Goal: Task Accomplishment & Management: Manage account settings

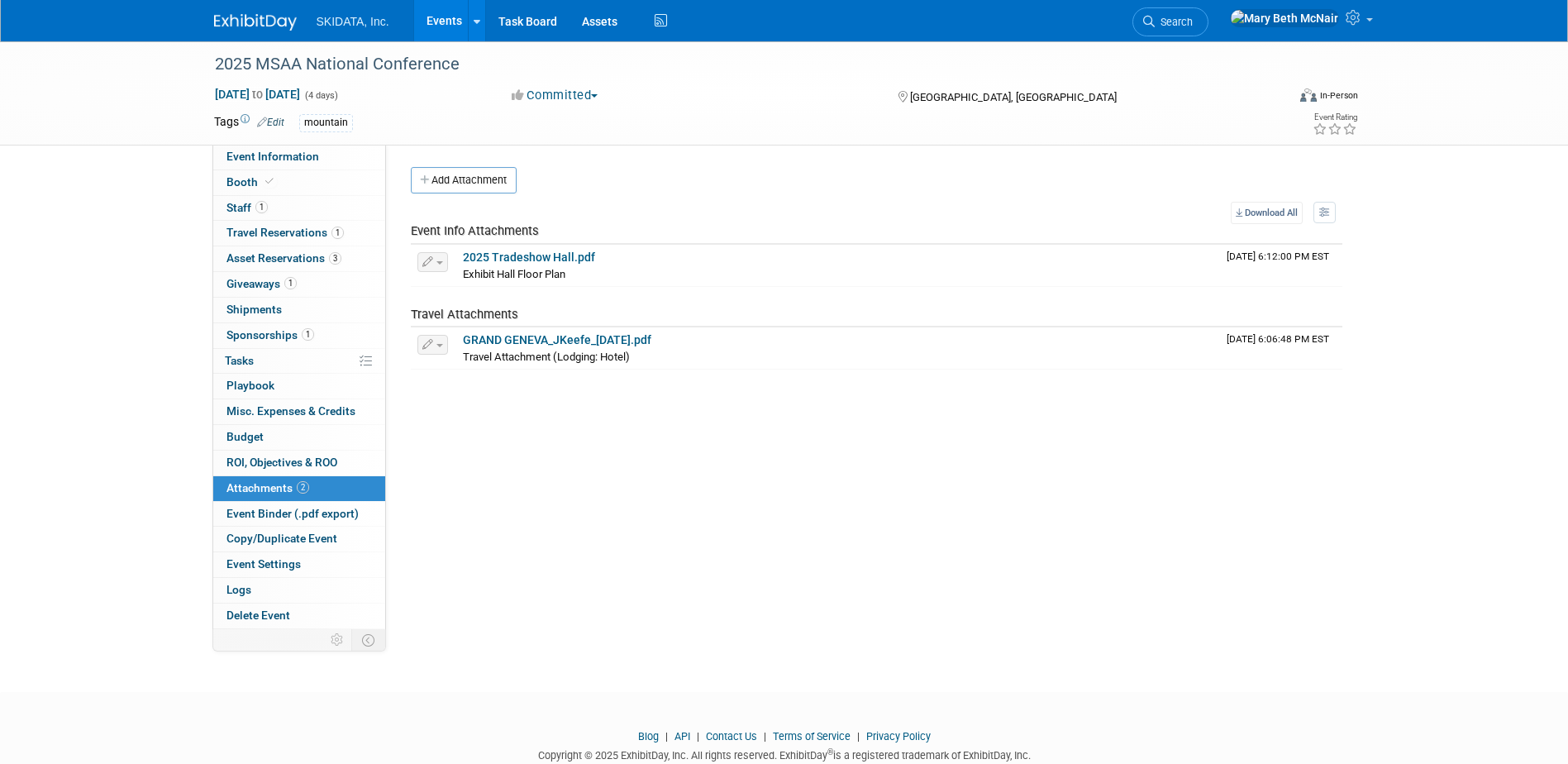
click at [451, 29] on link "Events" at bounding box center [444, 21] width 60 height 42
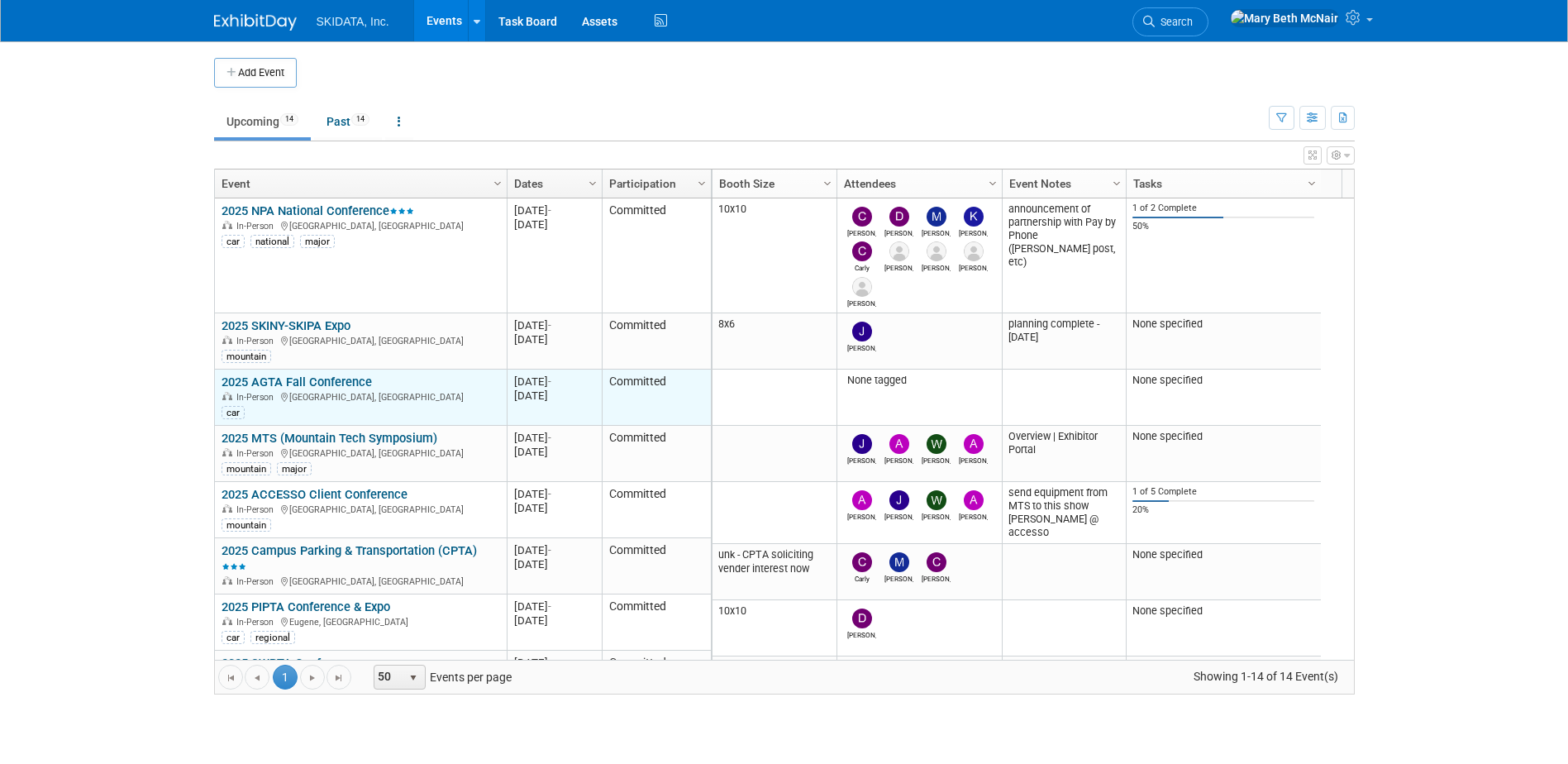
click at [271, 382] on link "2025 AGTA Fall Conference" at bounding box center [297, 382] width 151 height 15
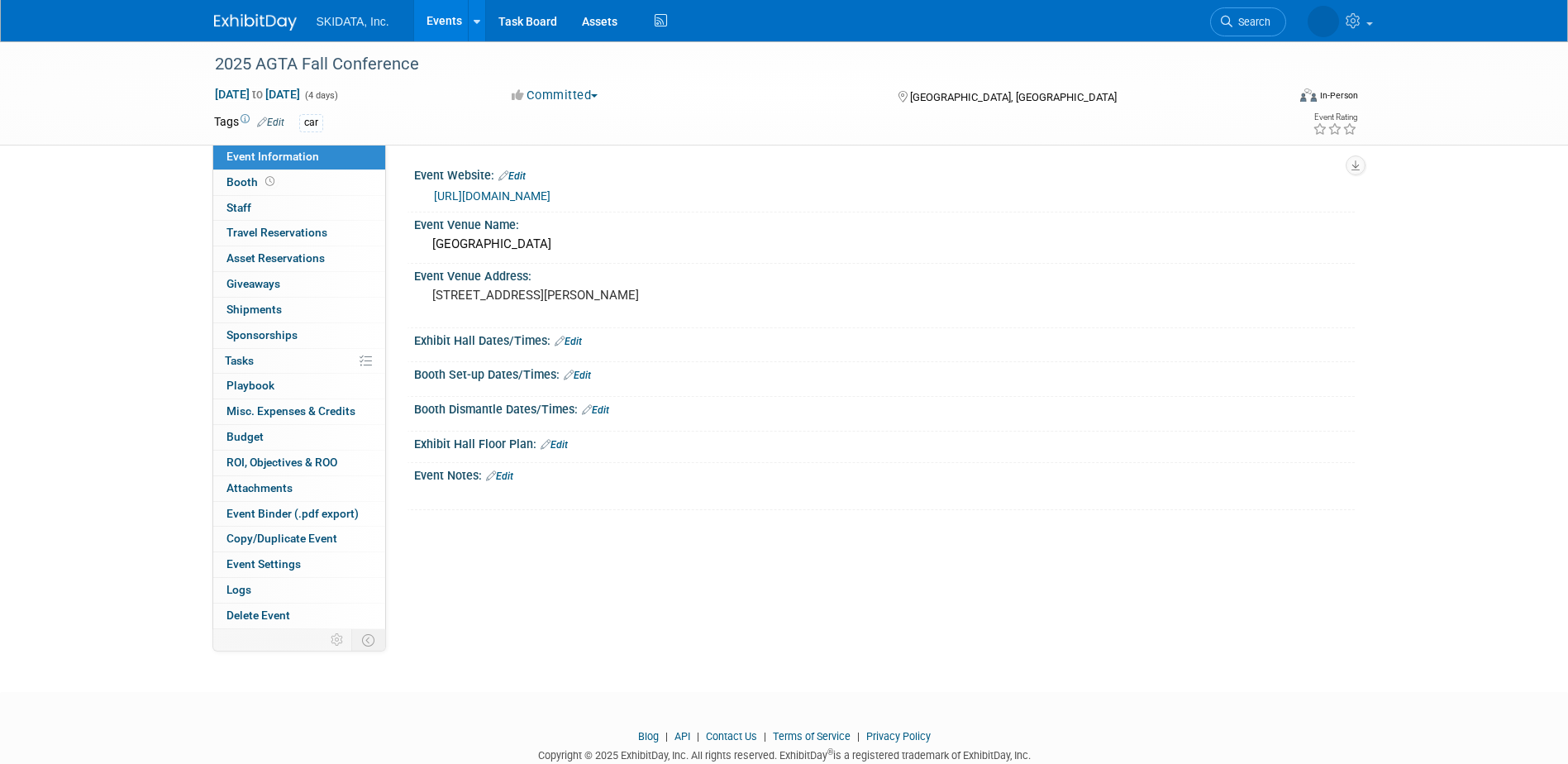
click at [550, 194] on link "[URL][DOMAIN_NAME]" at bounding box center [493, 195] width 117 height 13
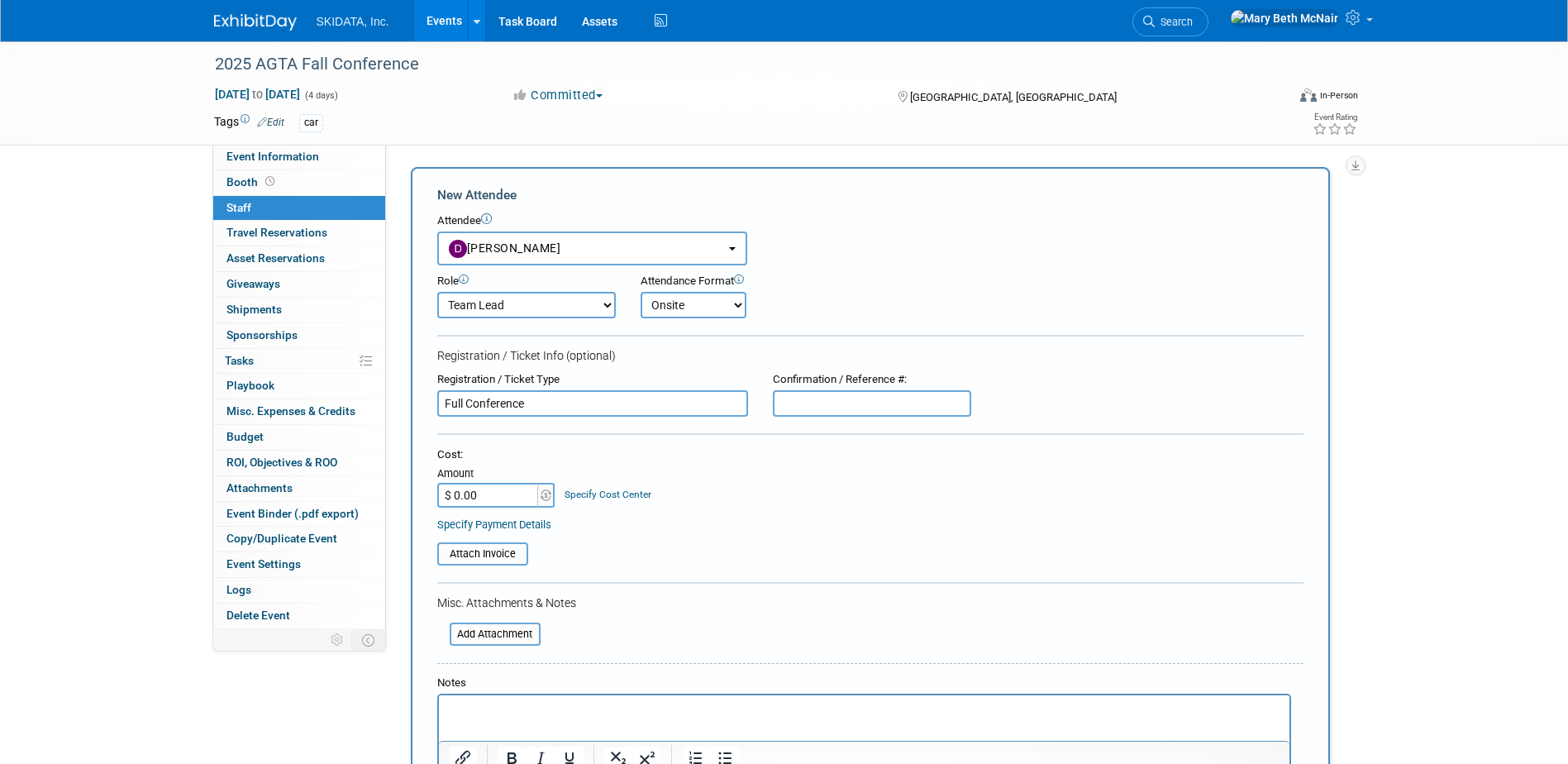
select select "87cadcf2-a59e-4f12-8794-2c7babd30a00"
select select "2"
select select "1"
click at [510, 495] on input "$ 0.00" at bounding box center [489, 494] width 103 height 25
click at [509, 496] on input "$ 0.00" at bounding box center [489, 494] width 103 height 25
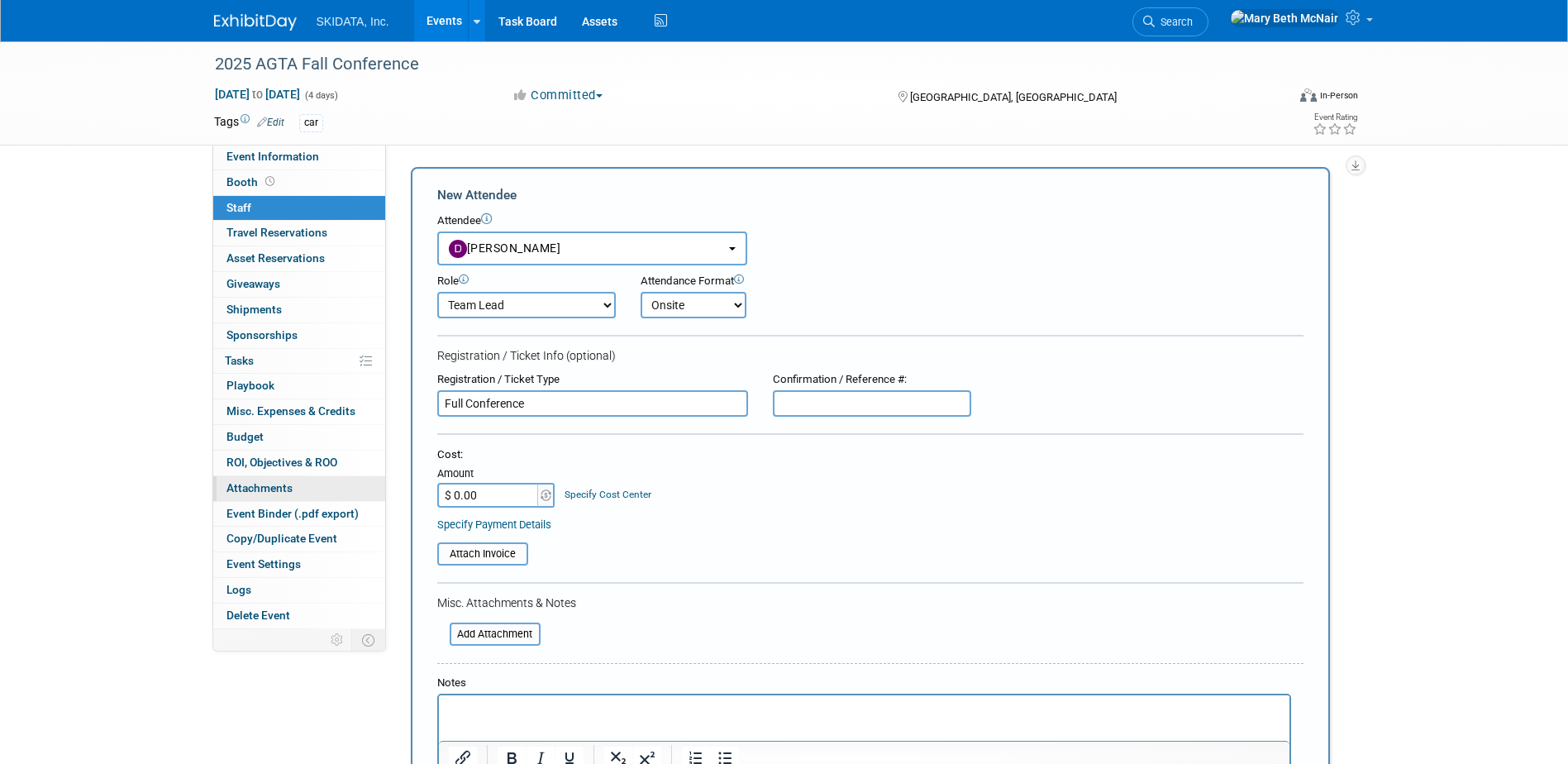
drag, startPoint x: 509, startPoint y: 496, endPoint x: 361, endPoint y: 490, distance: 148.1
click at [366, 495] on div "Event Information Event Info Booth Booth 0 Staff 0 Staff 0 Travel Reservations …" at bounding box center [785, 461] width 1166 height 839
type input "$ 800.00"
click at [863, 402] on input "text" at bounding box center [872, 403] width 198 height 27
type input "Inv# 01667"
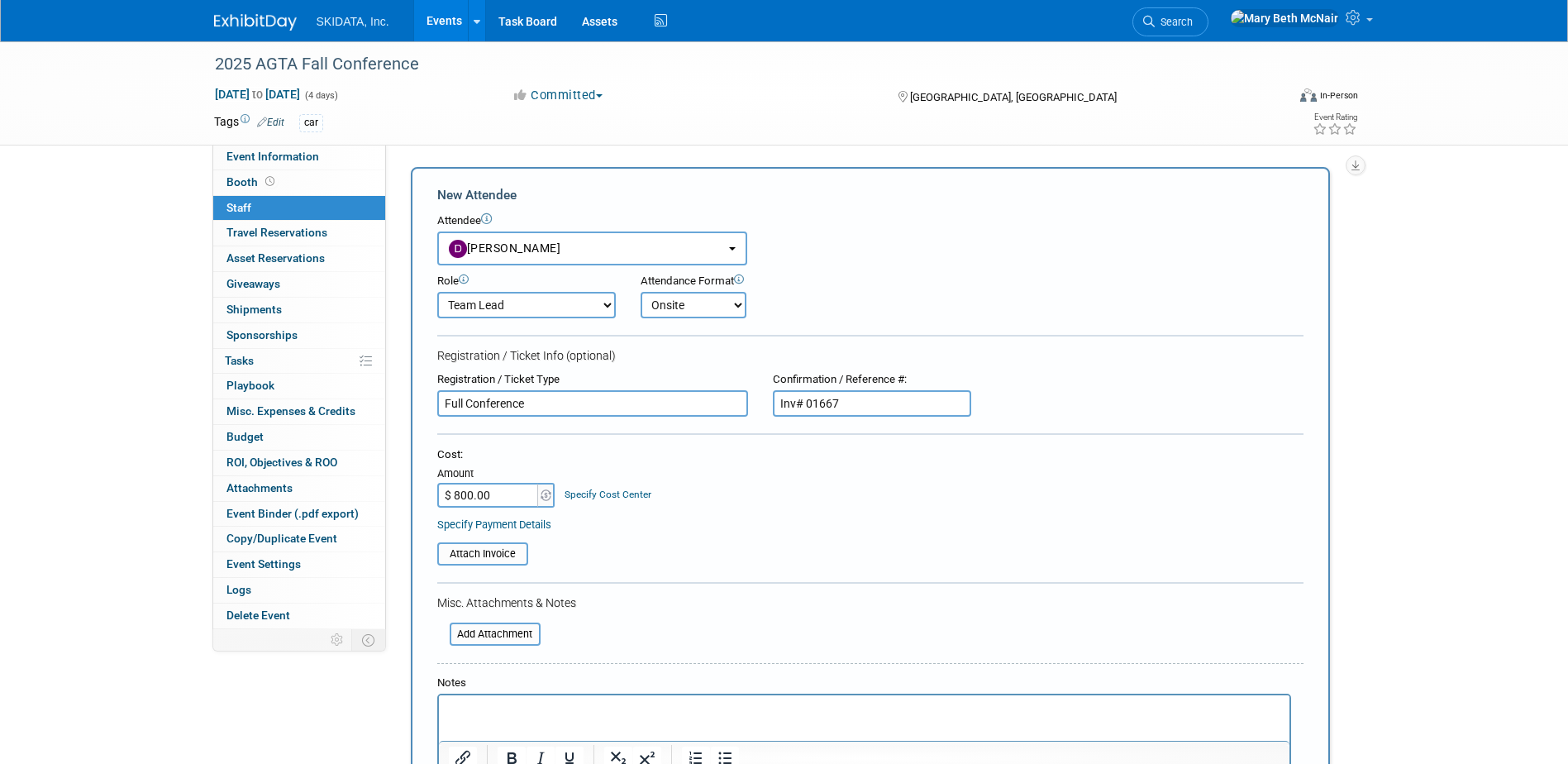
click at [519, 522] on link "Specify Payment Details" at bounding box center [494, 524] width 114 height 13
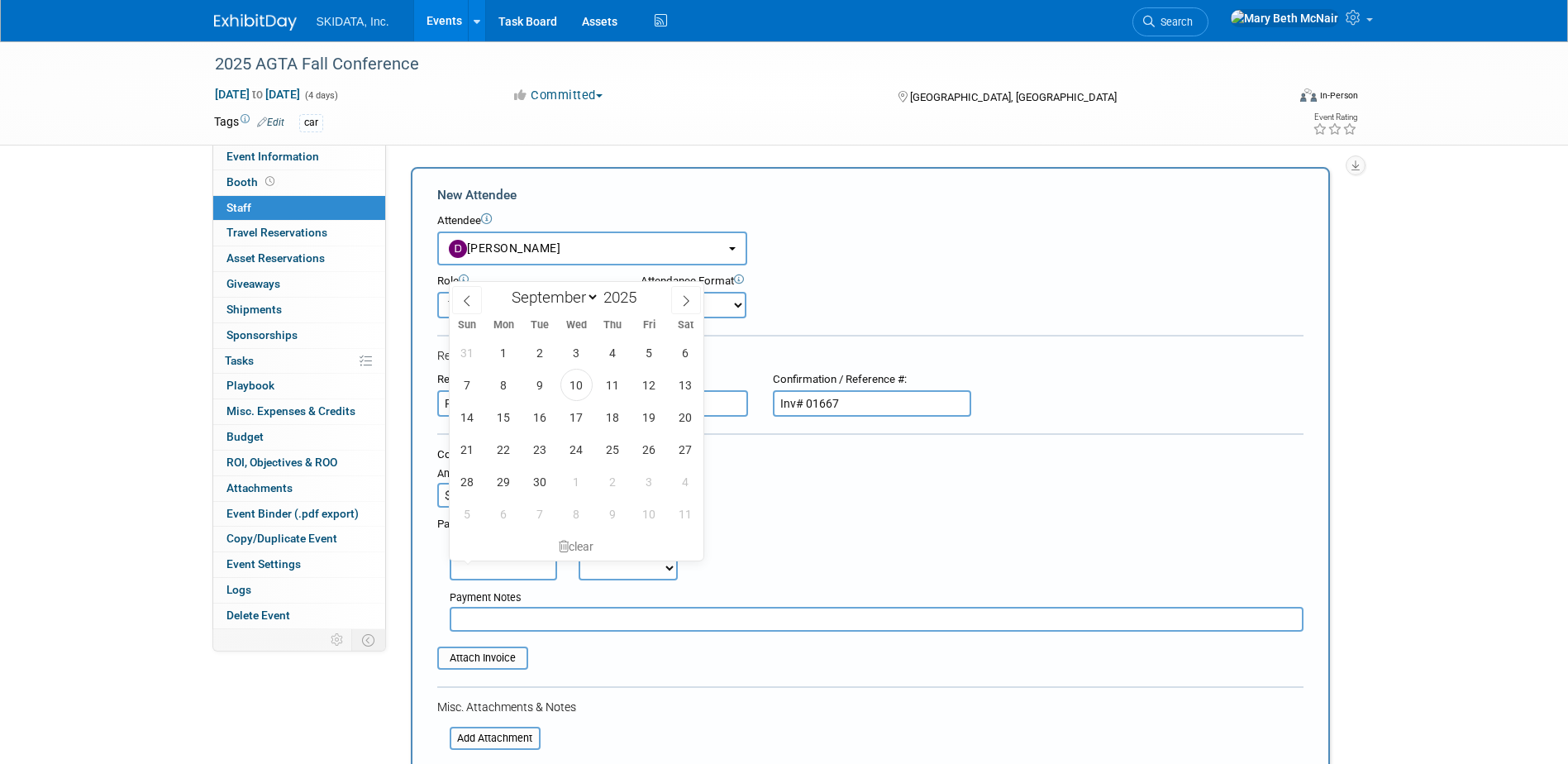
click at [504, 569] on input "text" at bounding box center [504, 567] width 107 height 25
click at [585, 383] on span "10" at bounding box center [576, 384] width 33 height 33
type input "Sep 10, 2025"
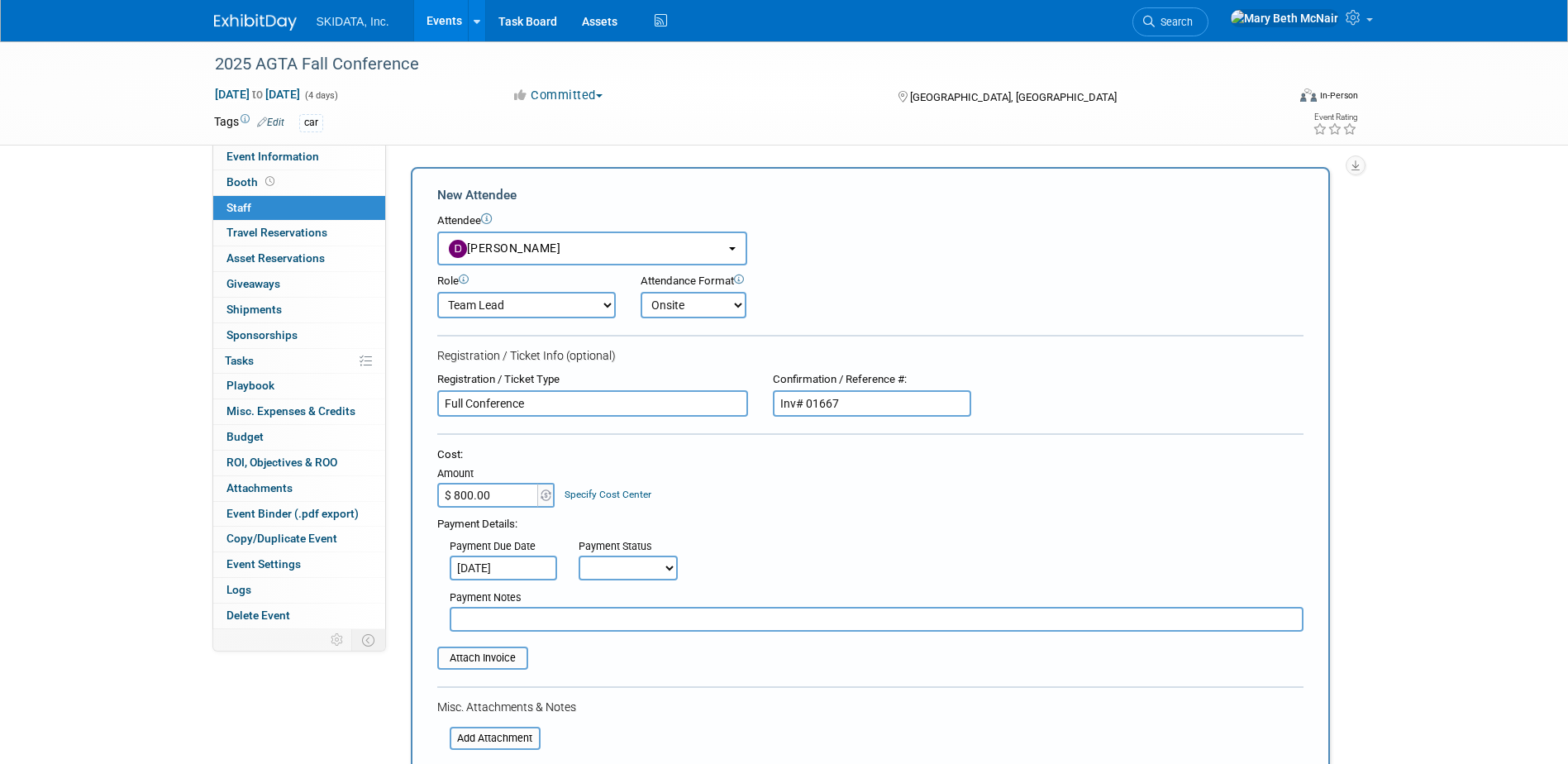
click at [591, 565] on select "Not Paid Yet Partially Paid Paid in Full" at bounding box center [628, 567] width 99 height 25
select select "1"
click at [579, 555] on select "Not Paid Yet Partially Paid Paid in Full" at bounding box center [628, 567] width 99 height 25
click at [497, 650] on input "file" at bounding box center [428, 658] width 196 height 20
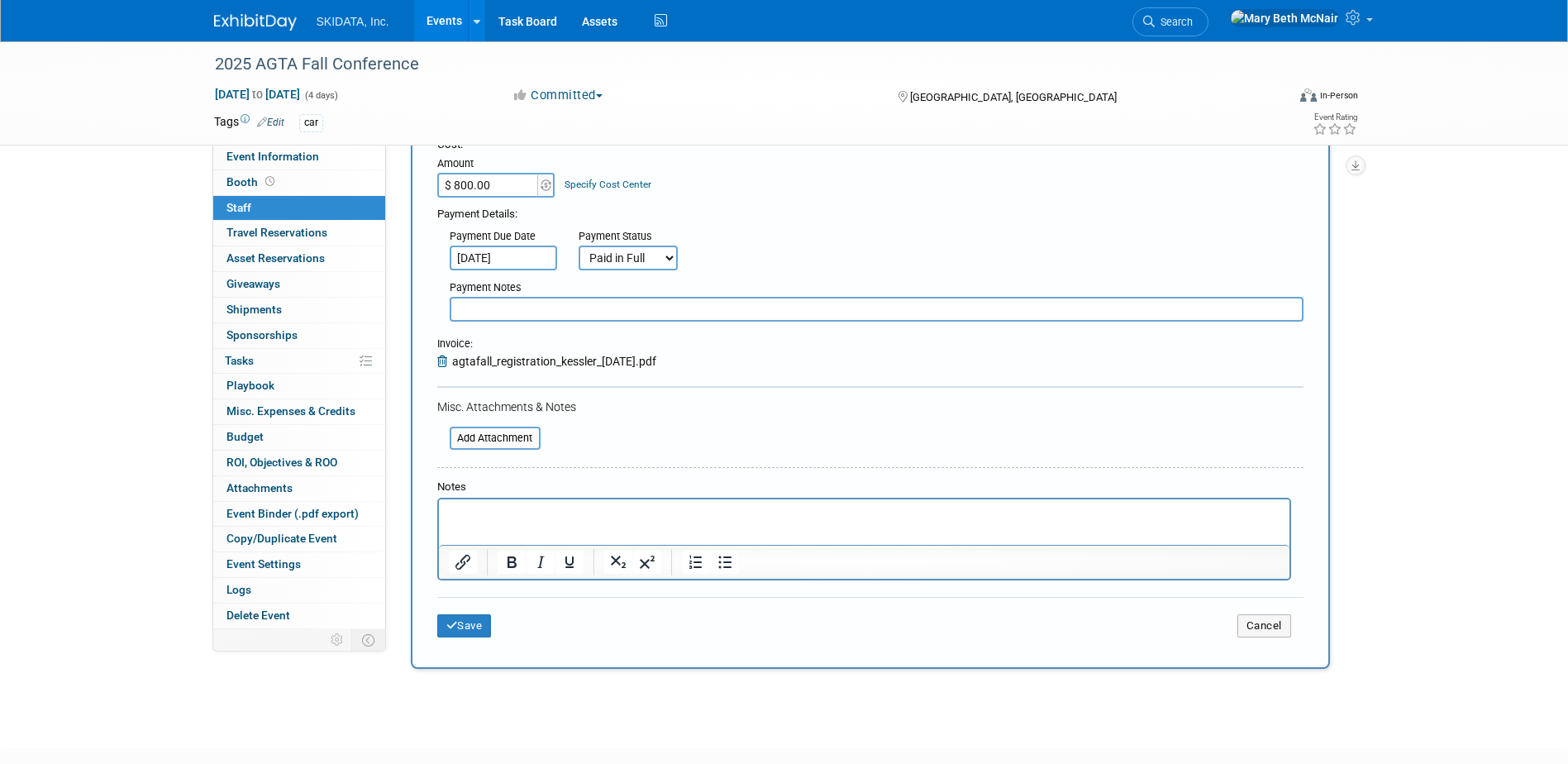
scroll to position [331, 0]
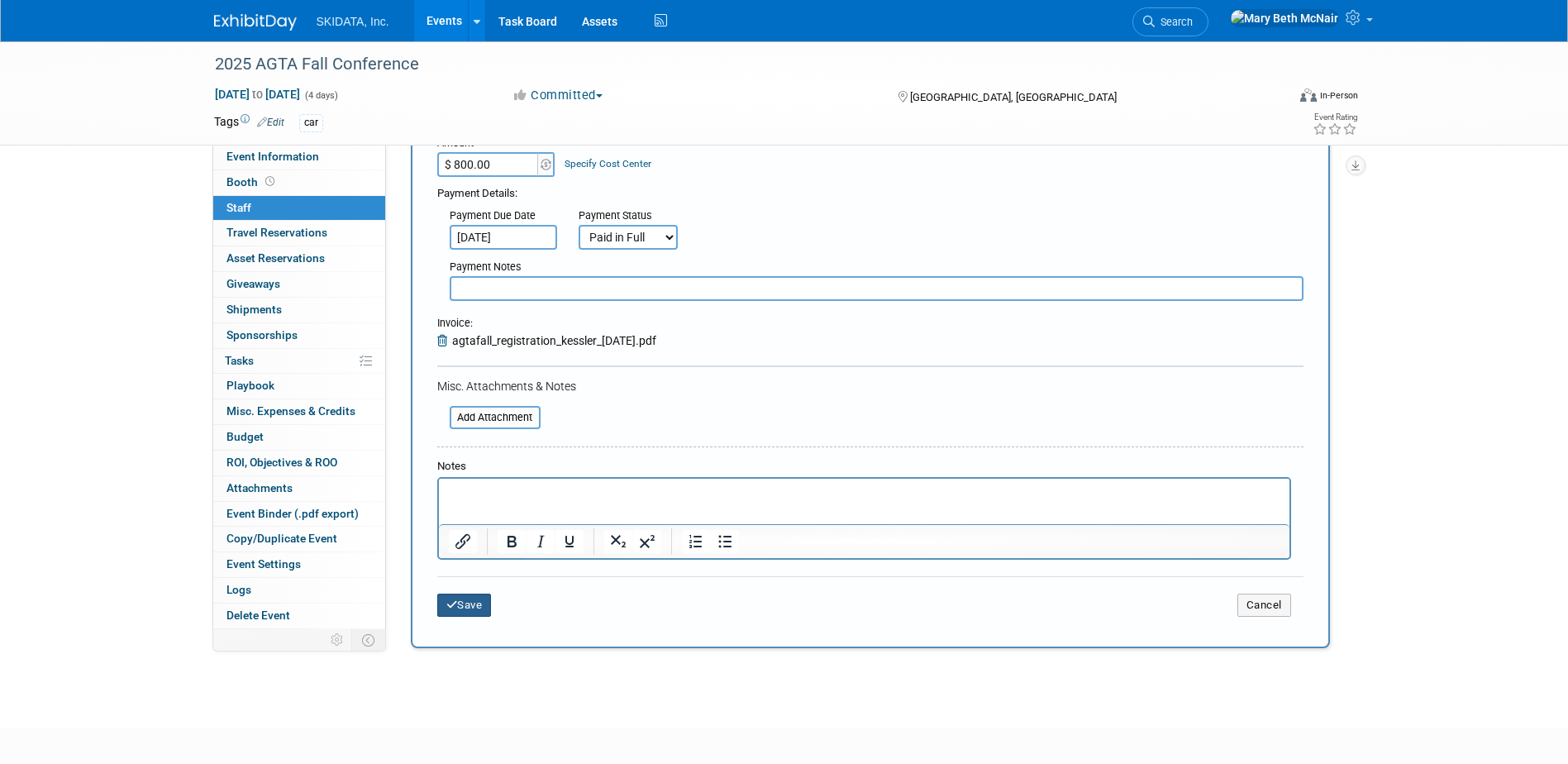
click at [472, 608] on button "Save" at bounding box center [464, 604] width 55 height 23
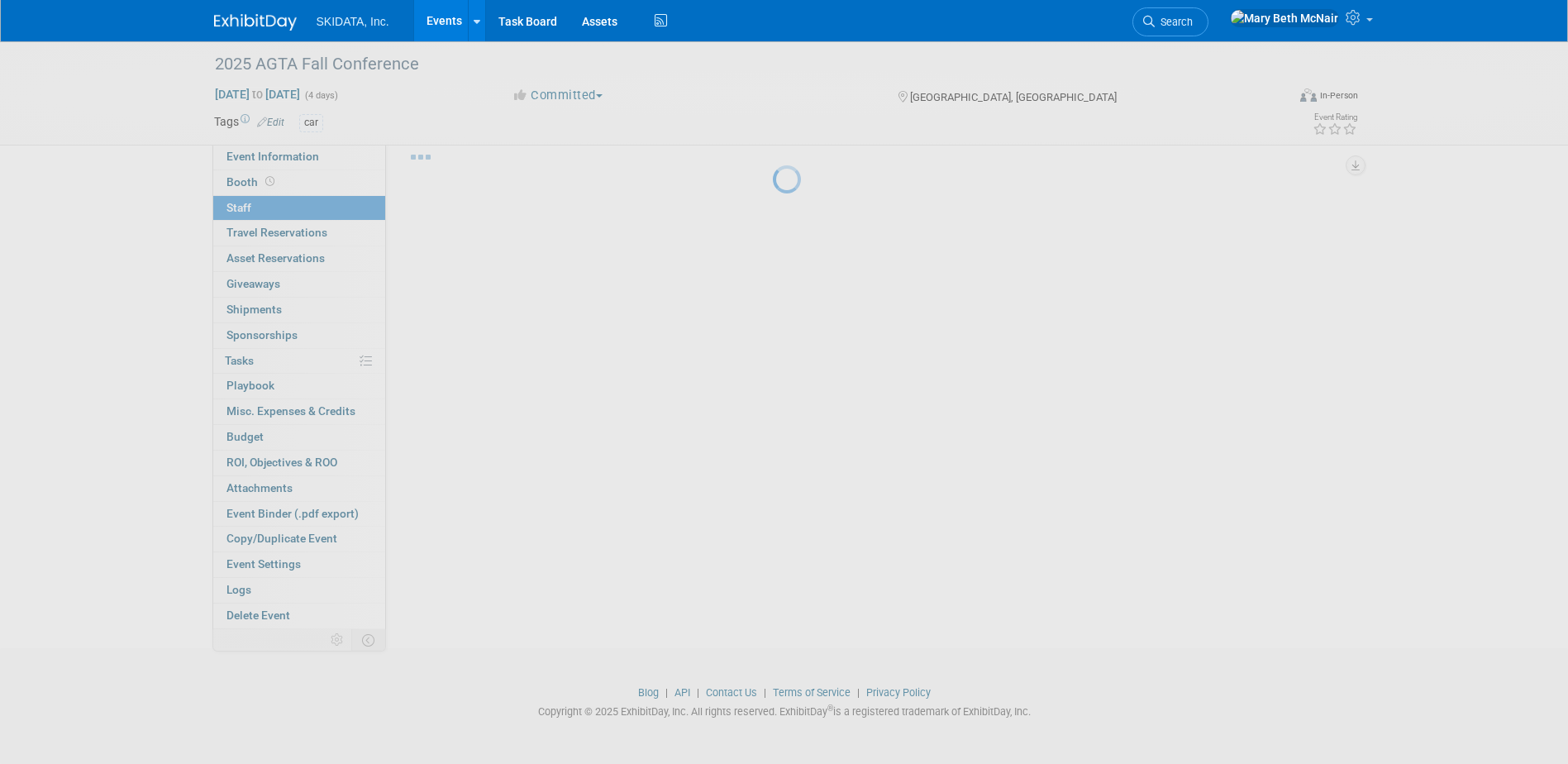
scroll to position [44, 0]
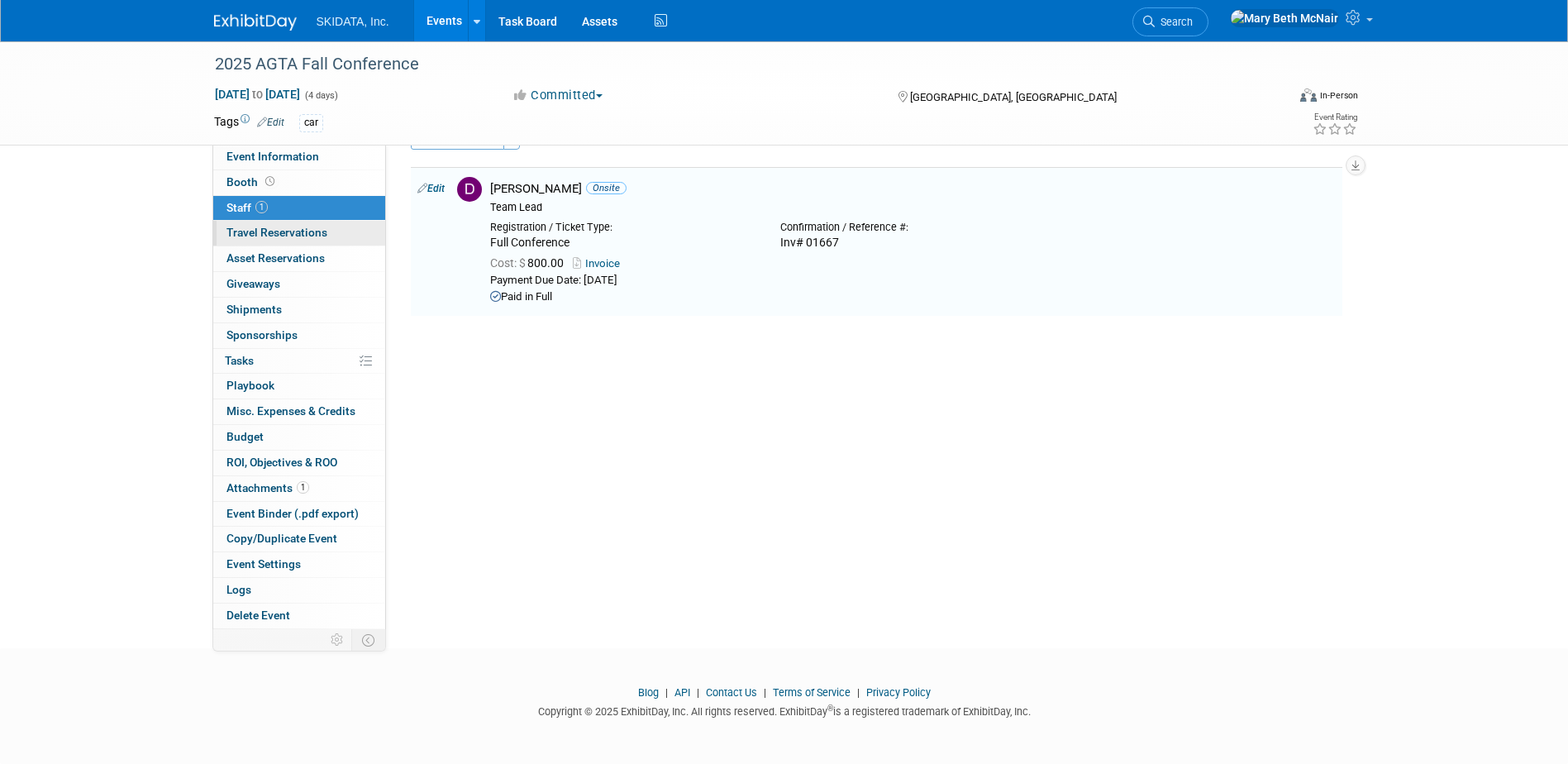
click at [237, 228] on span "Travel Reservations 0" at bounding box center [278, 232] width 101 height 13
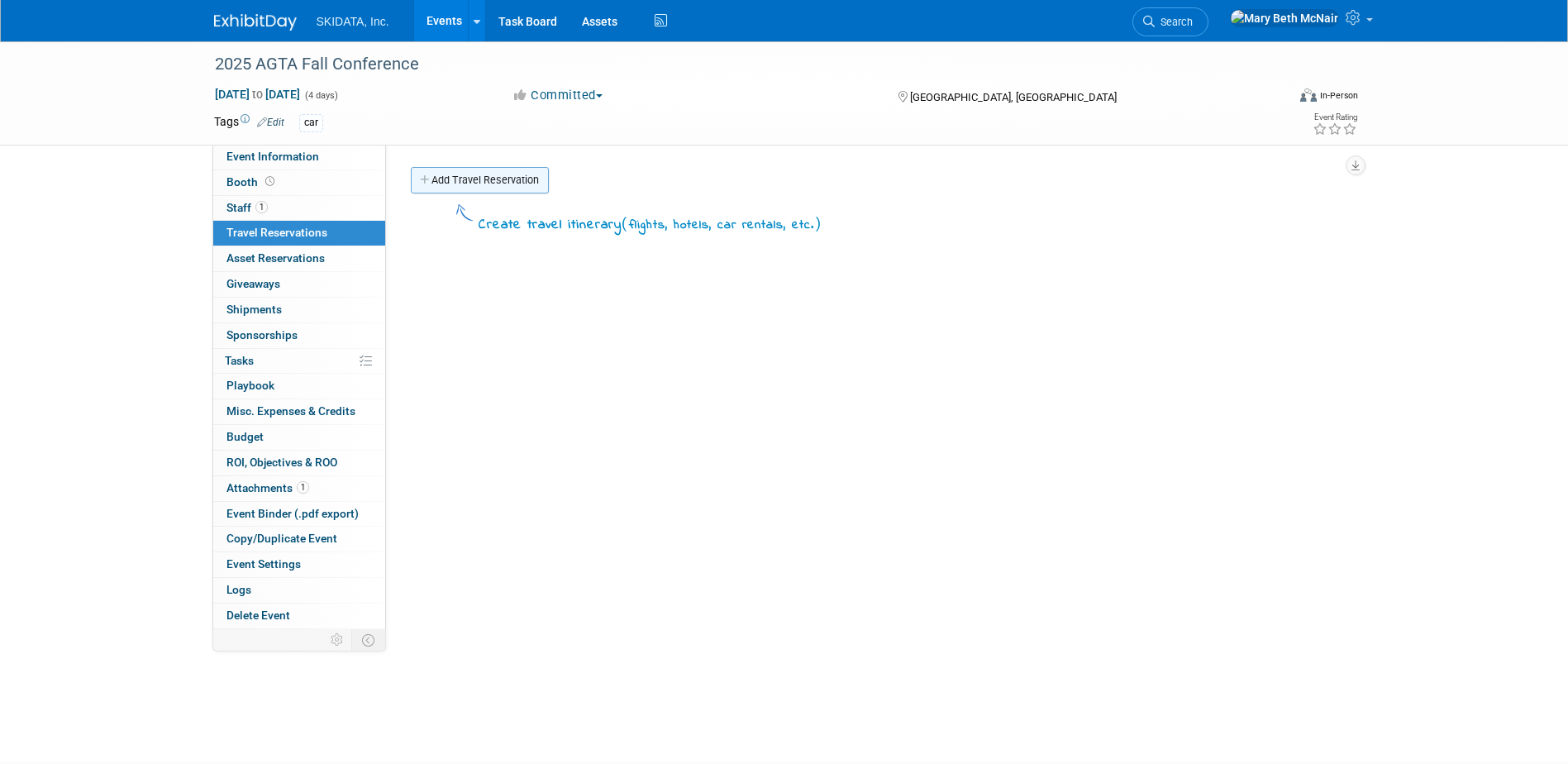
click at [461, 176] on link "Add Travel Reservation" at bounding box center [480, 179] width 138 height 27
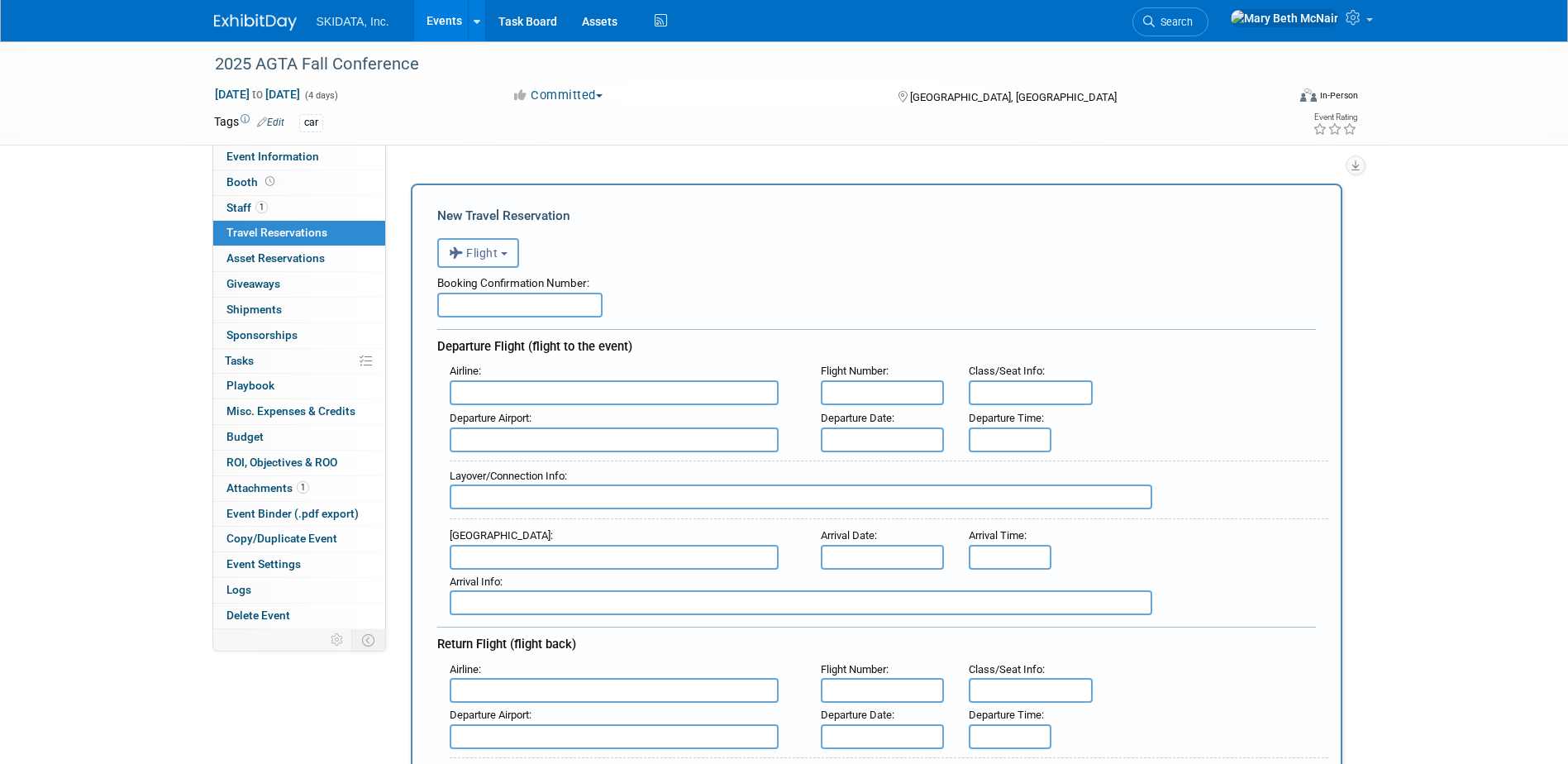
click at [477, 250] on span "Flight" at bounding box center [474, 253] width 50 height 13
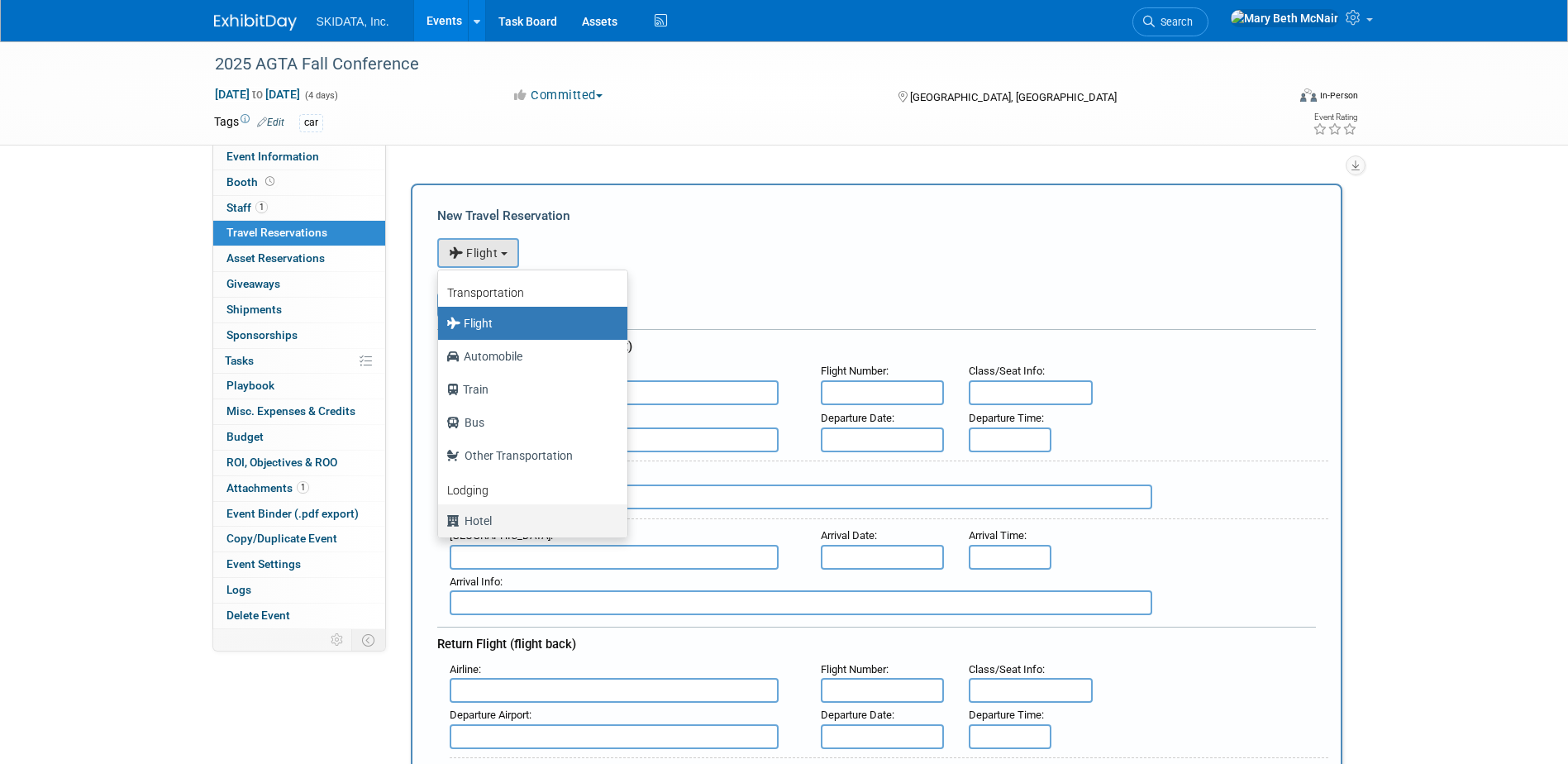
click at [523, 517] on label "Hotel" at bounding box center [528, 520] width 165 height 27
click at [441, 517] on input "Hotel" at bounding box center [435, 518] width 11 height 11
select select "6"
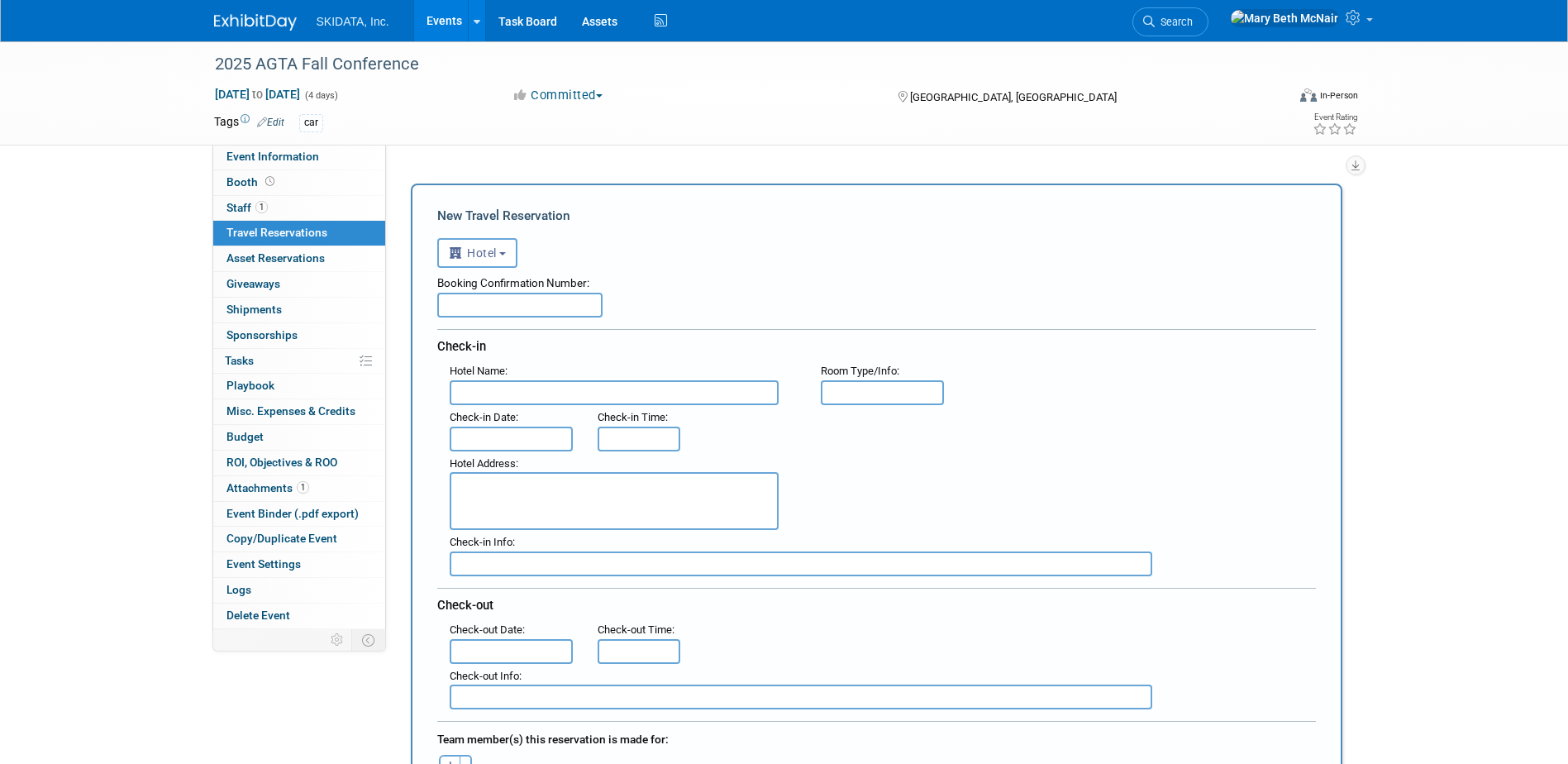
click at [468, 297] on input "text" at bounding box center [519, 304] width 166 height 25
click at [464, 306] on input "text" at bounding box center [519, 304] width 166 height 25
type input "81790982"
click at [474, 383] on input "text" at bounding box center [615, 392] width 329 height 25
type input "Embassy Suites by Hilton San Antonio Riverwalk Downtown"
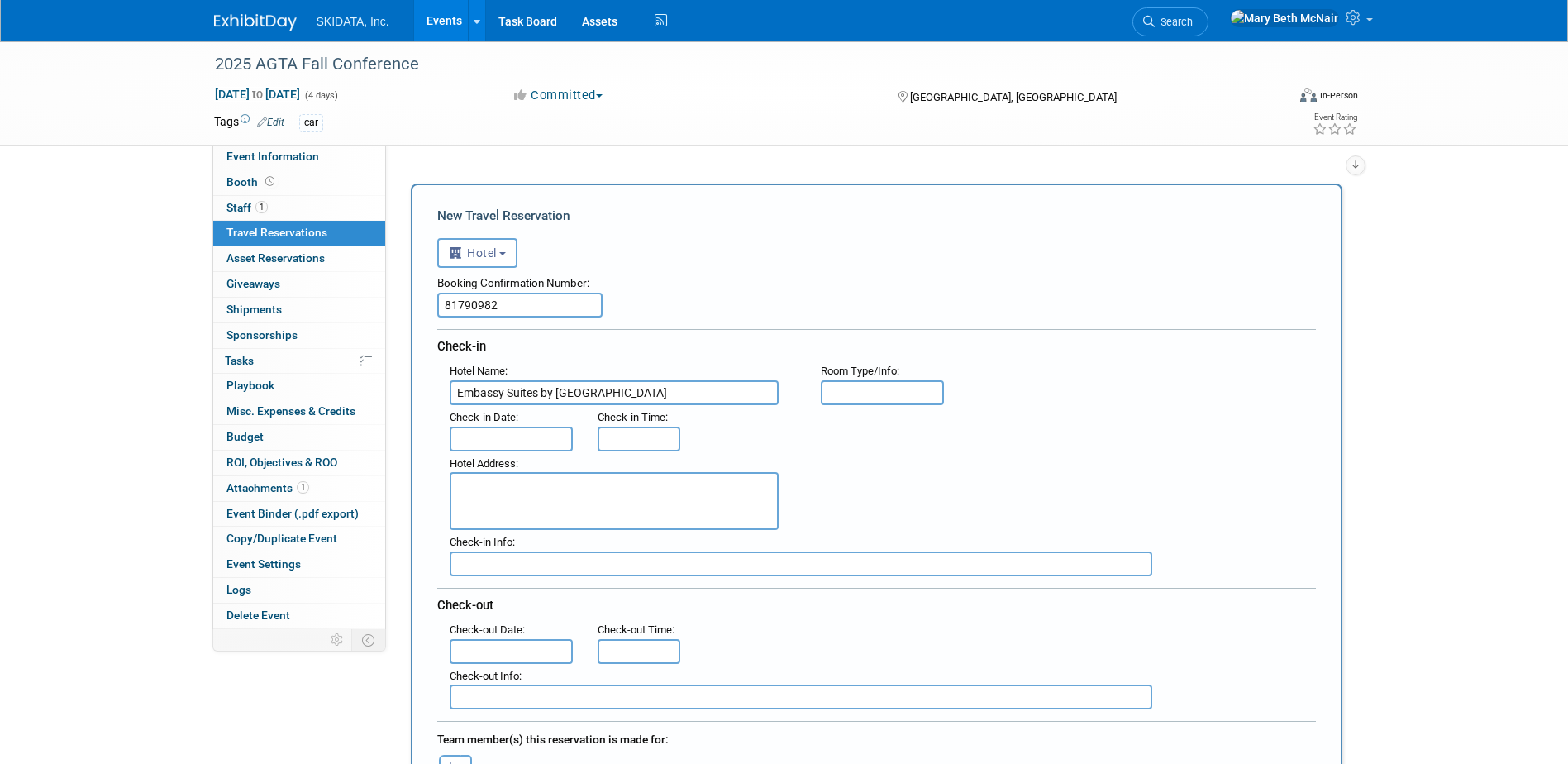
click at [835, 396] on input "text" at bounding box center [882, 392] width 124 height 25
type input "2 Queens"
click at [471, 431] on input "text" at bounding box center [511, 438] width 124 height 25
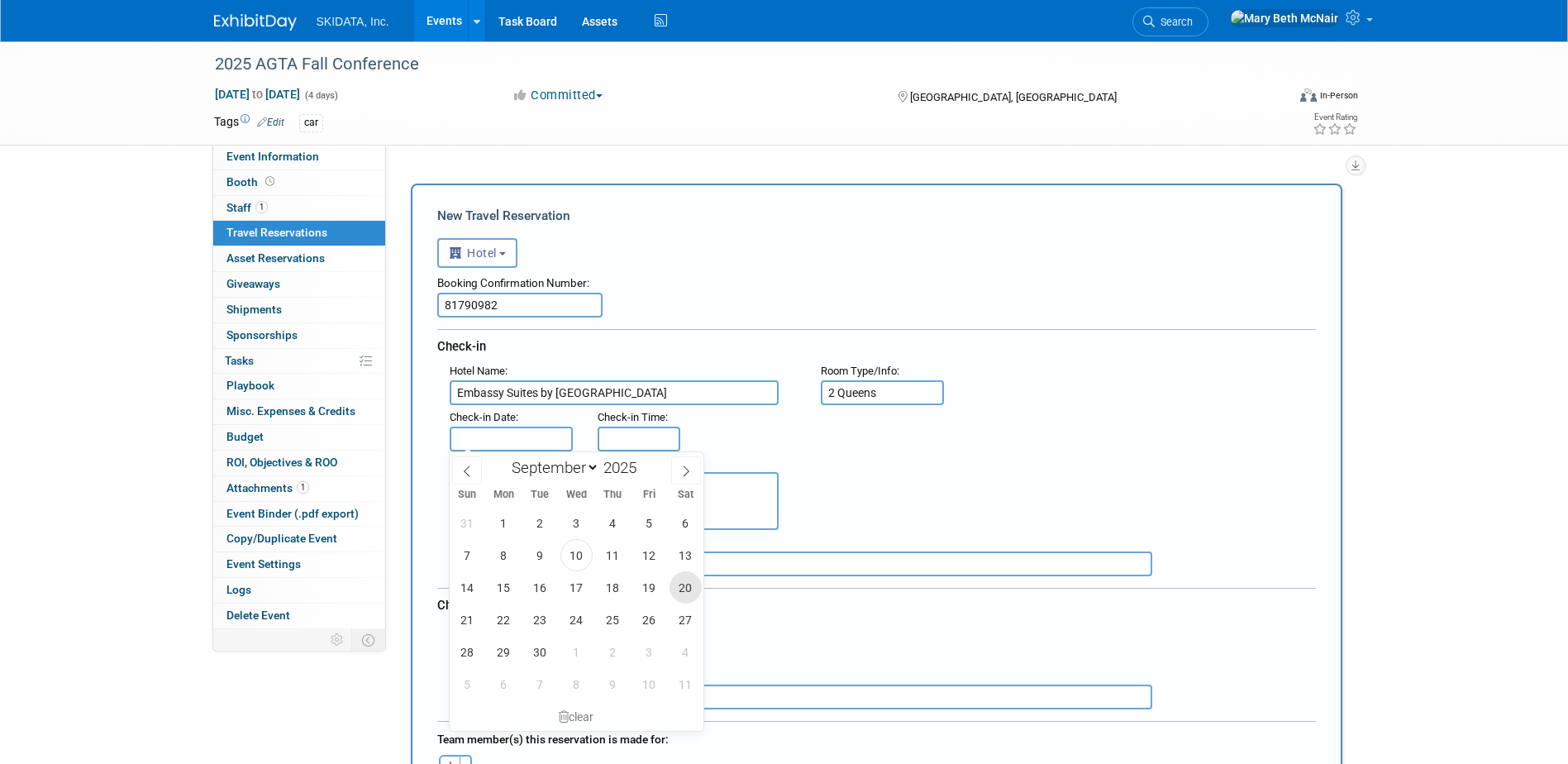
click at [684, 590] on span "20" at bounding box center [686, 587] width 33 height 33
type input "Sep 20, 2025"
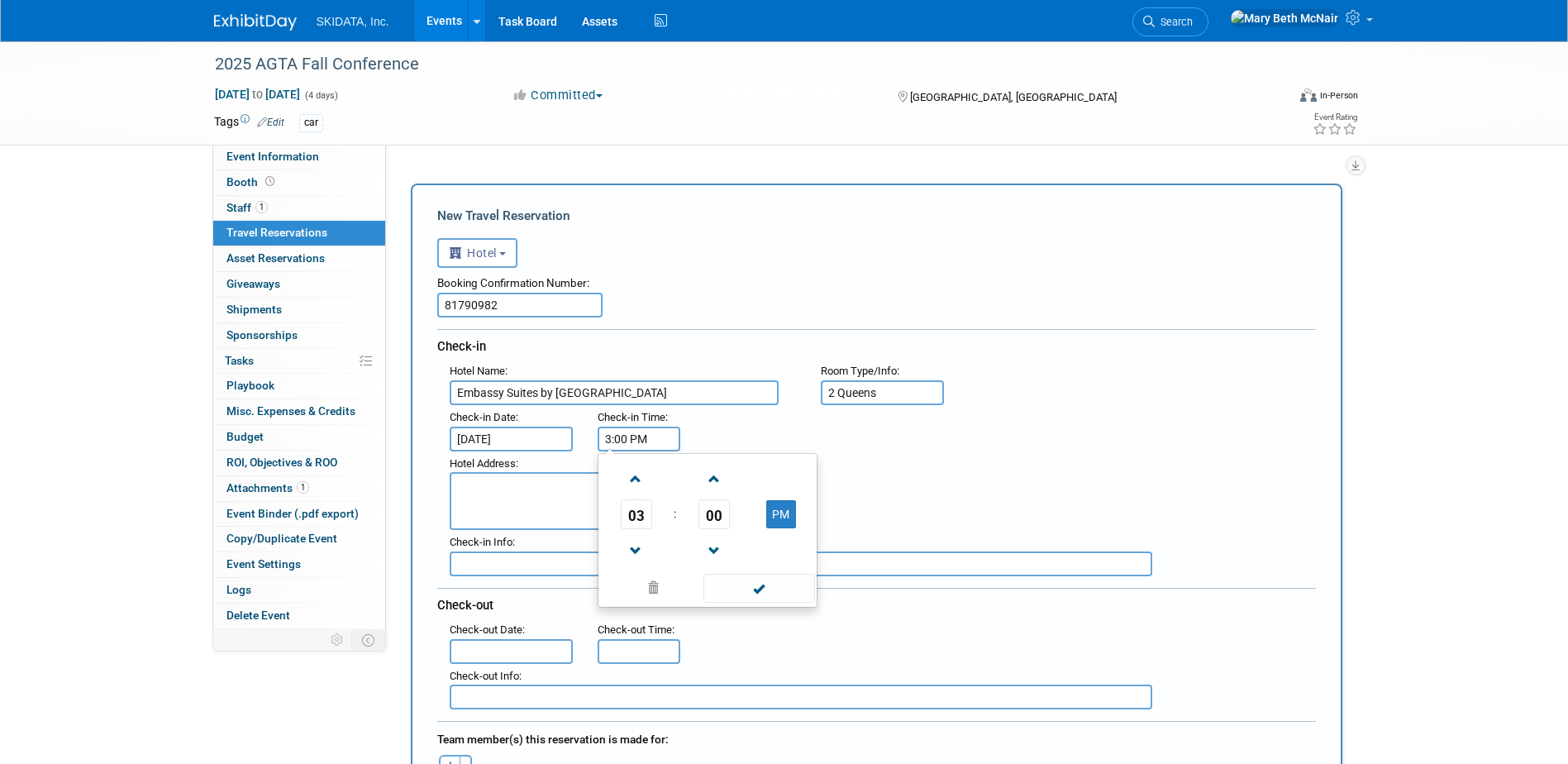
click at [646, 438] on input "3:00 PM" at bounding box center [638, 438] width 82 height 25
click at [632, 476] on span at bounding box center [635, 479] width 29 height 29
type input "4:00 PM"
click at [738, 587] on span at bounding box center [759, 588] width 112 height 29
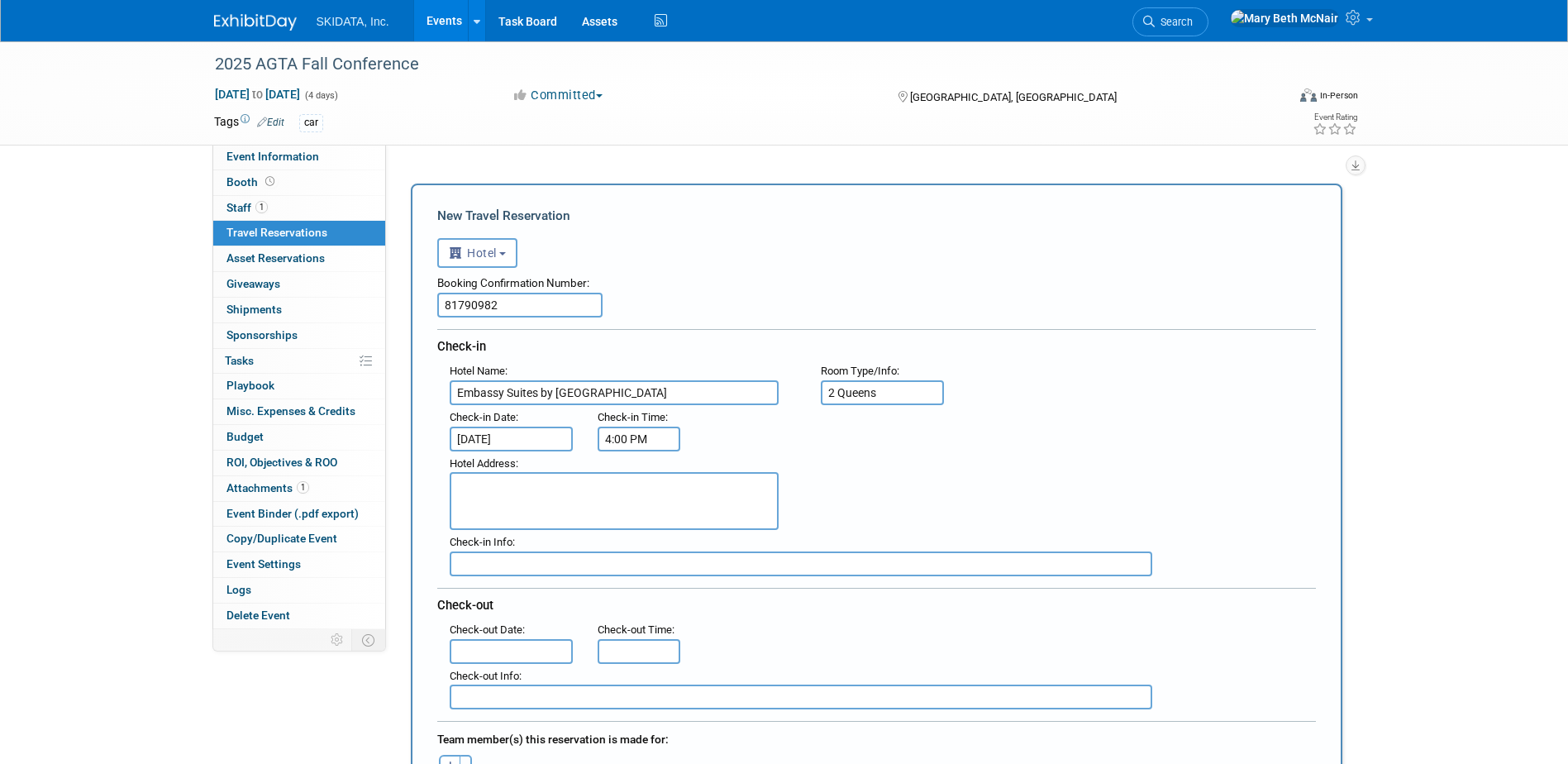
click at [500, 491] on textarea at bounding box center [615, 500] width 329 height 57
type textarea "125 E. Houston St San Antonio, TX 78205"
click at [483, 644] on input "text" at bounding box center [511, 651] width 124 height 25
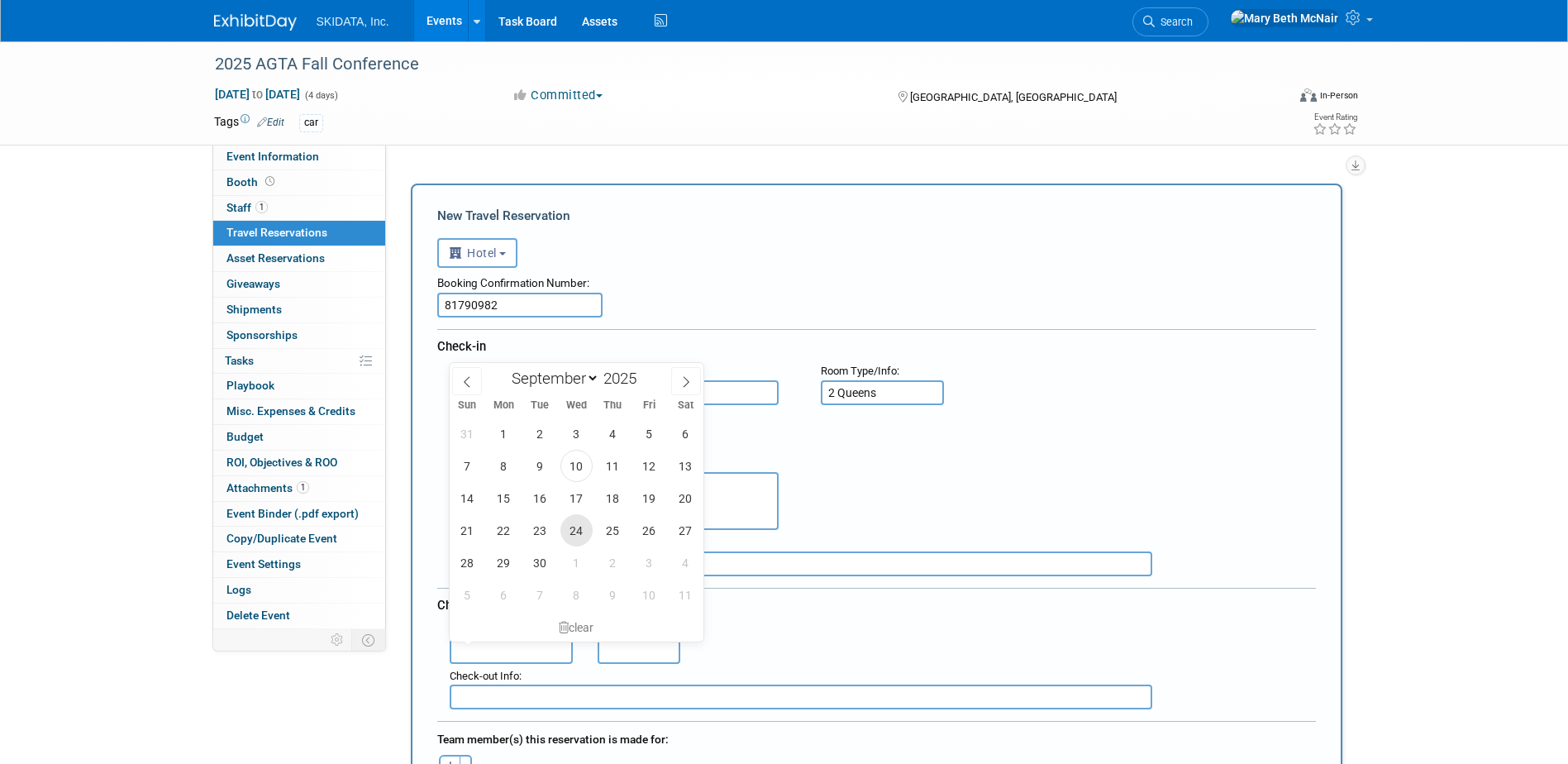
click at [585, 530] on span "24" at bounding box center [576, 530] width 33 height 33
type input "[DATE]"
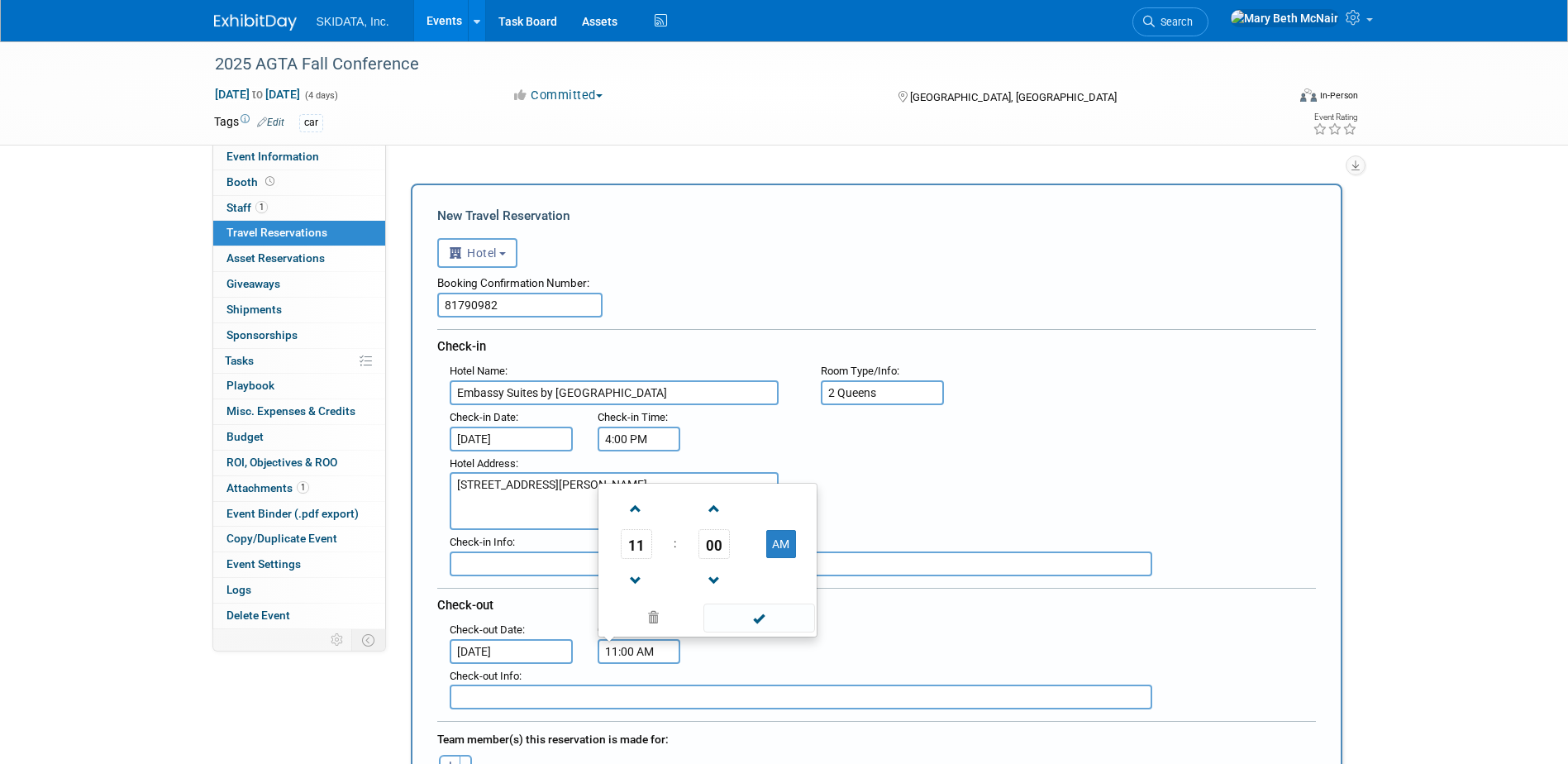
click at [626, 650] on input "11:00 AM" at bounding box center [638, 651] width 82 height 25
click at [635, 499] on span at bounding box center [635, 508] width 29 height 29
type input "12:00 PM"
click at [761, 617] on span at bounding box center [759, 617] width 112 height 29
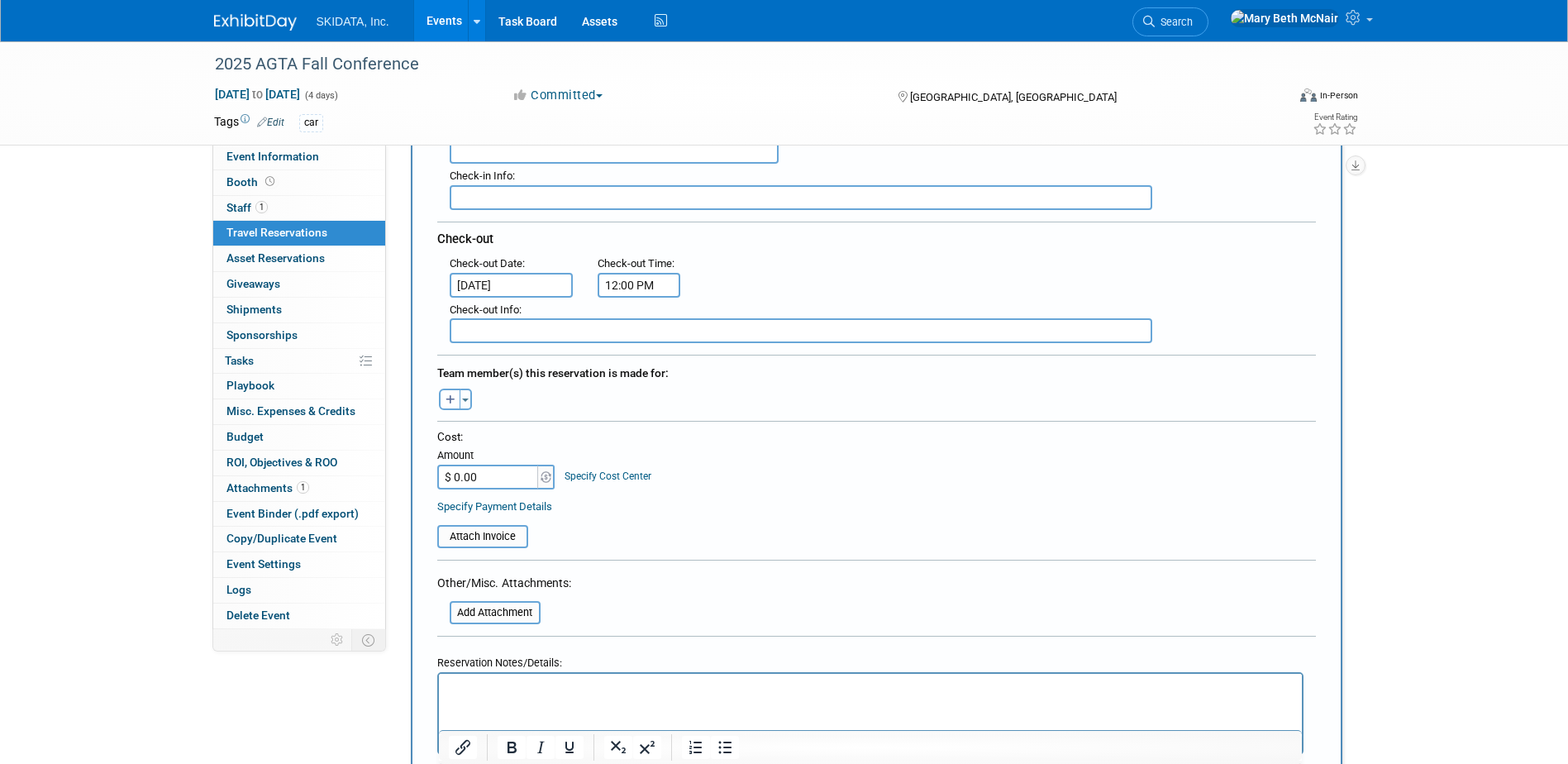
scroll to position [413, 0]
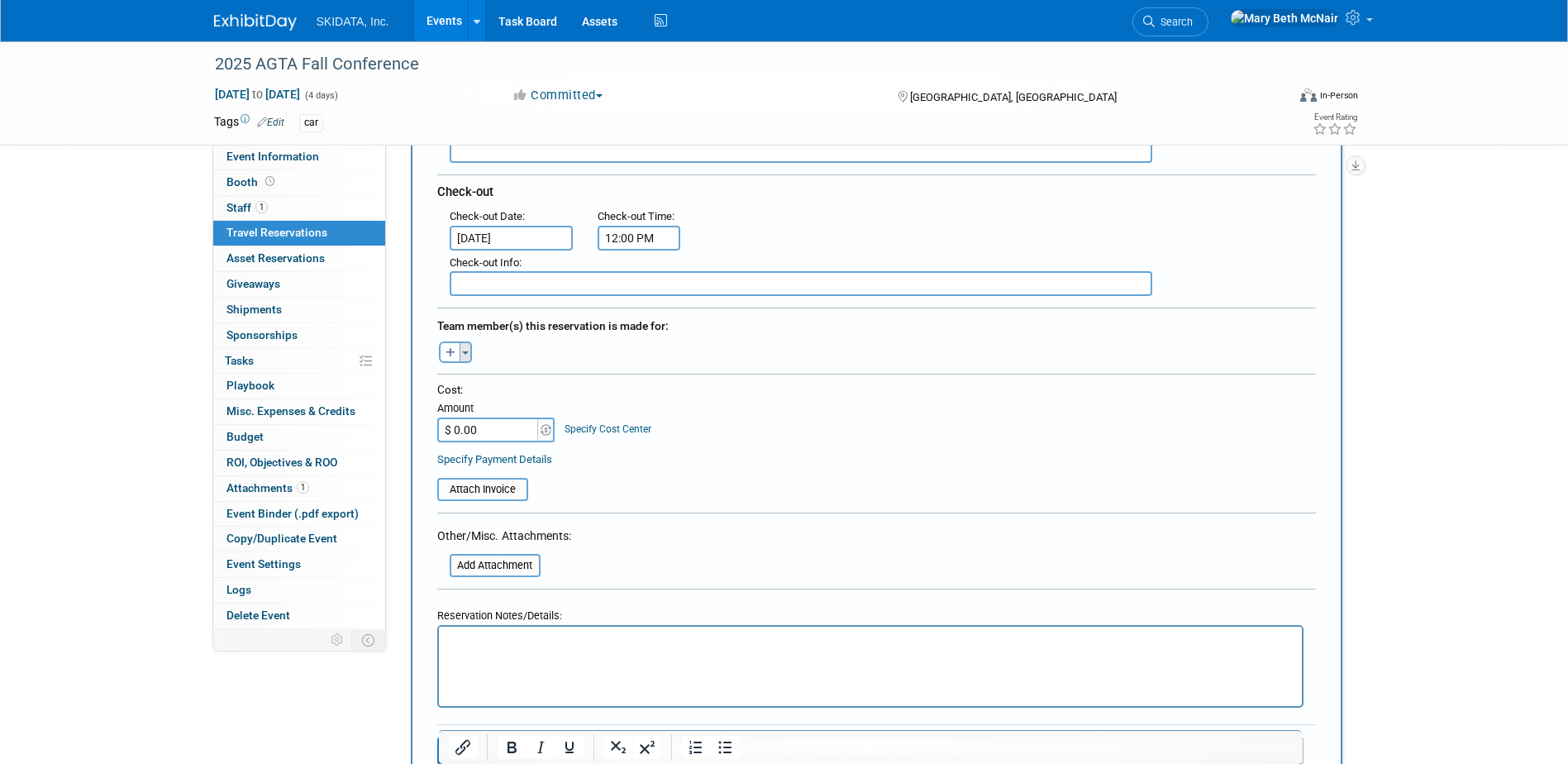
click at [465, 344] on button "Toggle Dropdown" at bounding box center [466, 352] width 13 height 22
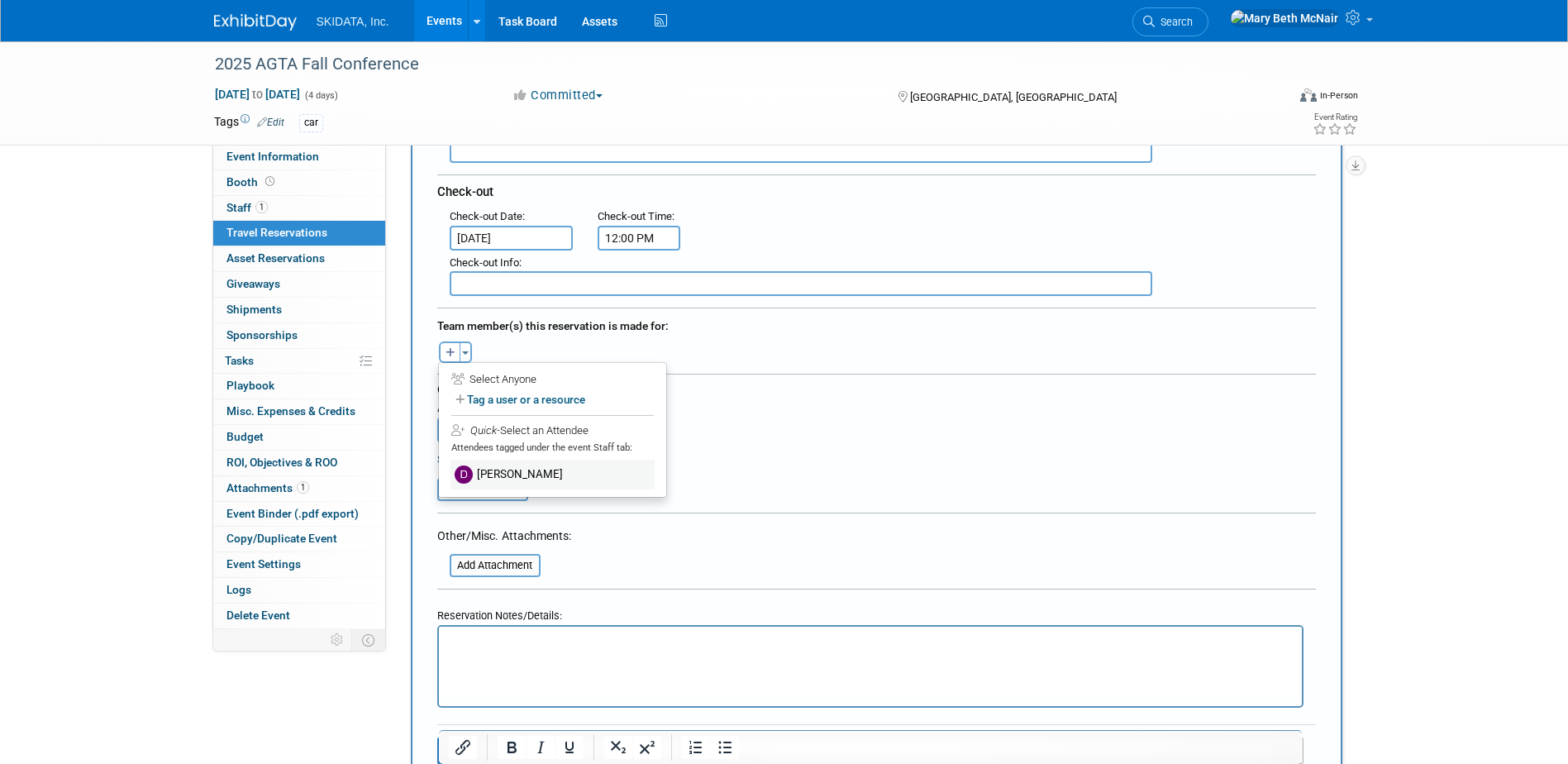
click at [494, 471] on label "[PERSON_NAME]" at bounding box center [553, 475] width 204 height 30
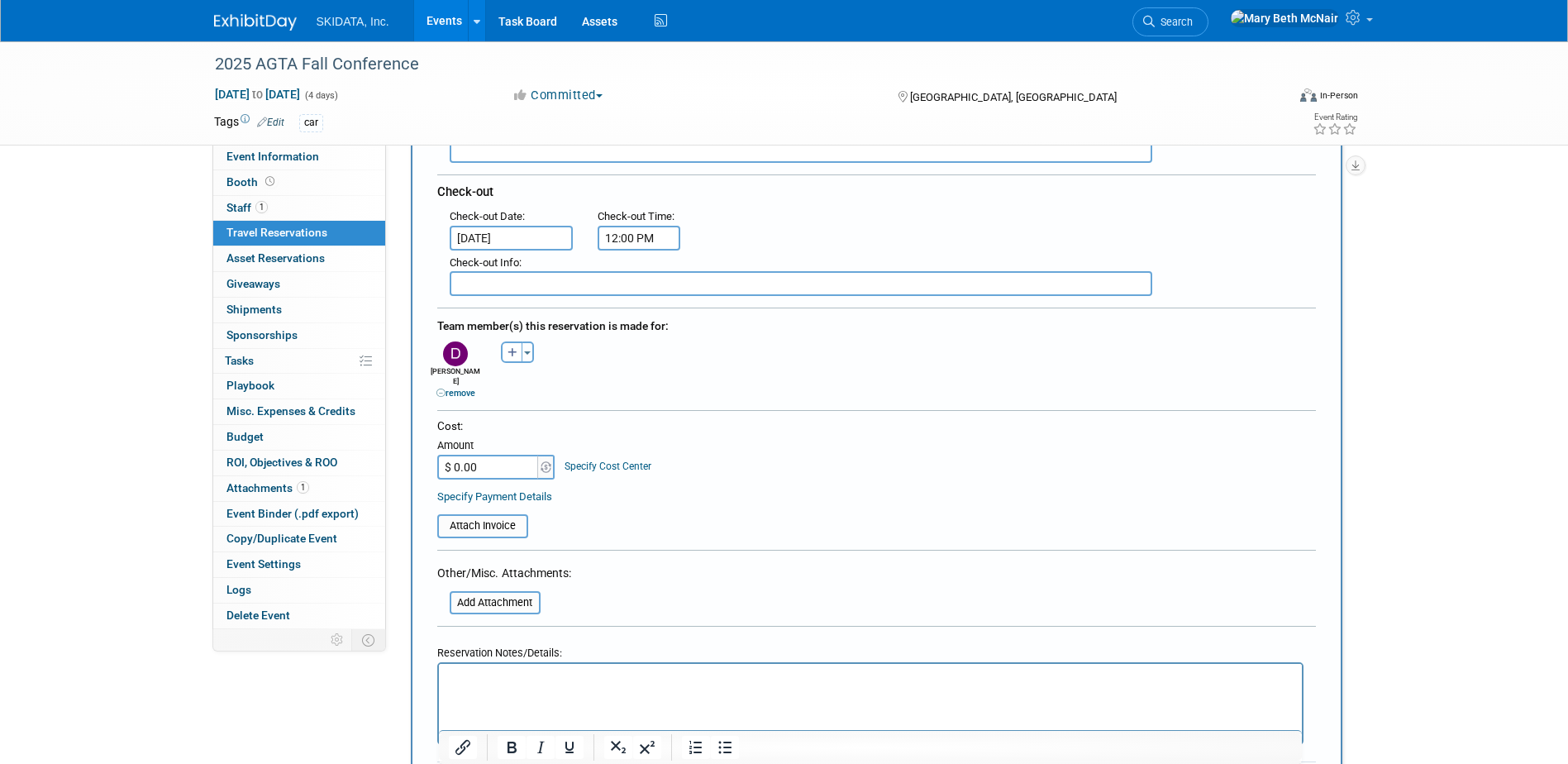
click at [496, 685] on p "Rich Text Area. Press ALT-0 for help." at bounding box center [870, 679] width 844 height 18
click at [451, 672] on p "Rich Text Area. Press ALT-0 for help." at bounding box center [870, 679] width 844 height 18
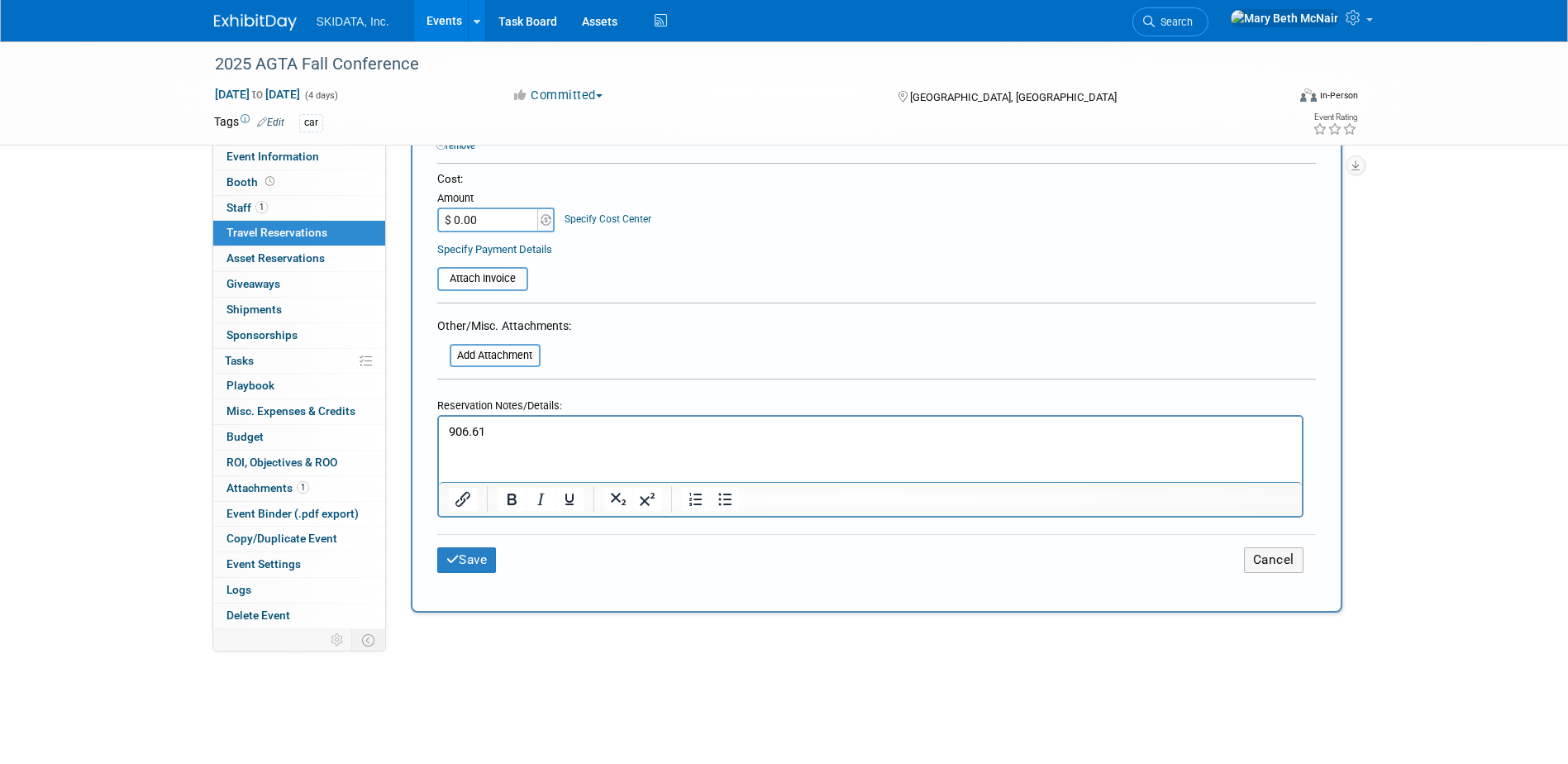
scroll to position [661, 0]
click at [493, 345] on input "file" at bounding box center [440, 355] width 196 height 20
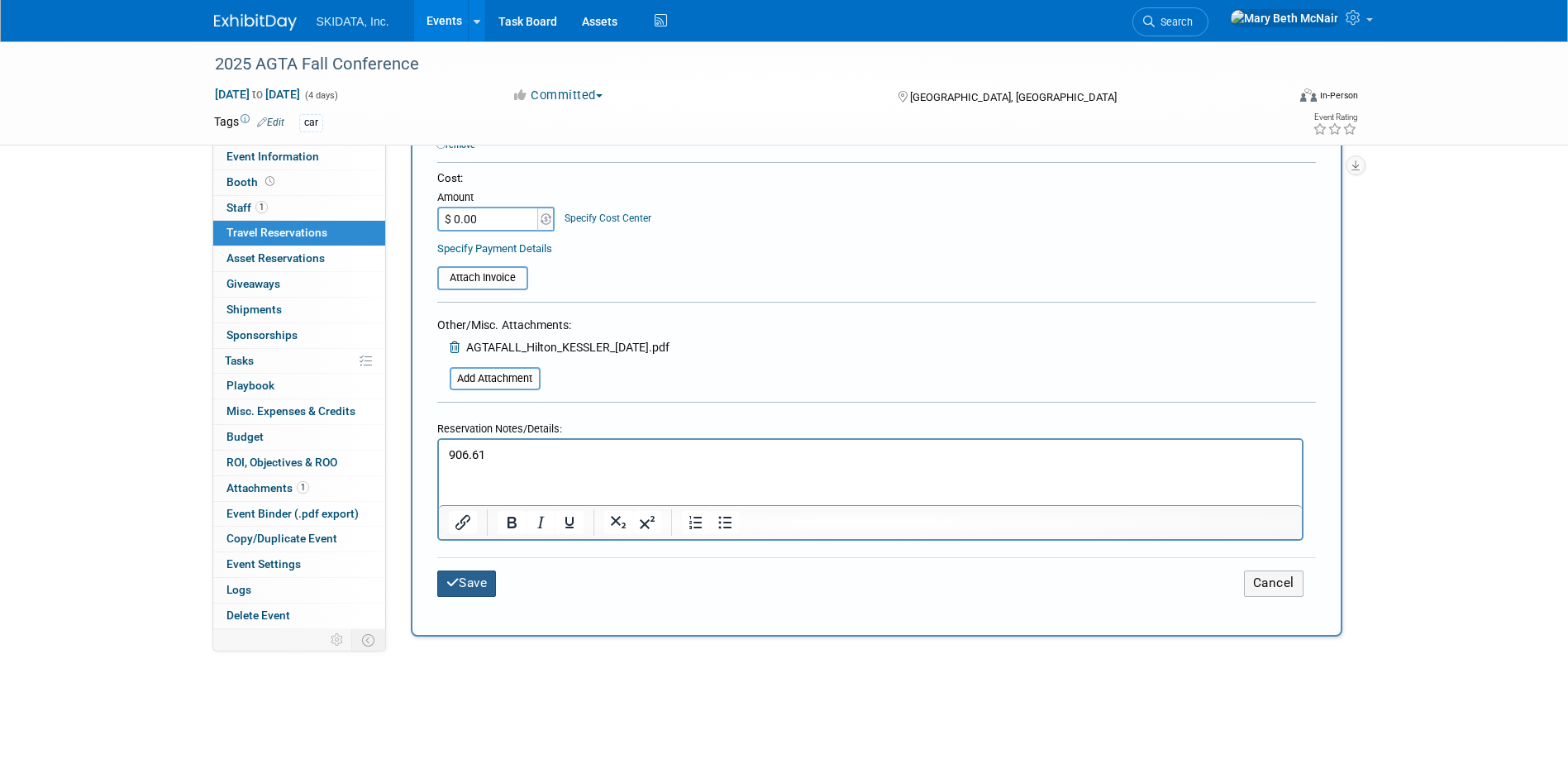
click at [453, 572] on div "New Travel Reservation <i class="fas fa-plane" style="padding: 6px 4px 6px 1px;…" at bounding box center [877, 79] width 932 height 1114
click at [456, 576] on icon "submit" at bounding box center [452, 582] width 13 height 13
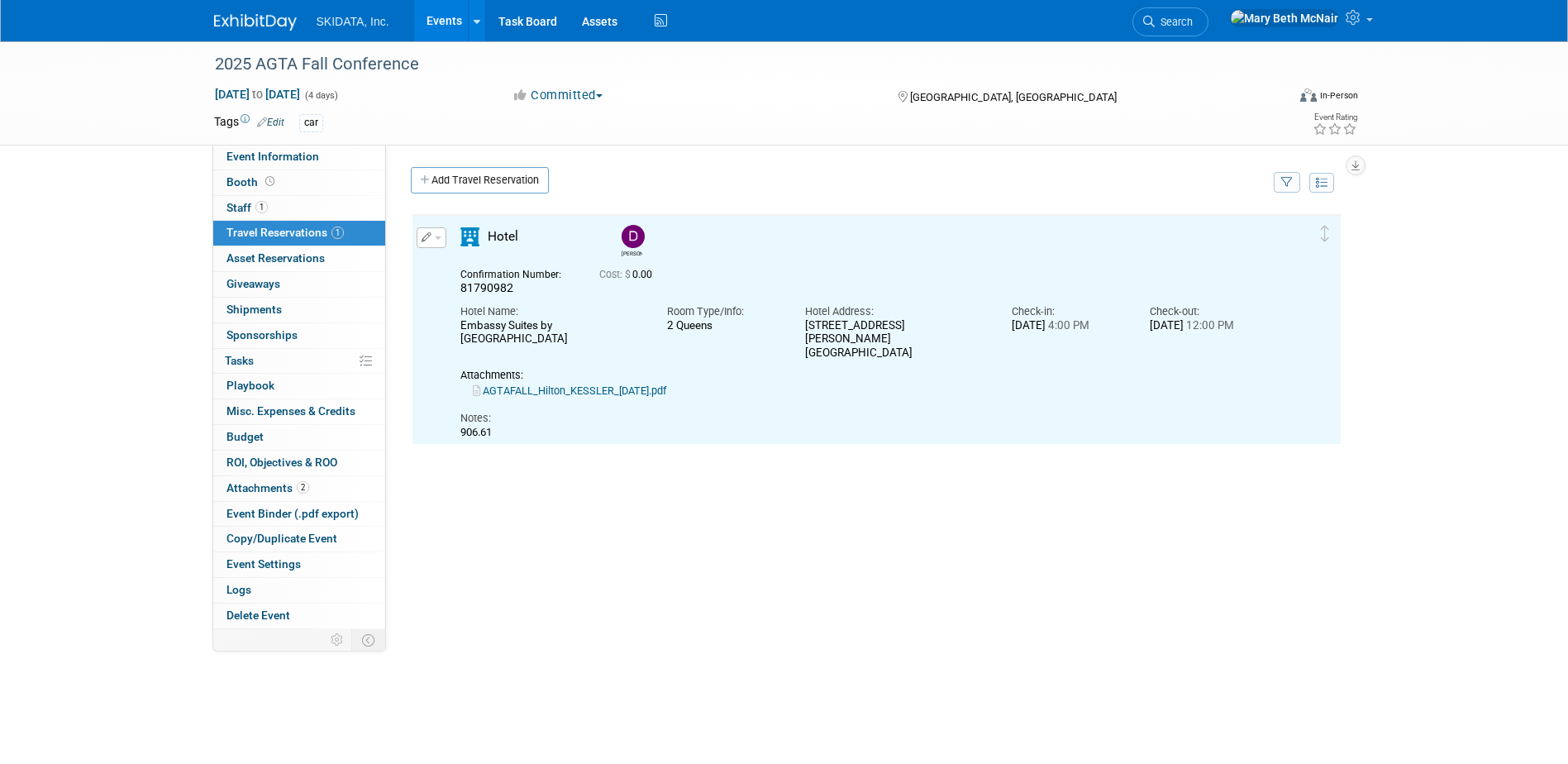
scroll to position [0, 0]
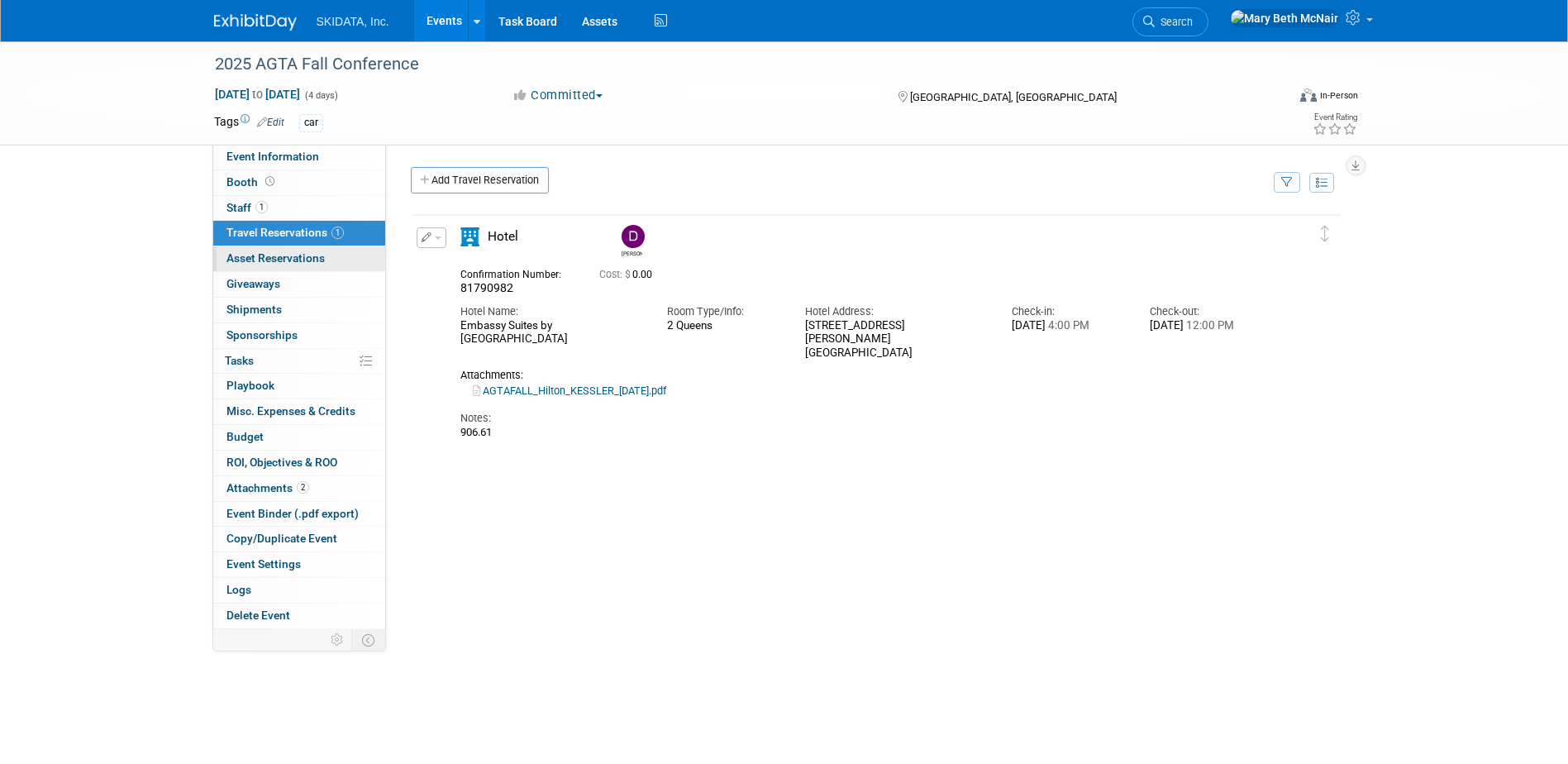
click at [310, 267] on link "0 Asset Reservations 0" at bounding box center [298, 259] width 171 height 25
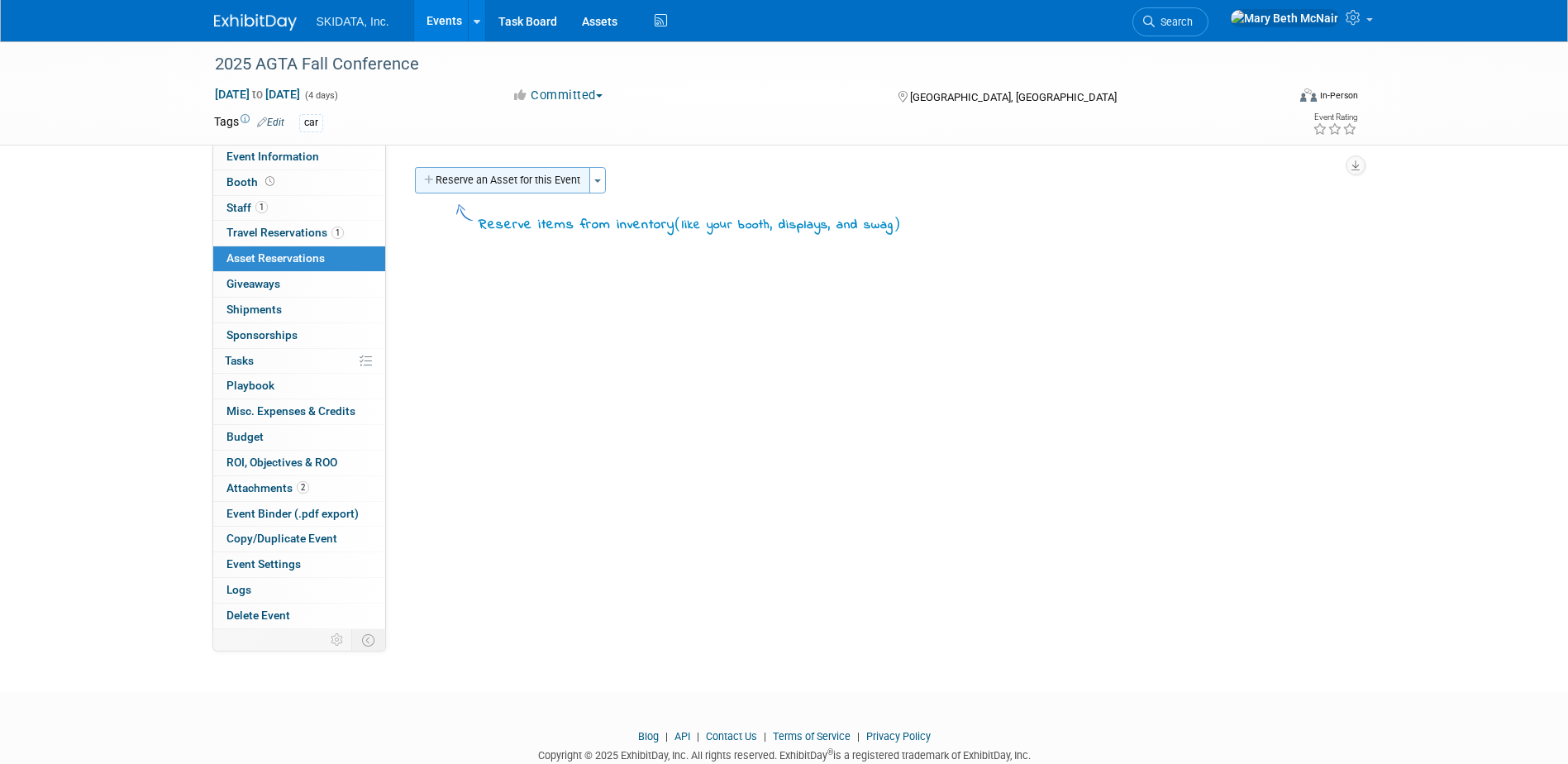
click at [475, 181] on button "Reserve an Asset for this Event" at bounding box center [503, 179] width 175 height 27
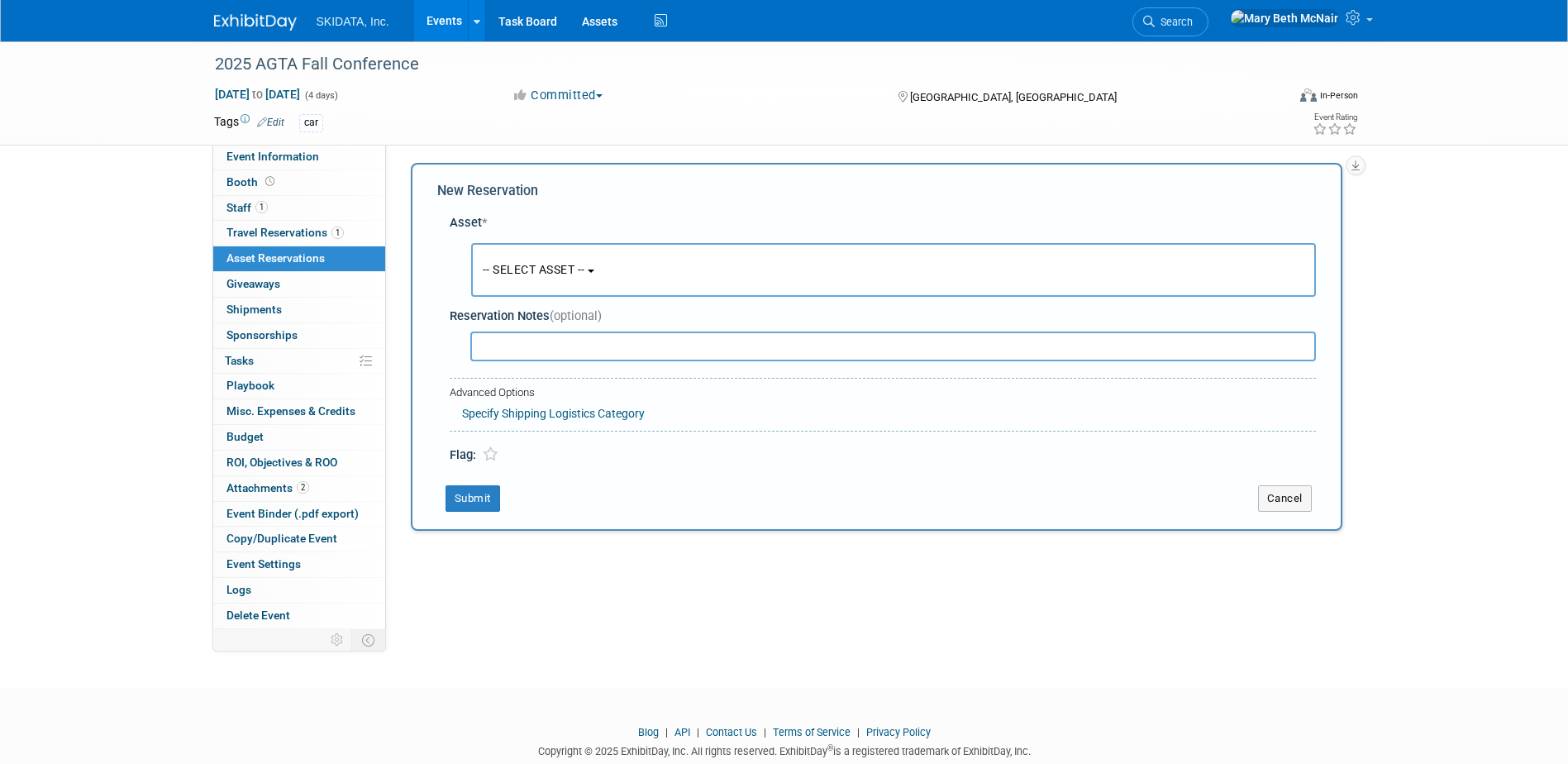
scroll to position [16, 0]
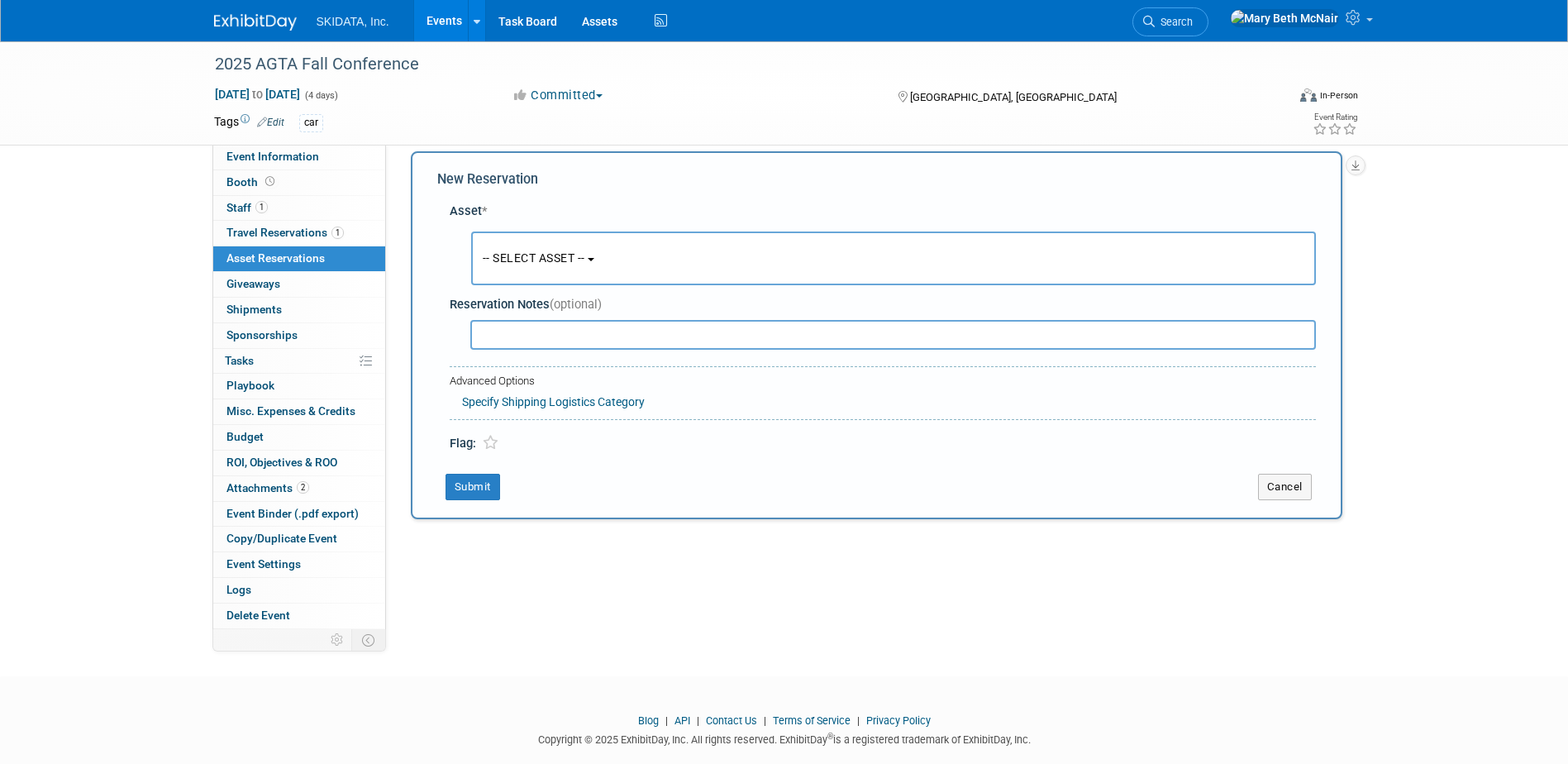
click at [601, 262] on button "-- SELECT ASSET --" at bounding box center [893, 259] width 844 height 54
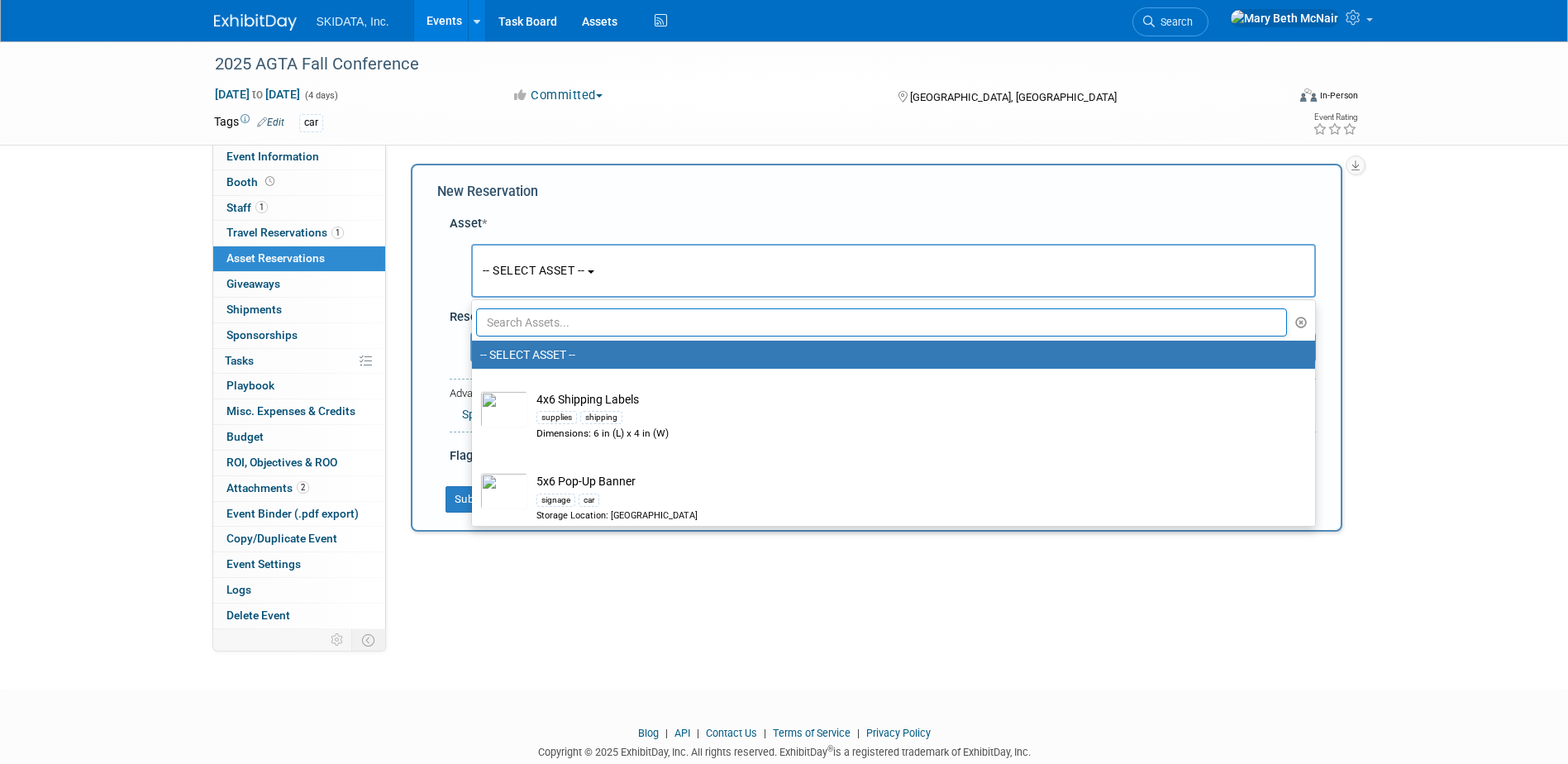
scroll to position [0, 0]
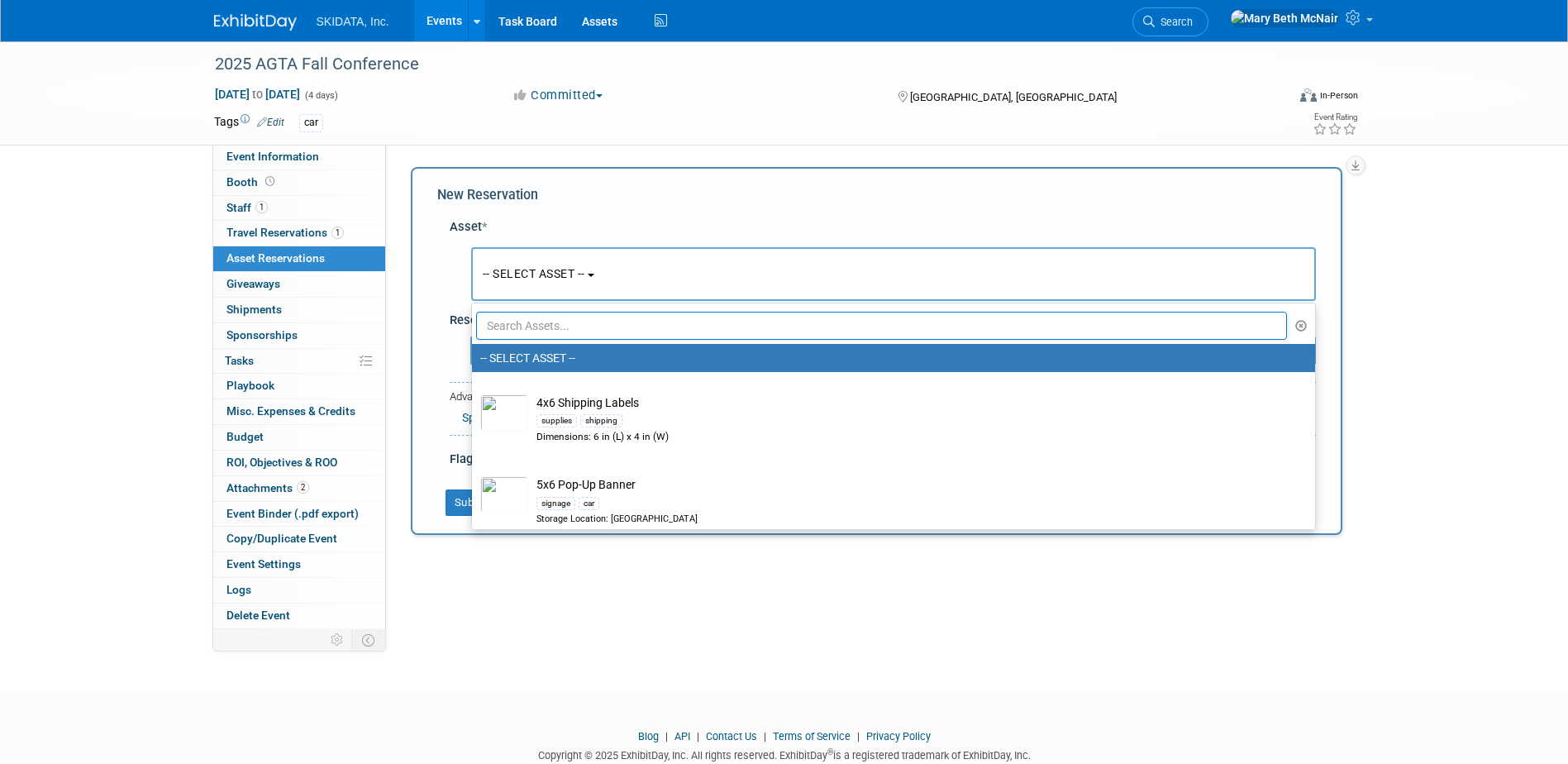
click at [584, 318] on input "text" at bounding box center [881, 325] width 812 height 28
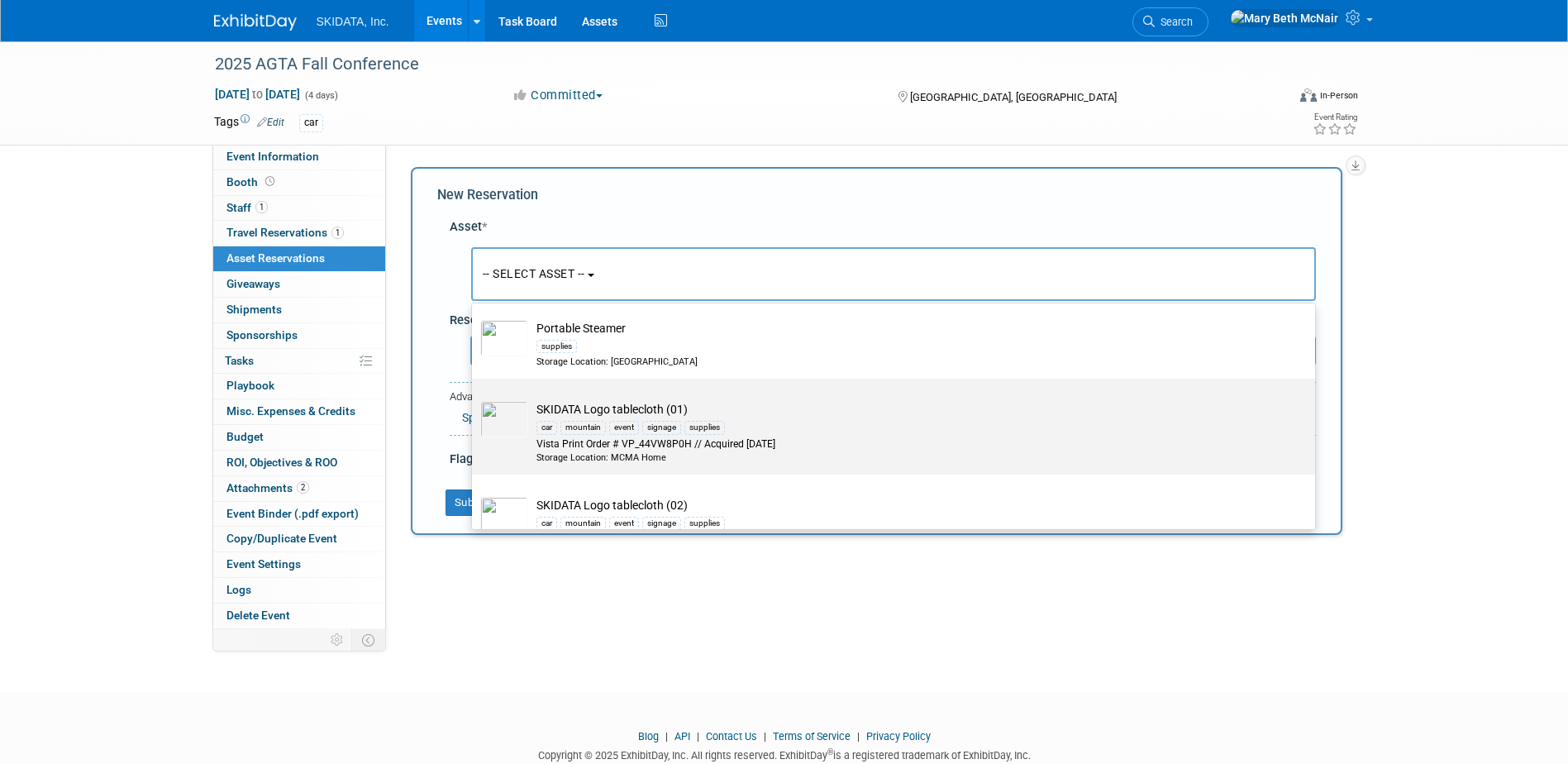
scroll to position [82, 0]
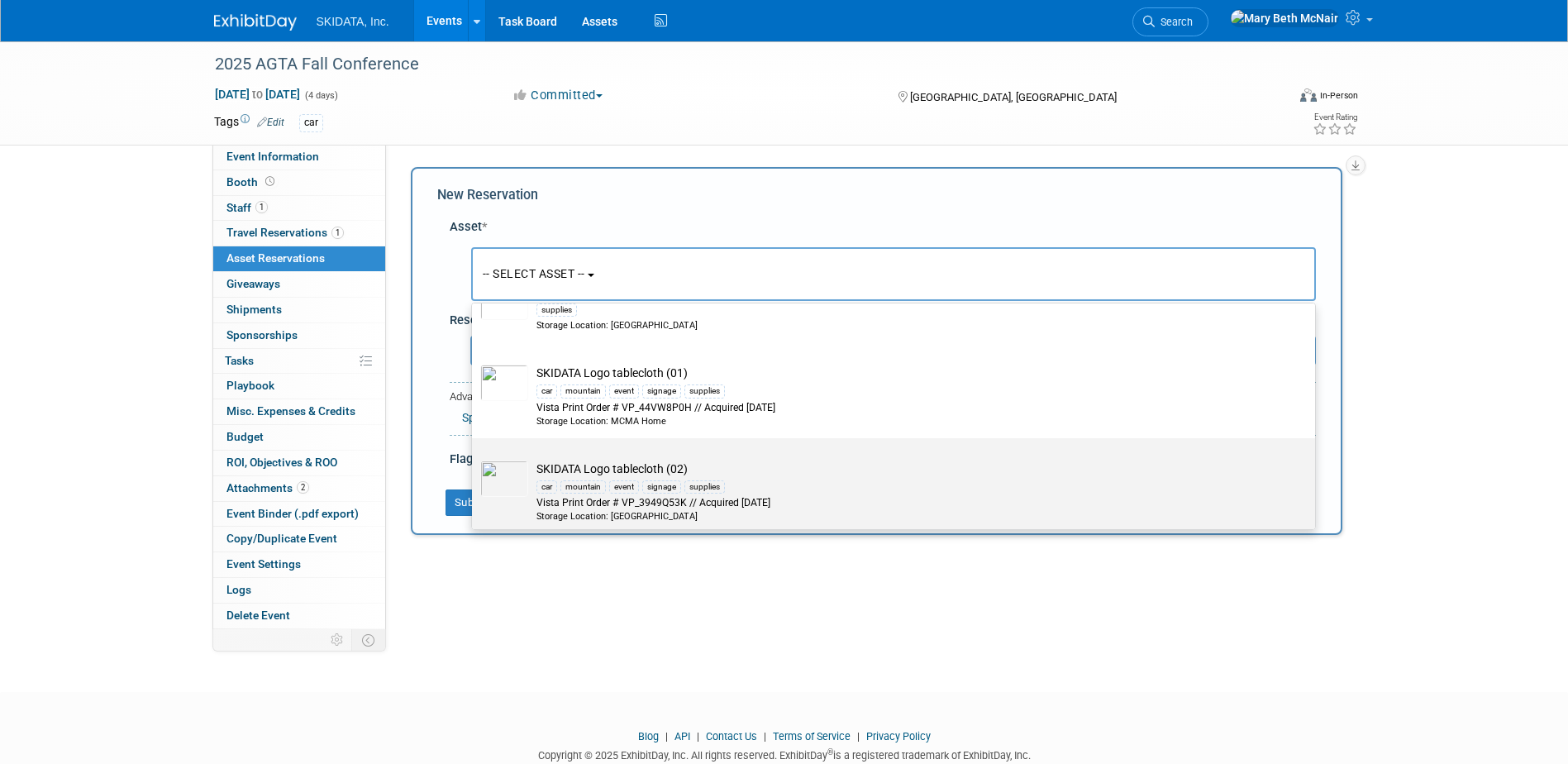
type input "table"
click at [601, 500] on div "Vista Print Order # VP_3949Q53K // Acquired [DATE]" at bounding box center [909, 502] width 745 height 14
click at [475, 458] on input "SKIDATA Logo tablecloth (02) car mountain event signage supplies Vista Print Or…" at bounding box center [469, 452] width 11 height 11
select select "10727006"
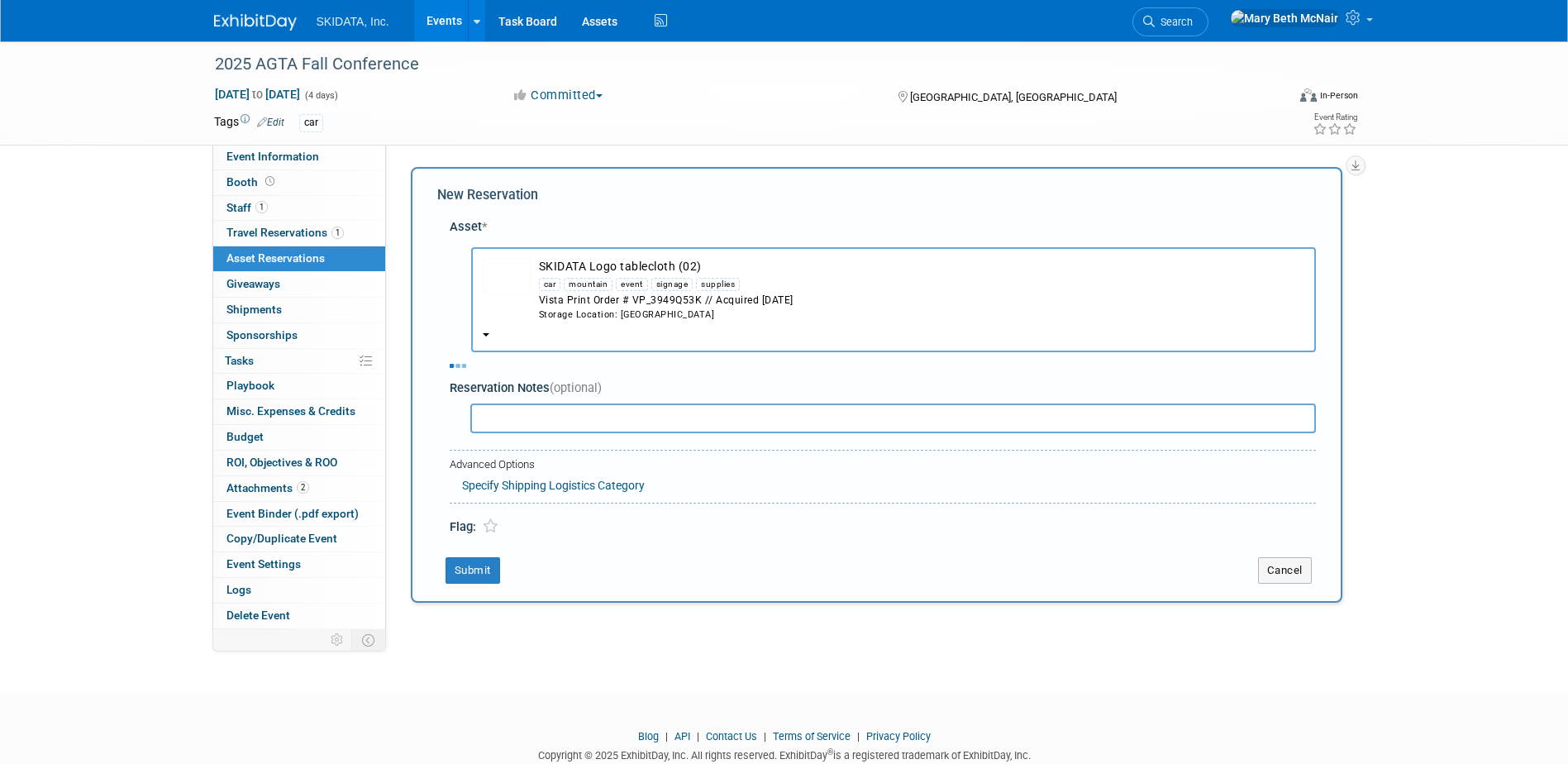
select select "8"
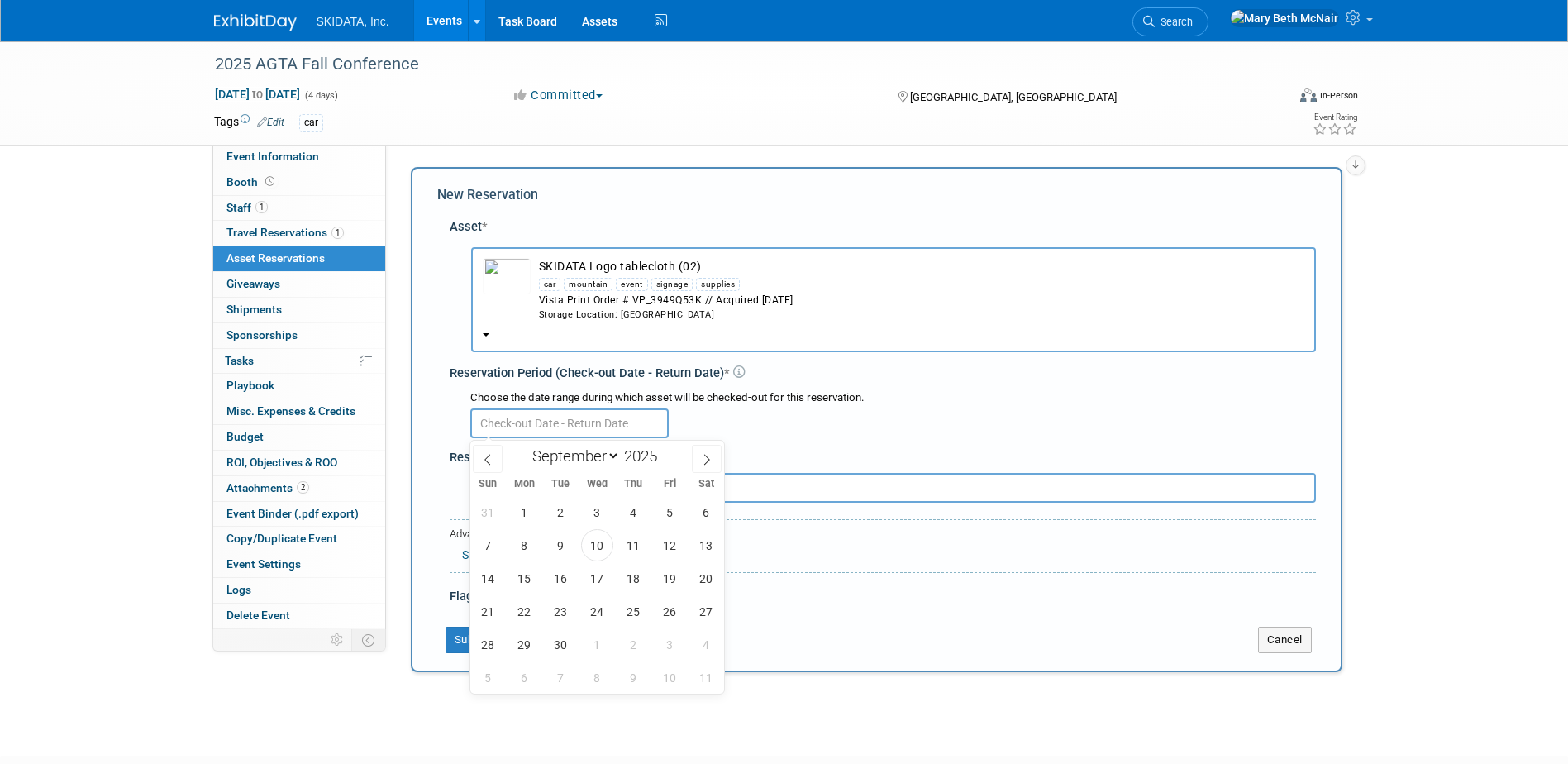
click at [585, 416] on input "text" at bounding box center [570, 423] width 198 height 30
click at [602, 582] on span "17" at bounding box center [597, 578] width 33 height 33
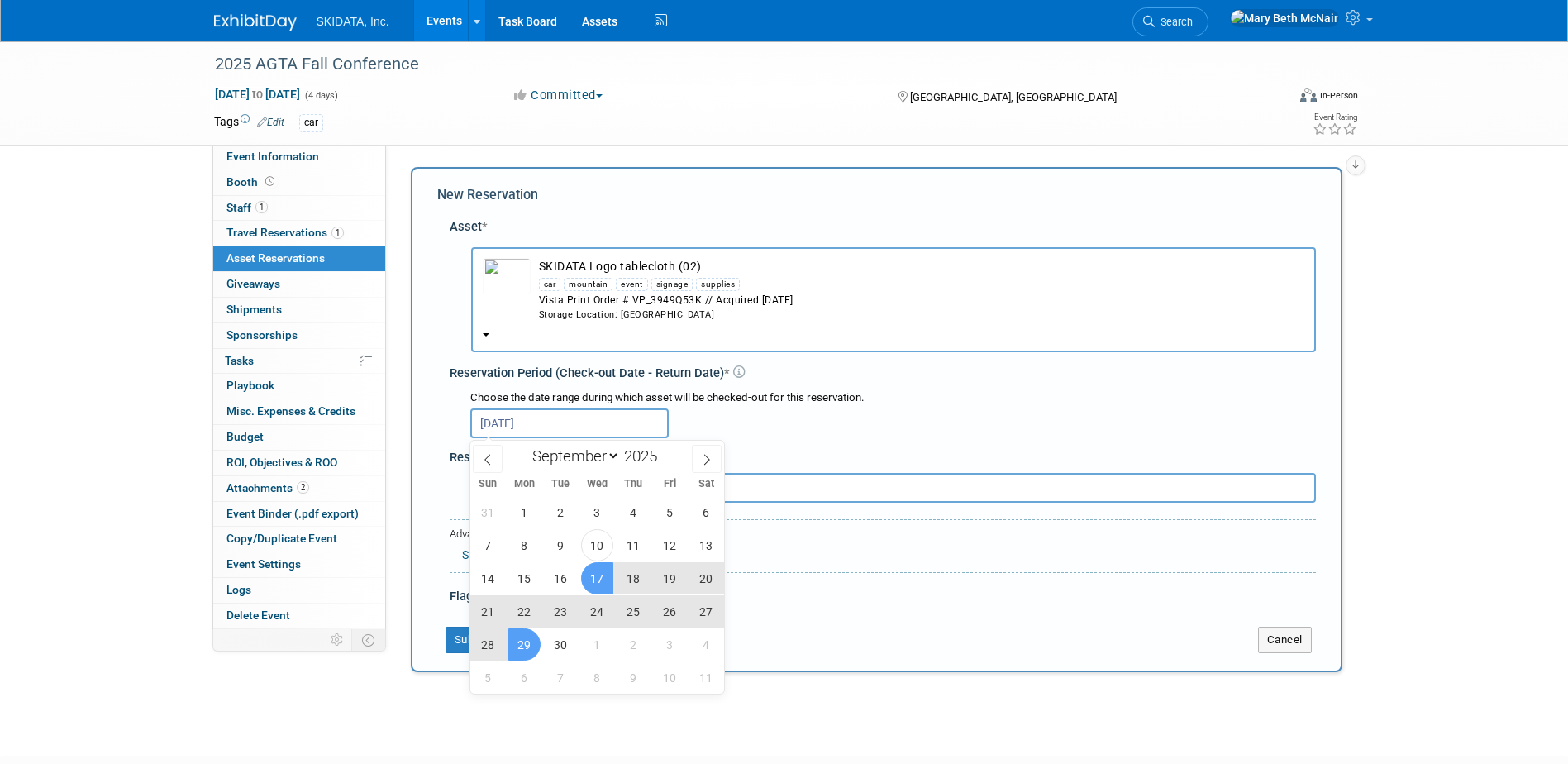
click at [512, 644] on span "29" at bounding box center [524, 644] width 33 height 33
type input "Sep 17, 2025 to Sep 29, 2025"
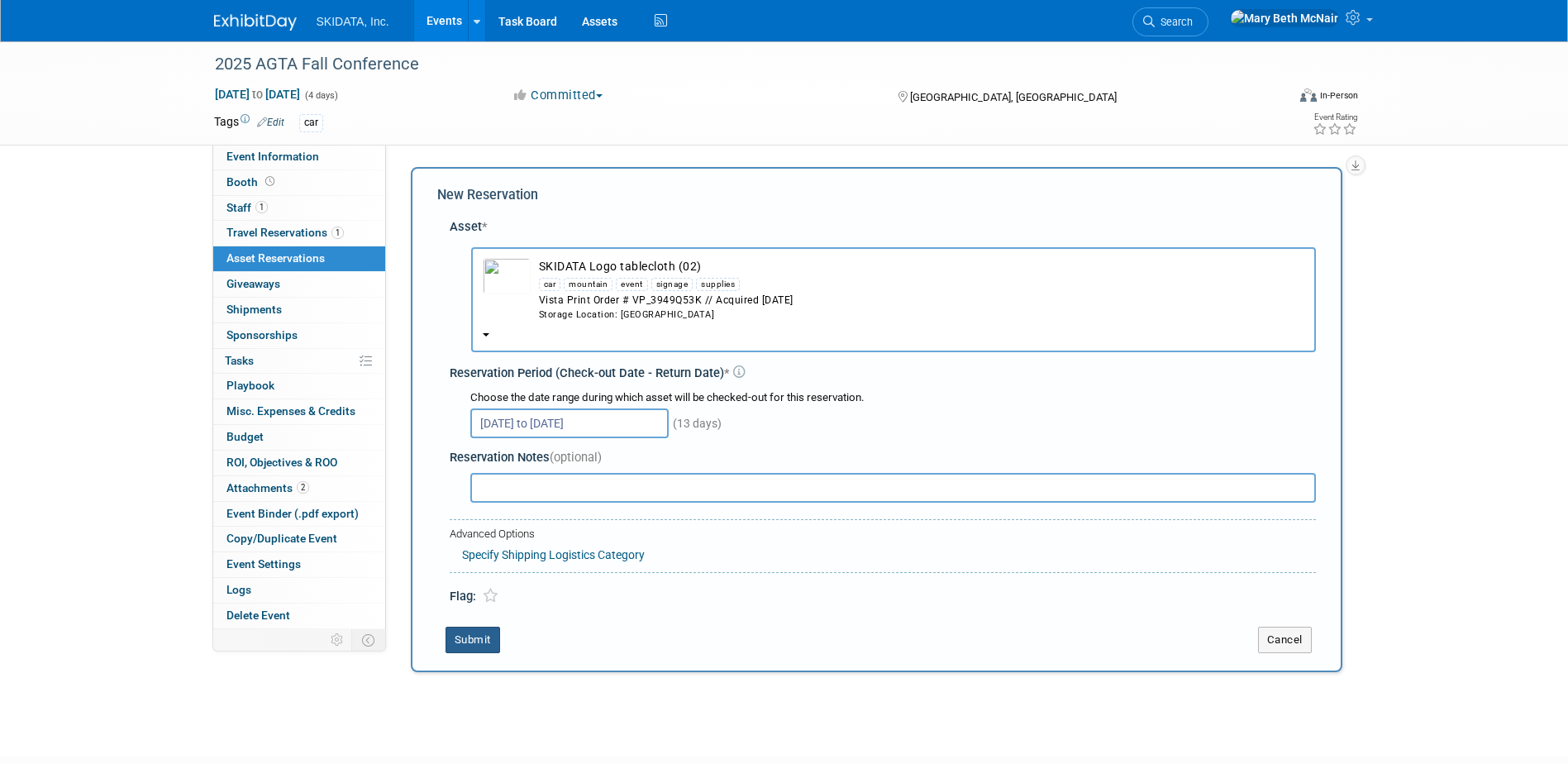
click at [491, 649] on button "Submit" at bounding box center [473, 639] width 55 height 27
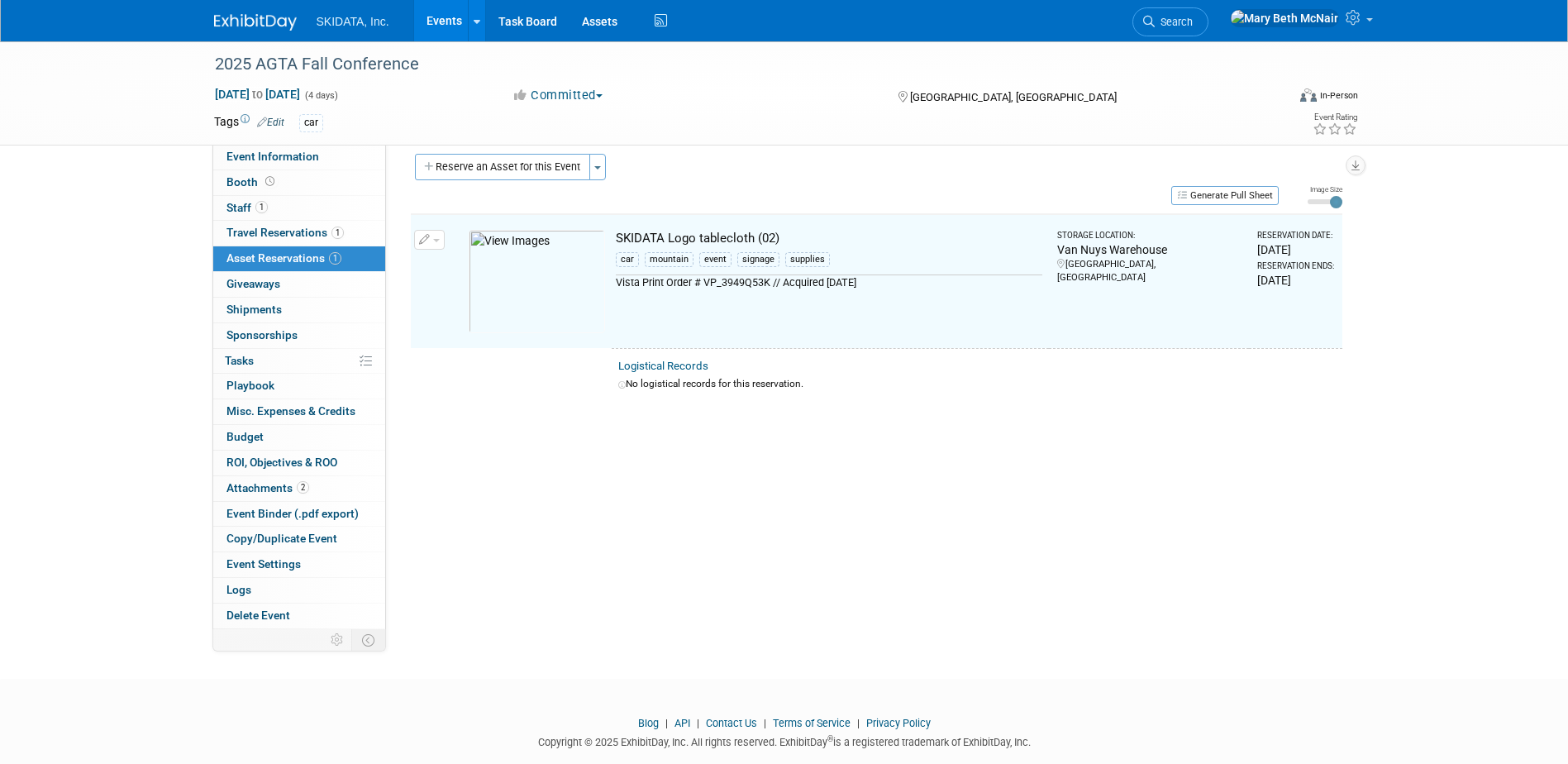
scroll to position [21, 0]
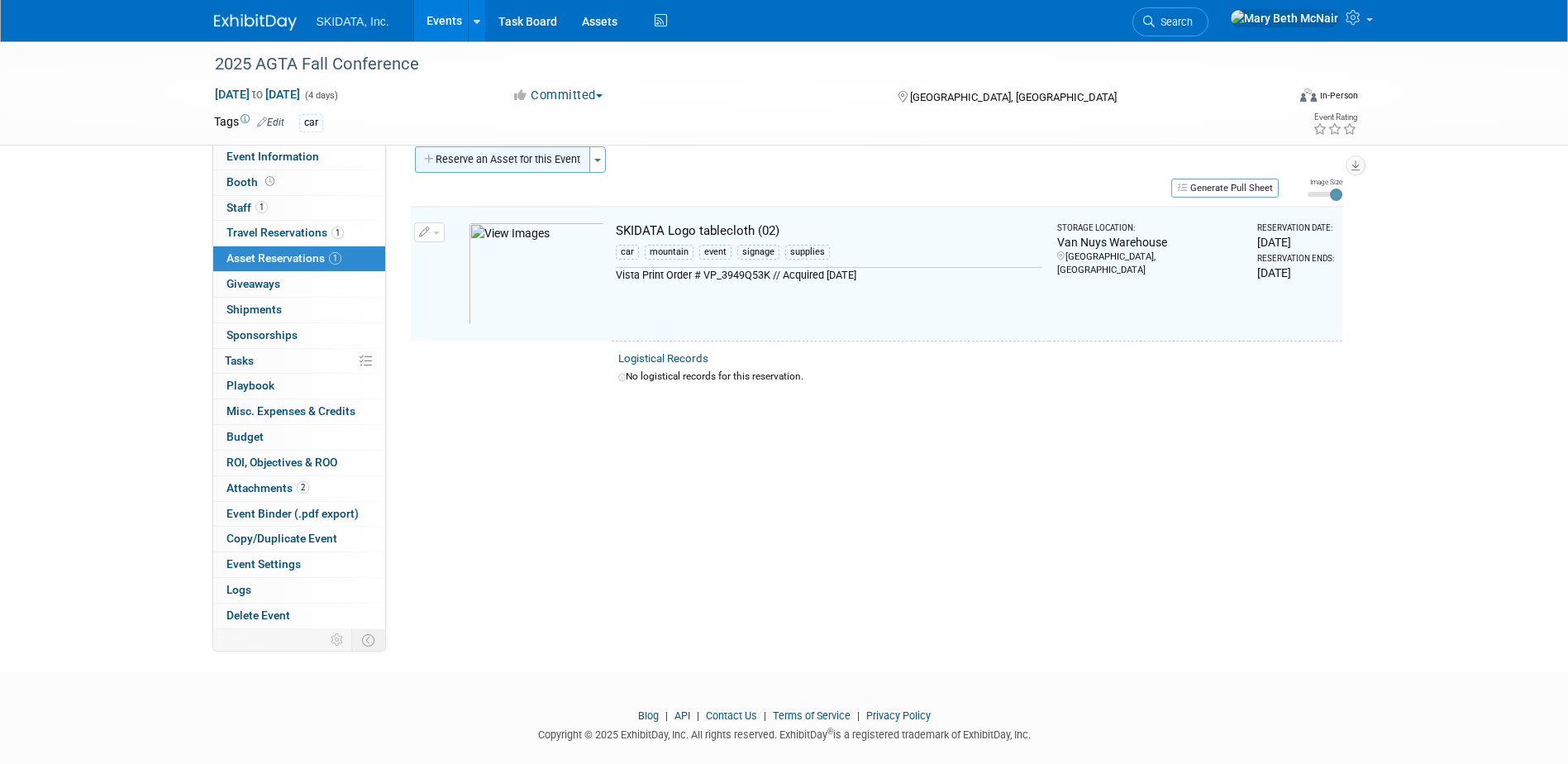
click at [459, 169] on button "Reserve an Asset for this Event" at bounding box center [503, 160] width 175 height 27
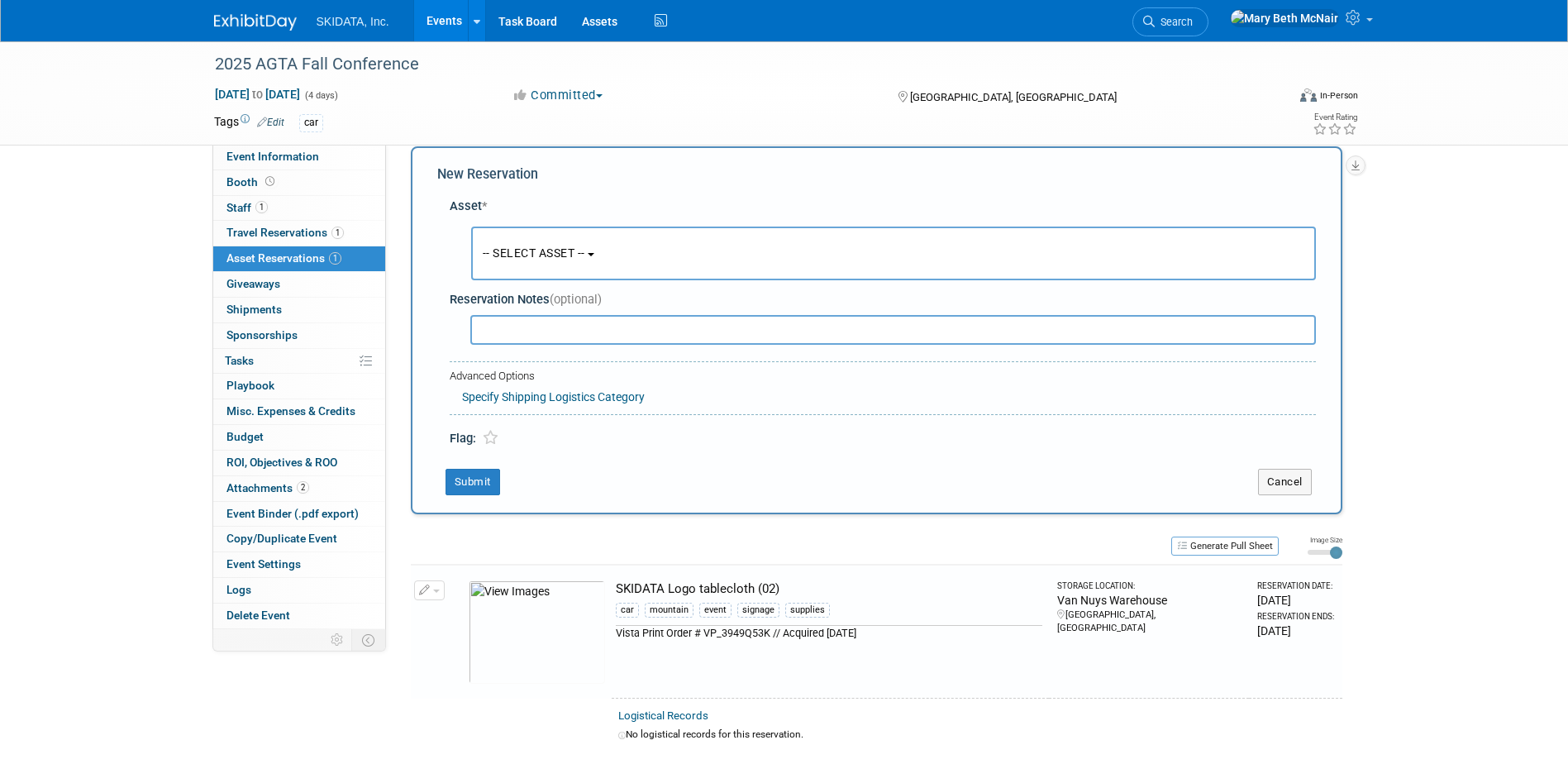
scroll to position [16, 0]
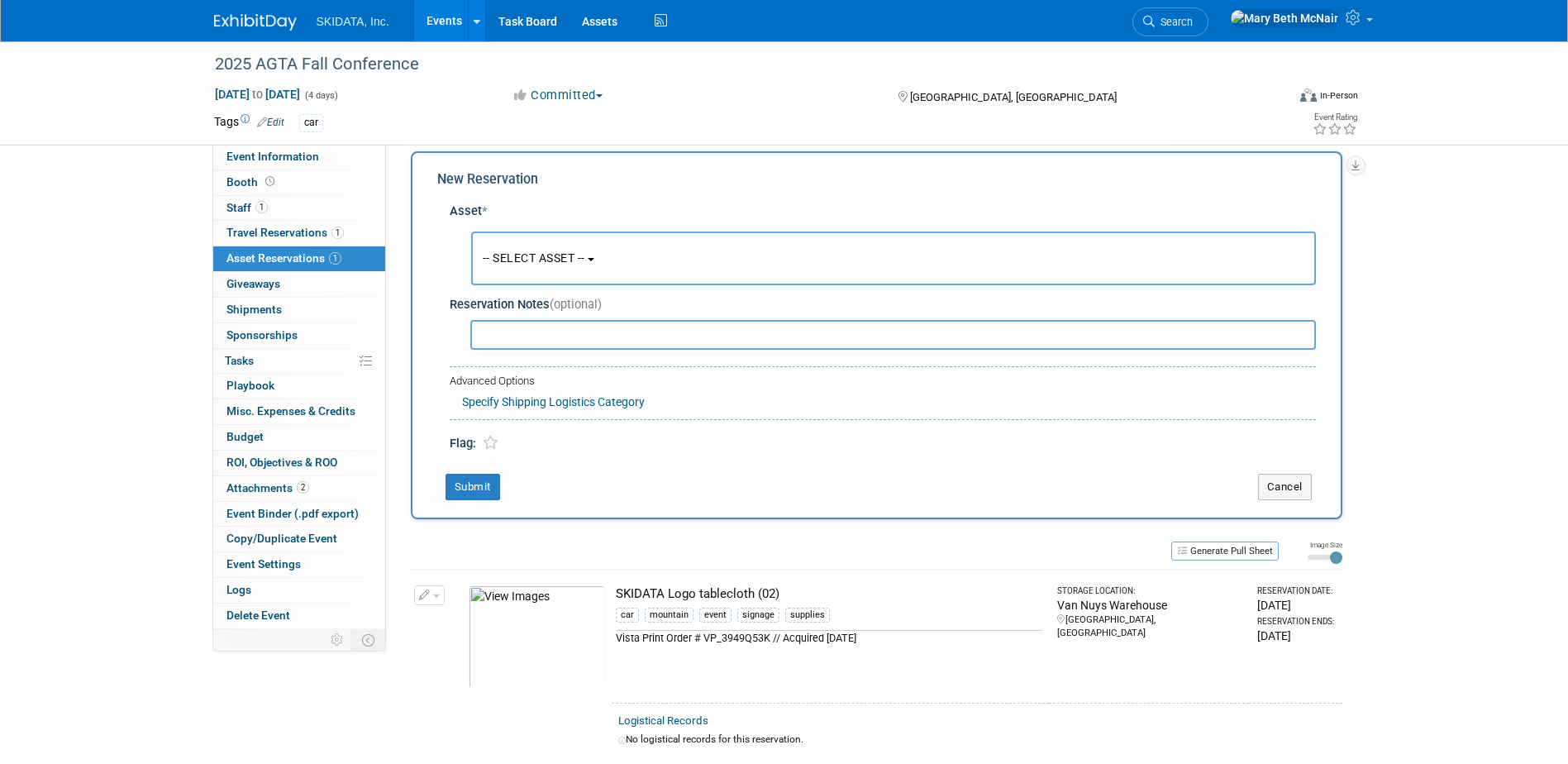
click at [581, 279] on button "-- SELECT ASSET --" at bounding box center [893, 259] width 844 height 54
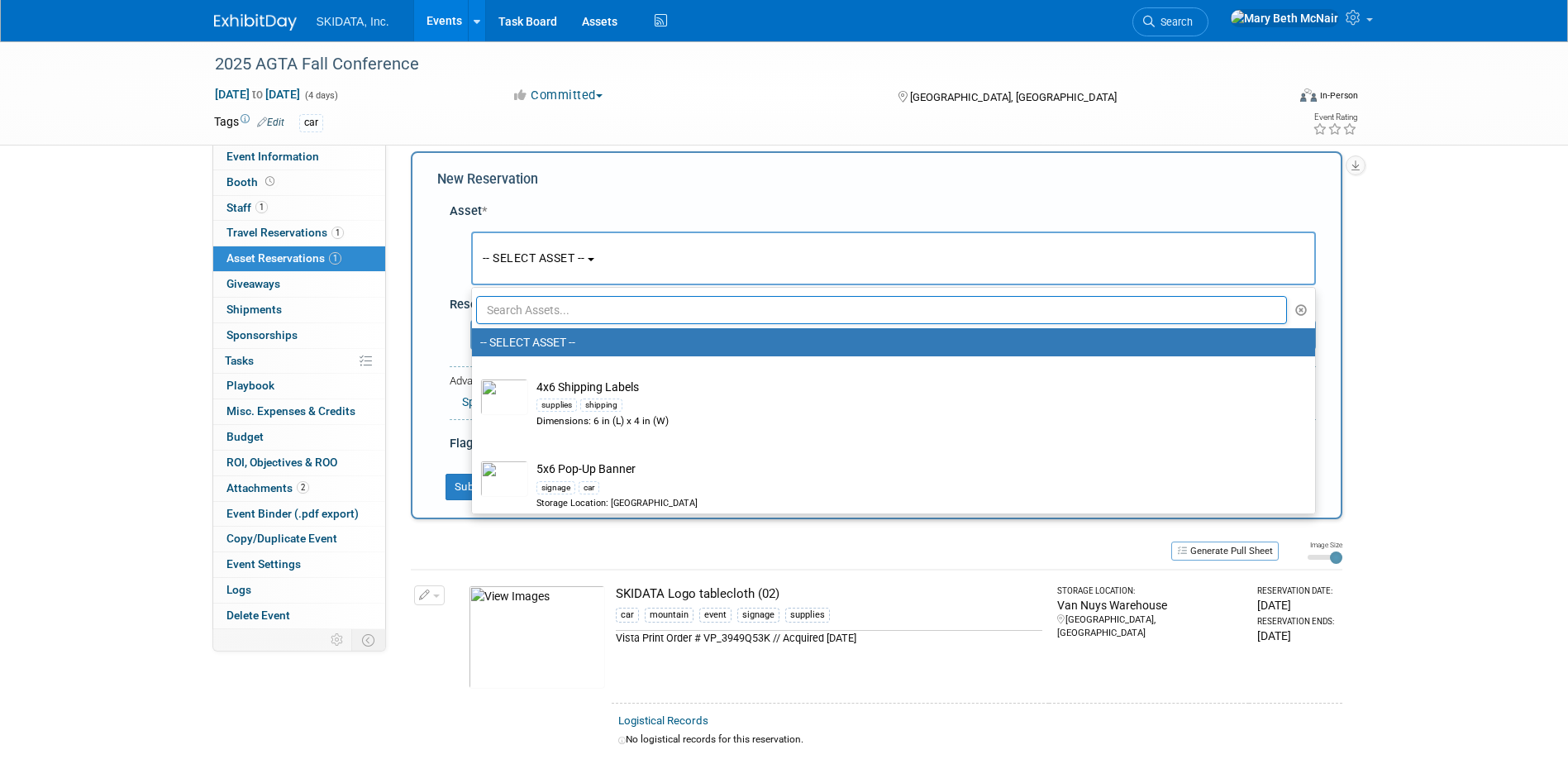
click at [591, 316] on input "text" at bounding box center [881, 310] width 812 height 28
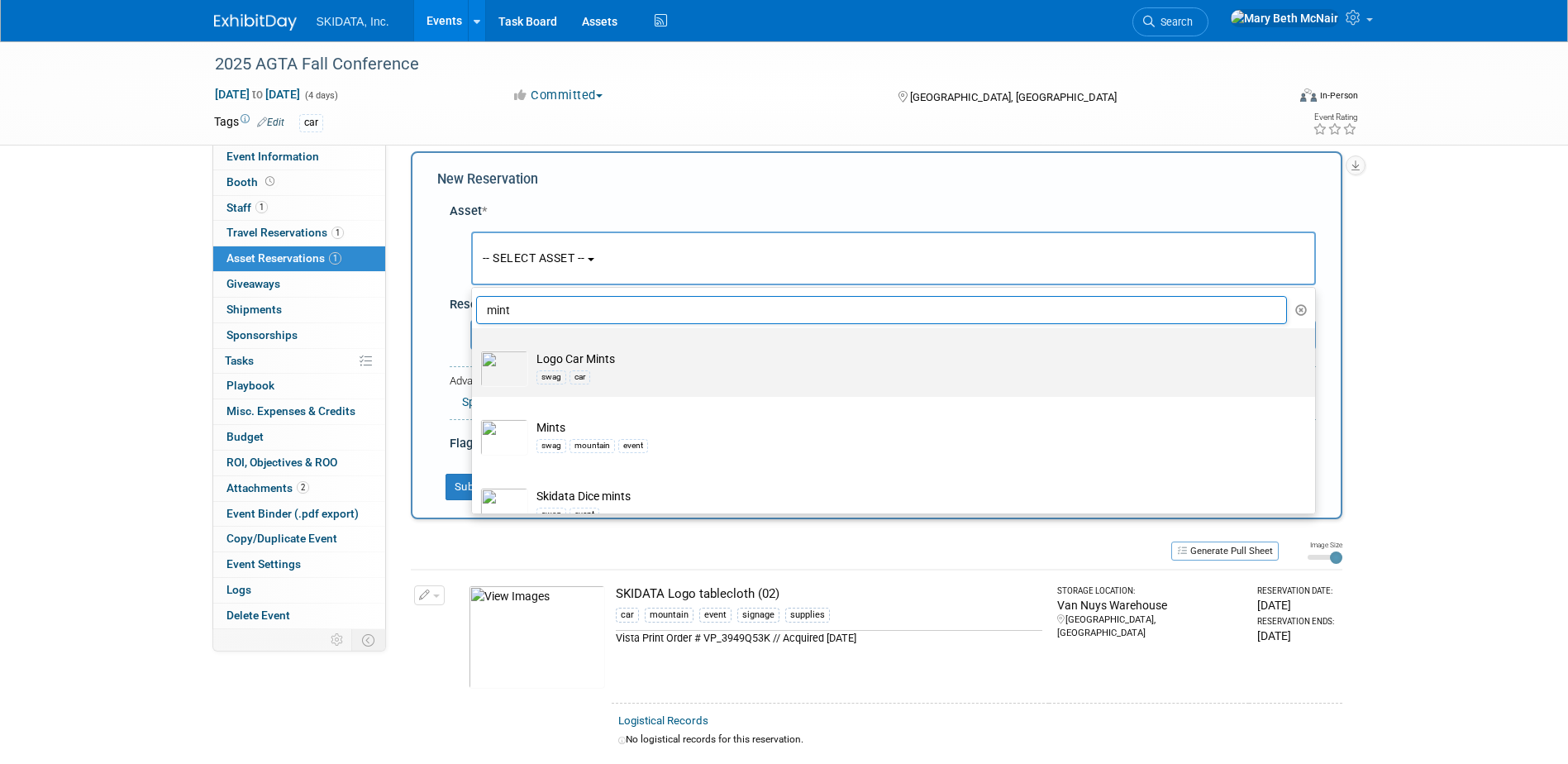
type input "mint"
click at [592, 359] on td "Logo Car Mints swag car" at bounding box center [905, 369] width 754 height 37
click at [475, 348] on input "Logo Car Mints swag car" at bounding box center [469, 342] width 11 height 11
select select "10726003"
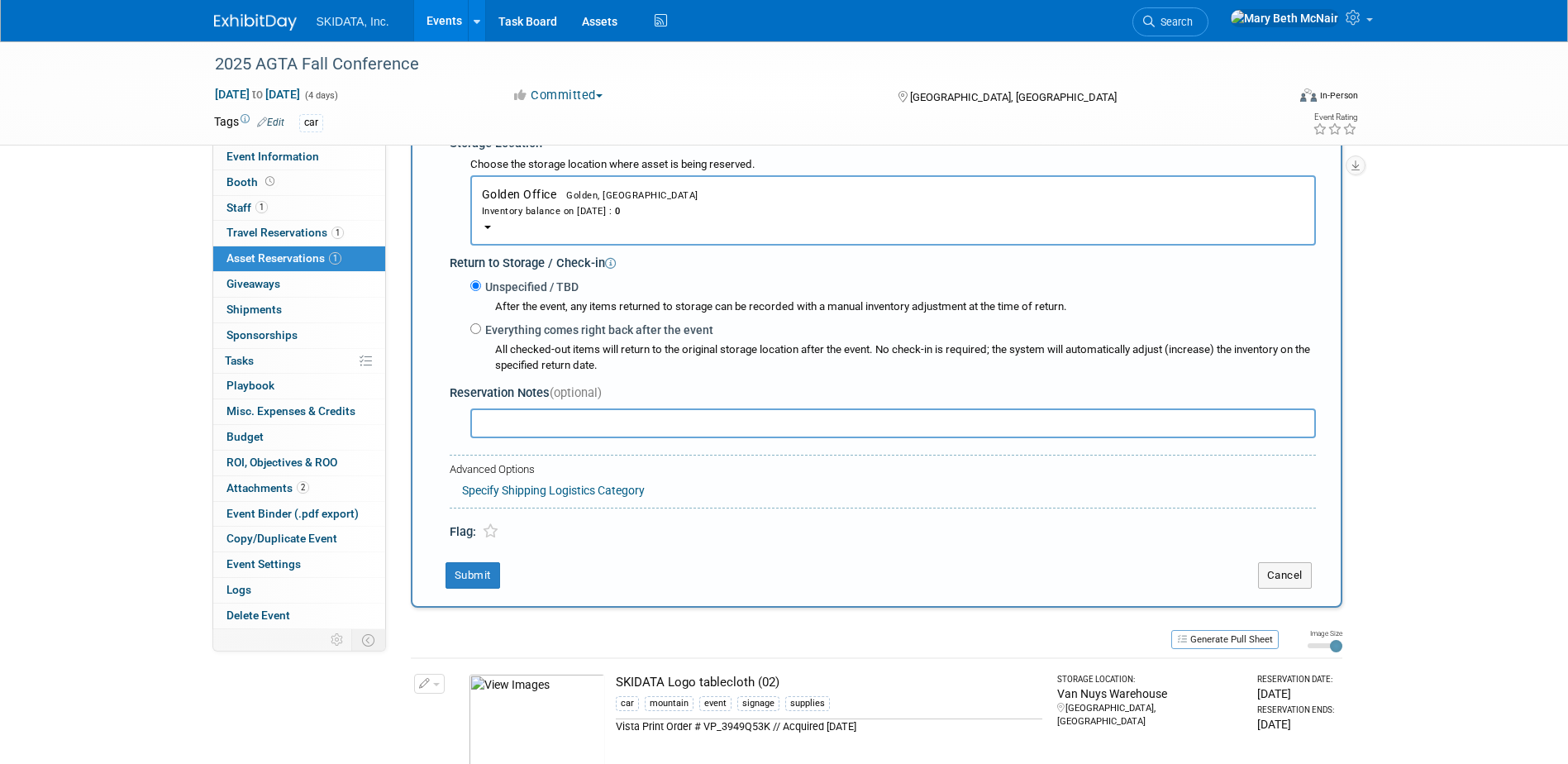
scroll to position [98, 0]
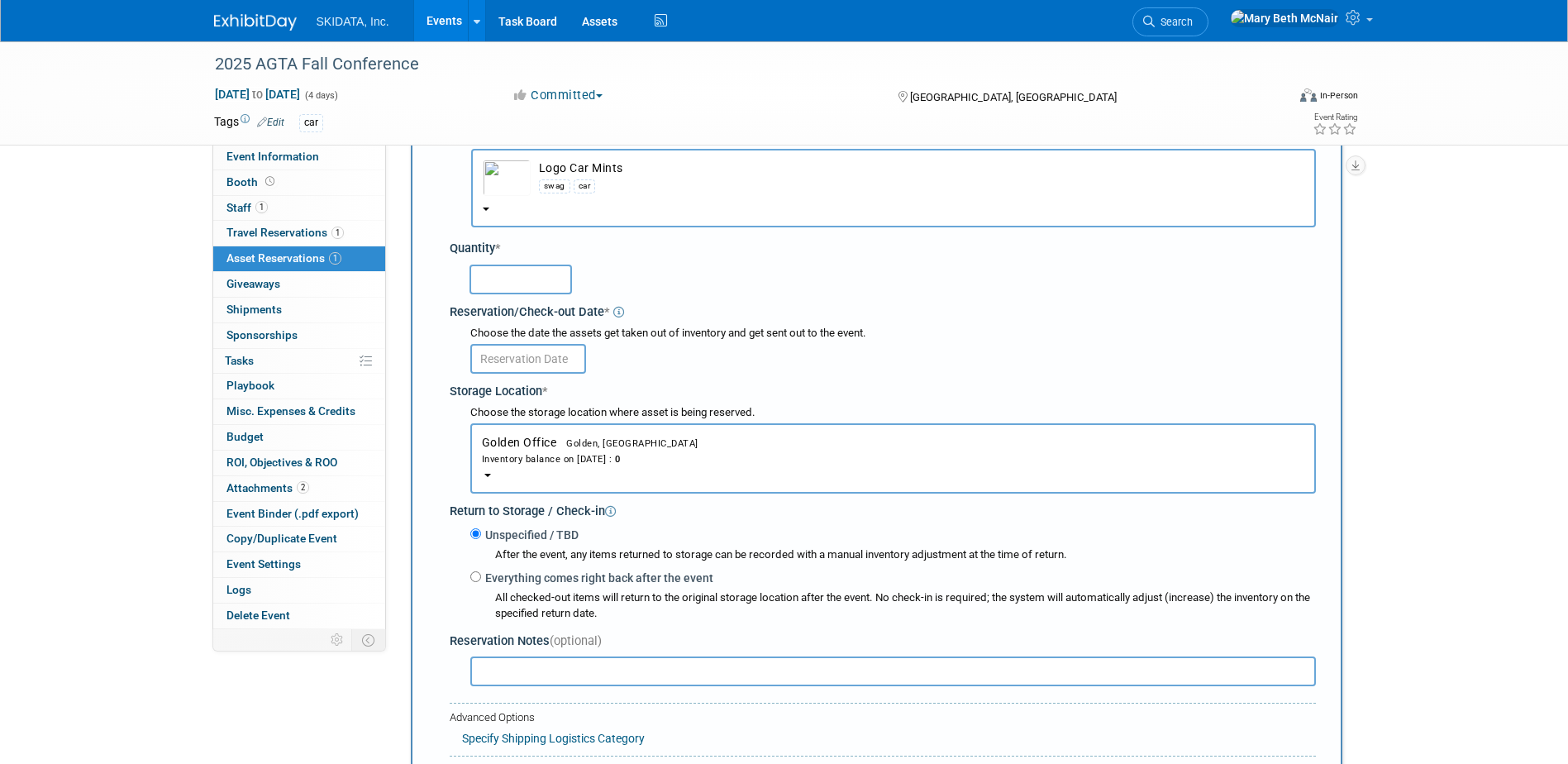
click at [516, 274] on input "text" at bounding box center [520, 279] width 102 height 30
type input "140"
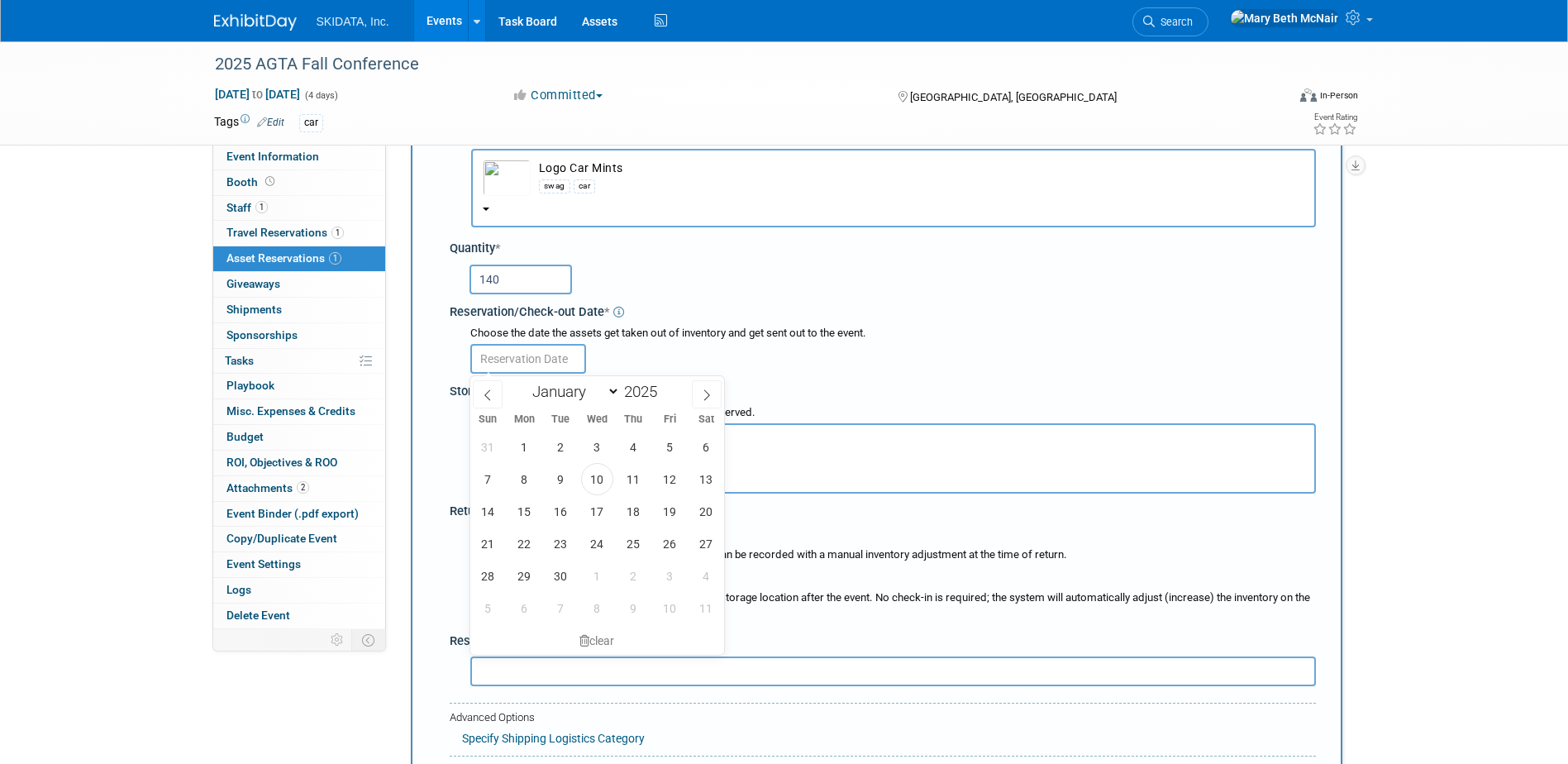
click at [540, 366] on input "text" at bounding box center [528, 359] width 116 height 30
click at [600, 517] on span "17" at bounding box center [597, 511] width 33 height 33
type input "Sep 17, 2025"
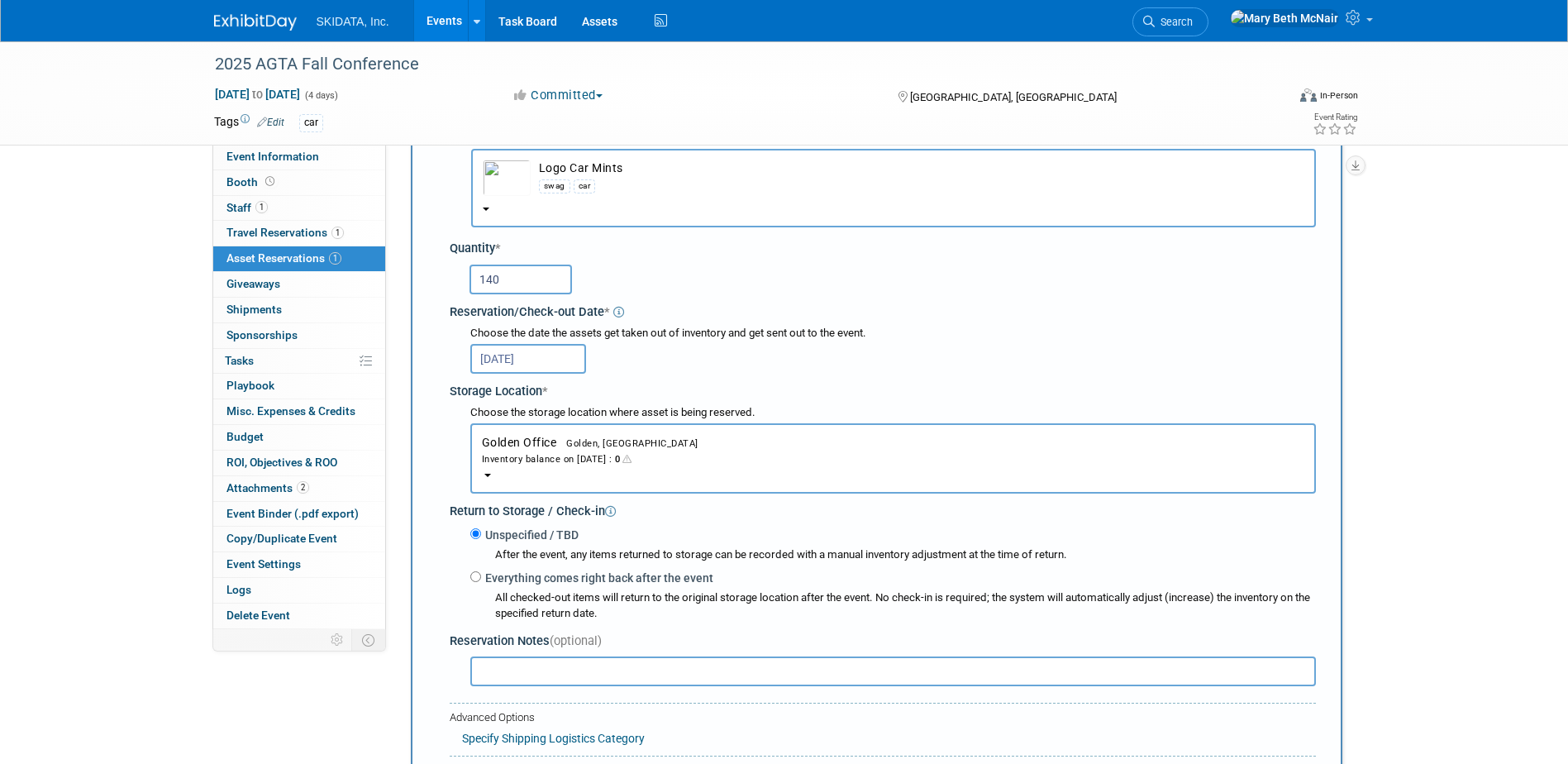
click at [569, 444] on span "Golden, CO" at bounding box center [626, 443] width 142 height 11
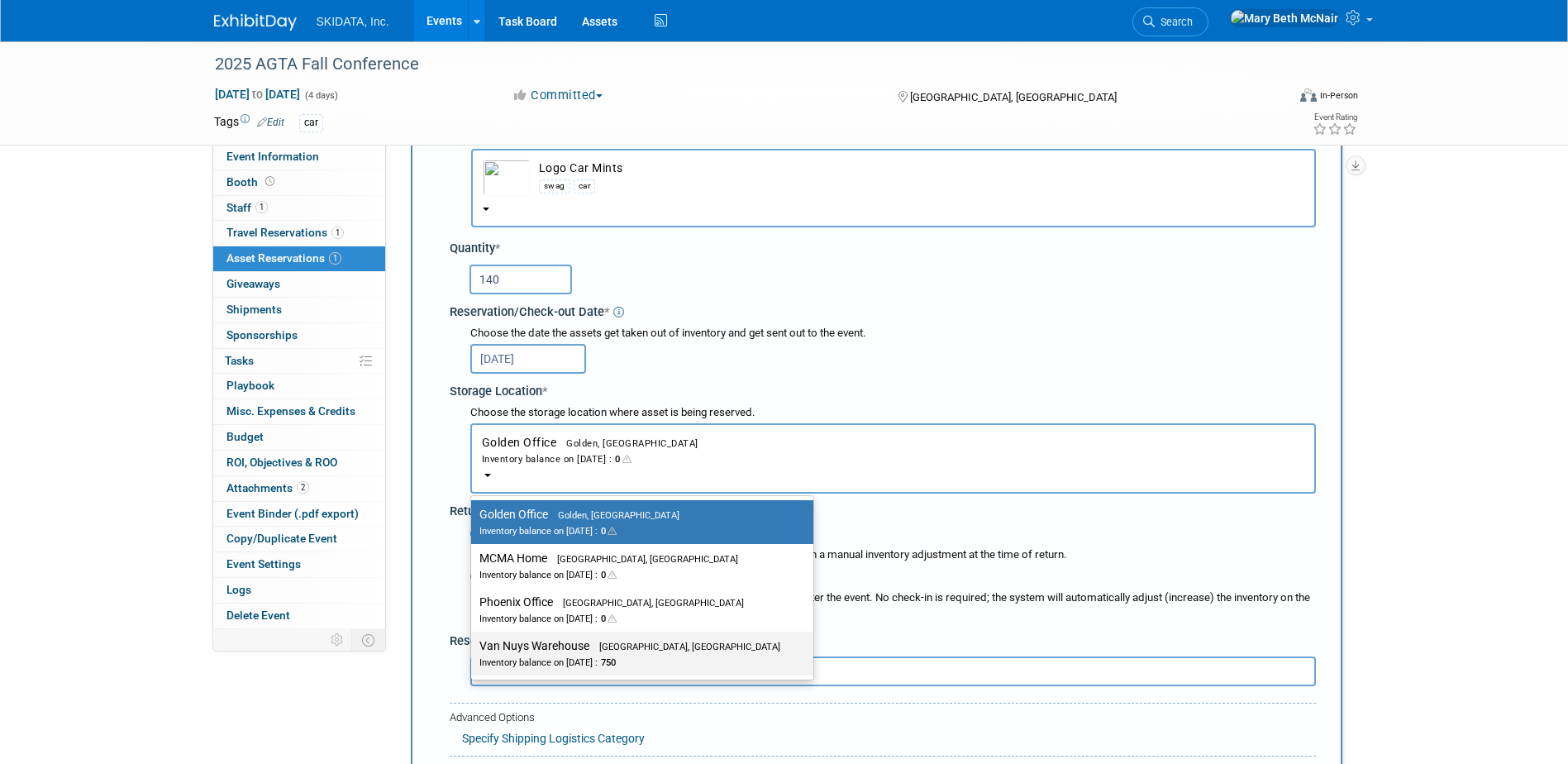
click at [522, 645] on label "Van Nuys Warehouse Los Angeles, CA Inventory balance on Sep 17, 2025 : 750" at bounding box center [638, 654] width 317 height 38
click at [474, 645] on input "Van Nuys Warehouse Los Angeles, CA Inventory balance on Sep 17, 2025 : 750" at bounding box center [468, 645] width 11 height 11
select select "11224007"
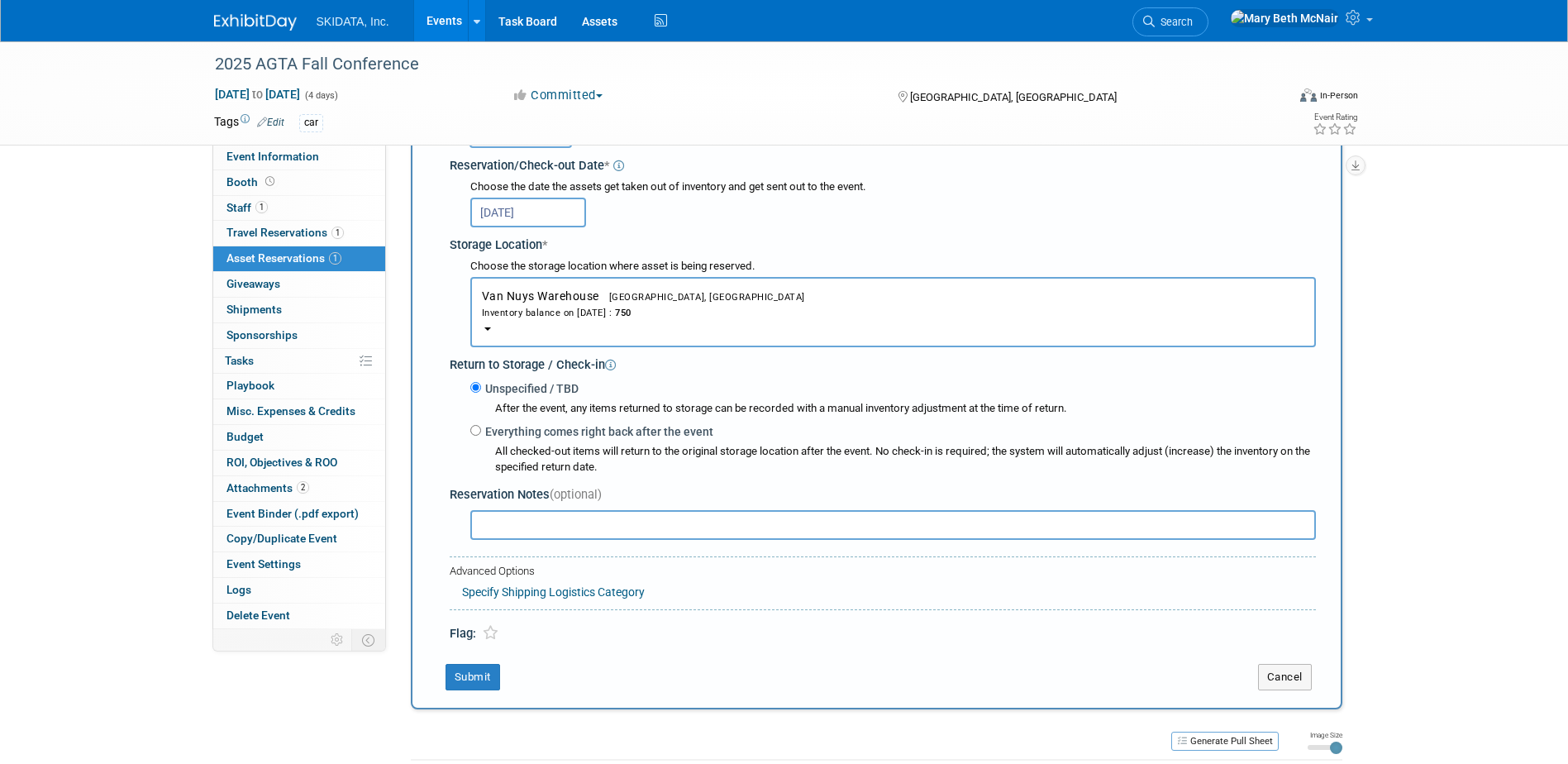
scroll to position [264, 0]
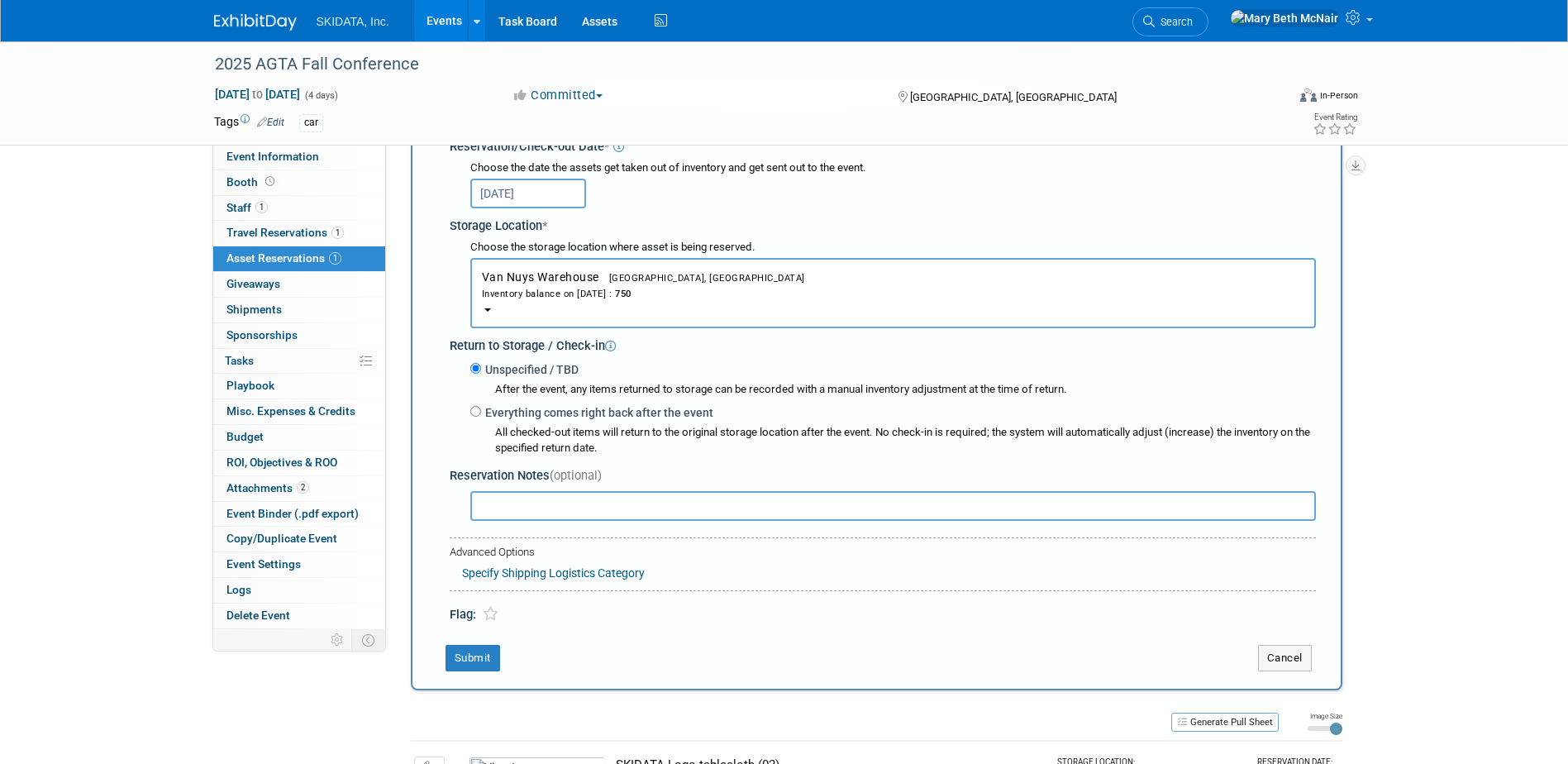
click at [576, 512] on input "text" at bounding box center [893, 505] width 845 height 30
type input "1 brown box"
click at [472, 667] on button "Submit" at bounding box center [473, 658] width 55 height 27
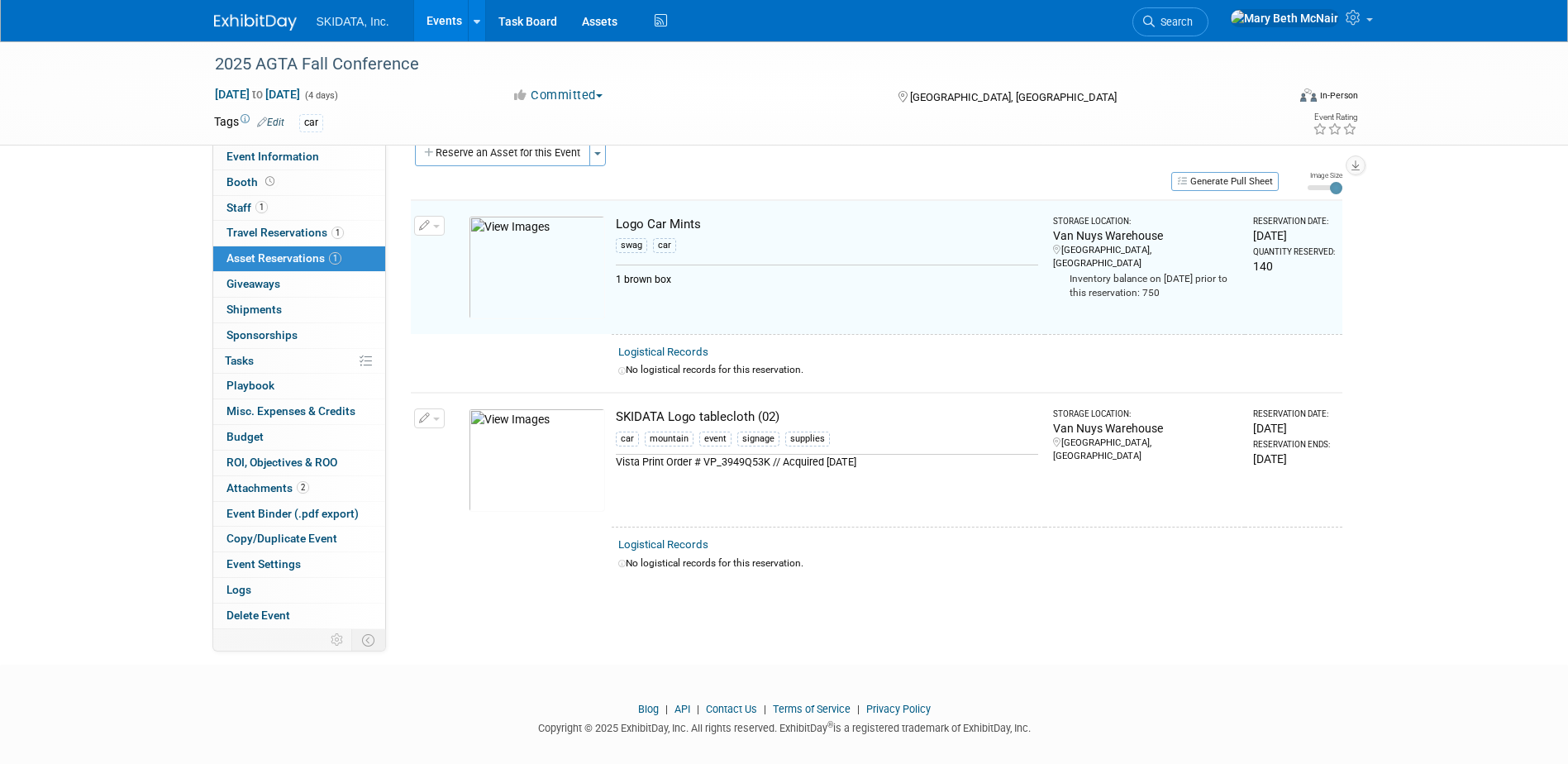
scroll to position [21, 0]
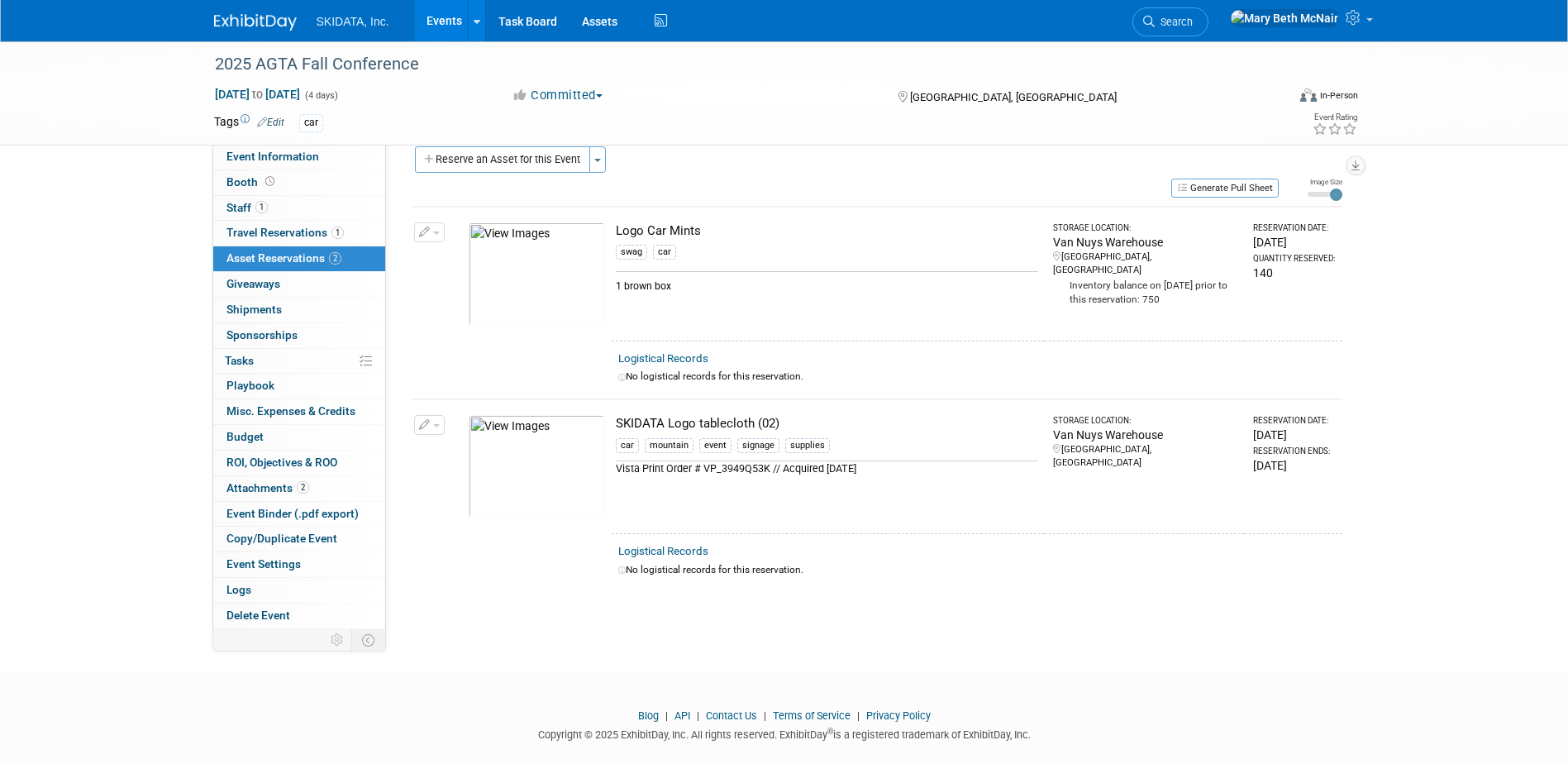
click at [546, 269] on img at bounding box center [537, 273] width 137 height 103
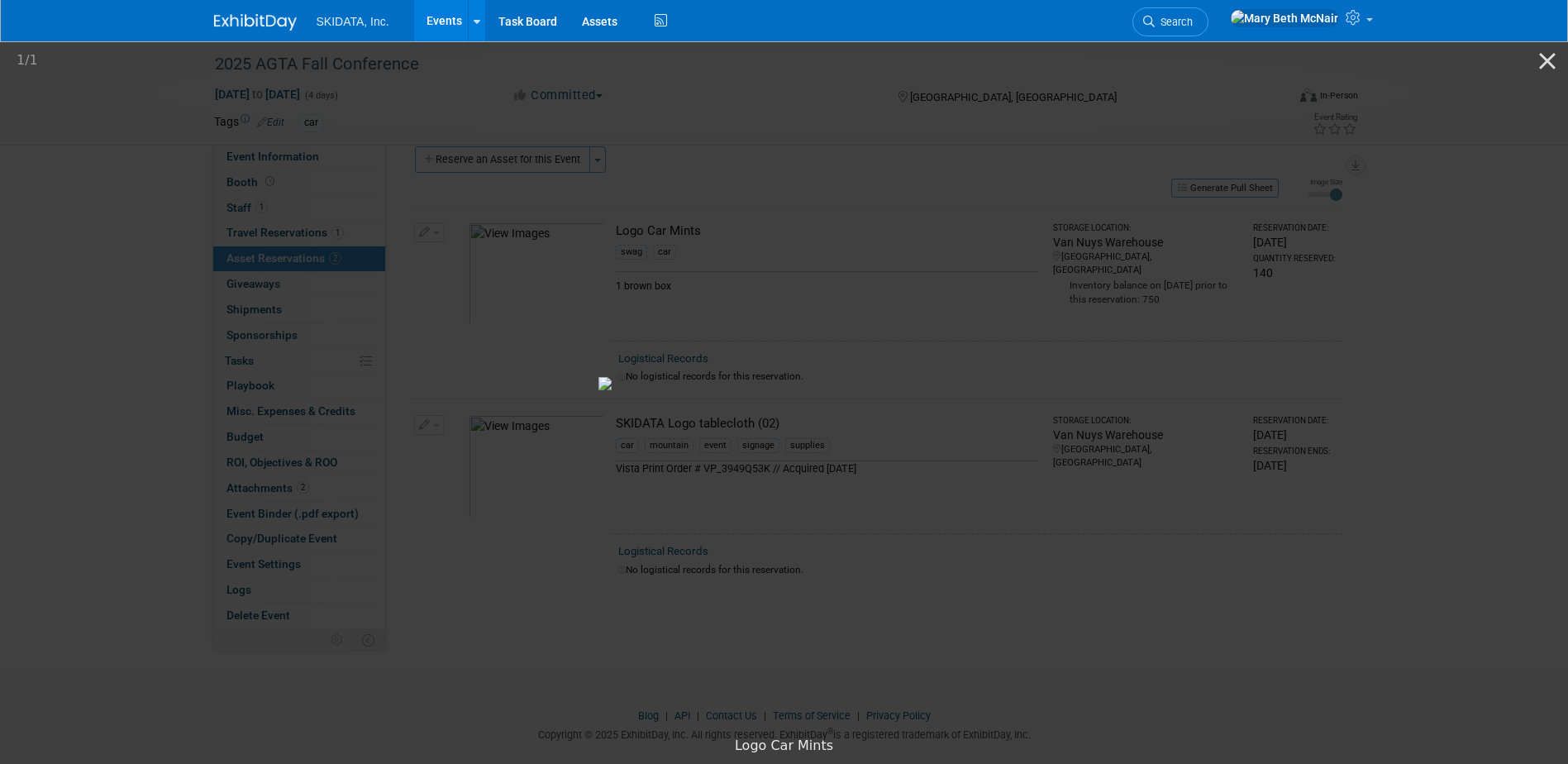
click at [1269, 412] on picture at bounding box center [784, 383] width 1568 height 690
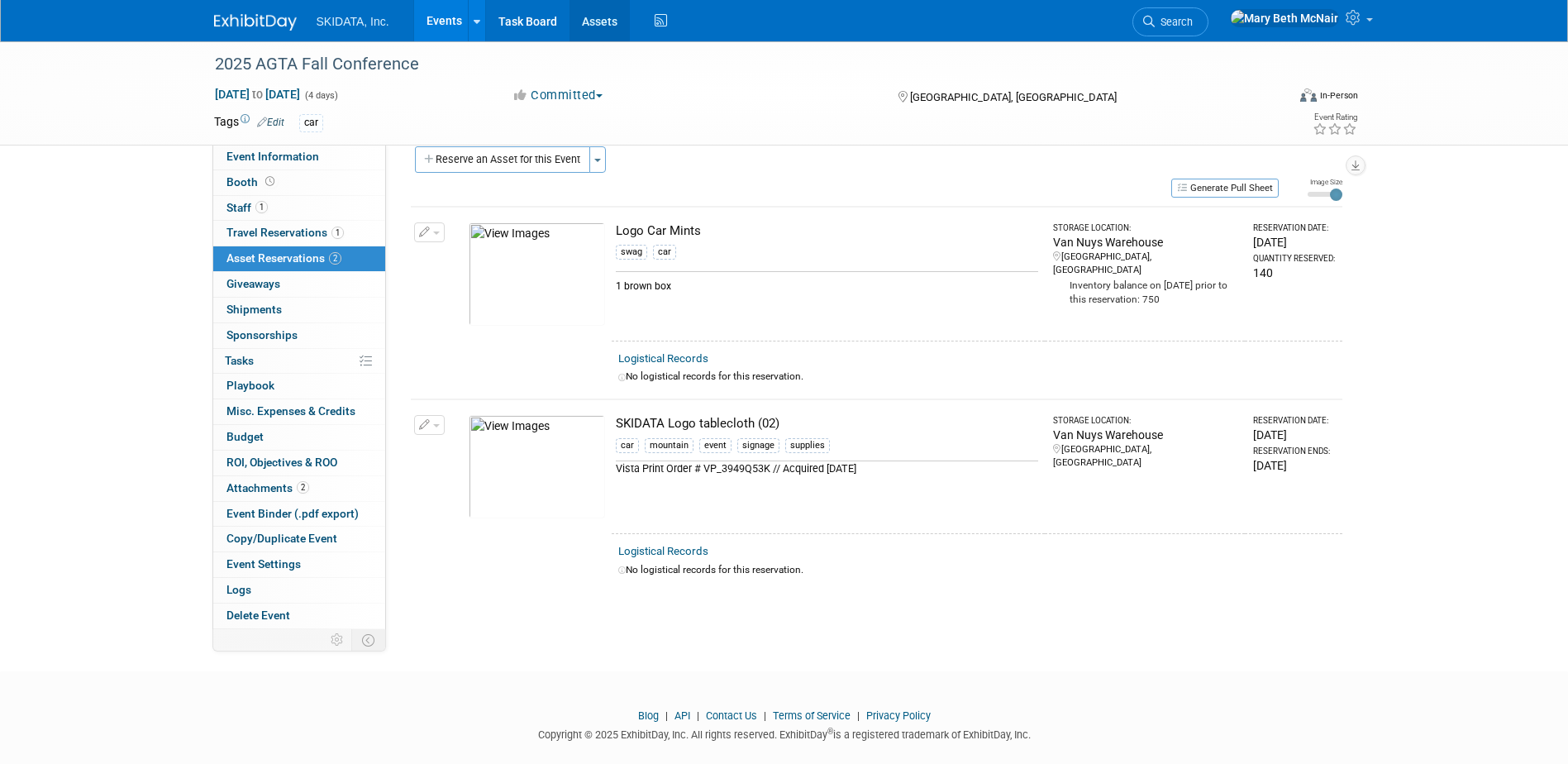
click at [603, 11] on link "Assets" at bounding box center [600, 21] width 60 height 42
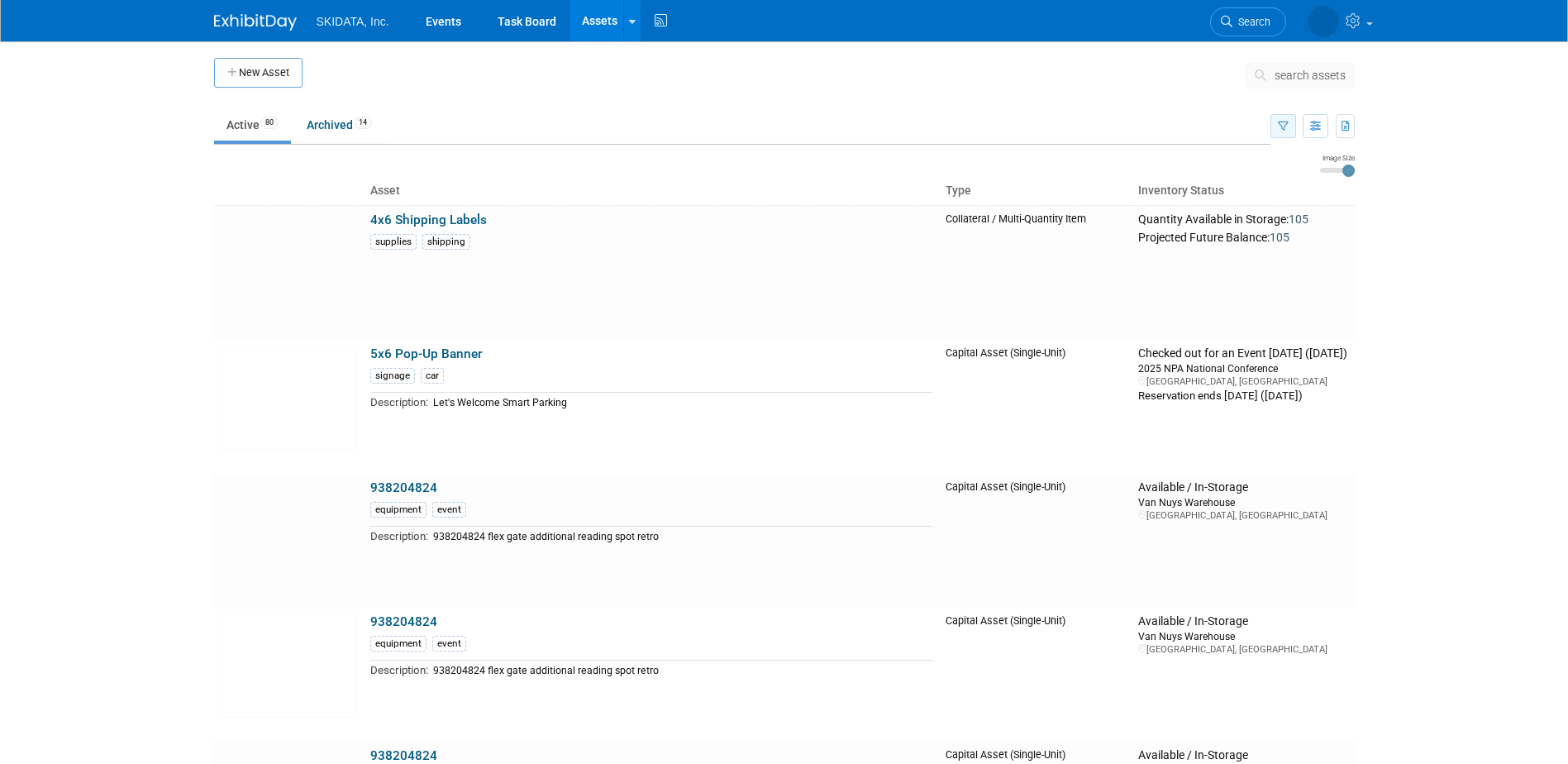
click at [1282, 125] on icon "button" at bounding box center [1283, 127] width 11 height 11
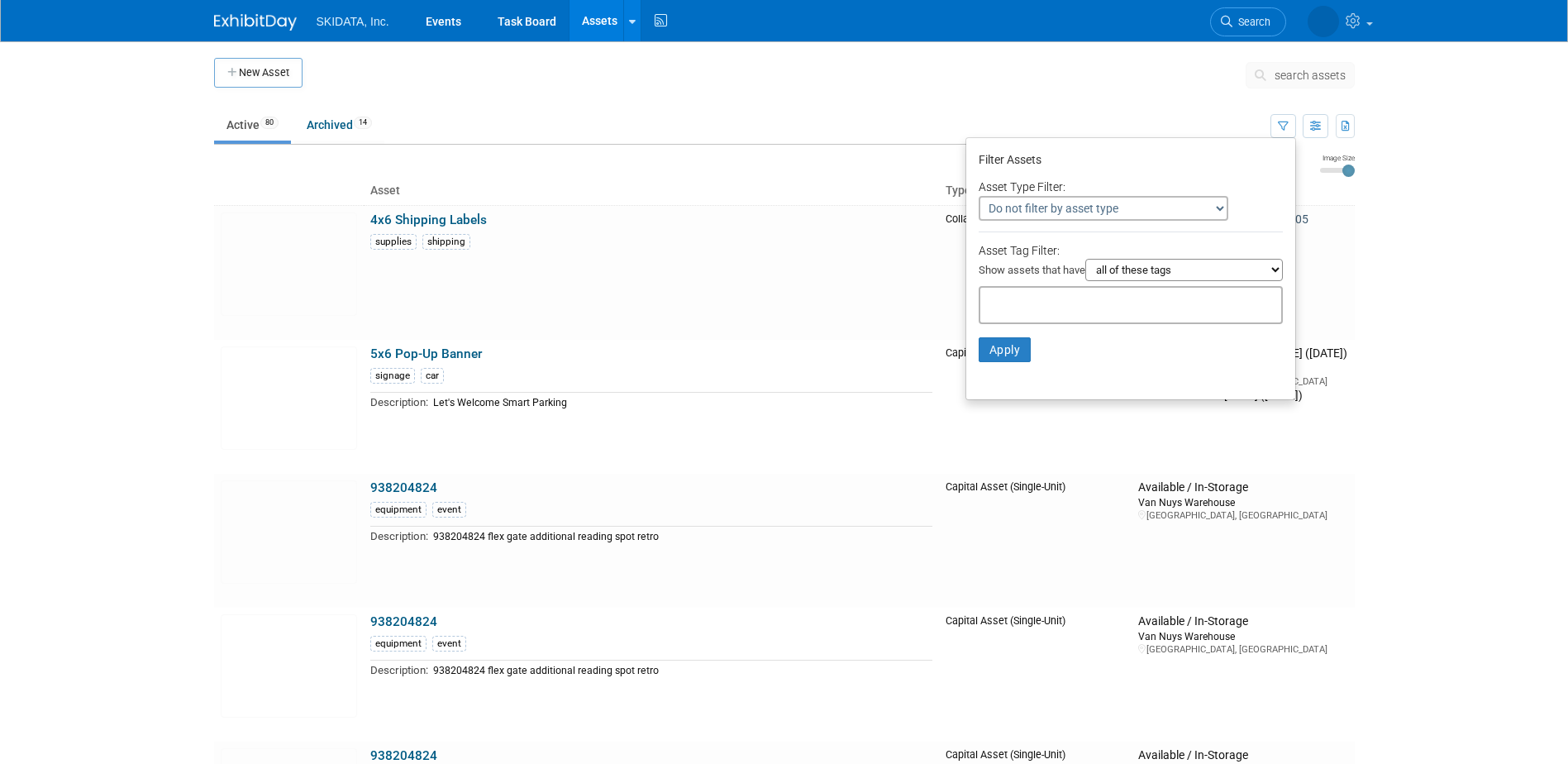
click at [1281, 73] on span "search assets" at bounding box center [1310, 74] width 71 height 13
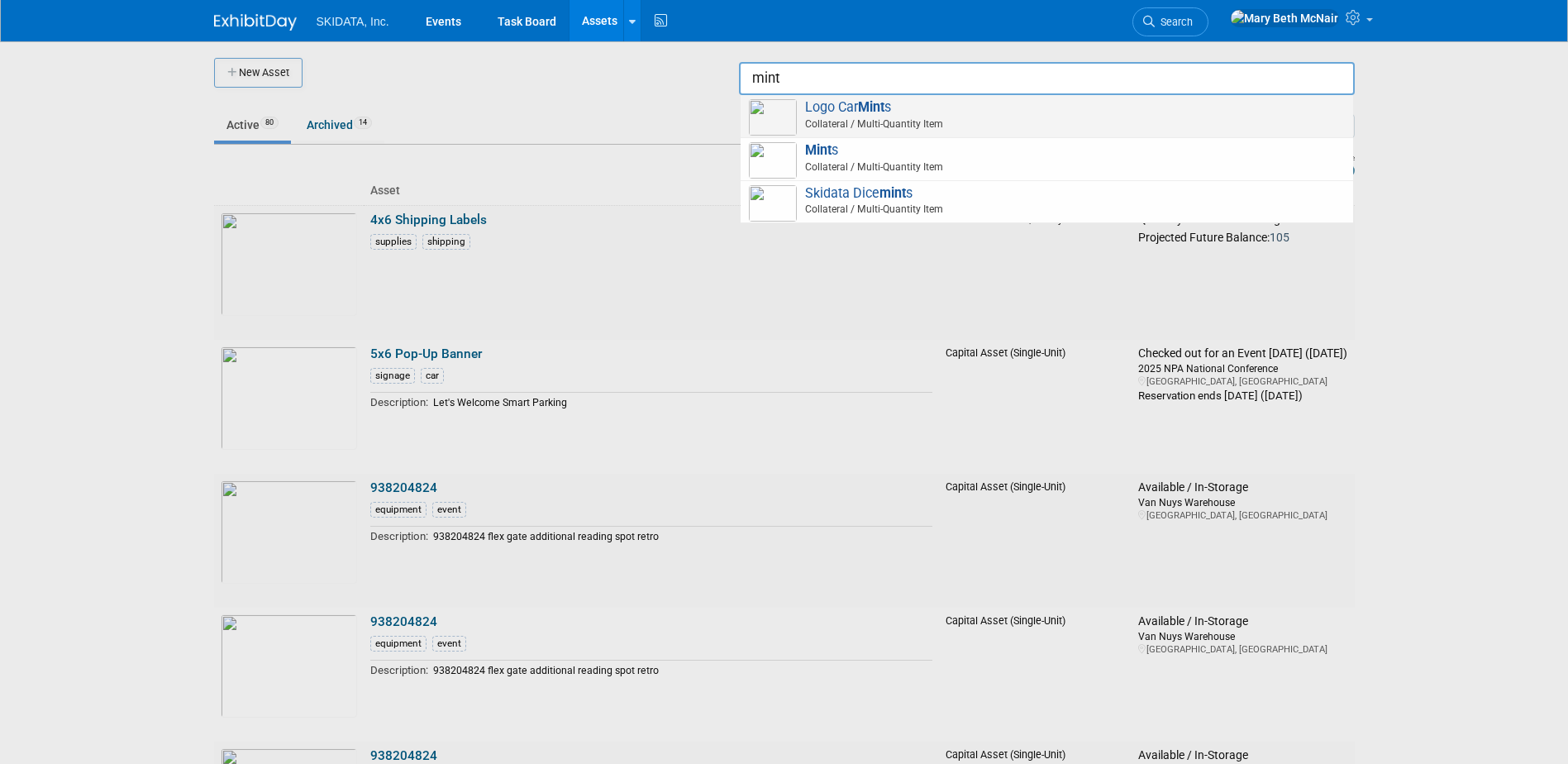
click at [1061, 112] on span "Logo Car Mint s Collateral / Multi-Quantity Item" at bounding box center [1047, 116] width 596 height 34
type input "Logo Car Mints"
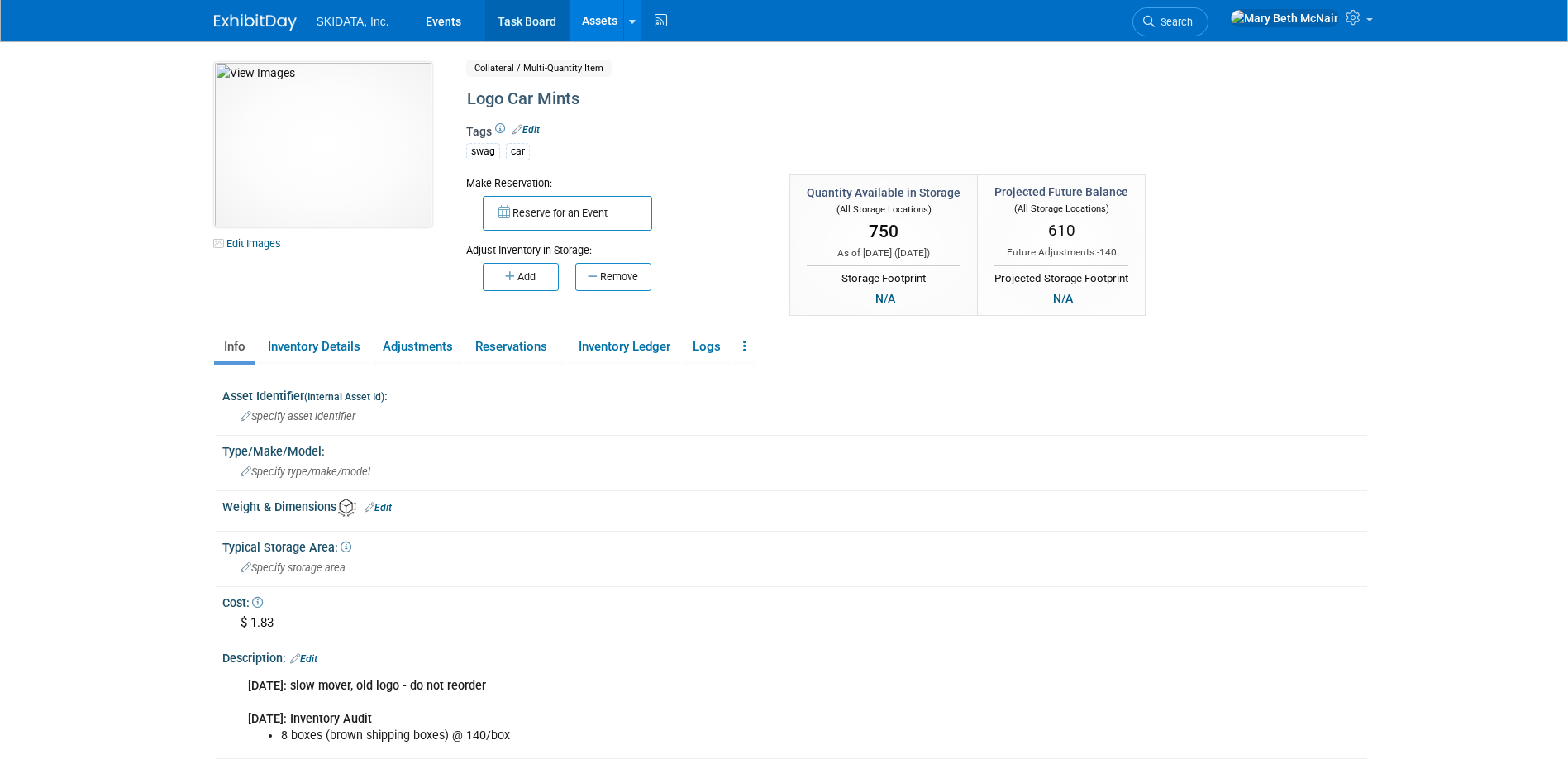
click at [507, 19] on link "Task Board" at bounding box center [527, 21] width 83 height 42
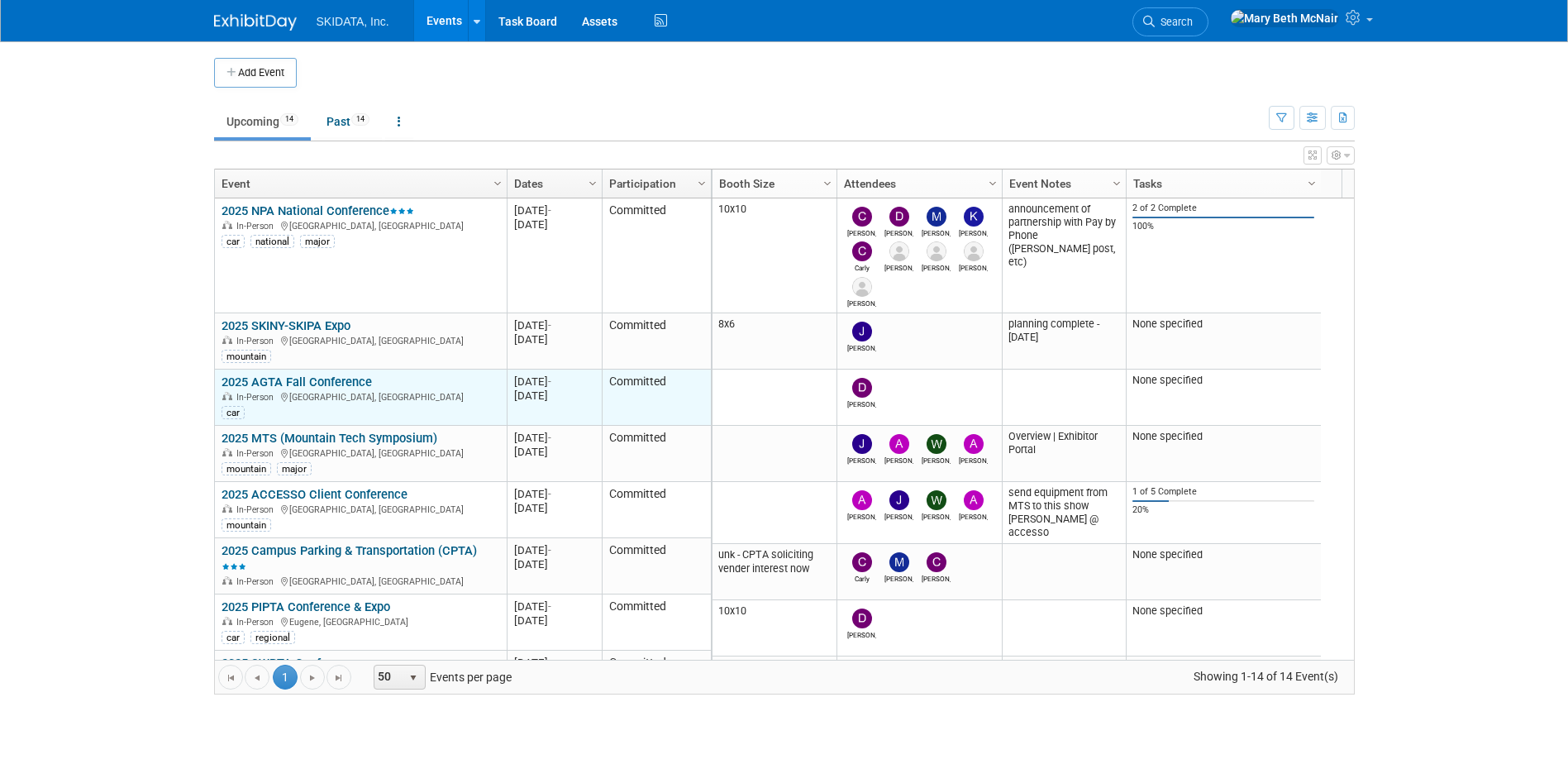
click at [336, 379] on link "2025 AGTA Fall Conference" at bounding box center [297, 382] width 151 height 15
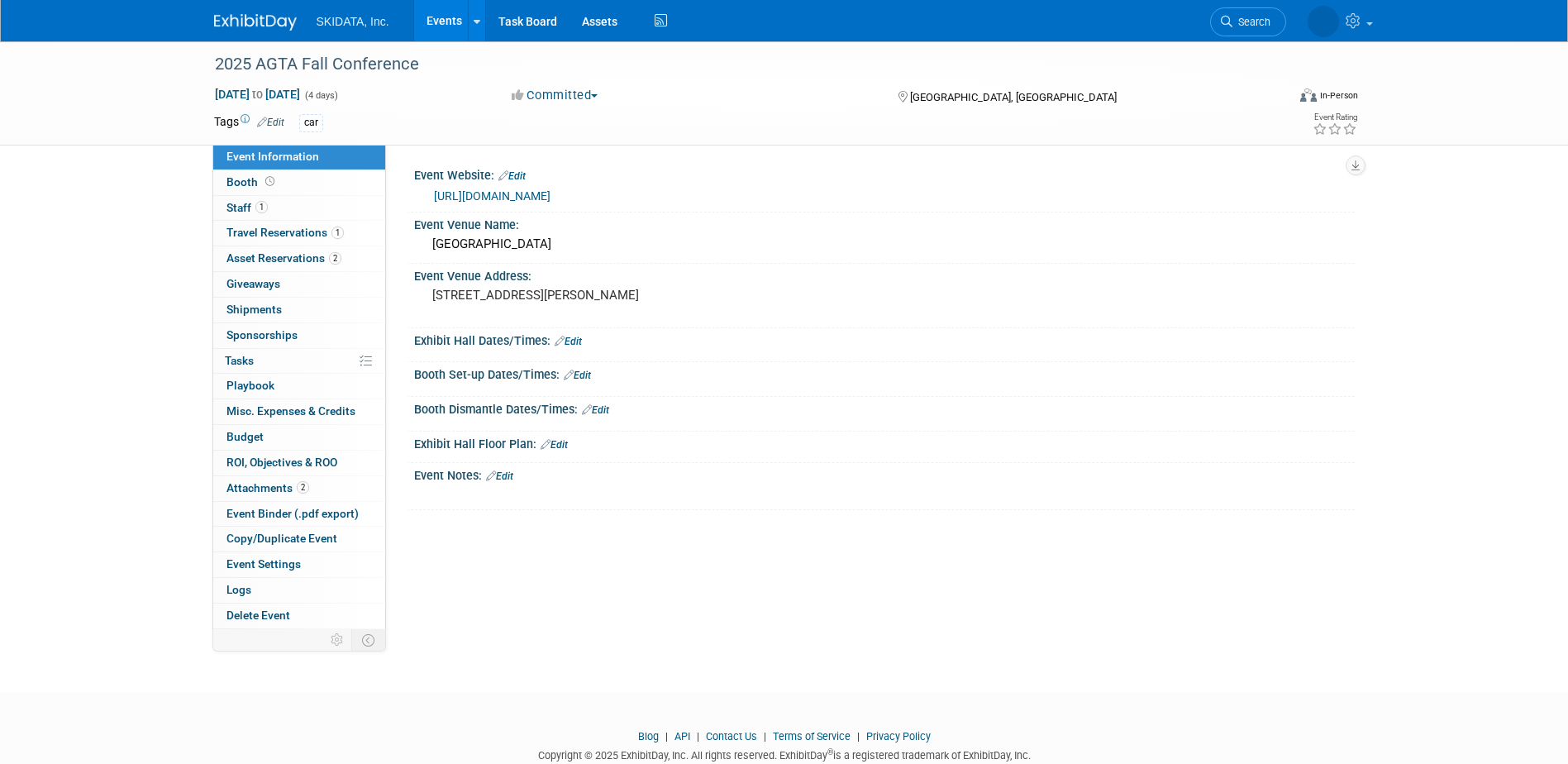
click at [580, 337] on link "Edit" at bounding box center [569, 342] width 28 height 12
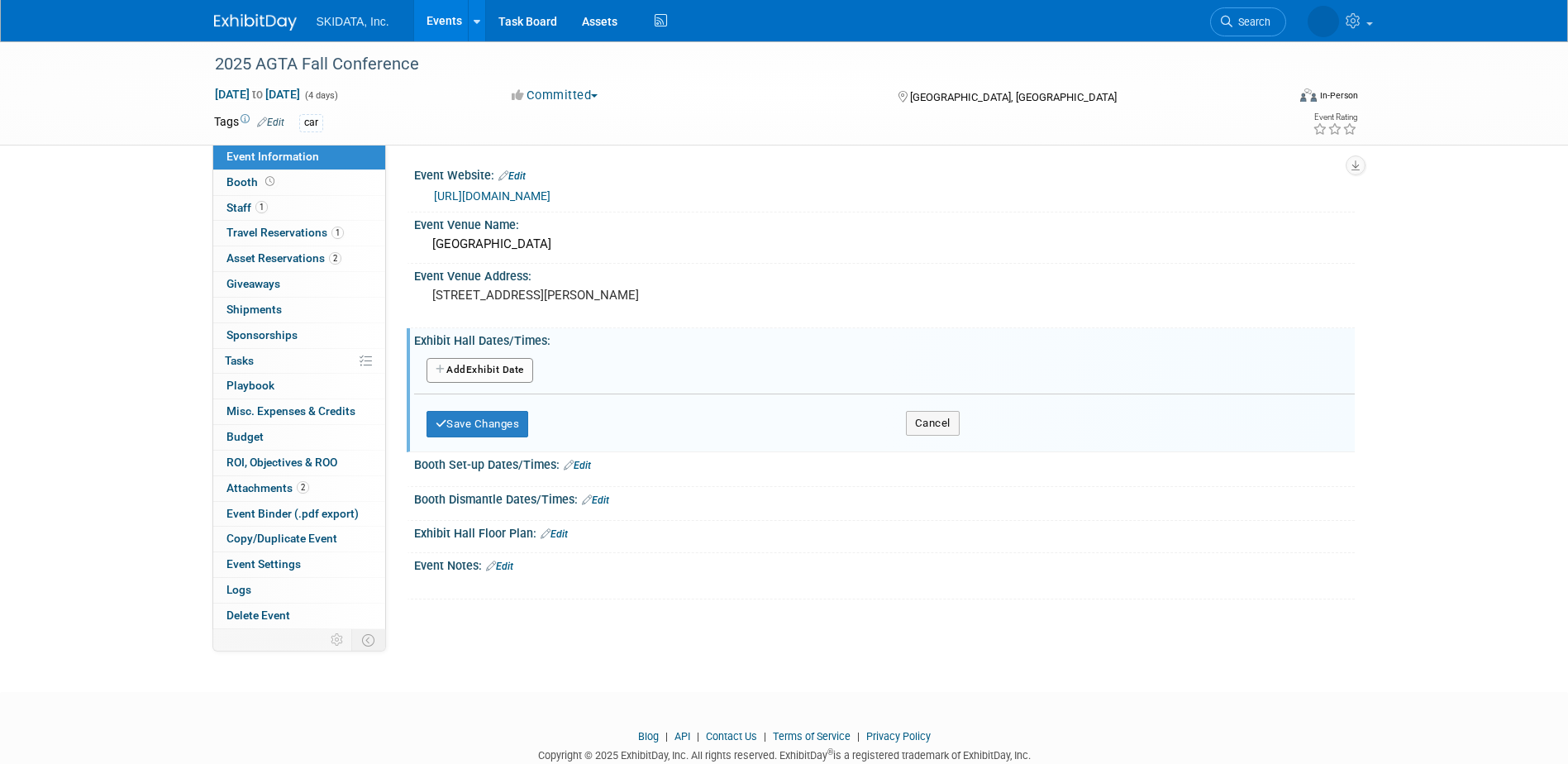
click at [491, 373] on button "Add Another Exhibit Date" at bounding box center [480, 370] width 107 height 25
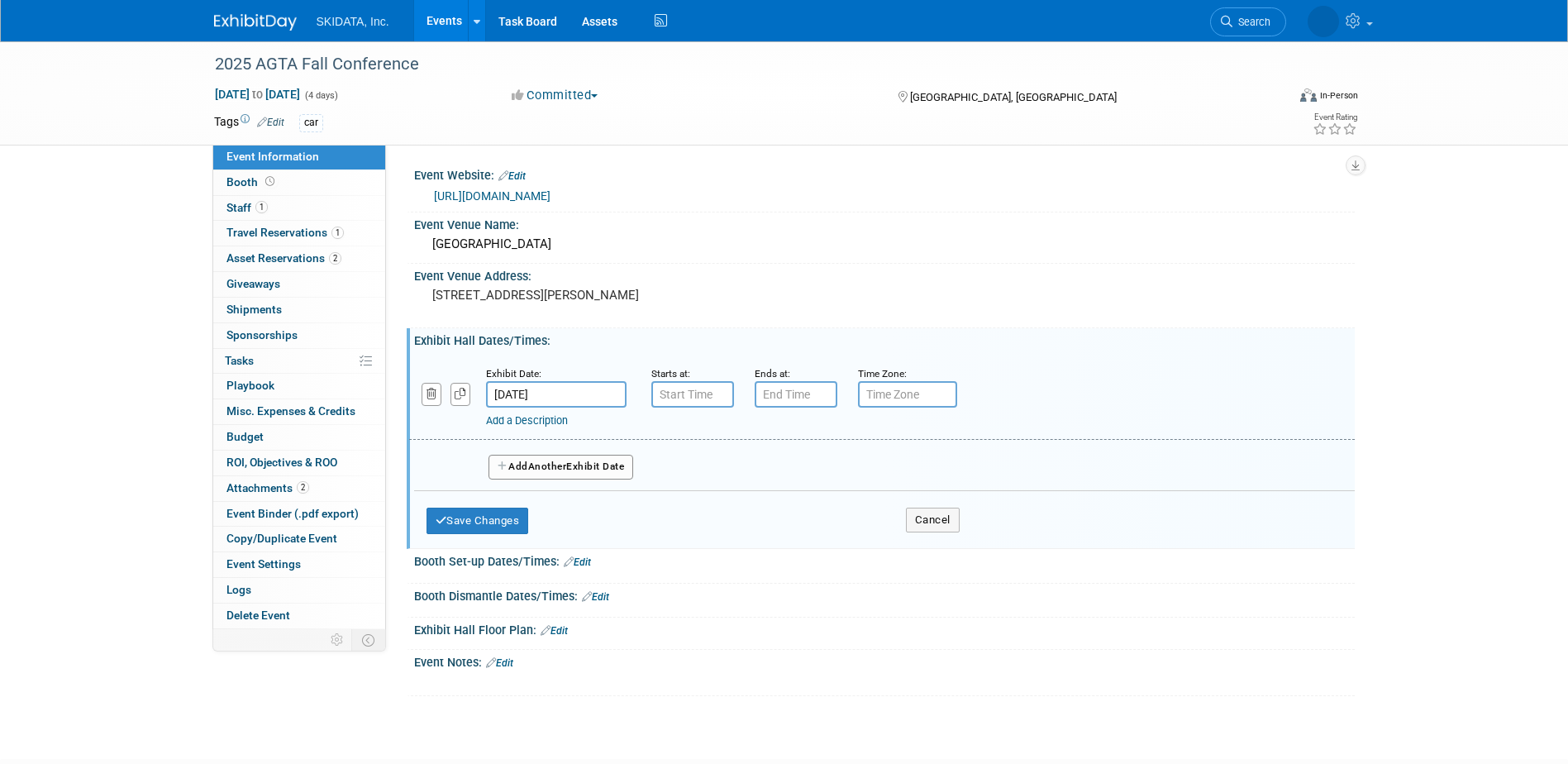
click at [501, 395] on input "[DATE]" at bounding box center [556, 393] width 141 height 27
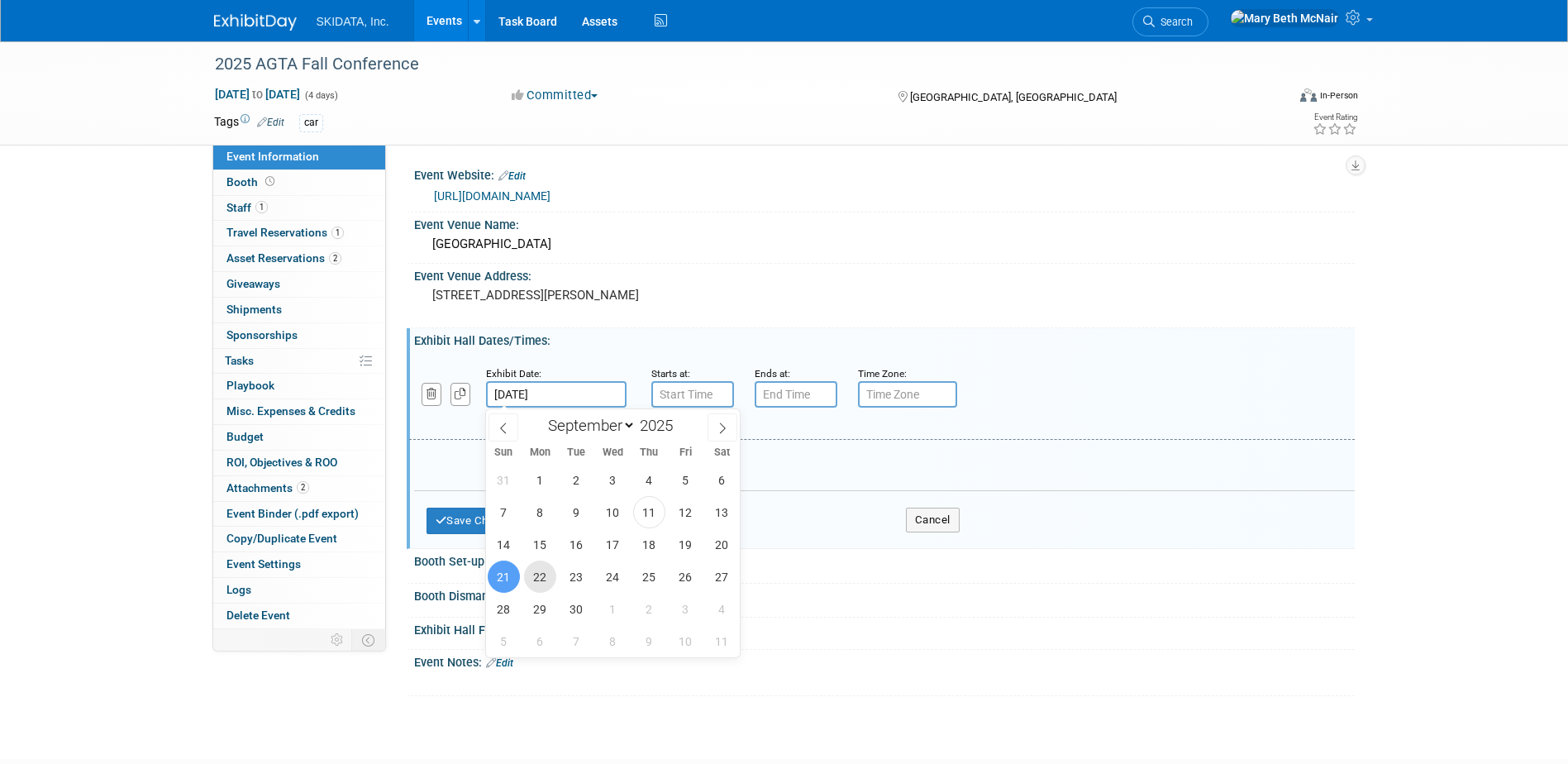
click at [542, 581] on span "22" at bounding box center [540, 576] width 33 height 33
type input "[DATE]"
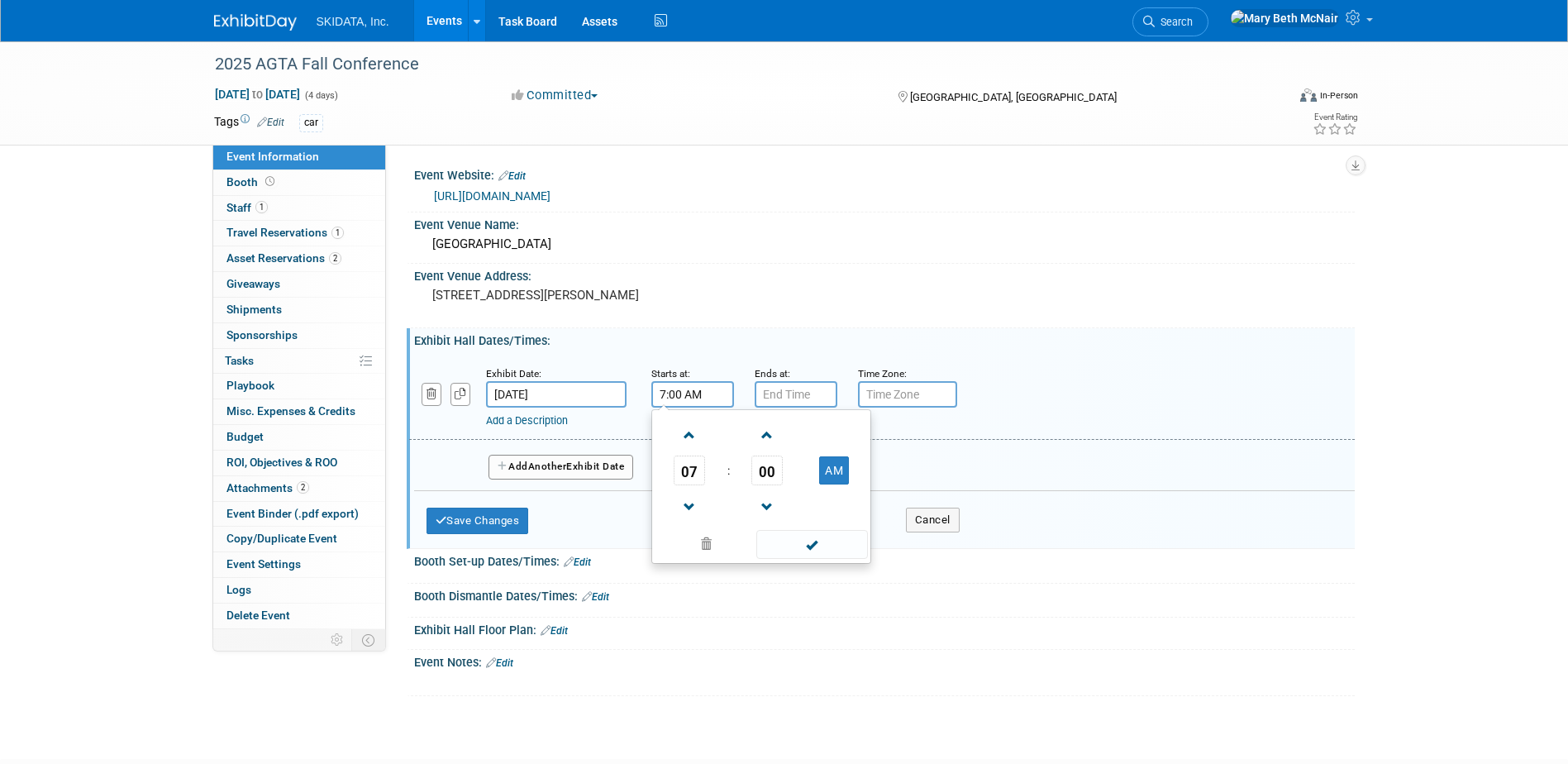
click at [680, 401] on input "7:00 AM" at bounding box center [692, 393] width 82 height 27
click at [692, 434] on span at bounding box center [689, 435] width 29 height 29
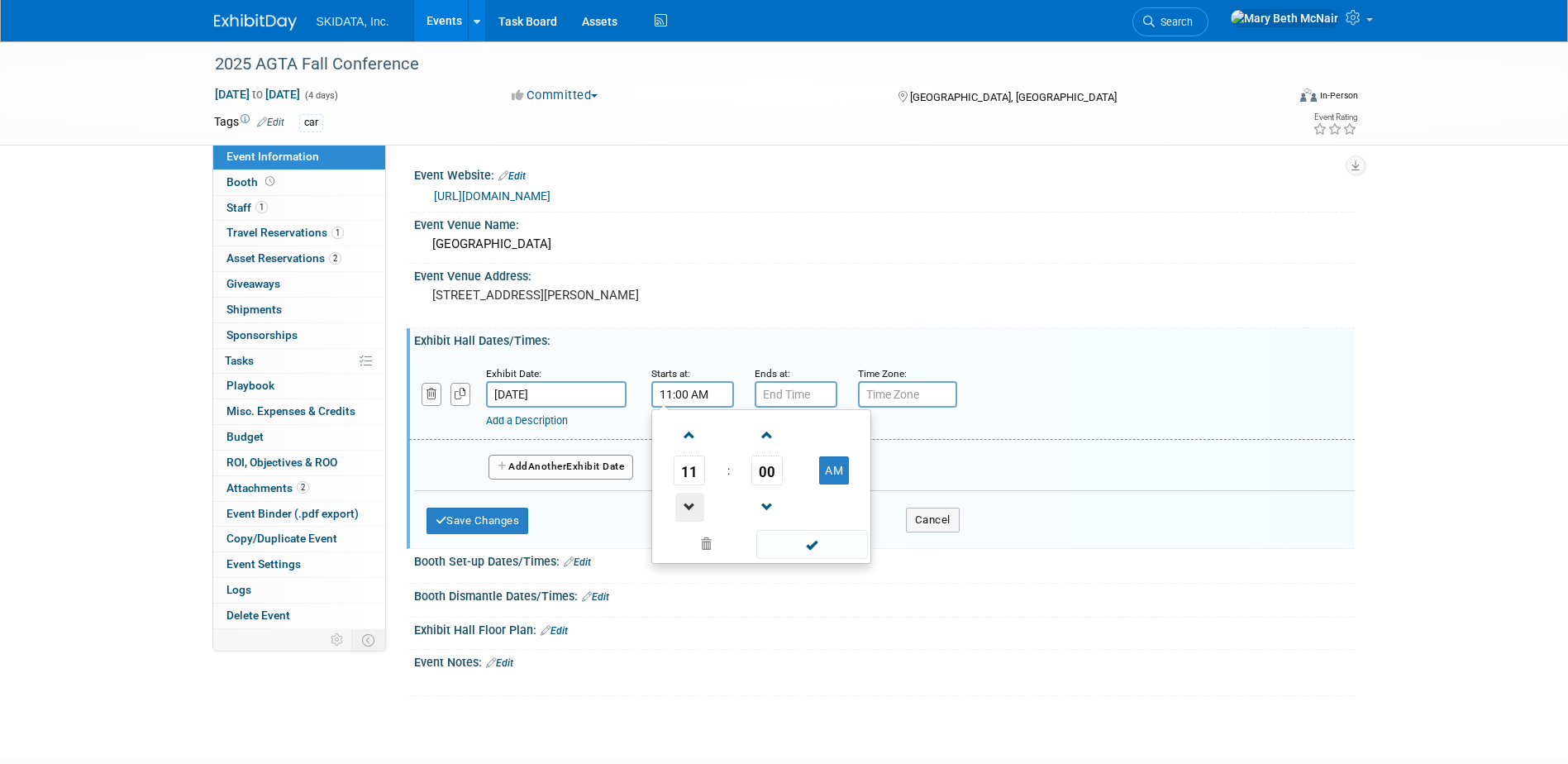
click at [691, 506] on span at bounding box center [689, 506] width 29 height 29
click at [760, 477] on span "00" at bounding box center [767, 471] width 32 height 30
click at [845, 433] on td "15" at bounding box center [840, 435] width 53 height 45
type input "10:15 AM"
click at [806, 394] on input "7:00 PM" at bounding box center [795, 393] width 82 height 27
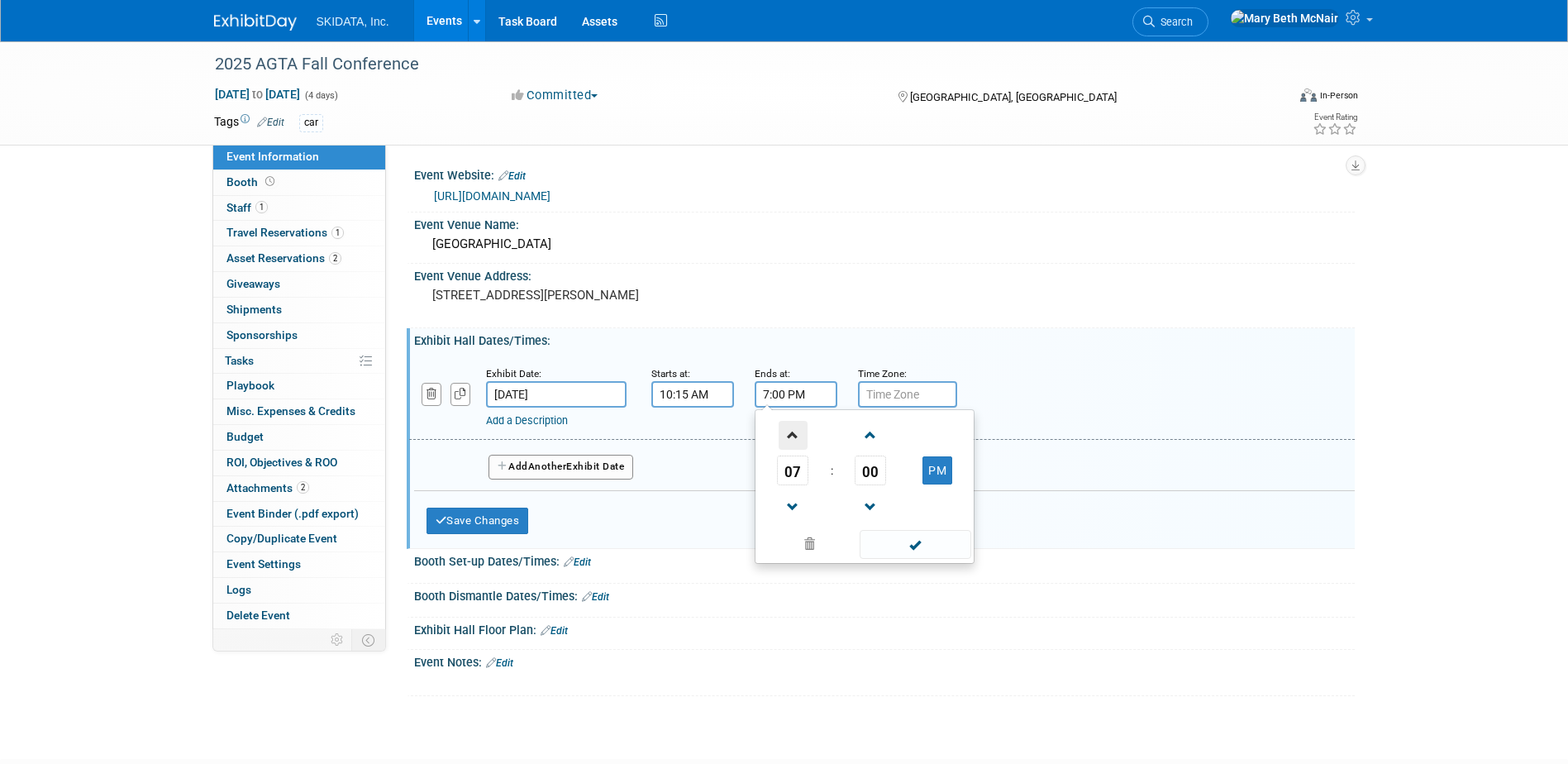
click at [787, 445] on span at bounding box center [793, 435] width 29 height 29
click at [873, 481] on span "00" at bounding box center [870, 471] width 32 height 30
click at [884, 490] on td "30" at bounding box center [890, 480] width 53 height 45
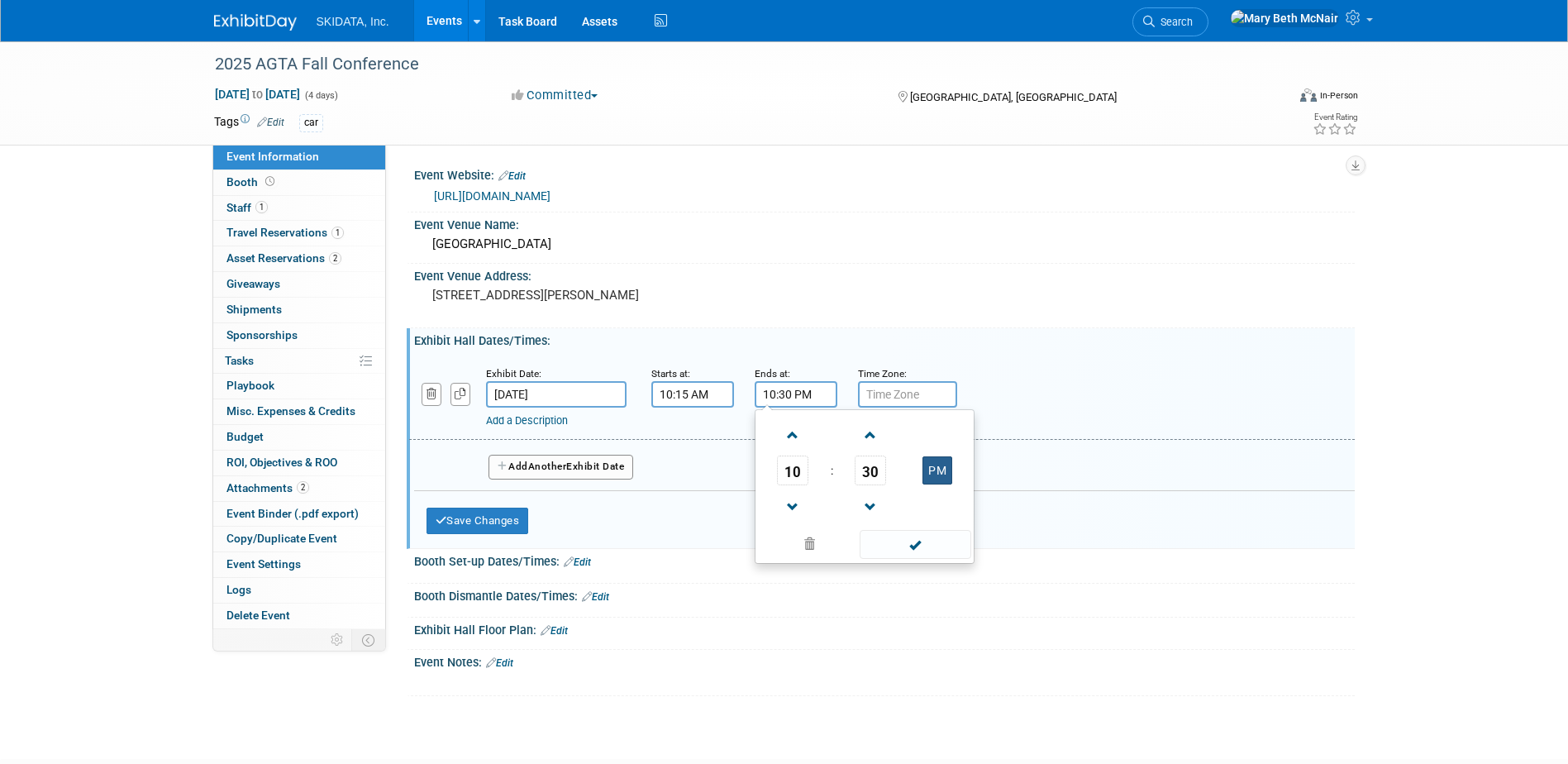
click at [944, 471] on button "PM" at bounding box center [938, 470] width 30 height 28
type input "10:30 AM"
click at [919, 549] on span at bounding box center [915, 544] width 112 height 29
click at [537, 422] on link "Add a Description" at bounding box center [526, 420] width 82 height 13
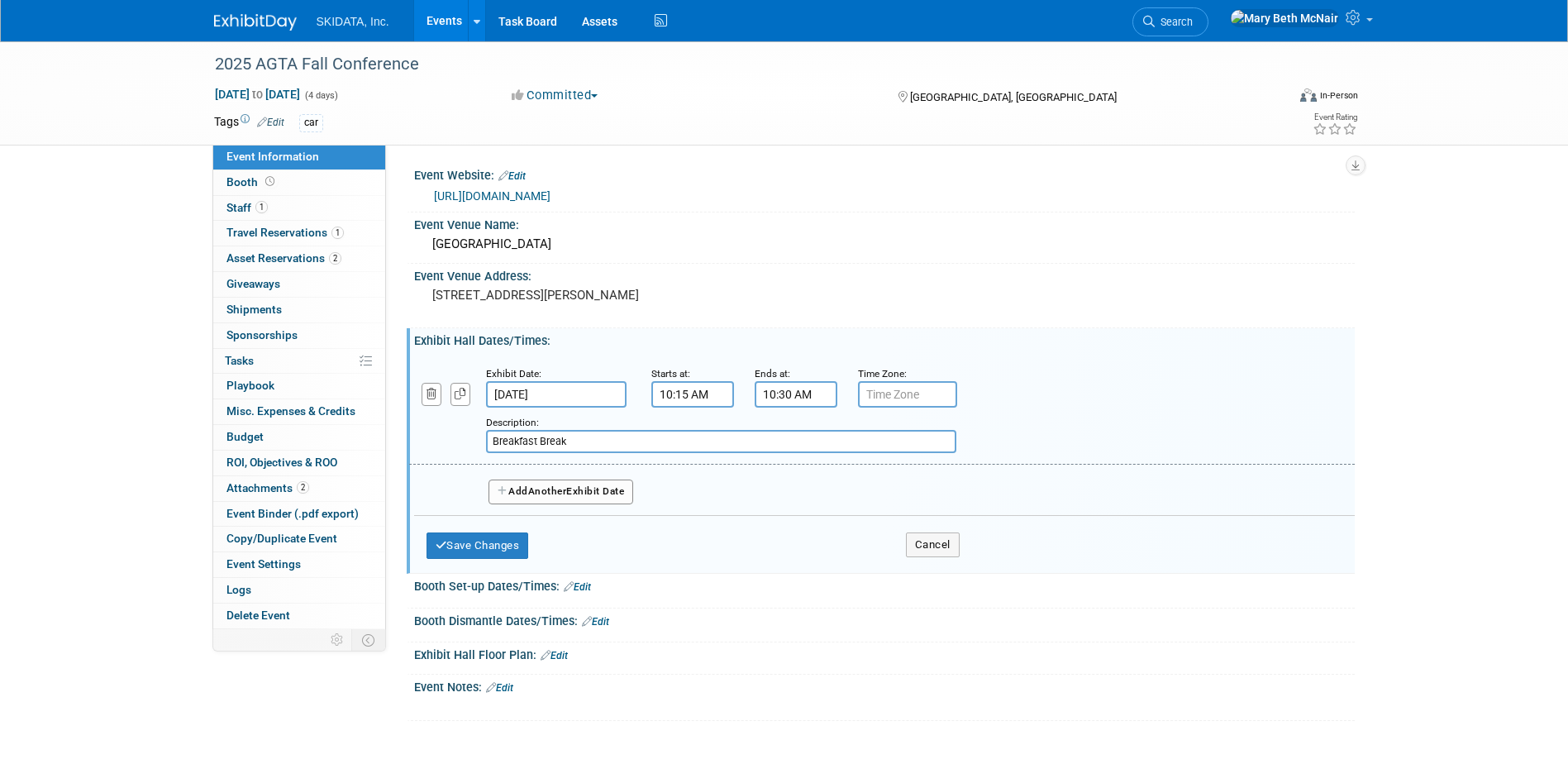
drag, startPoint x: 543, startPoint y: 441, endPoint x: 419, endPoint y: 430, distance: 124.5
click at [426, 430] on div "Add a Description Description: Breakfast Break" at bounding box center [801, 430] width 809 height 46
type input "Beverage Break"
click at [567, 491] on span "Another" at bounding box center [547, 491] width 39 height 12
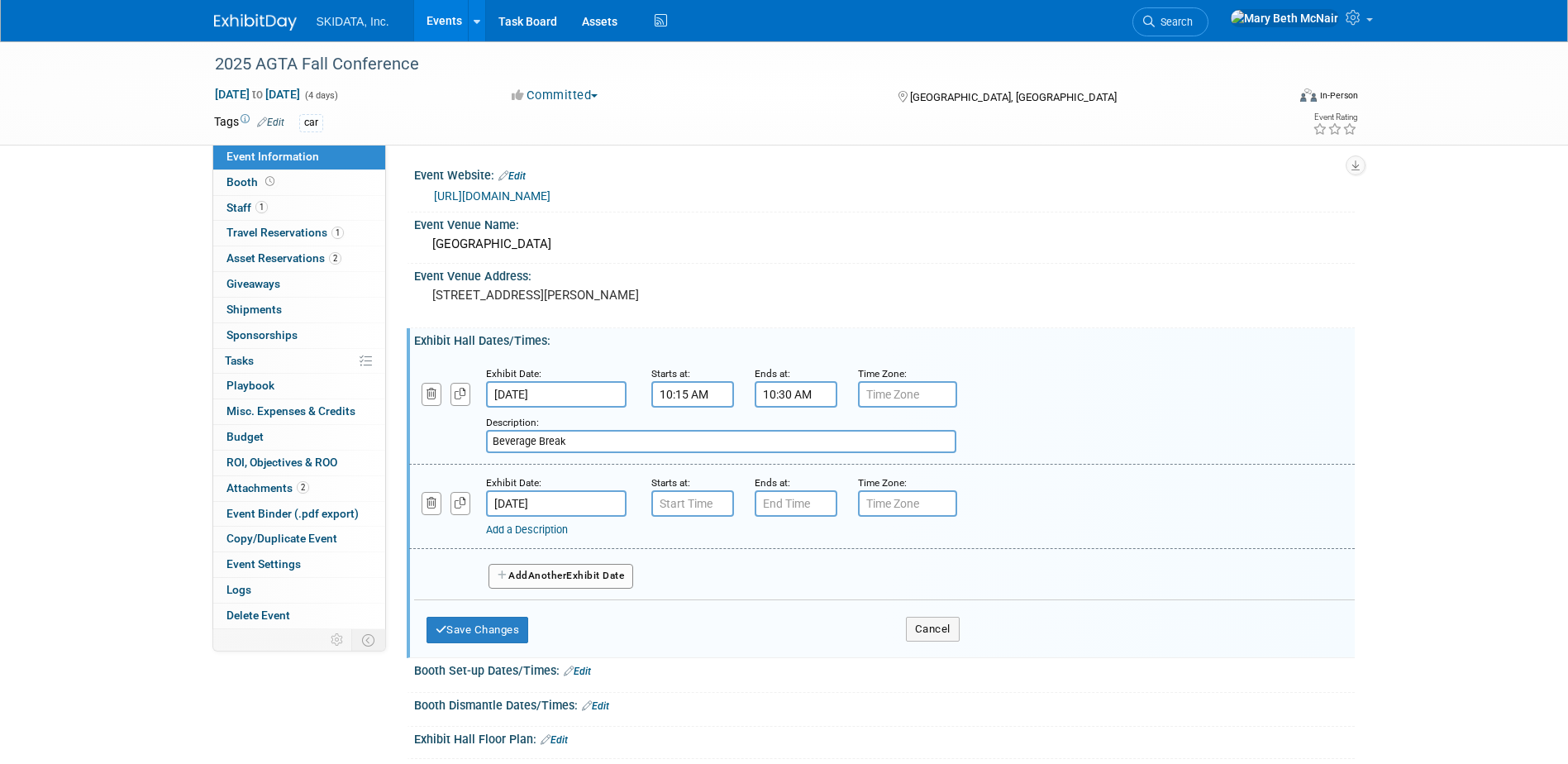
click at [549, 510] on input "[DATE]" at bounding box center [556, 503] width 141 height 27
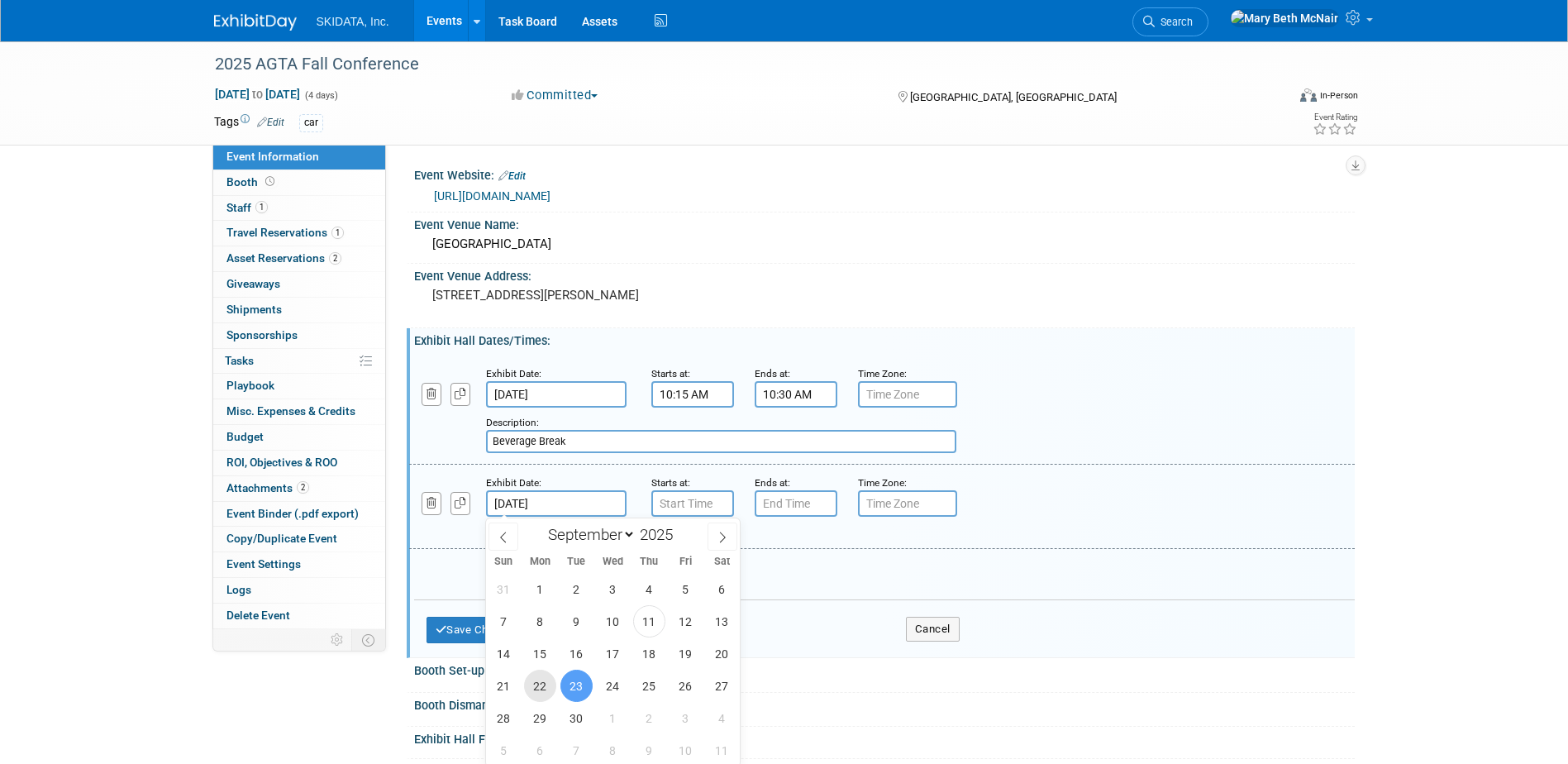
click at [540, 688] on span "22" at bounding box center [540, 686] width 33 height 33
type input "[DATE]"
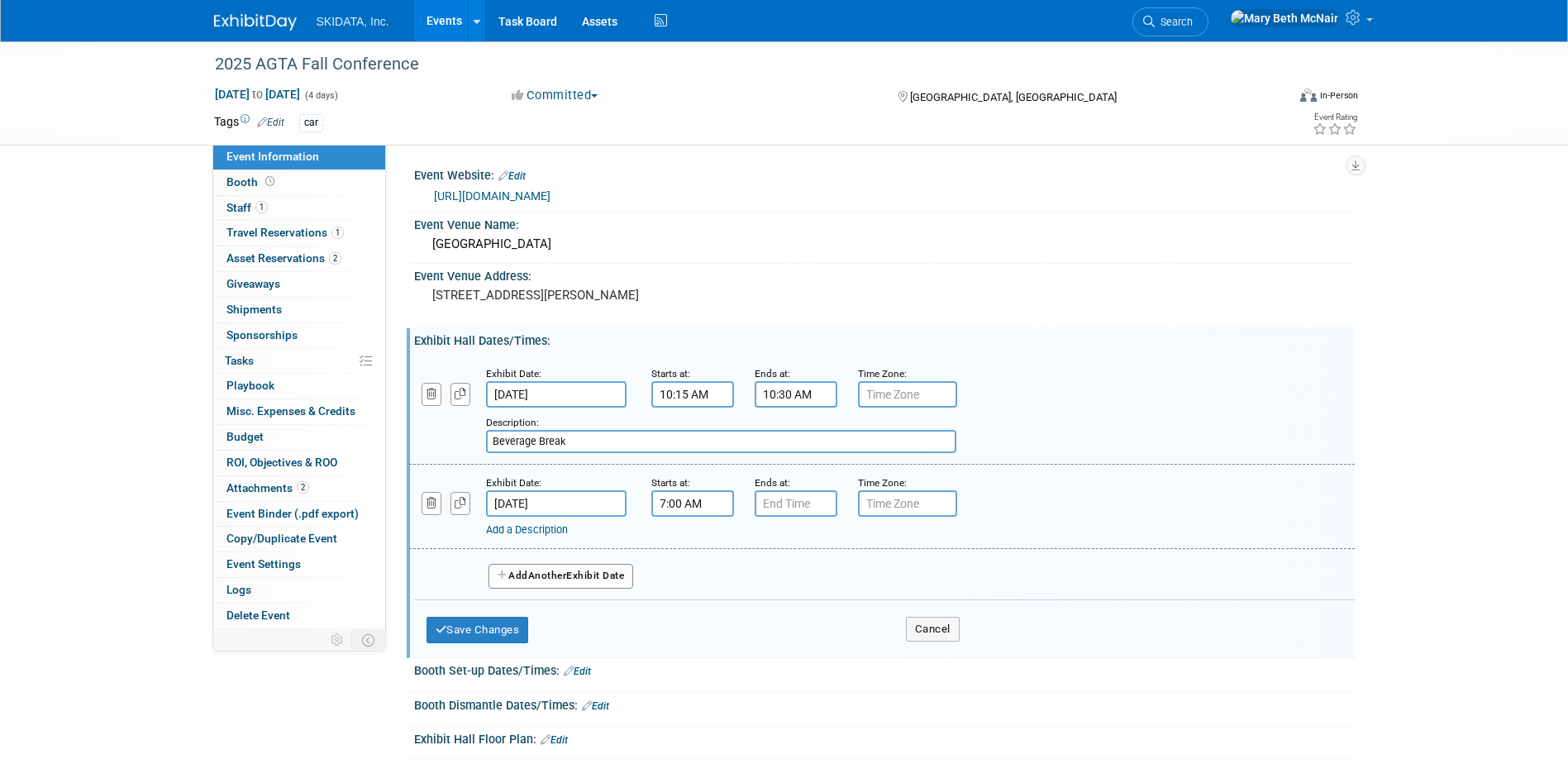
click at [710, 497] on input "7:00 AM" at bounding box center [692, 503] width 82 height 27
click at [692, 619] on span at bounding box center [689, 615] width 29 height 29
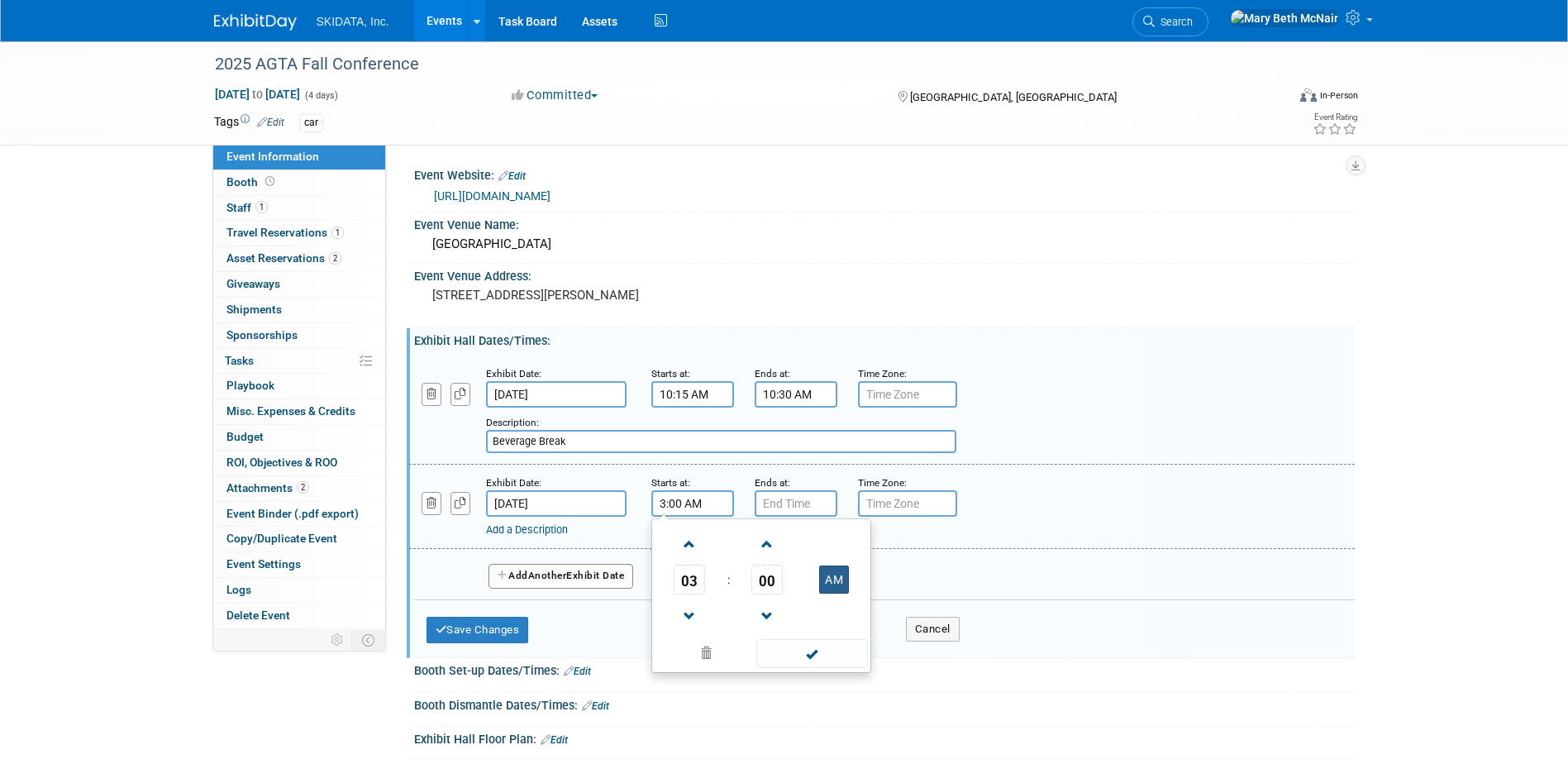
click at [832, 580] on button "AM" at bounding box center [835, 579] width 30 height 28
type input "3:00 PM"
click at [799, 510] on input "7:00 PM" at bounding box center [795, 503] width 82 height 27
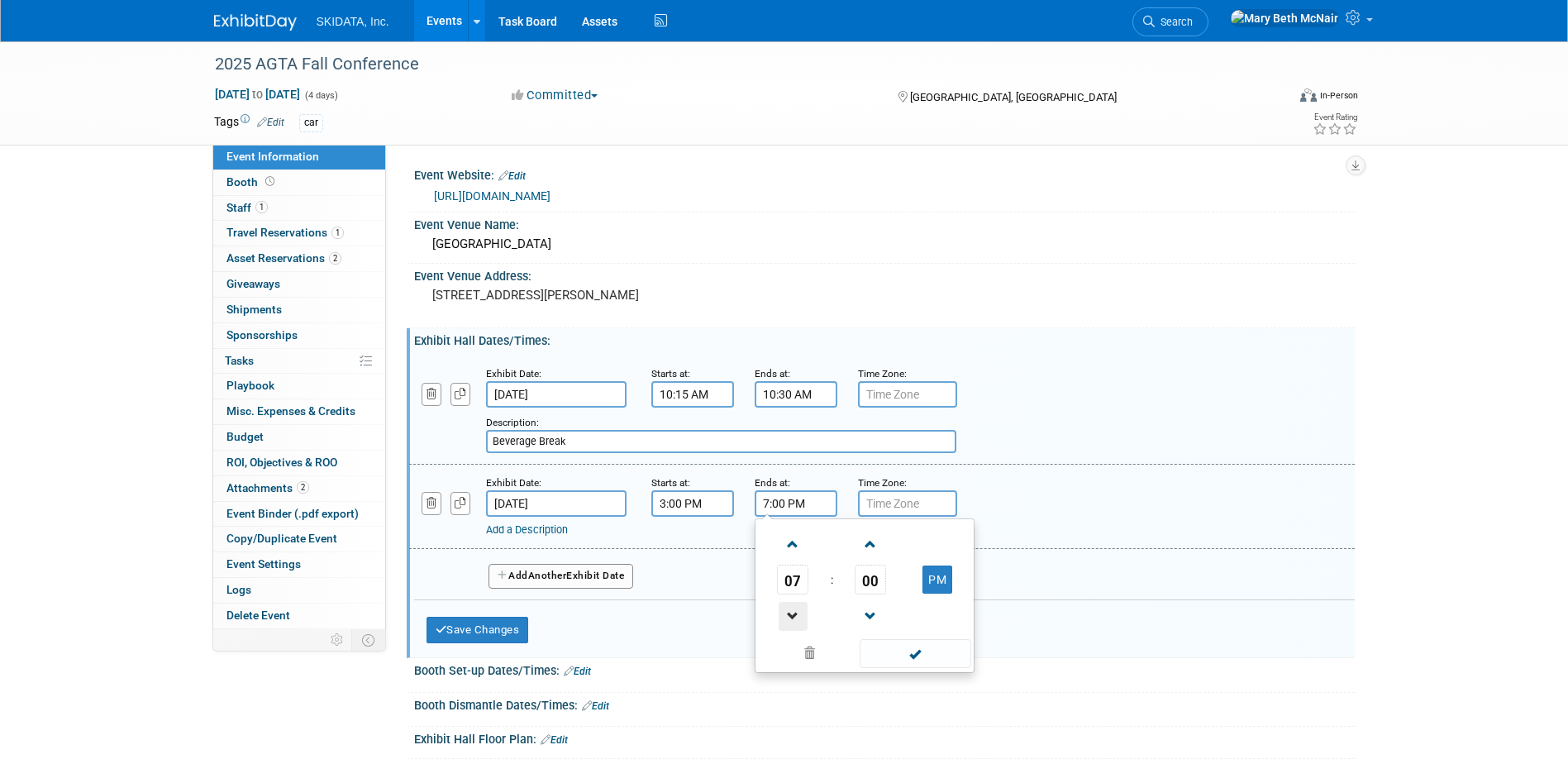
click at [786, 611] on span at bounding box center [793, 615] width 29 height 29
click at [878, 570] on span "00" at bounding box center [870, 580] width 32 height 30
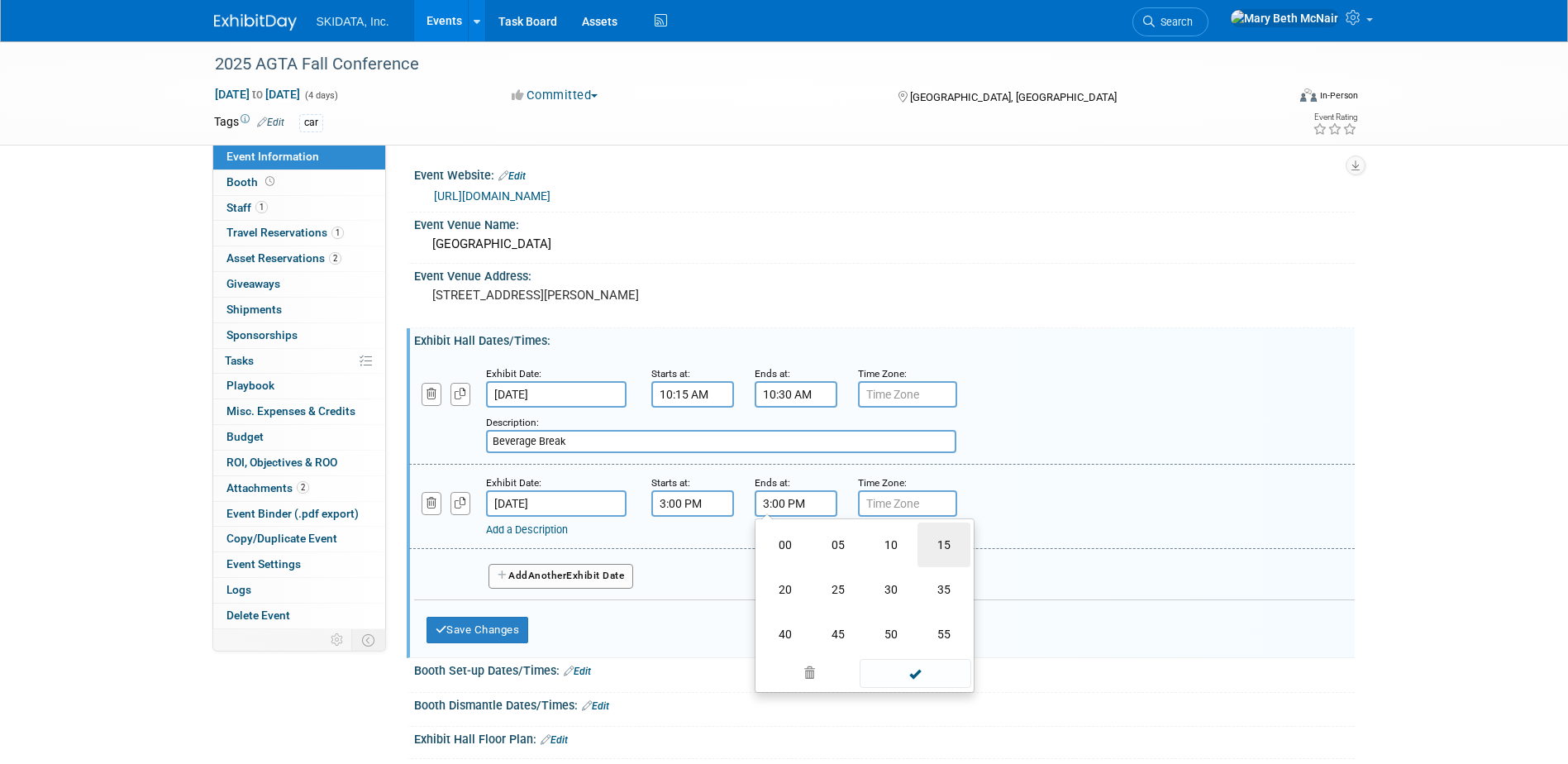
click at [939, 542] on td "15" at bounding box center [944, 544] width 53 height 45
type input "3:15 PM"
click at [542, 531] on link "Add a Description" at bounding box center [526, 529] width 82 height 13
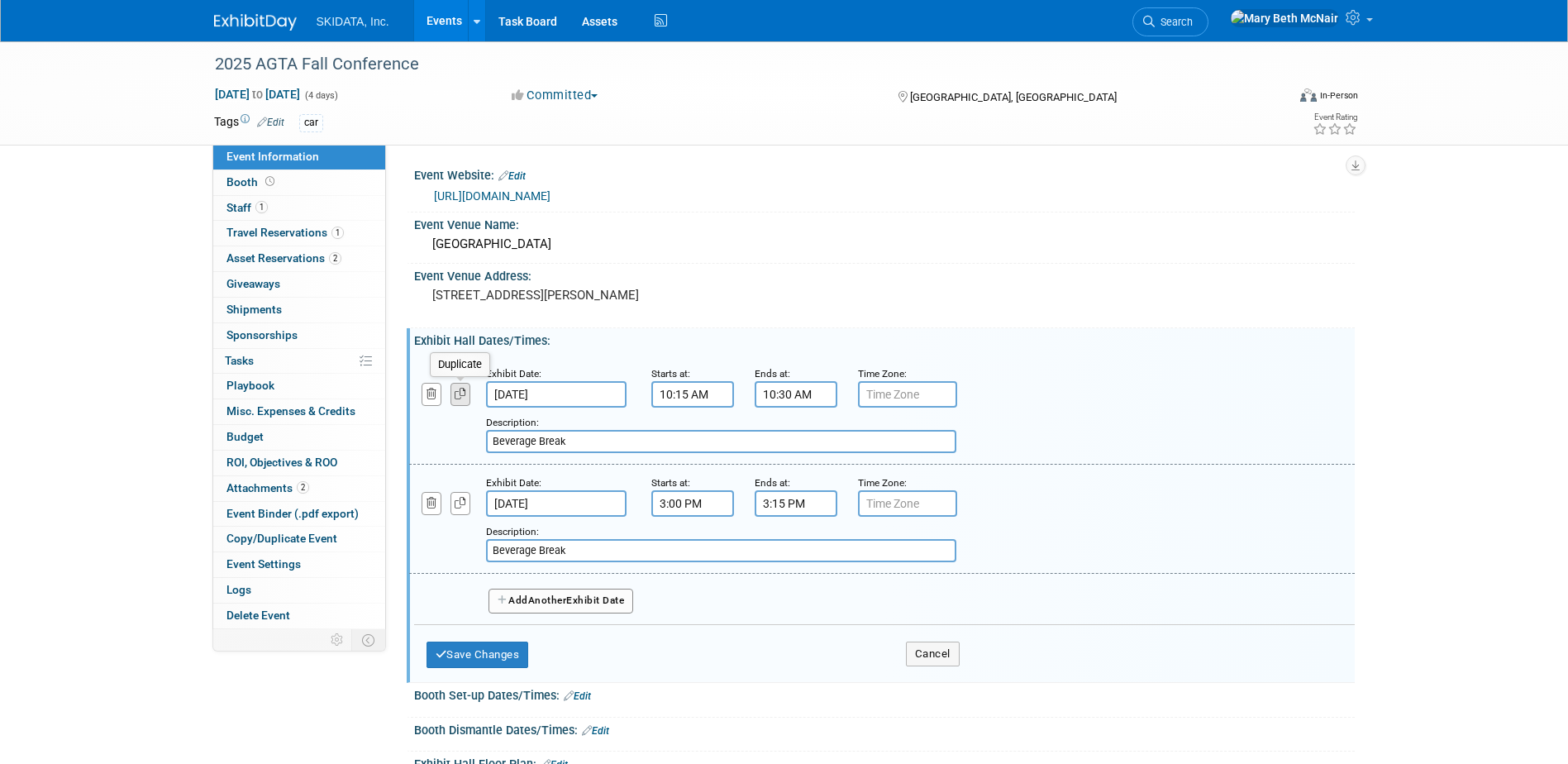
type input "Beverage Break"
click at [456, 396] on icon "button" at bounding box center [461, 393] width 12 height 11
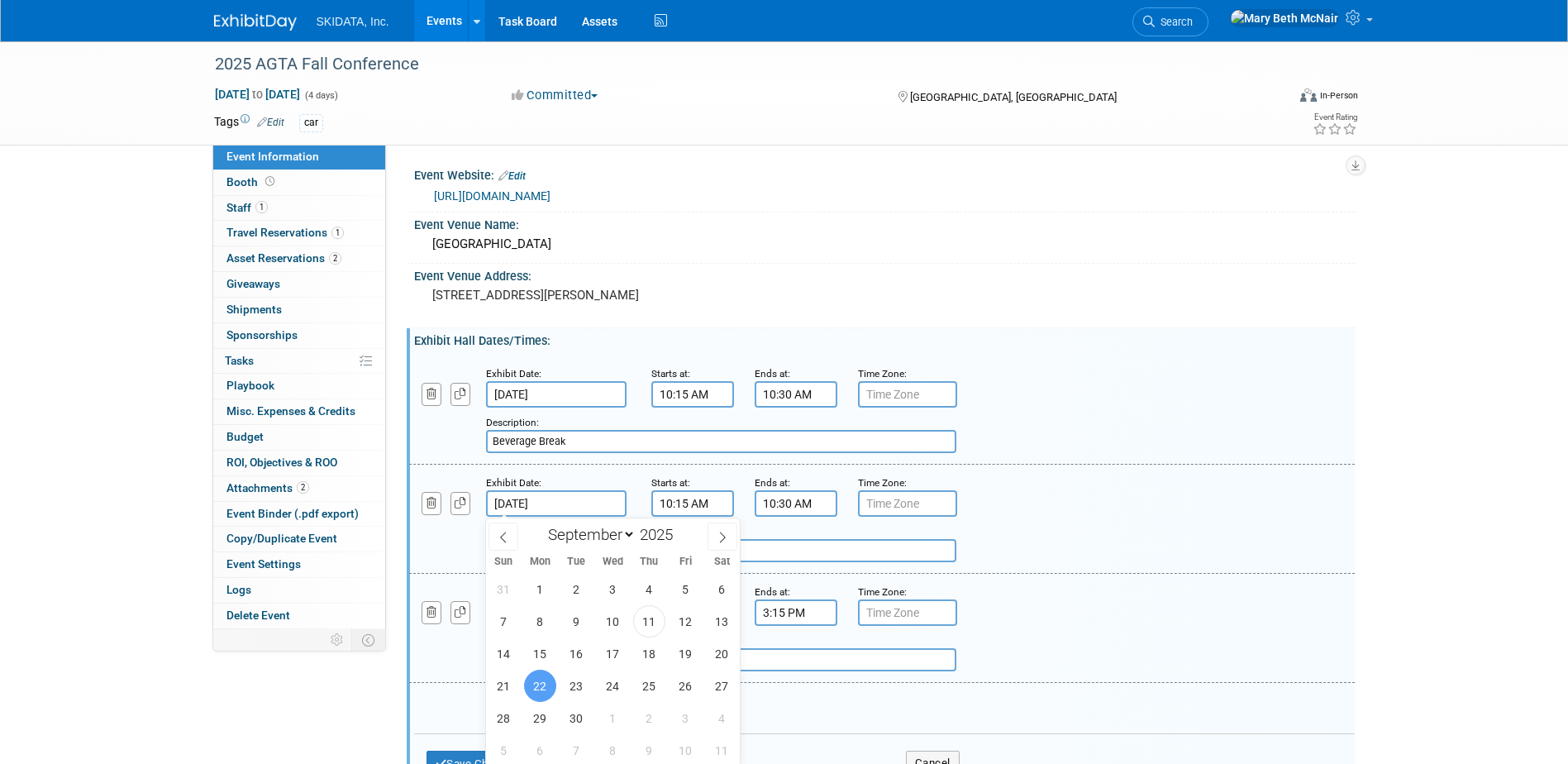
click at [580, 506] on input "[DATE]" at bounding box center [556, 503] width 141 height 27
click at [579, 685] on span "23" at bounding box center [576, 686] width 33 height 33
type input "[DATE]"
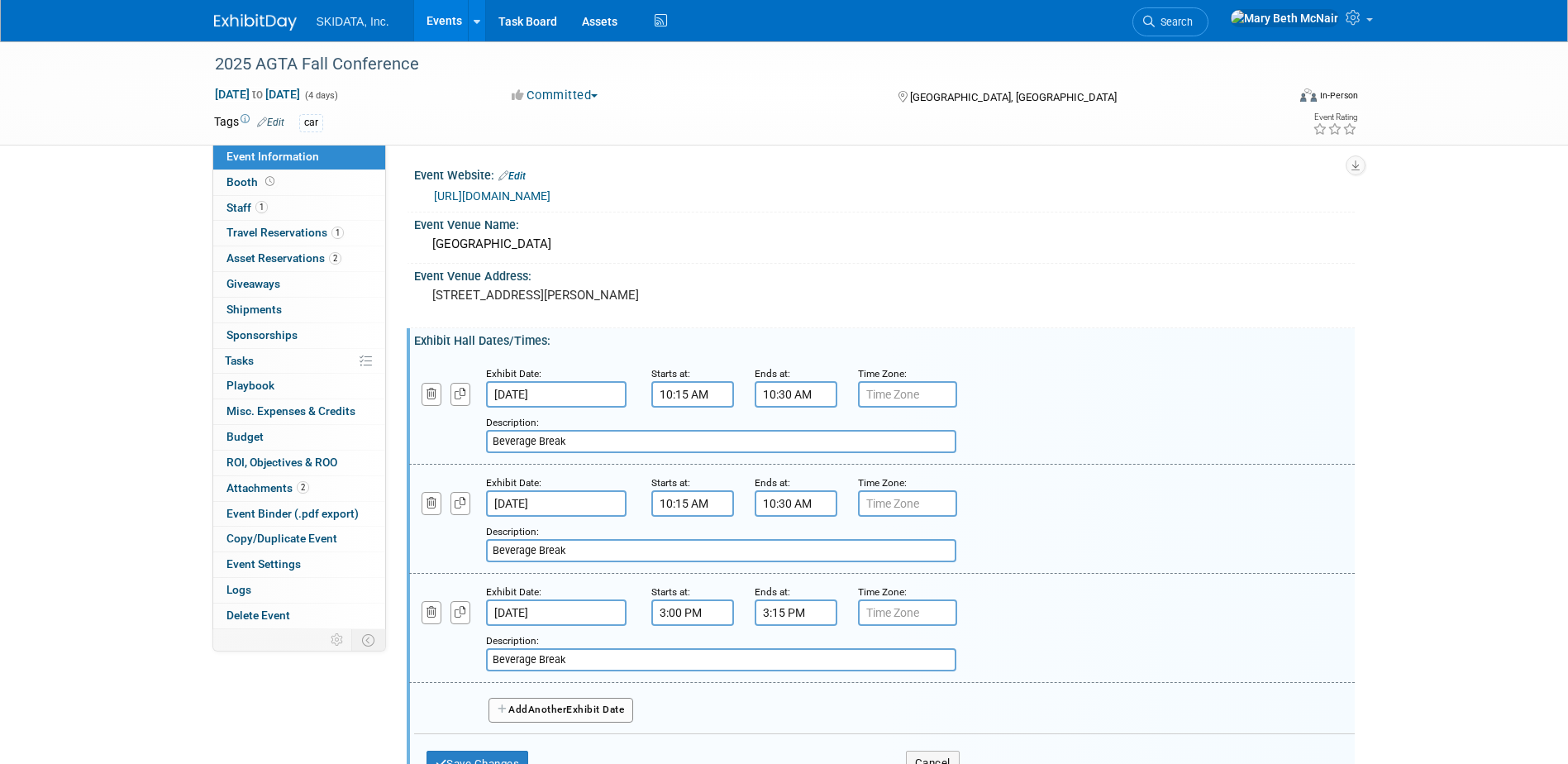
click at [695, 510] on input "10:15 AM" at bounding box center [692, 503] width 82 height 27
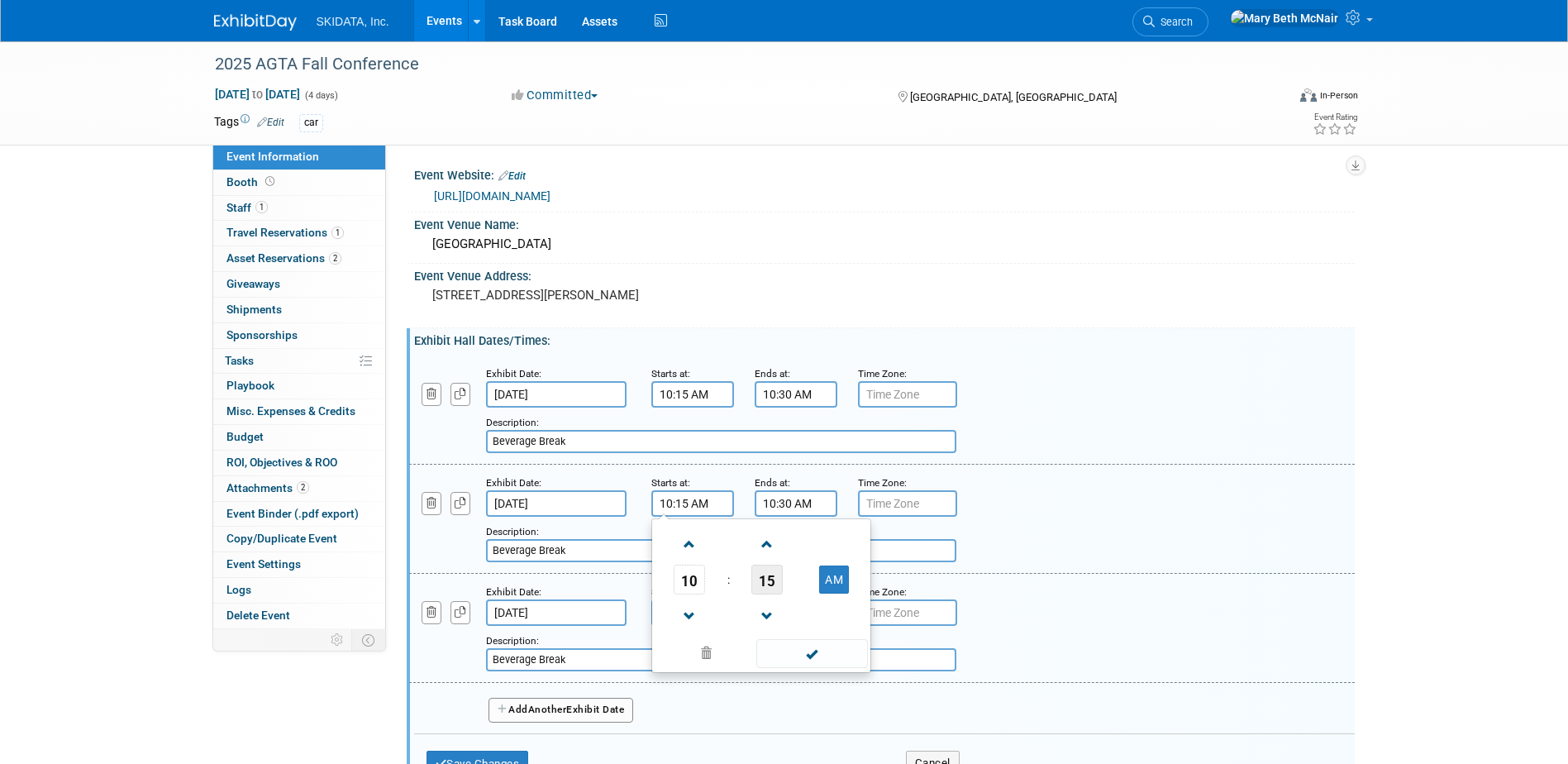
click at [774, 583] on span "15" at bounding box center [767, 580] width 32 height 30
click at [775, 584] on td "30" at bounding box center [787, 589] width 53 height 45
type input "10:30 AM"
click at [779, 500] on input "10:30 AM" at bounding box center [795, 503] width 82 height 27
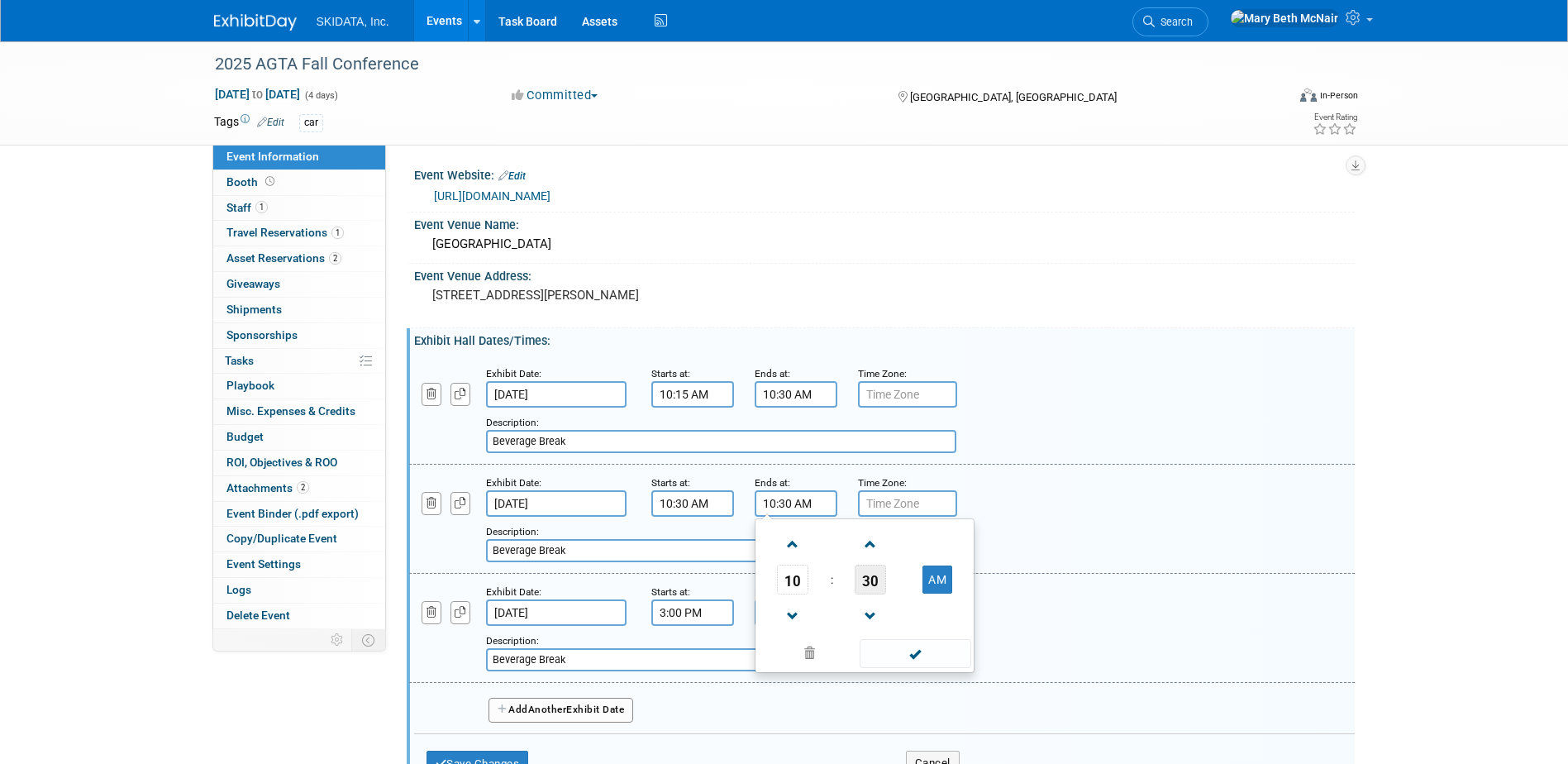
click at [869, 579] on span "30" at bounding box center [870, 580] width 32 height 30
click at [826, 632] on td "45" at bounding box center [838, 633] width 53 height 45
type input "10:45 AM"
click at [925, 654] on span at bounding box center [915, 653] width 112 height 29
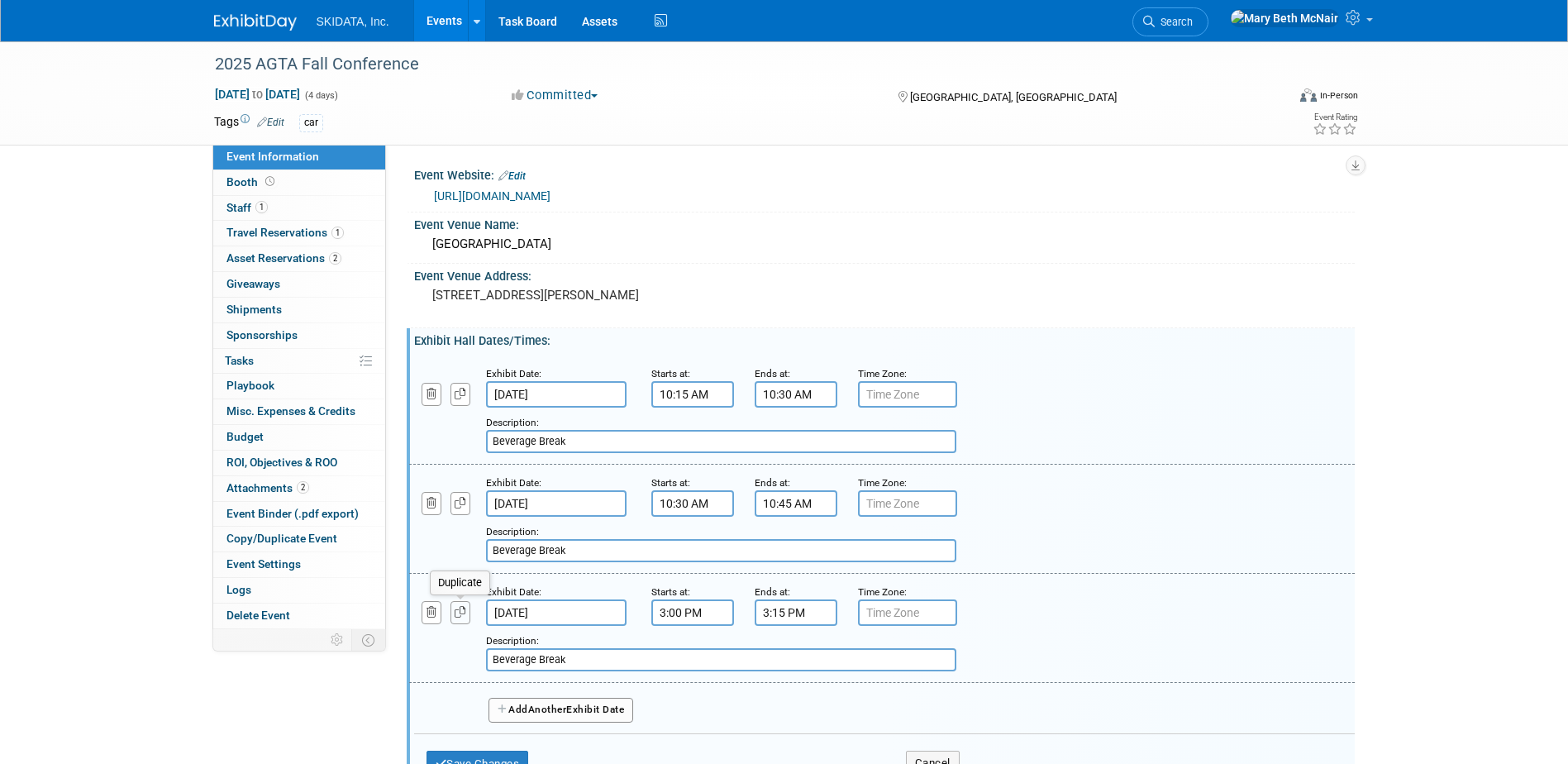
click at [463, 610] on icon "button" at bounding box center [461, 611] width 12 height 11
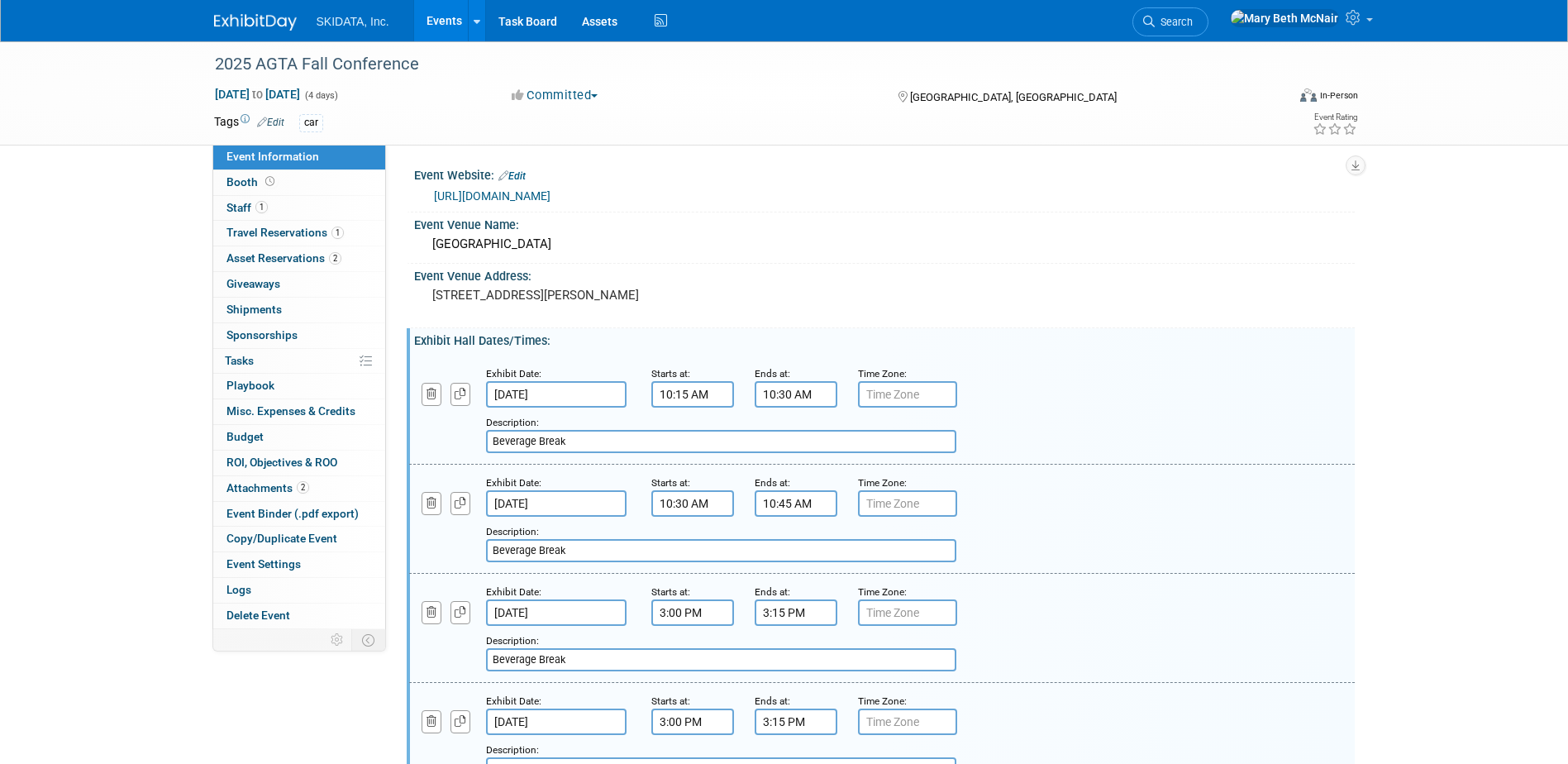
click at [571, 714] on input "[DATE]" at bounding box center [556, 721] width 141 height 27
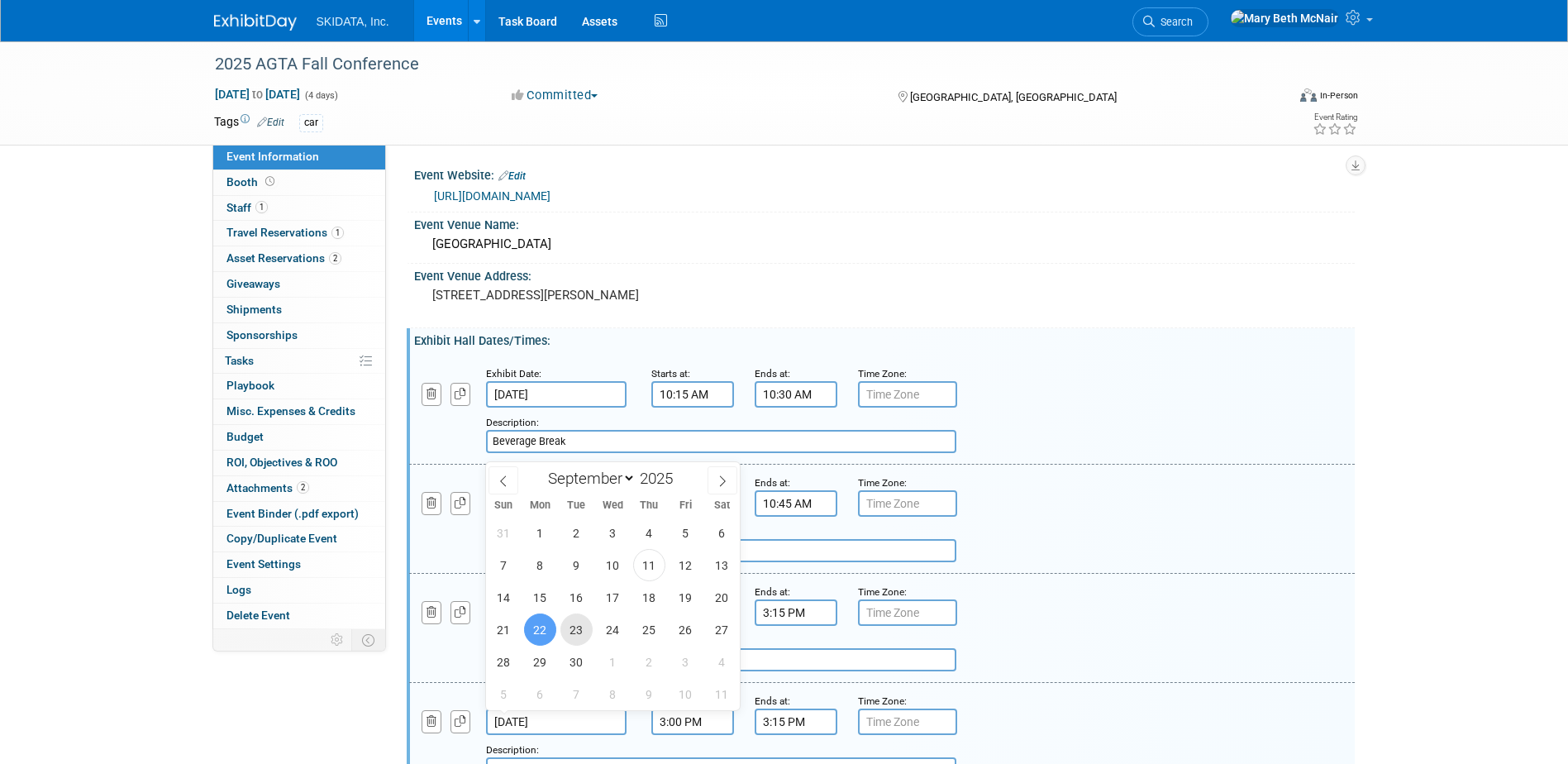
click at [568, 636] on span "23" at bounding box center [576, 629] width 33 height 33
type input "[DATE]"
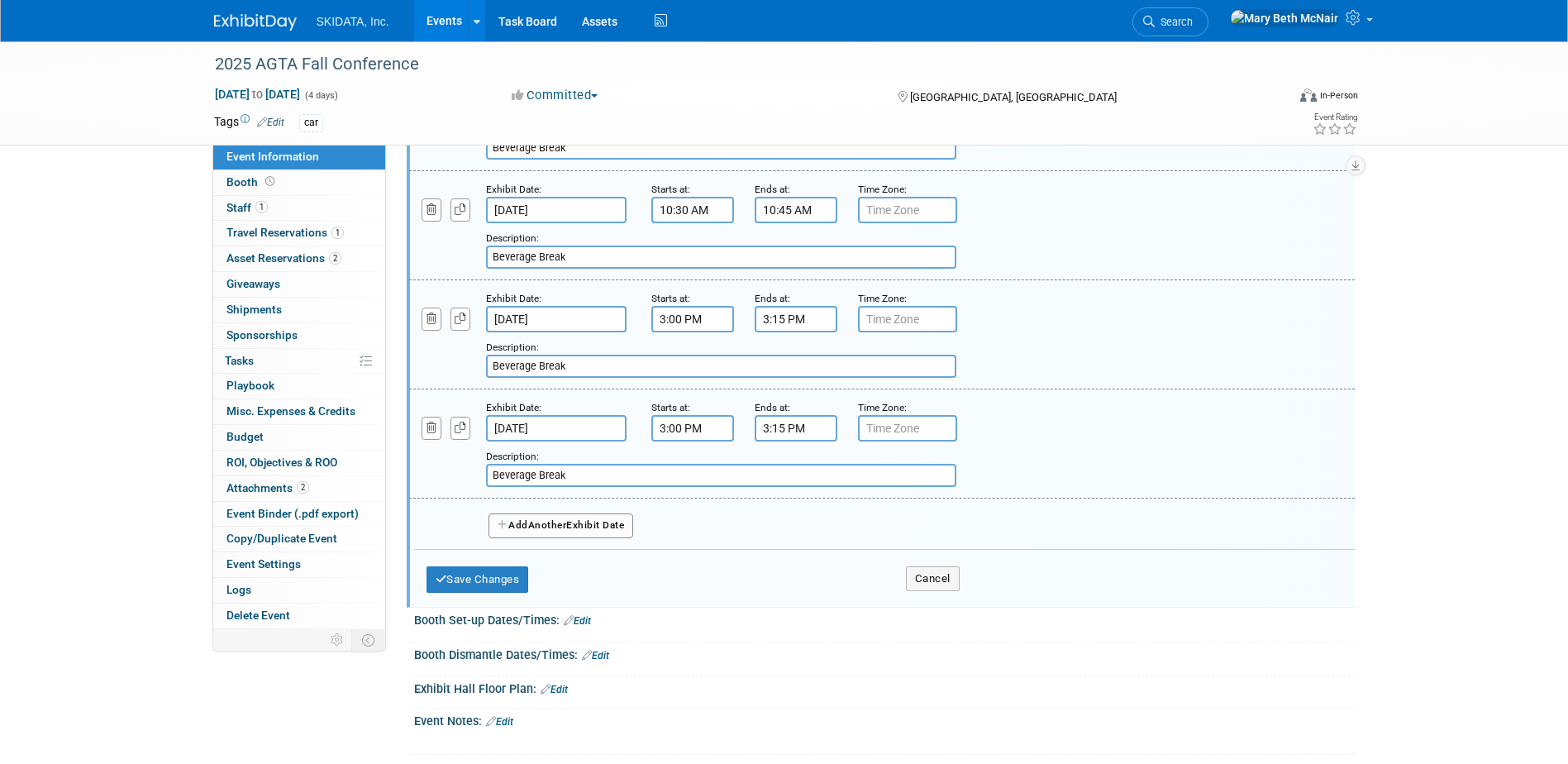
scroll to position [331, 0]
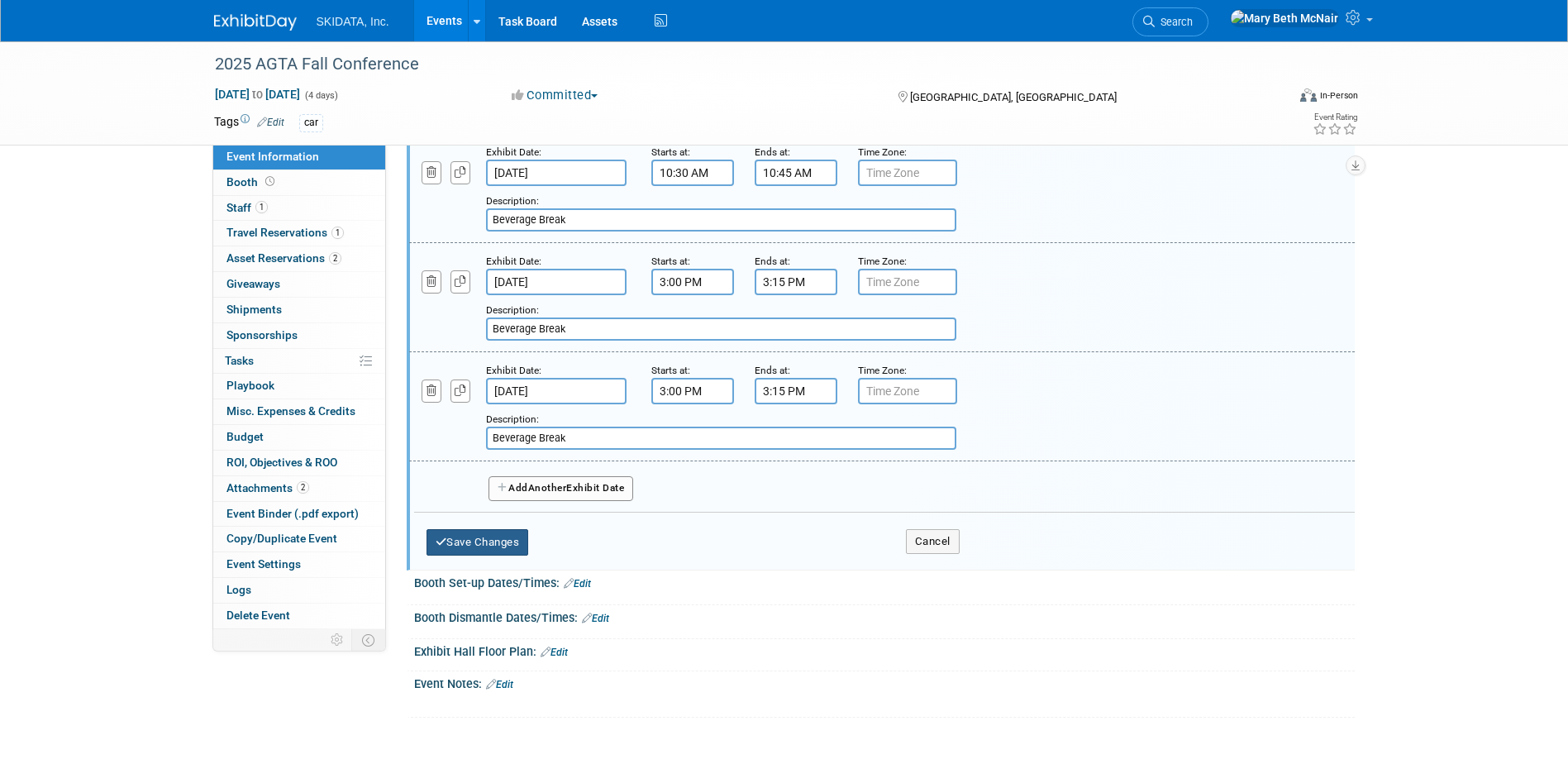
click at [487, 545] on button "Save Changes" at bounding box center [477, 542] width 102 height 27
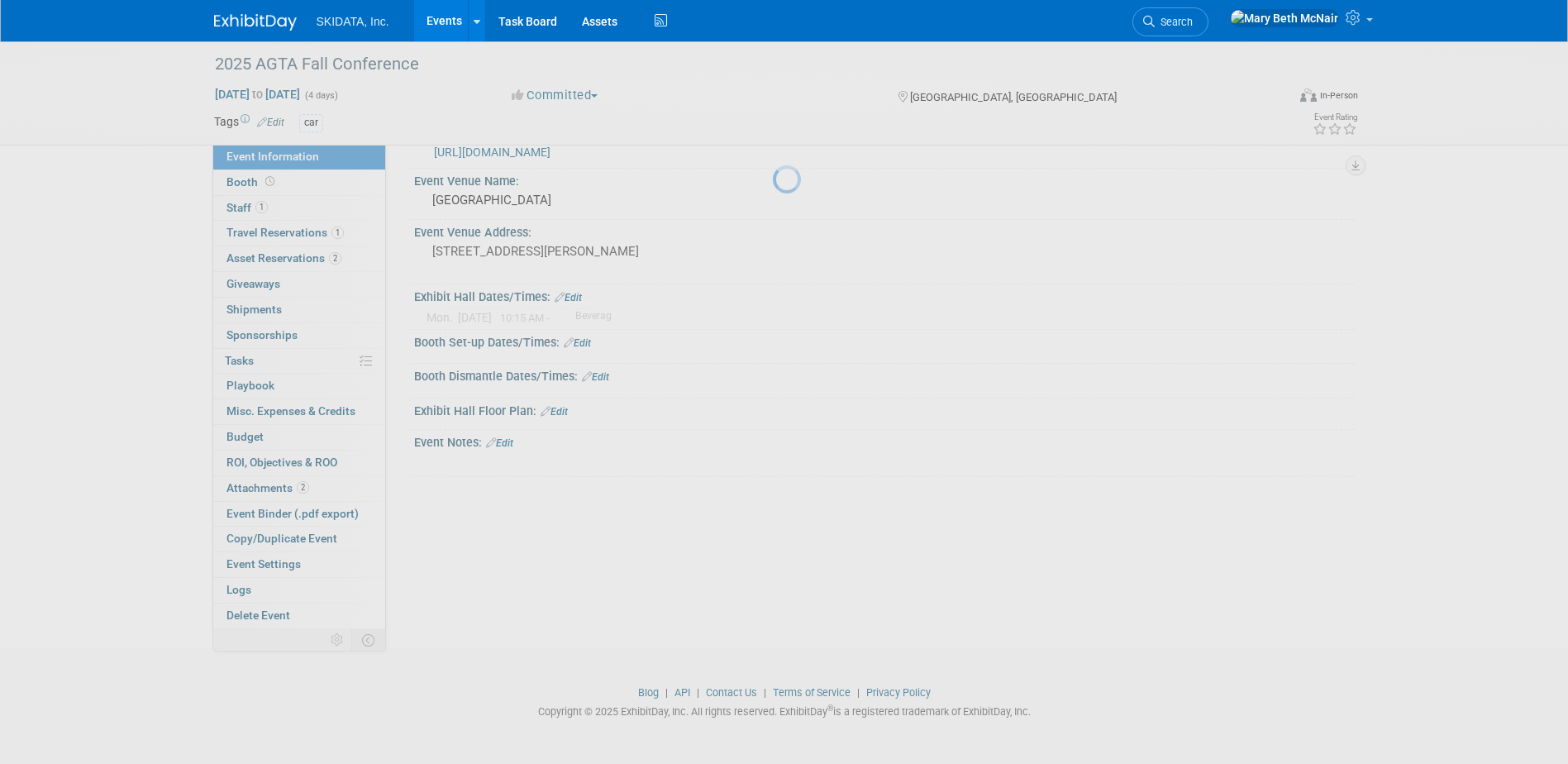
scroll to position [44, 0]
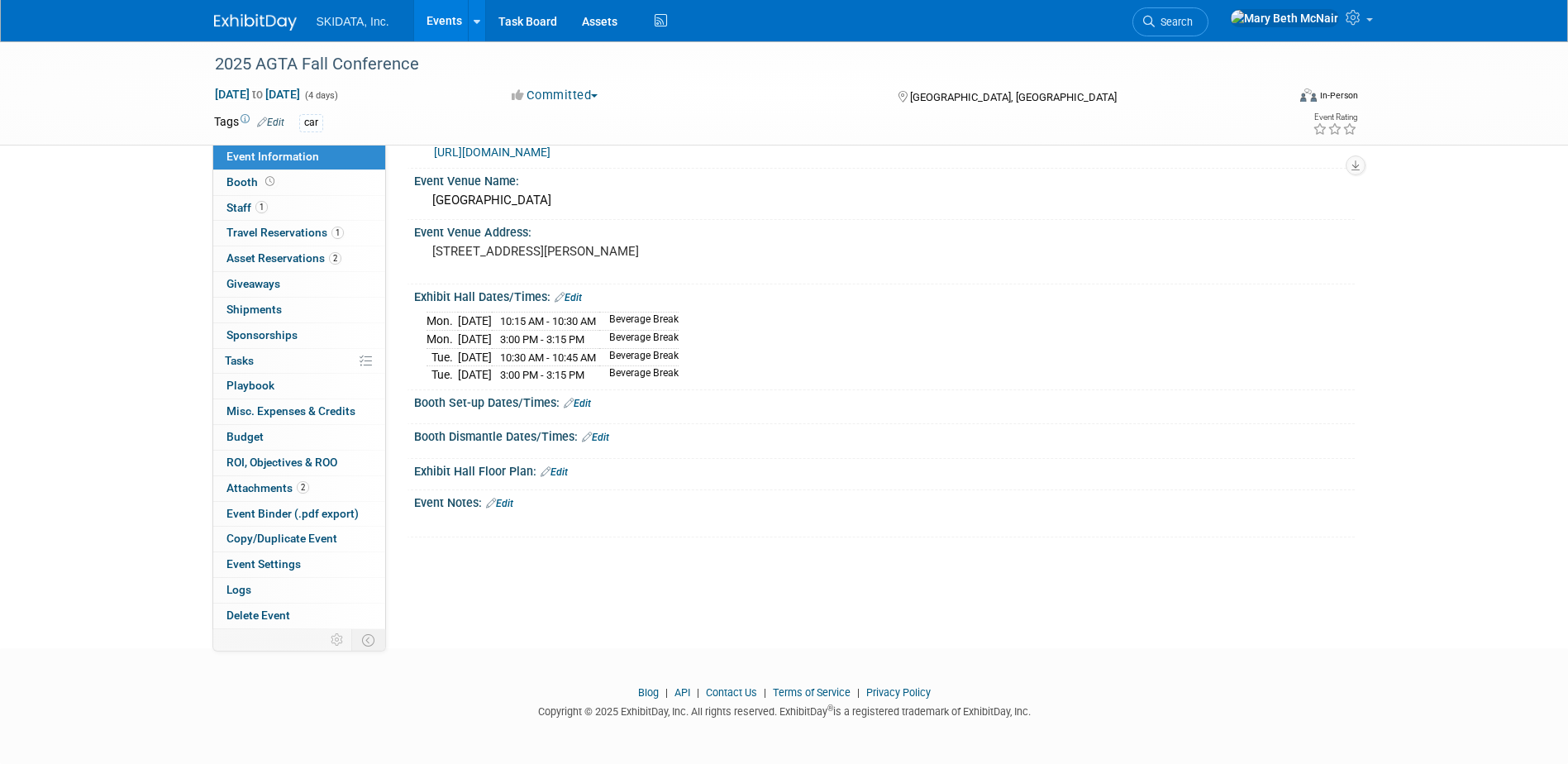
click at [510, 500] on link "Edit" at bounding box center [500, 503] width 28 height 12
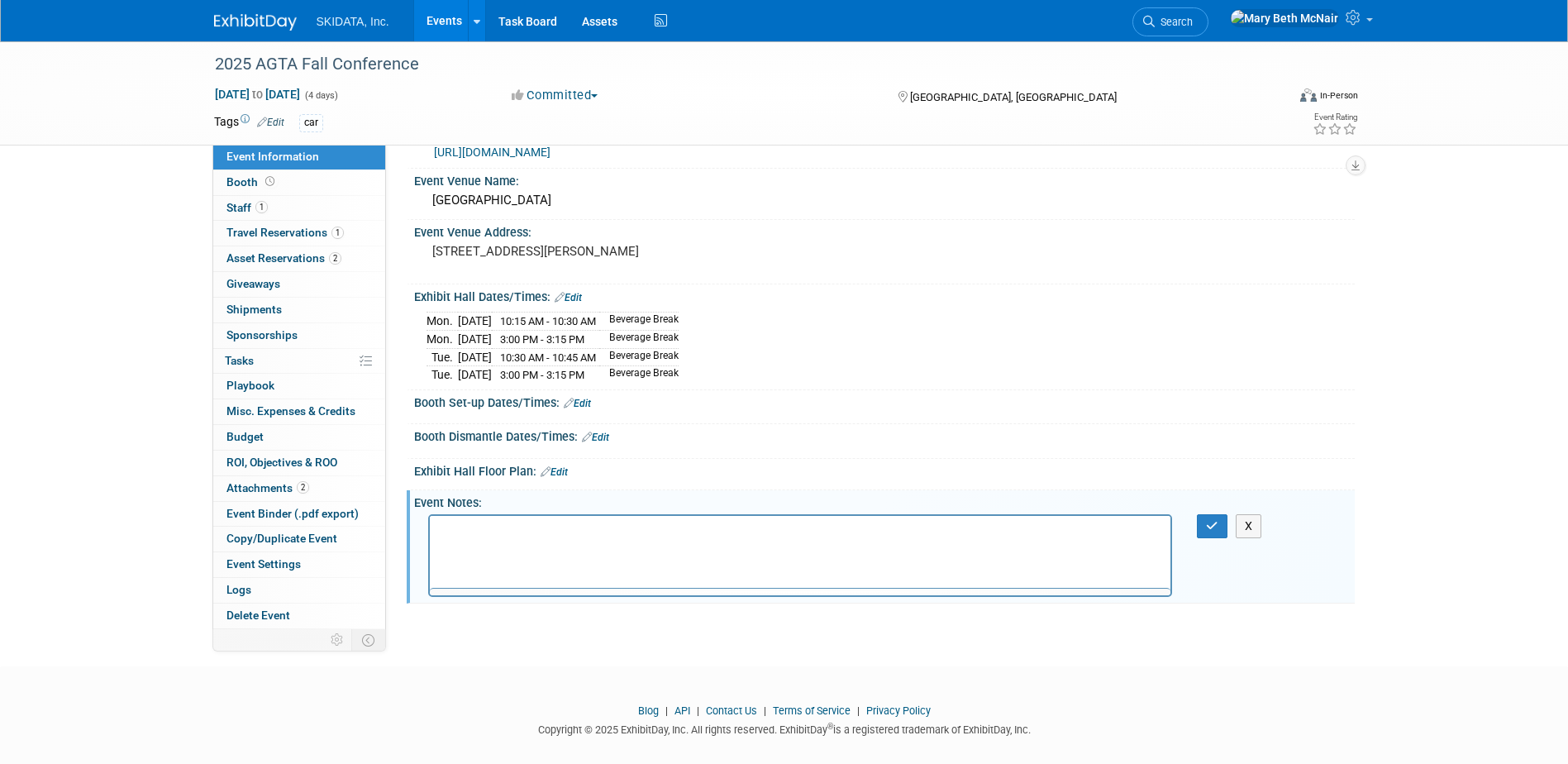
scroll to position [0, 0]
click at [471, 521] on p "Rich Text Area. Press ALT-0 for help." at bounding box center [800, 529] width 723 height 17
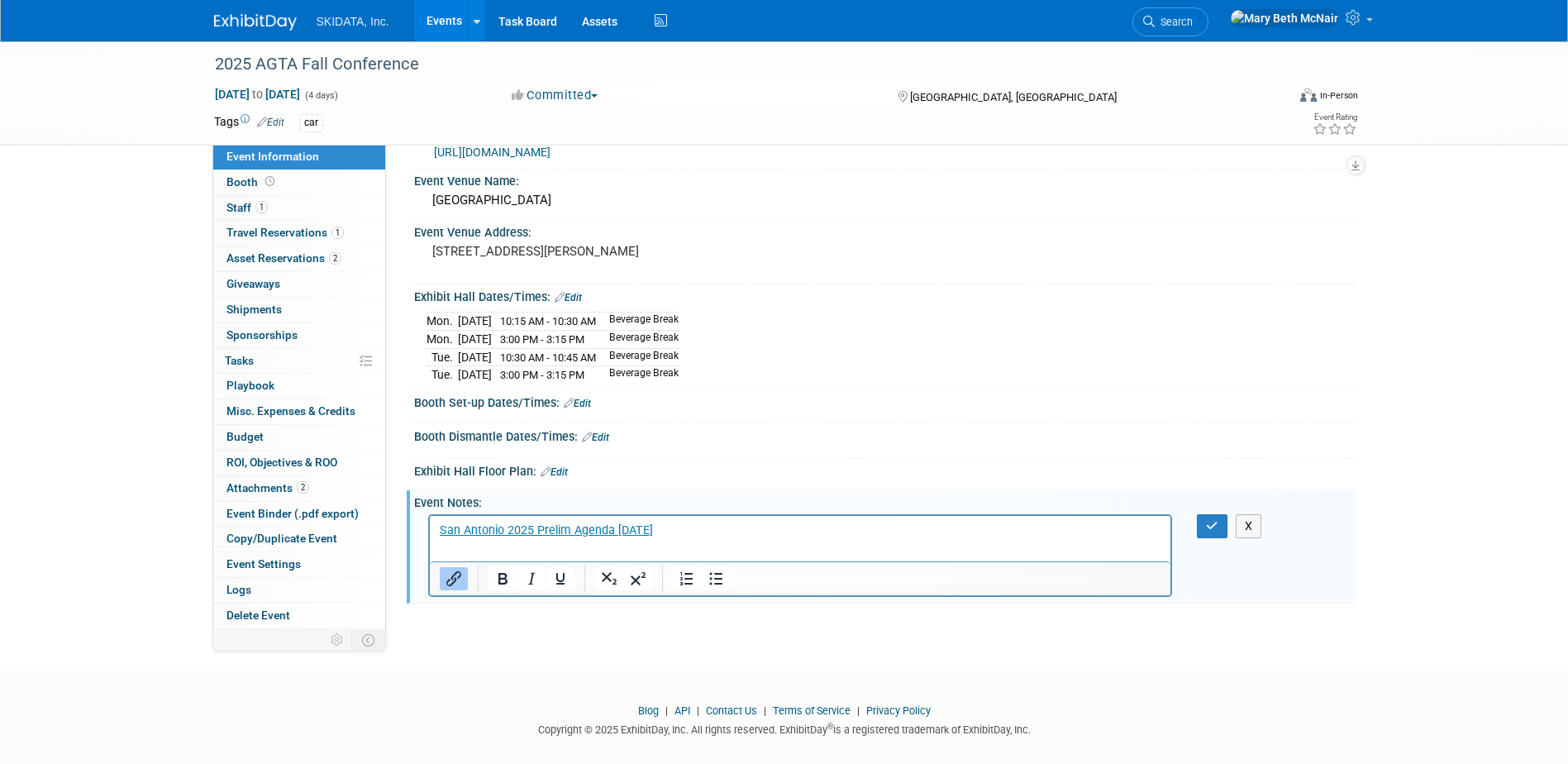
click at [724, 538] on html "﻿ [GEOGRAPHIC_DATA] 2025 Prelim Agenda [DATE]" at bounding box center [800, 526] width 741 height 23
click at [710, 538] on html "San Antonio 2025 Prelim Agenda [DATE]﻿" at bounding box center [800, 526] width 741 height 23
click at [700, 531] on p "San Antonio 2025 Prelim Agenda [DATE]﻿" at bounding box center [800, 529] width 723 height 17
click at [672, 520] on html "San Antonio 2025 Prelim Agenda [DATE]﻿" at bounding box center [800, 526] width 741 height 23
click at [666, 526] on p "San Antonio 2025 Prelim Agenda [DATE]﻿" at bounding box center [800, 529] width 723 height 17
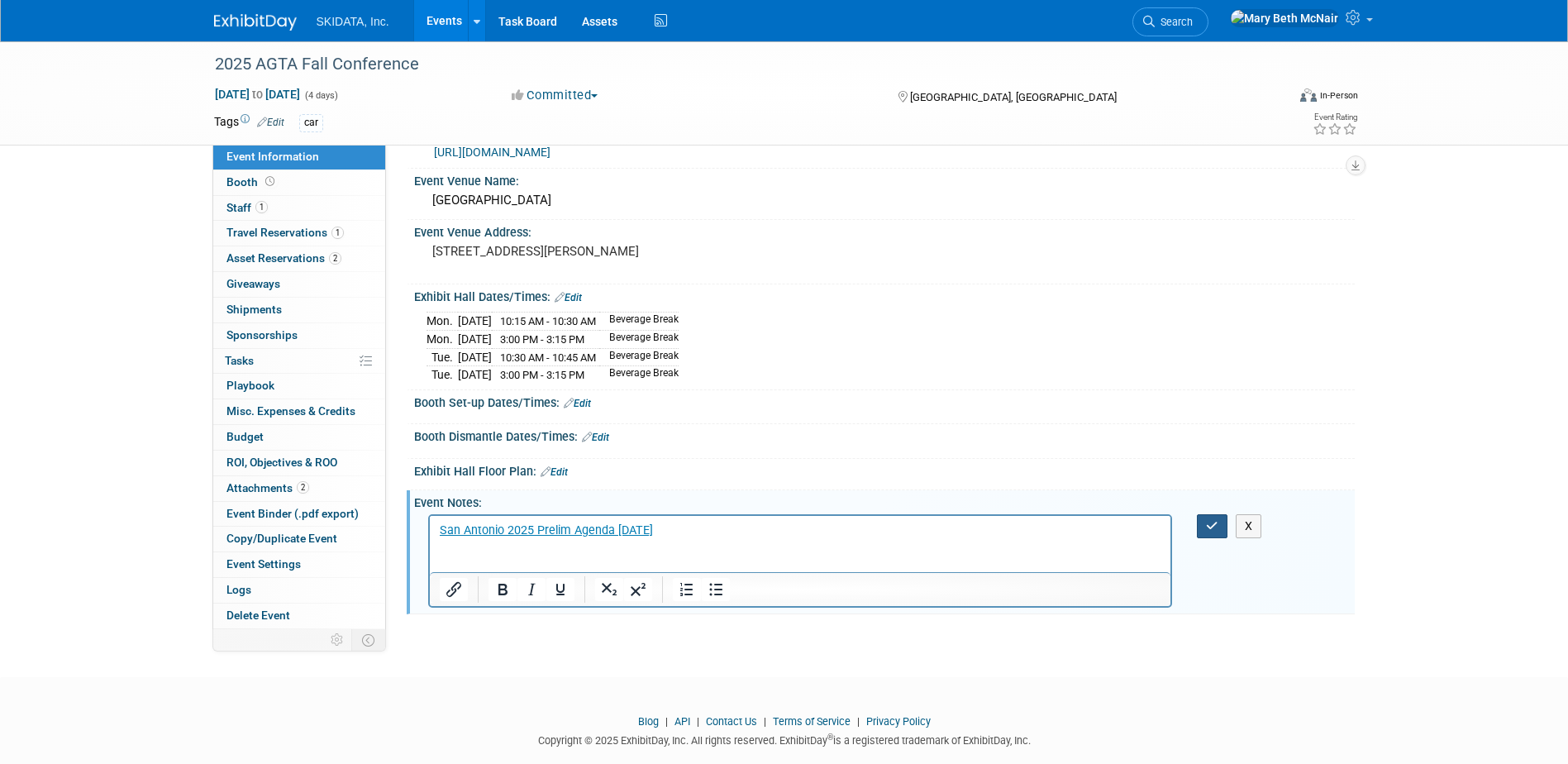
click at [1223, 533] on button "button" at bounding box center [1212, 526] width 31 height 24
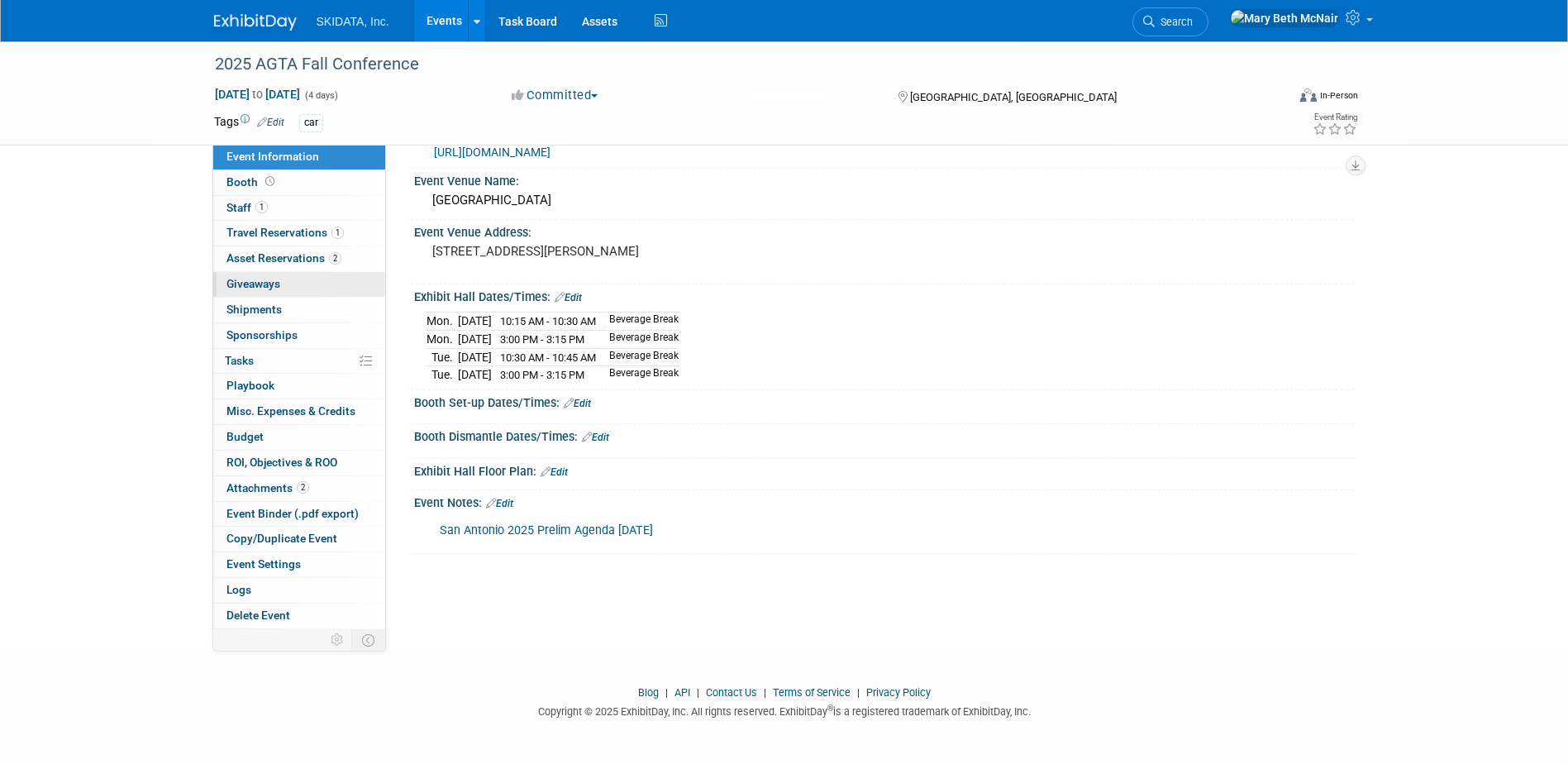
click at [266, 284] on span "Giveaways 0" at bounding box center [254, 282] width 54 height 13
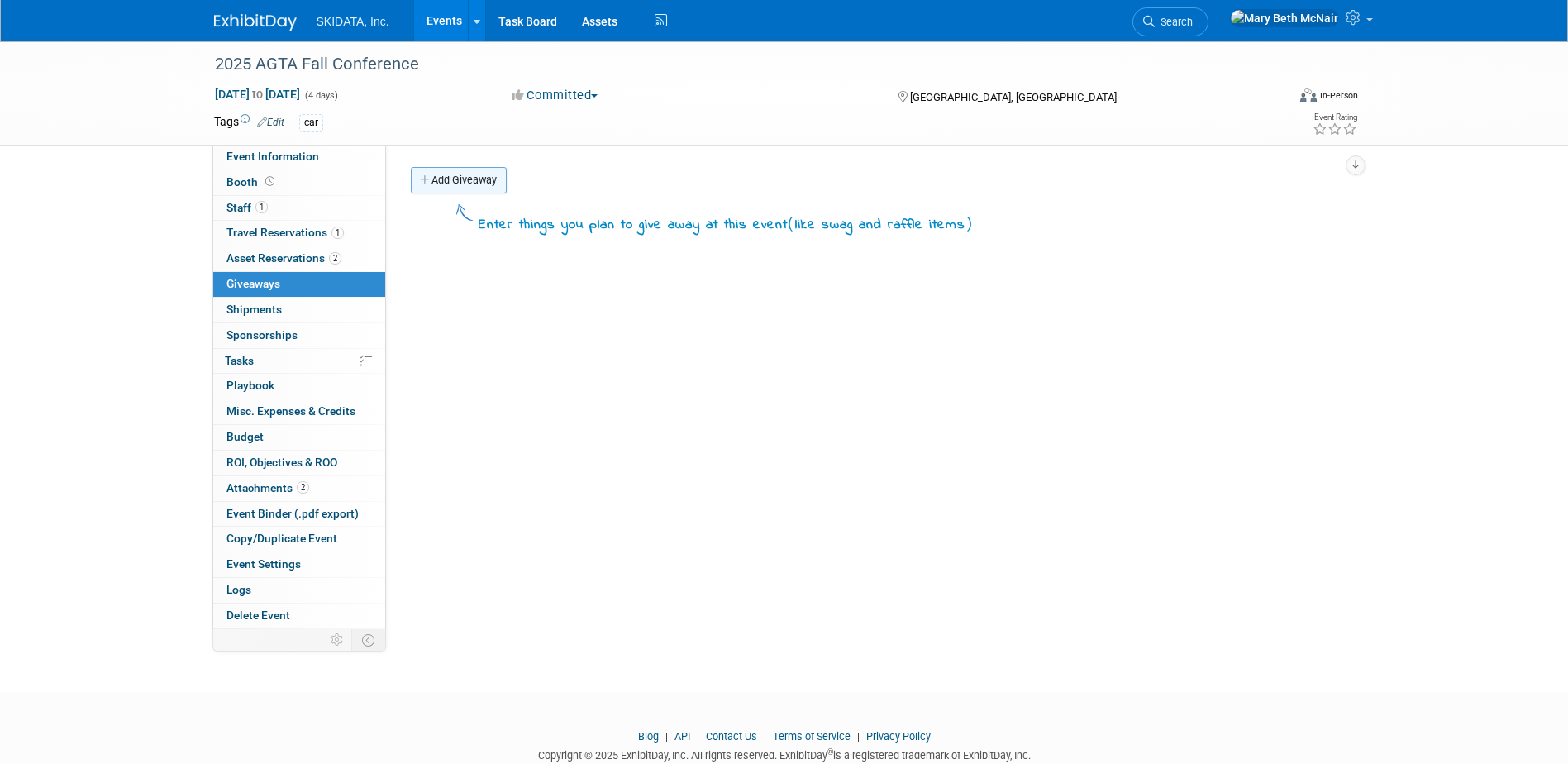
click at [437, 186] on link "Add Giveaway" at bounding box center [459, 179] width 96 height 27
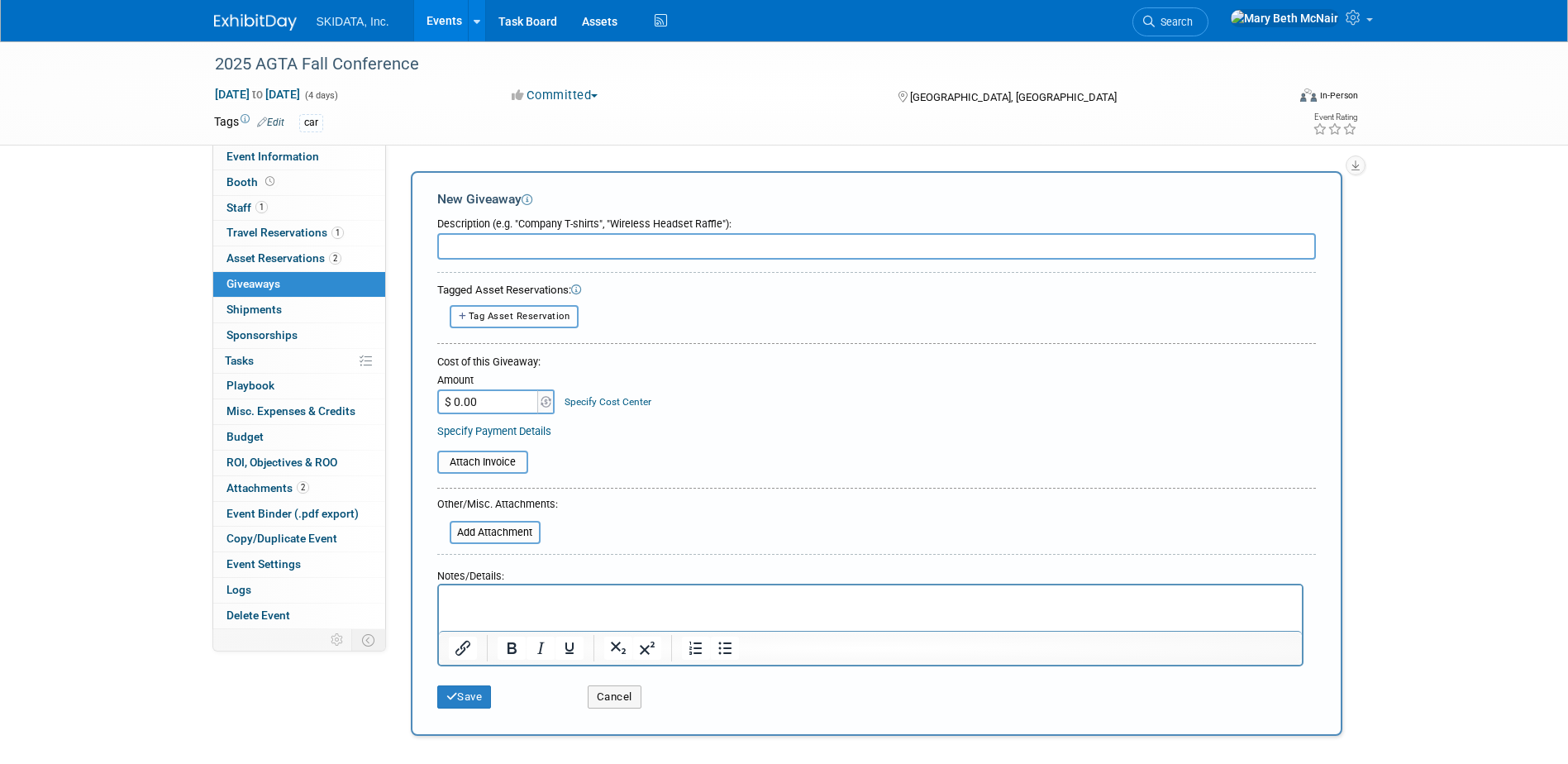
click at [486, 324] on button "Tag Asset Reservation" at bounding box center [514, 316] width 130 height 23
select select
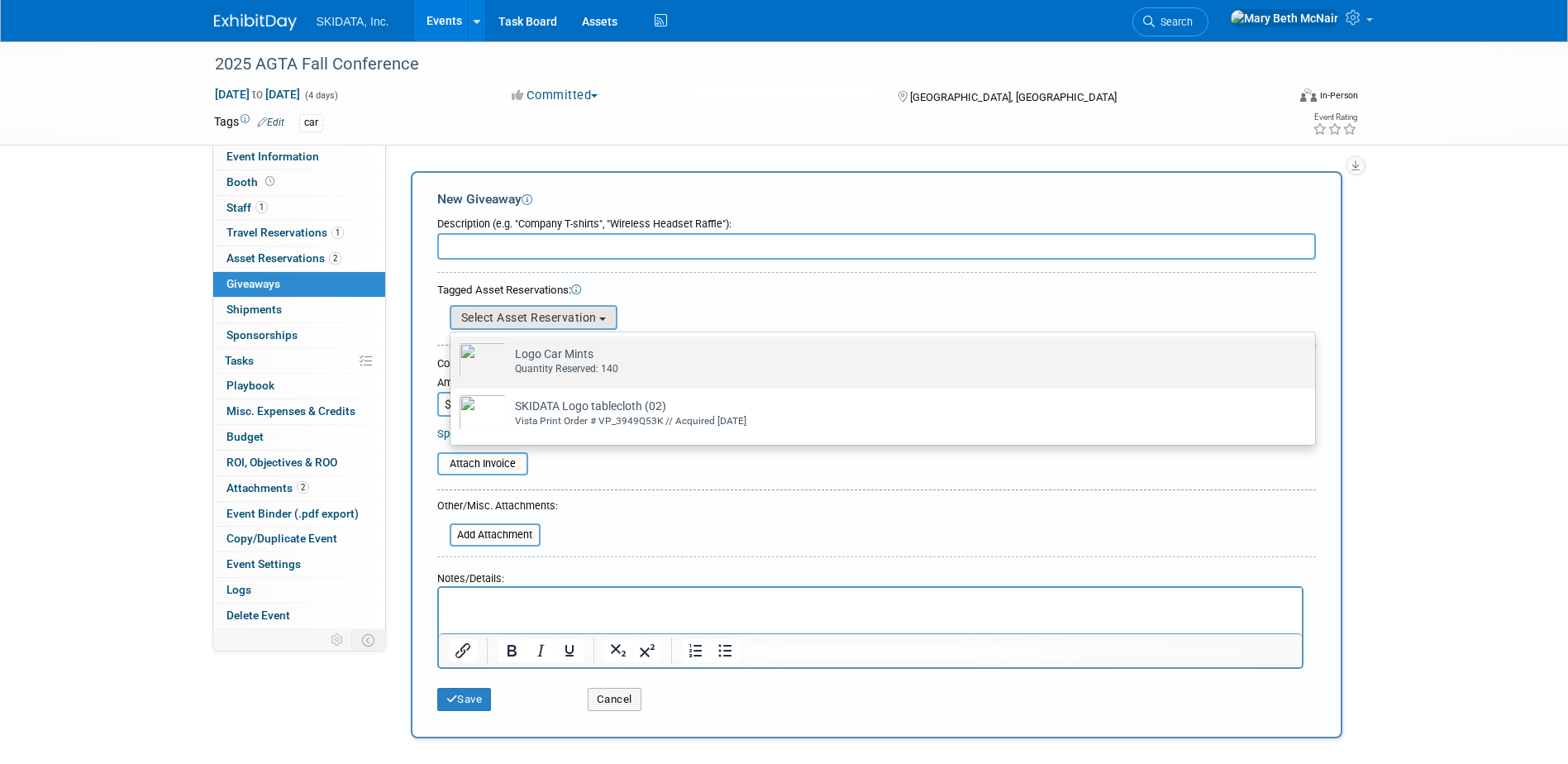
click at [500, 358] on img at bounding box center [483, 360] width 48 height 37
click at [453, 356] on input "Logo Car Mints Already tagged in this giveaway Quantity Reserved: 140" at bounding box center [447, 351] width 11 height 11
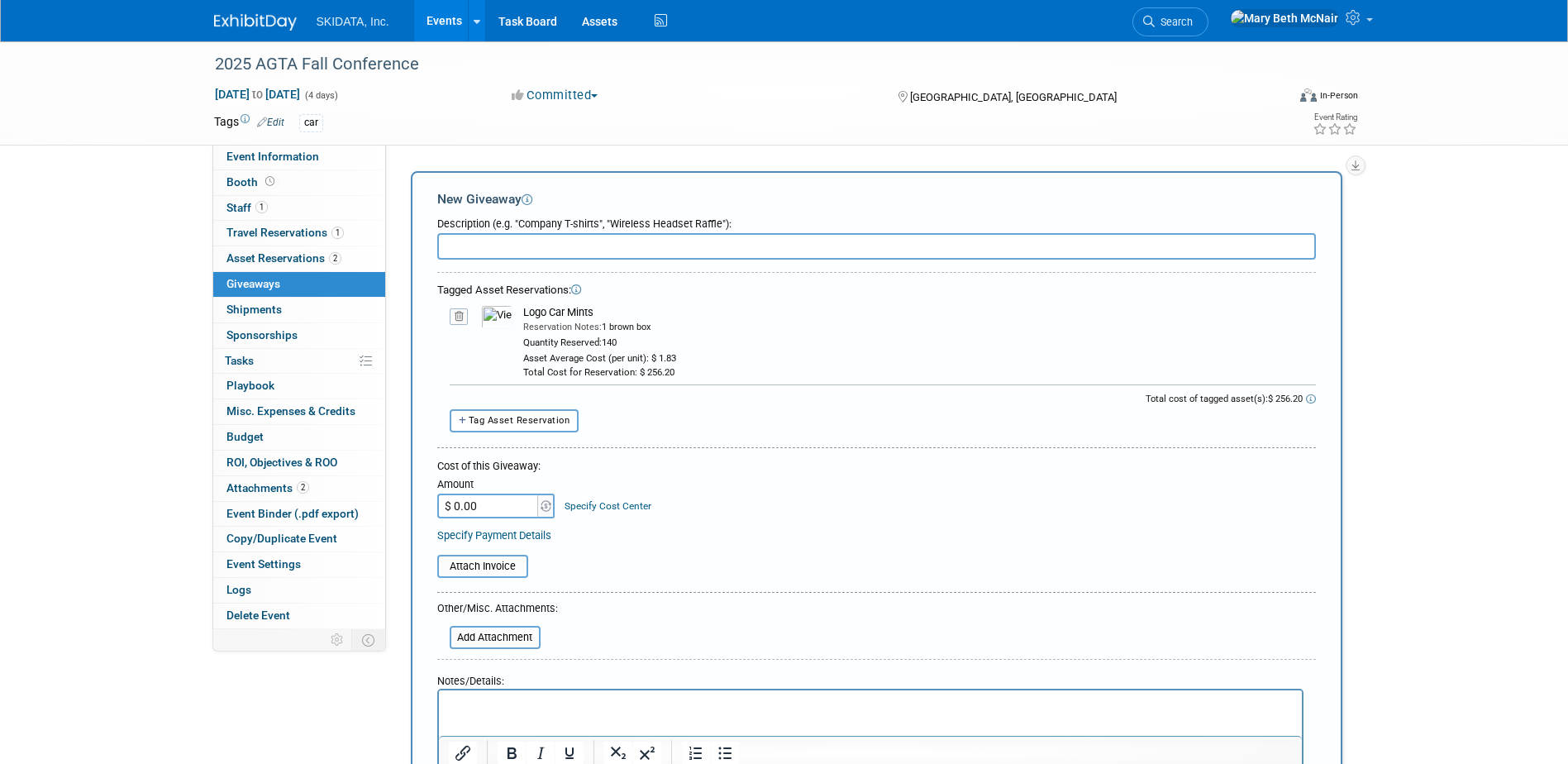
click at [467, 252] on input "text" at bounding box center [876, 246] width 879 height 27
type input "Booth Swag"
click at [510, 500] on input "$ 0.00" at bounding box center [489, 505] width 103 height 25
type input "$ 256.20"
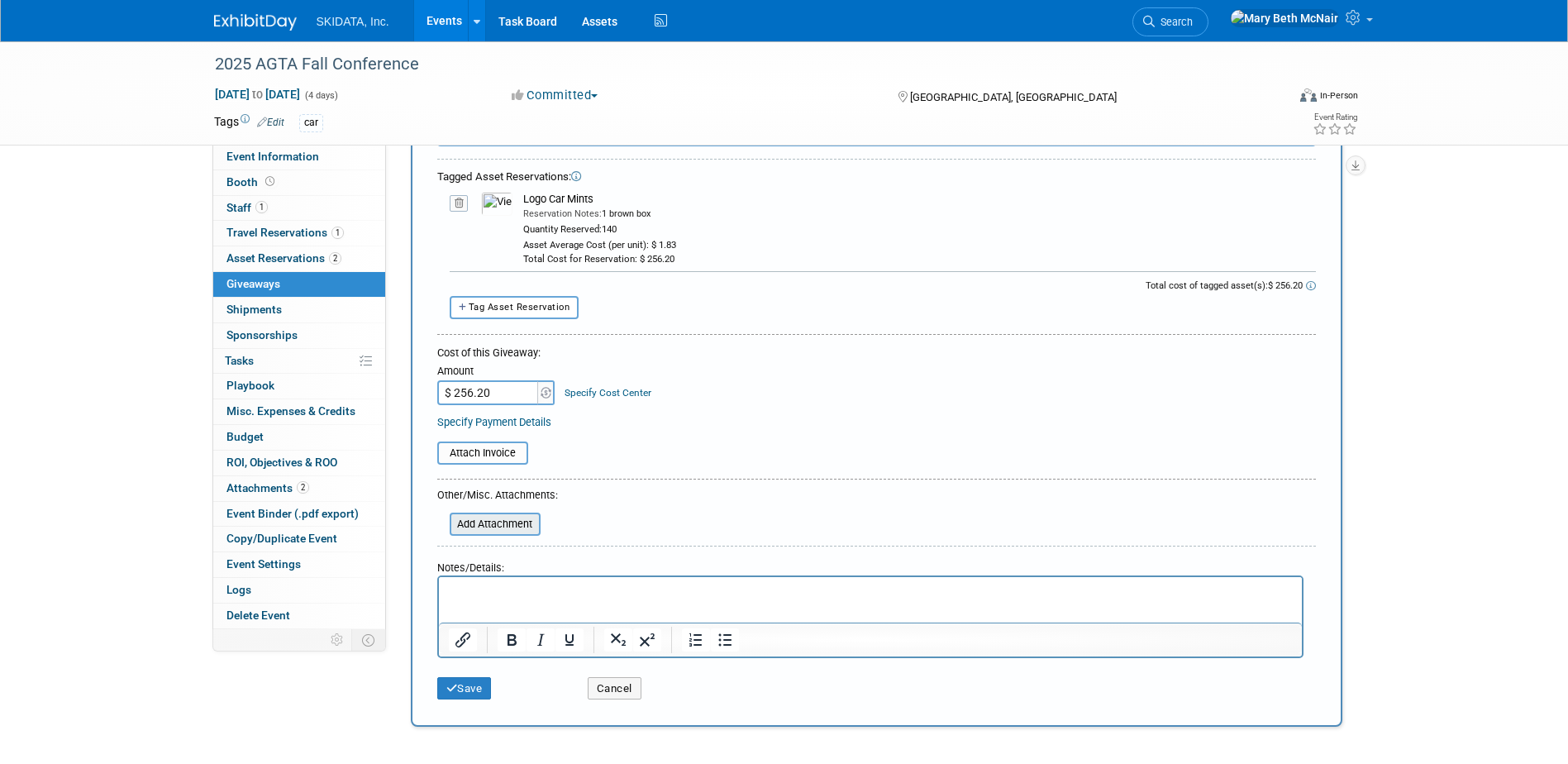
scroll to position [165, 0]
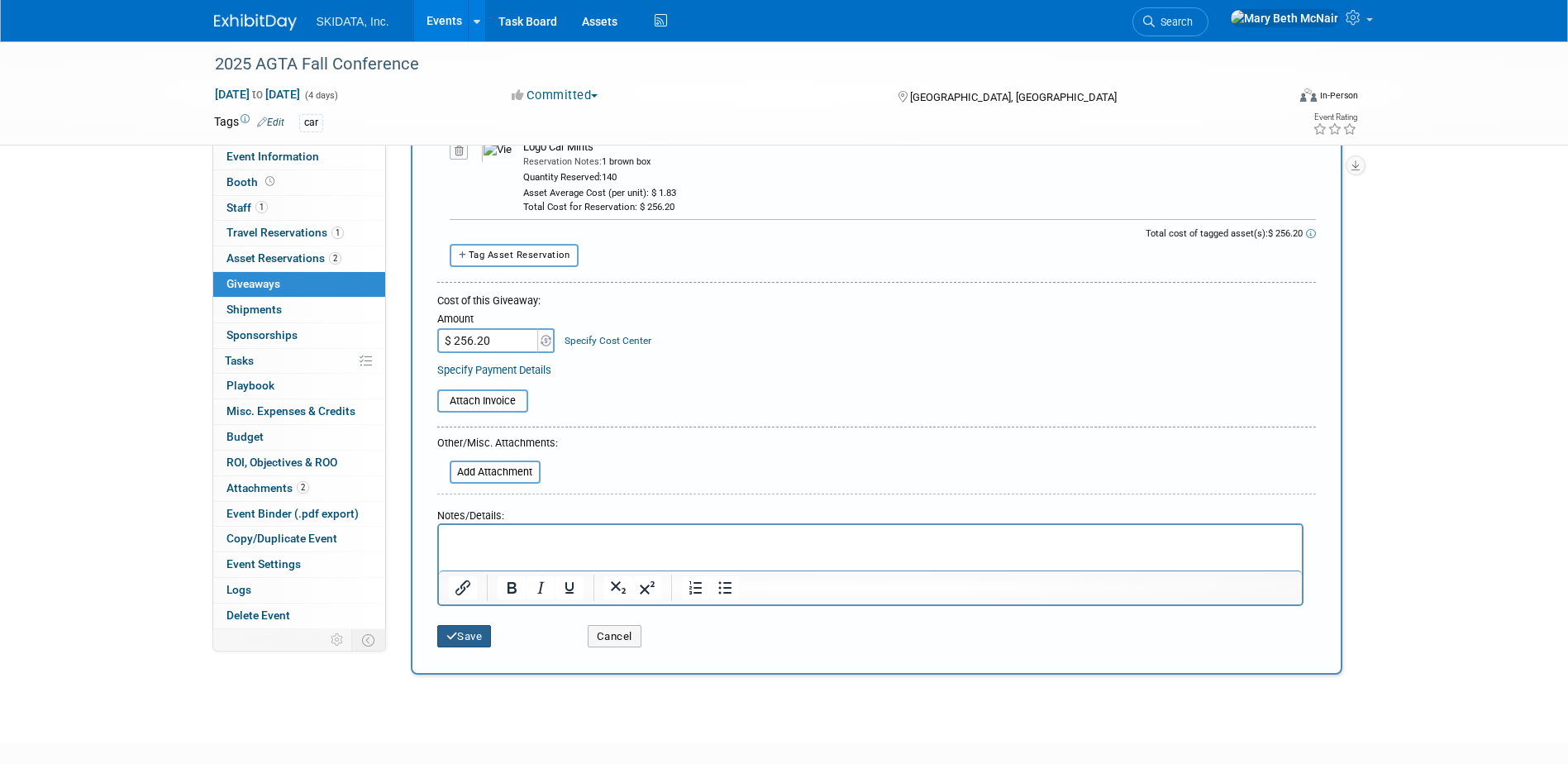
click at [469, 630] on button "Save" at bounding box center [464, 636] width 55 height 23
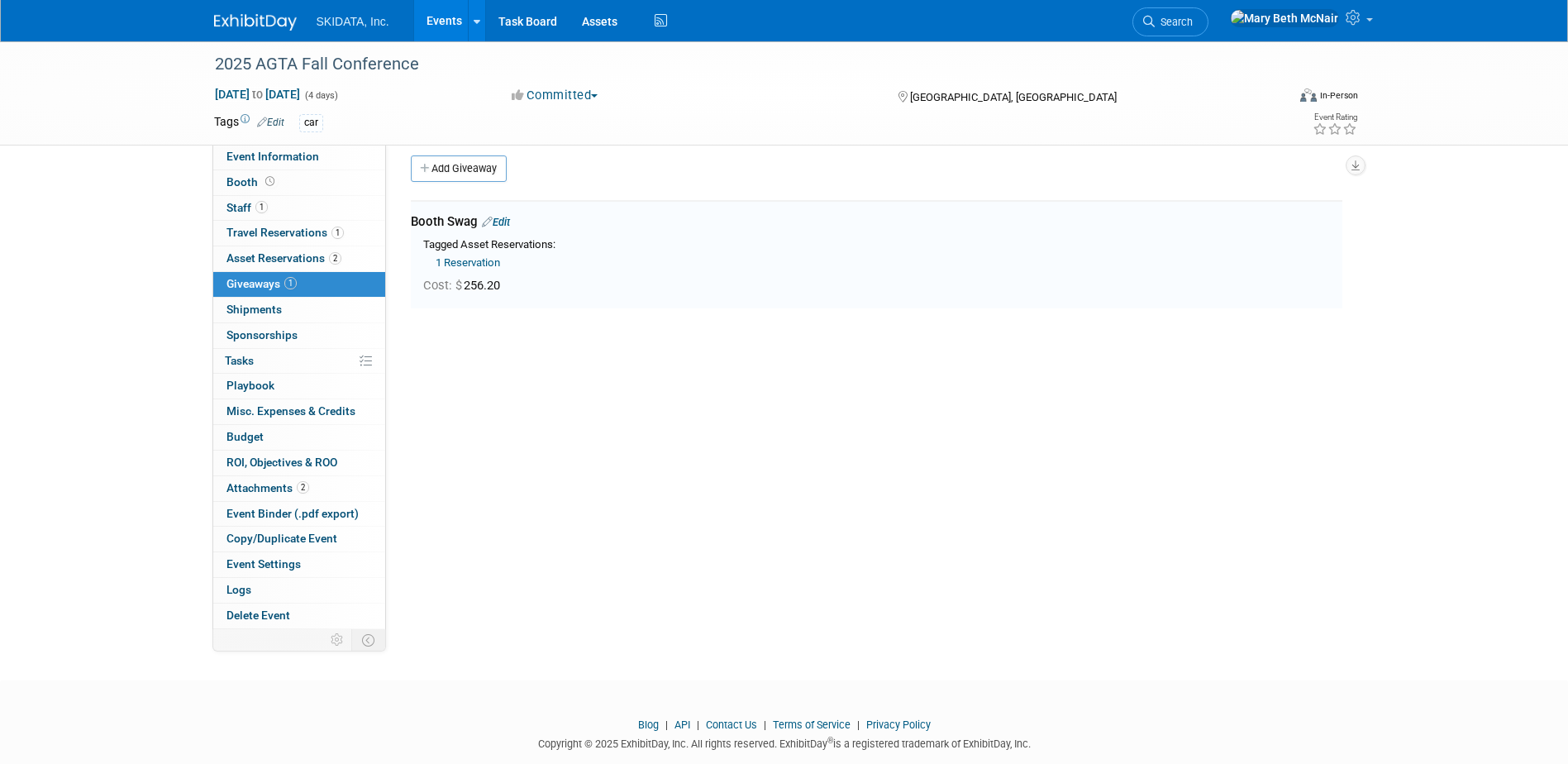
scroll to position [0, 0]
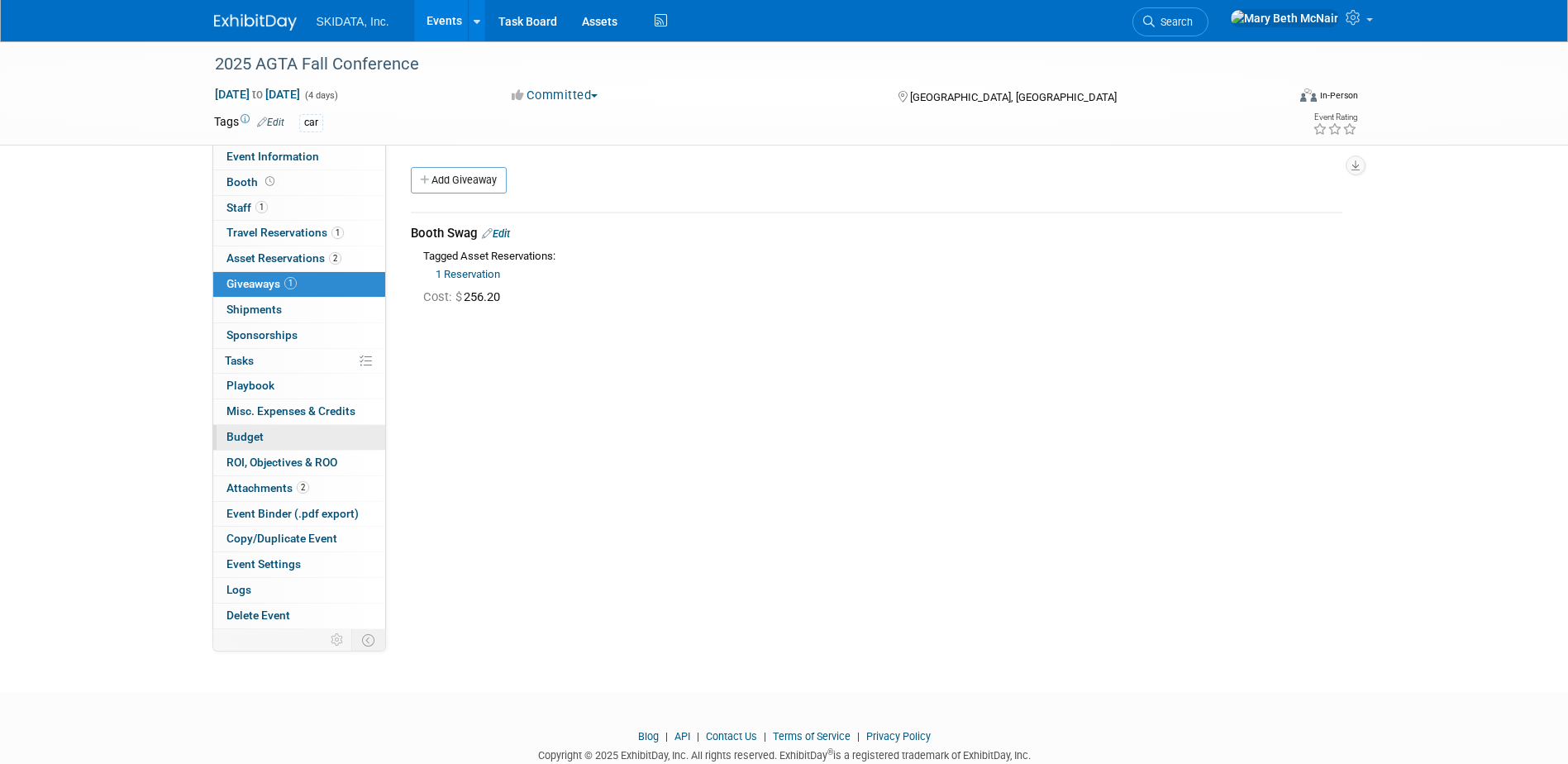
click at [240, 434] on span "Budget" at bounding box center [246, 436] width 38 height 13
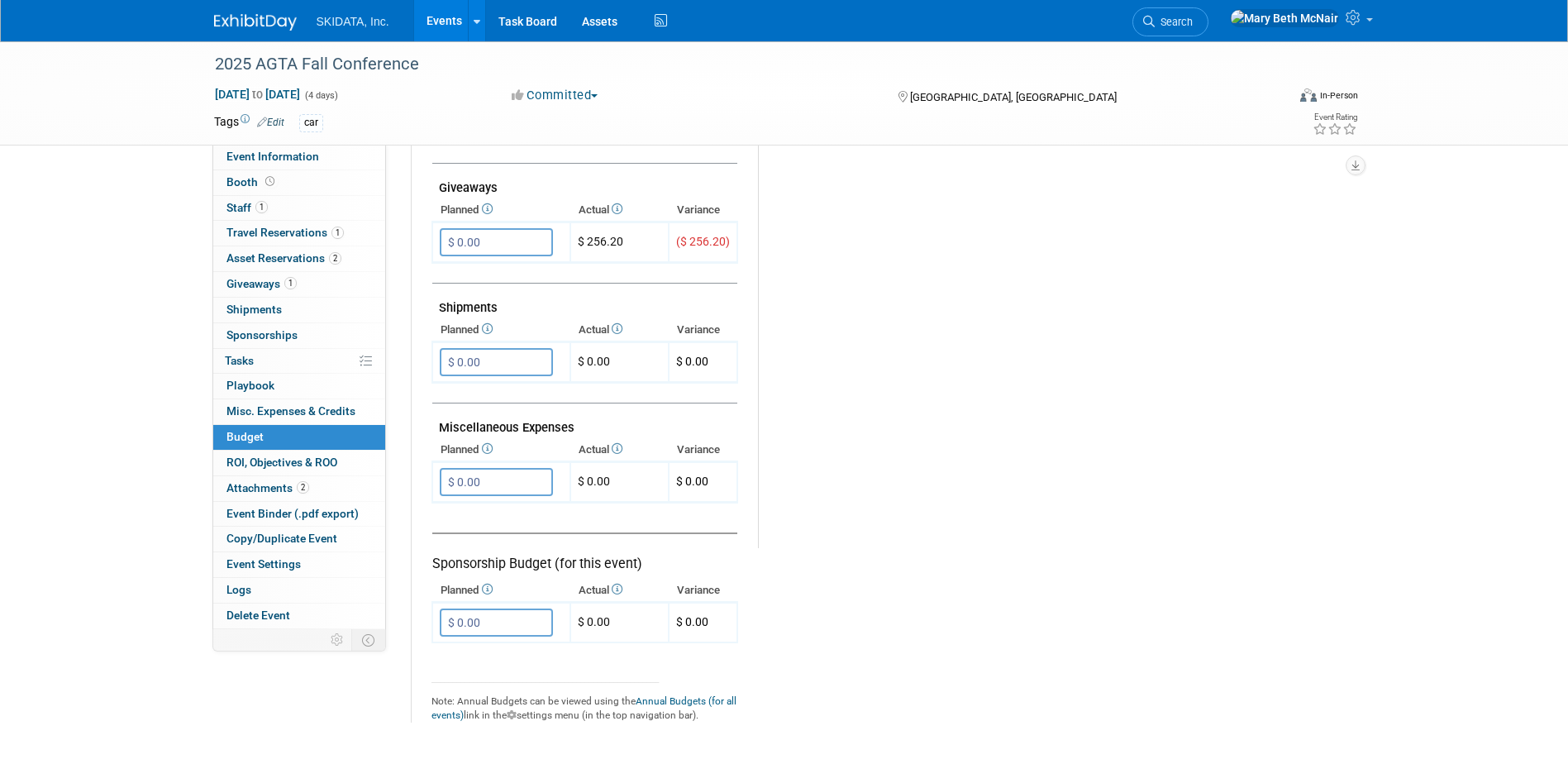
scroll to position [826, 0]
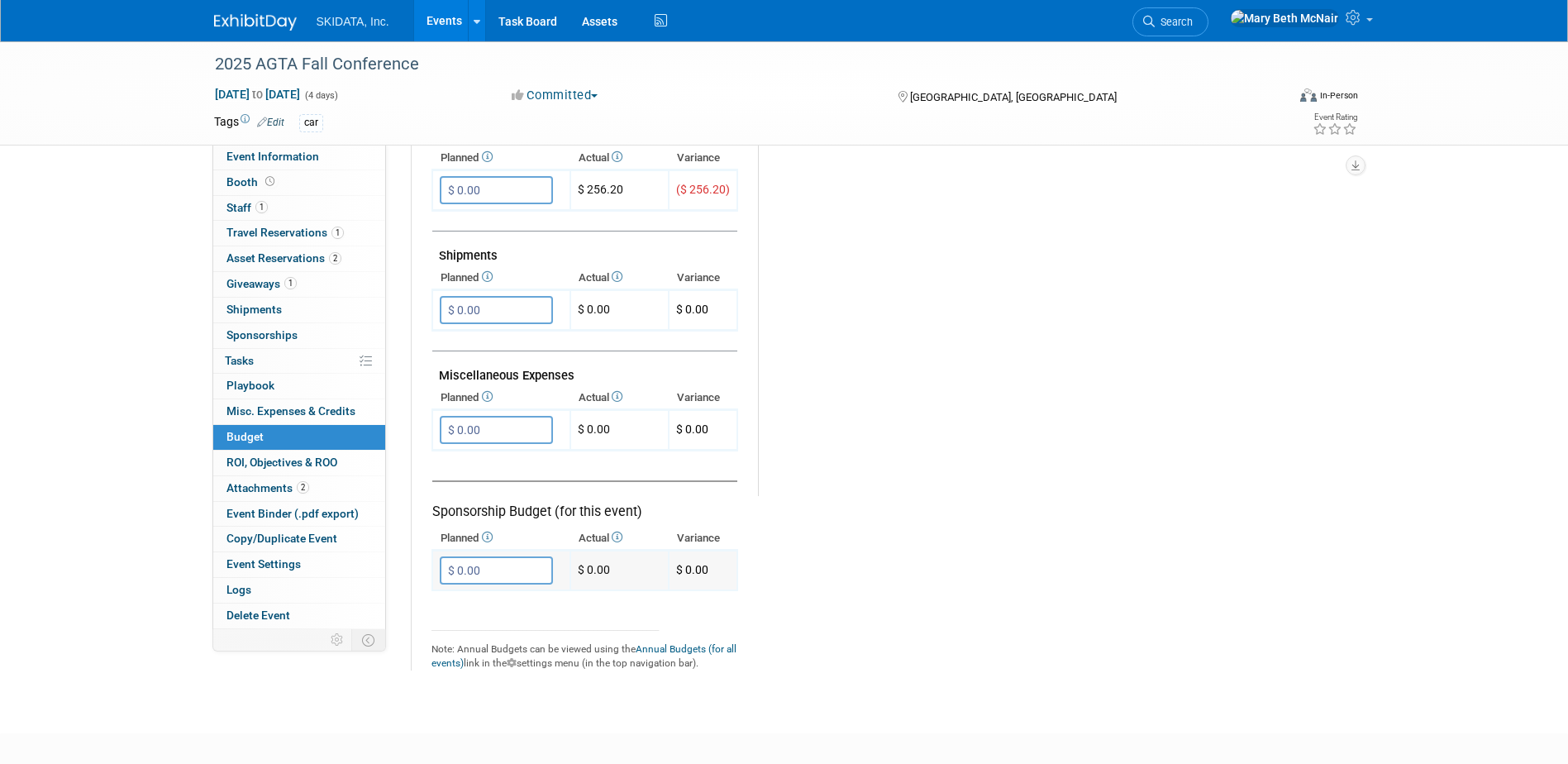
click at [496, 580] on input "$ 0.00" at bounding box center [497, 570] width 113 height 28
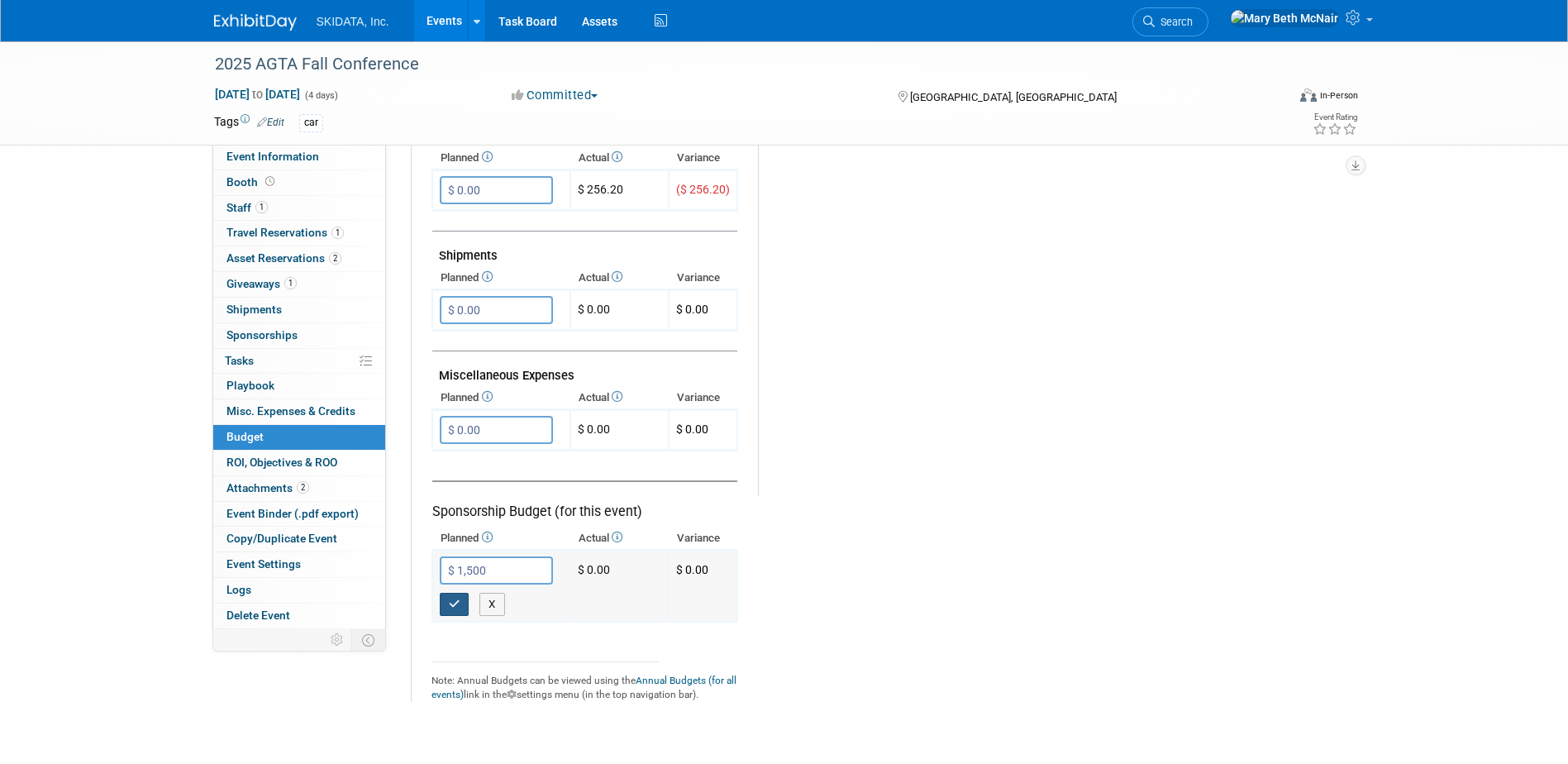
type input "$ 1,500.00"
click at [454, 605] on icon "button" at bounding box center [455, 603] width 12 height 11
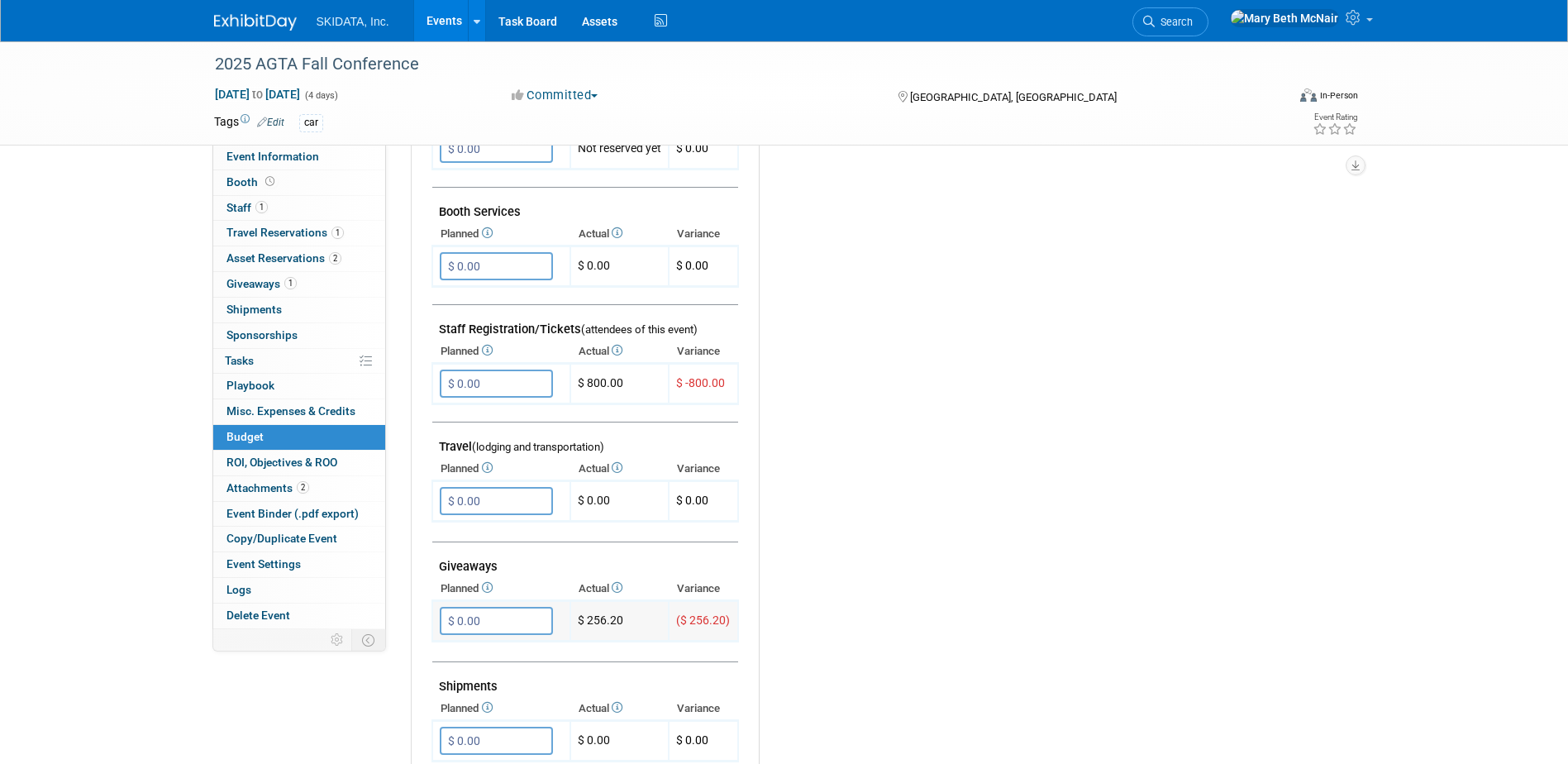
scroll to position [248, 0]
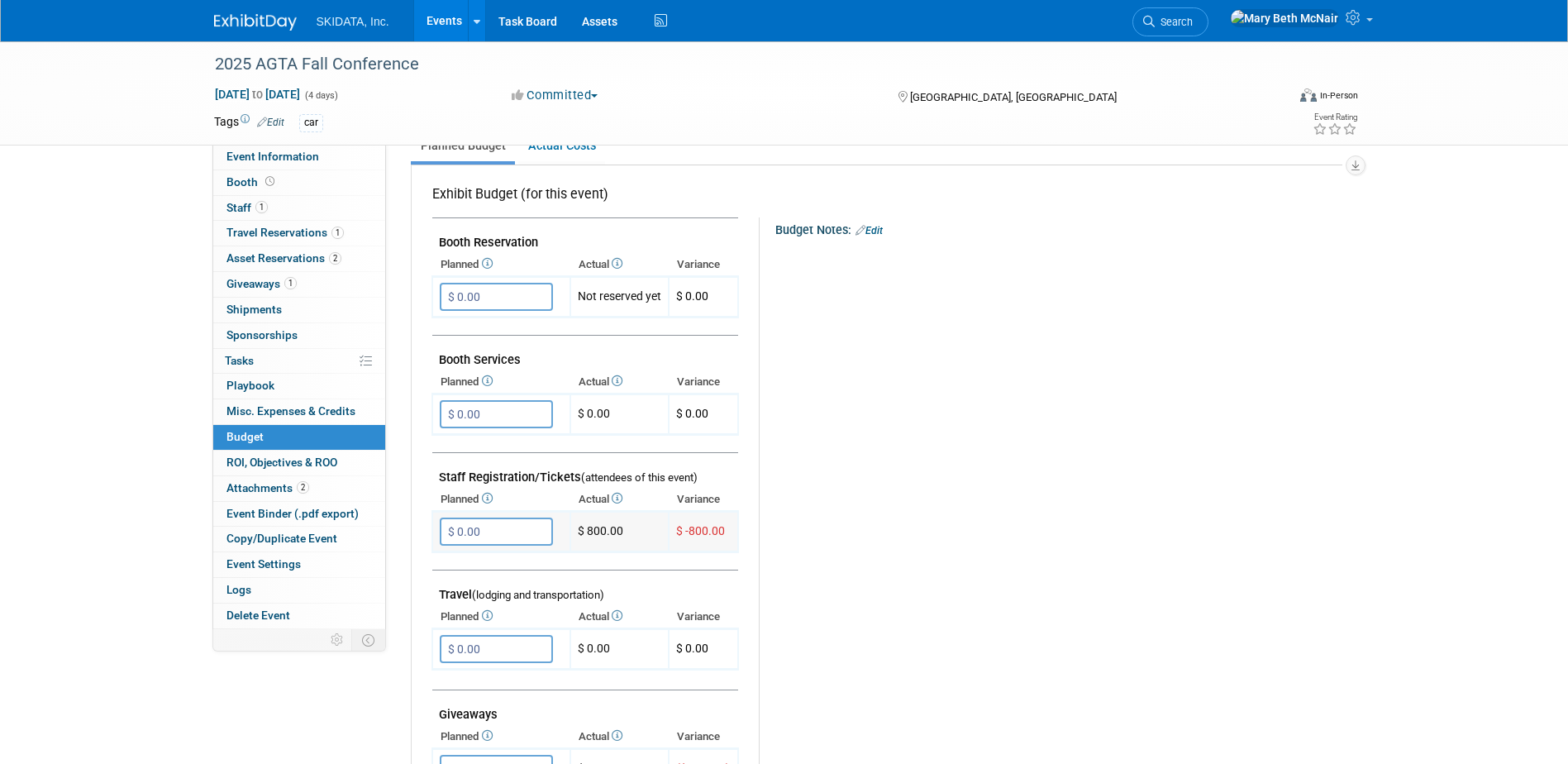
click at [488, 530] on input "$ 0.00" at bounding box center [497, 531] width 113 height 28
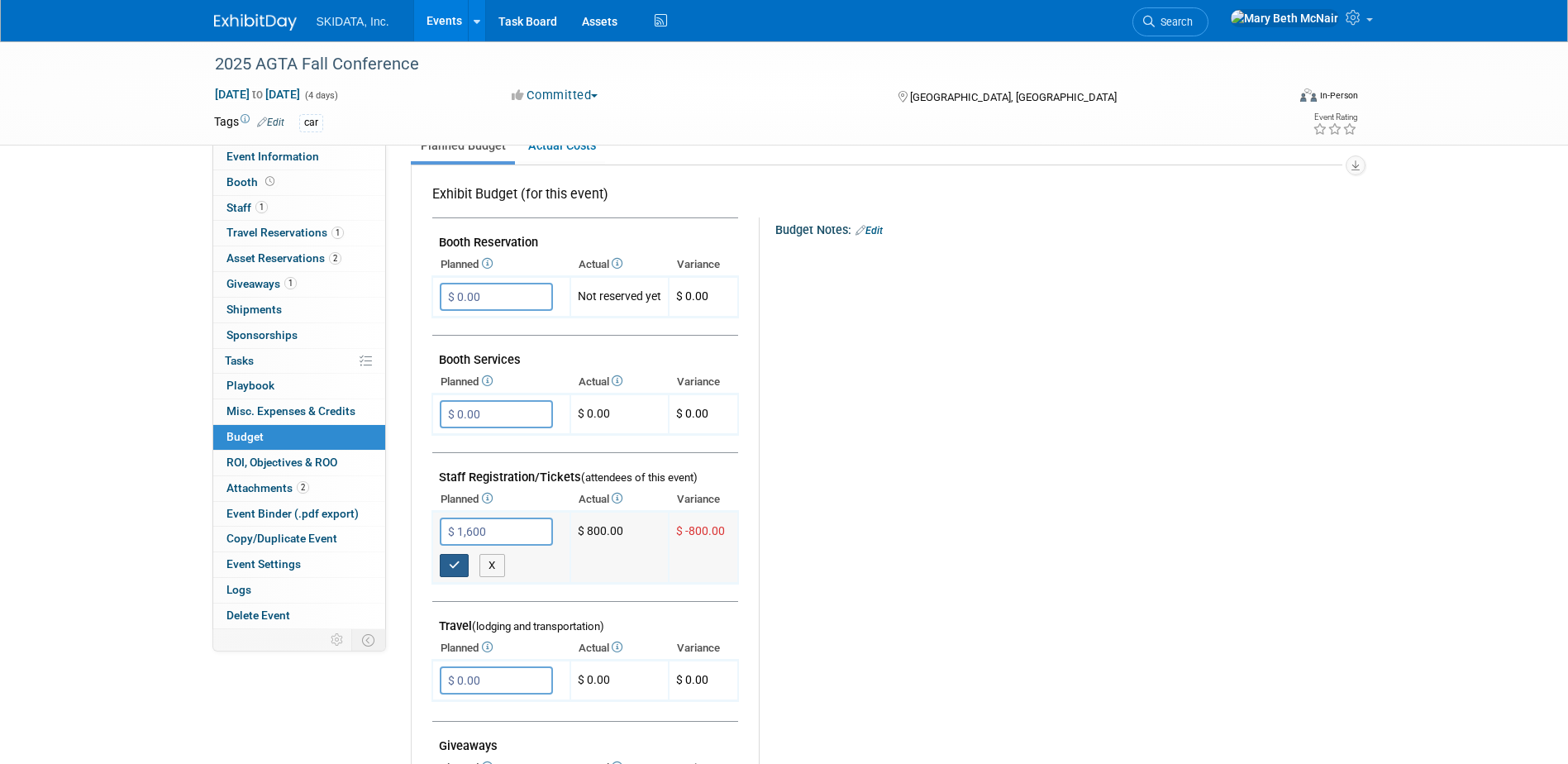
type input "$ 1,600.00"
click at [455, 567] on icon "button" at bounding box center [455, 565] width 12 height 11
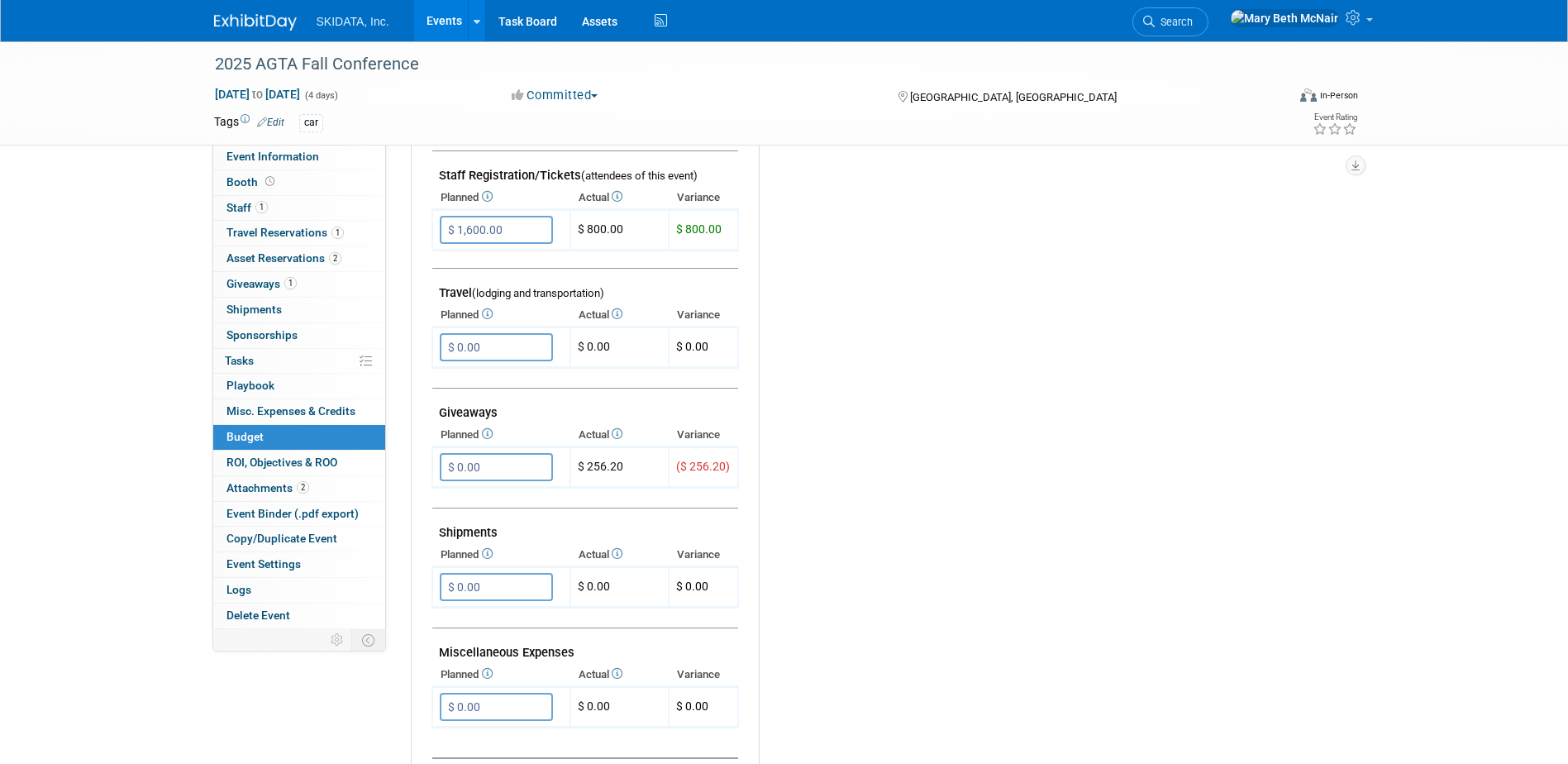
scroll to position [579, 0]
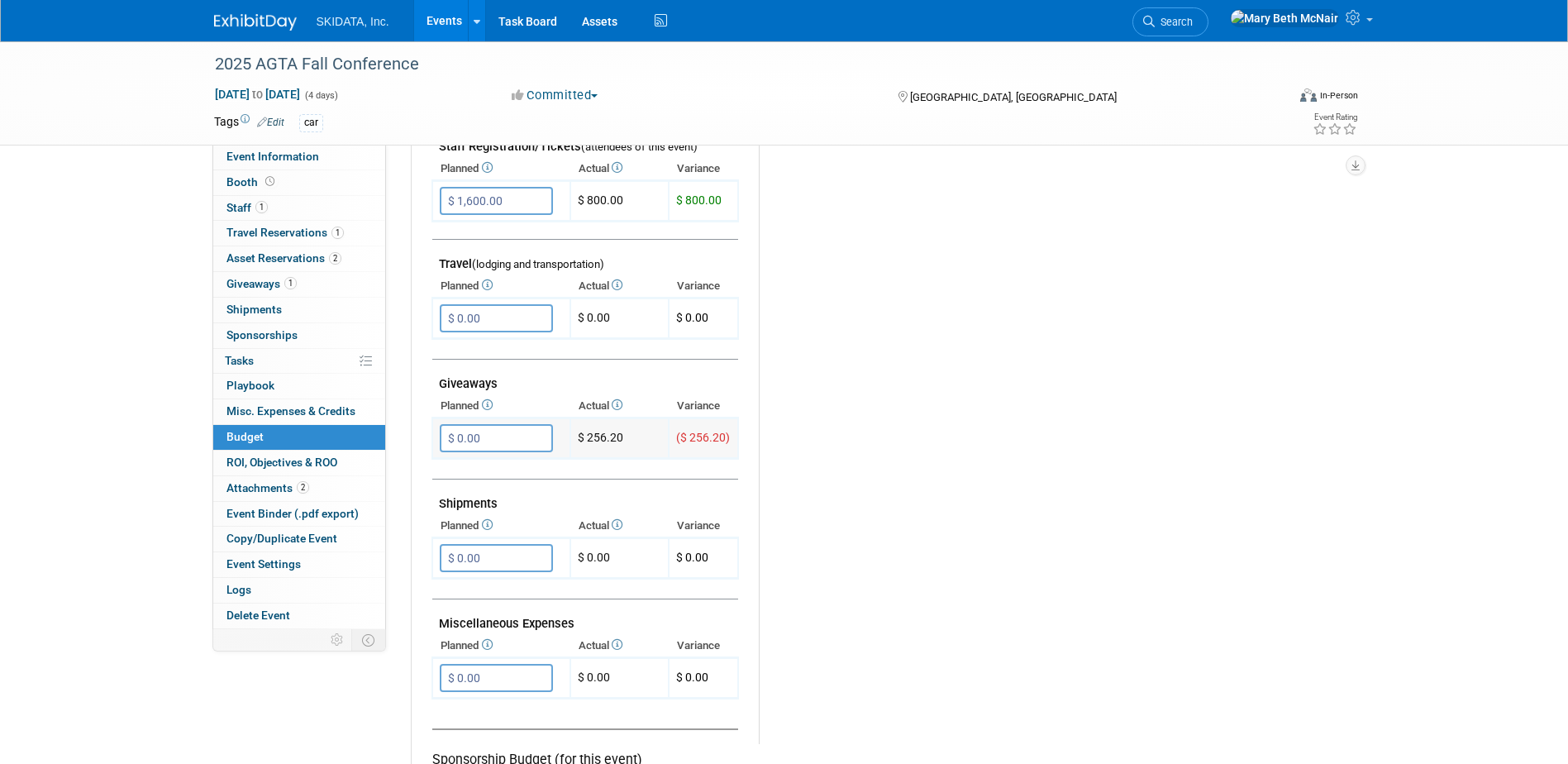
click at [487, 438] on input "$ 0.00" at bounding box center [497, 438] width 113 height 28
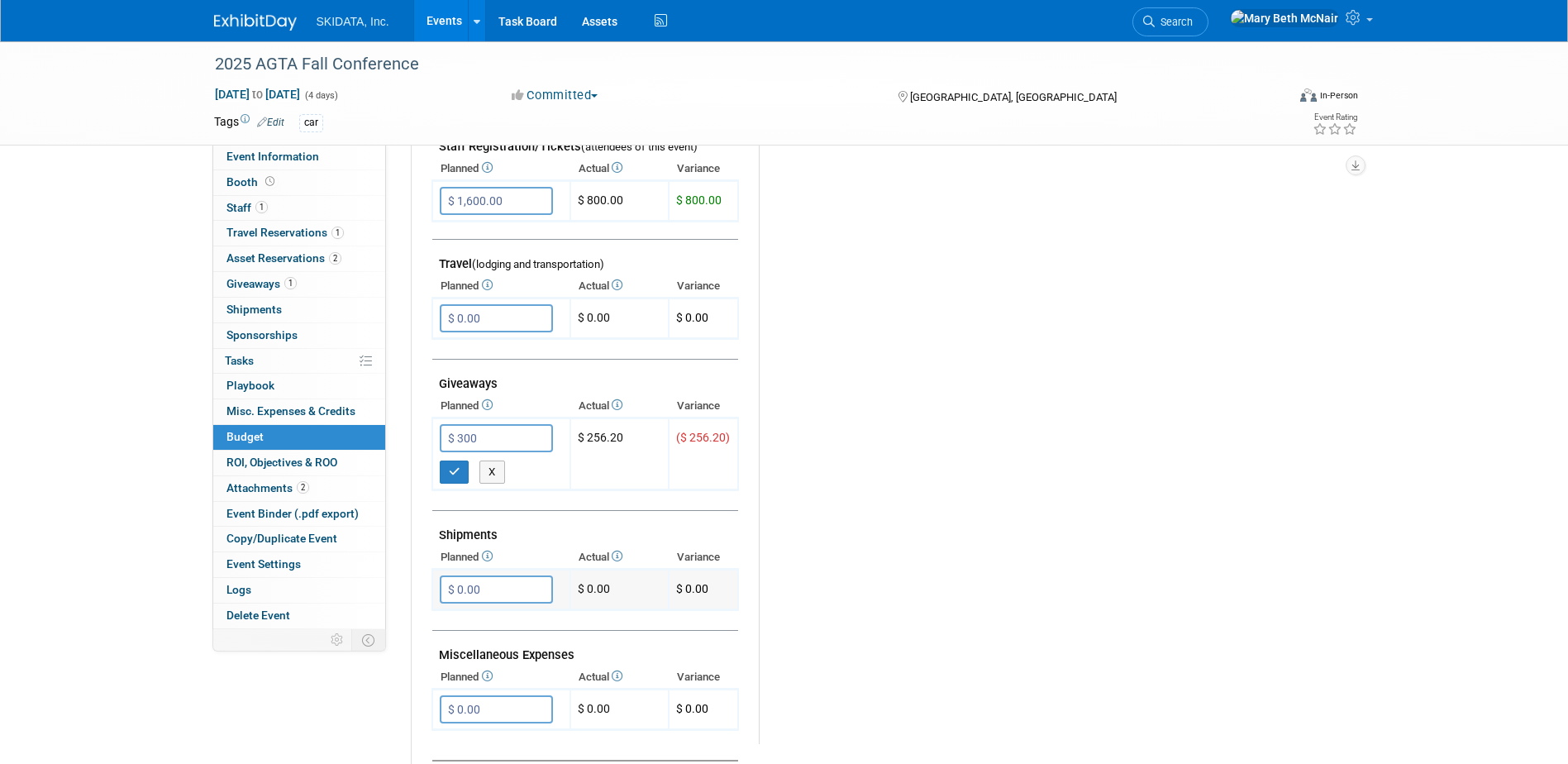
type input "$ 300.00"
click at [468, 585] on input "$ 0.00" at bounding box center [497, 589] width 113 height 28
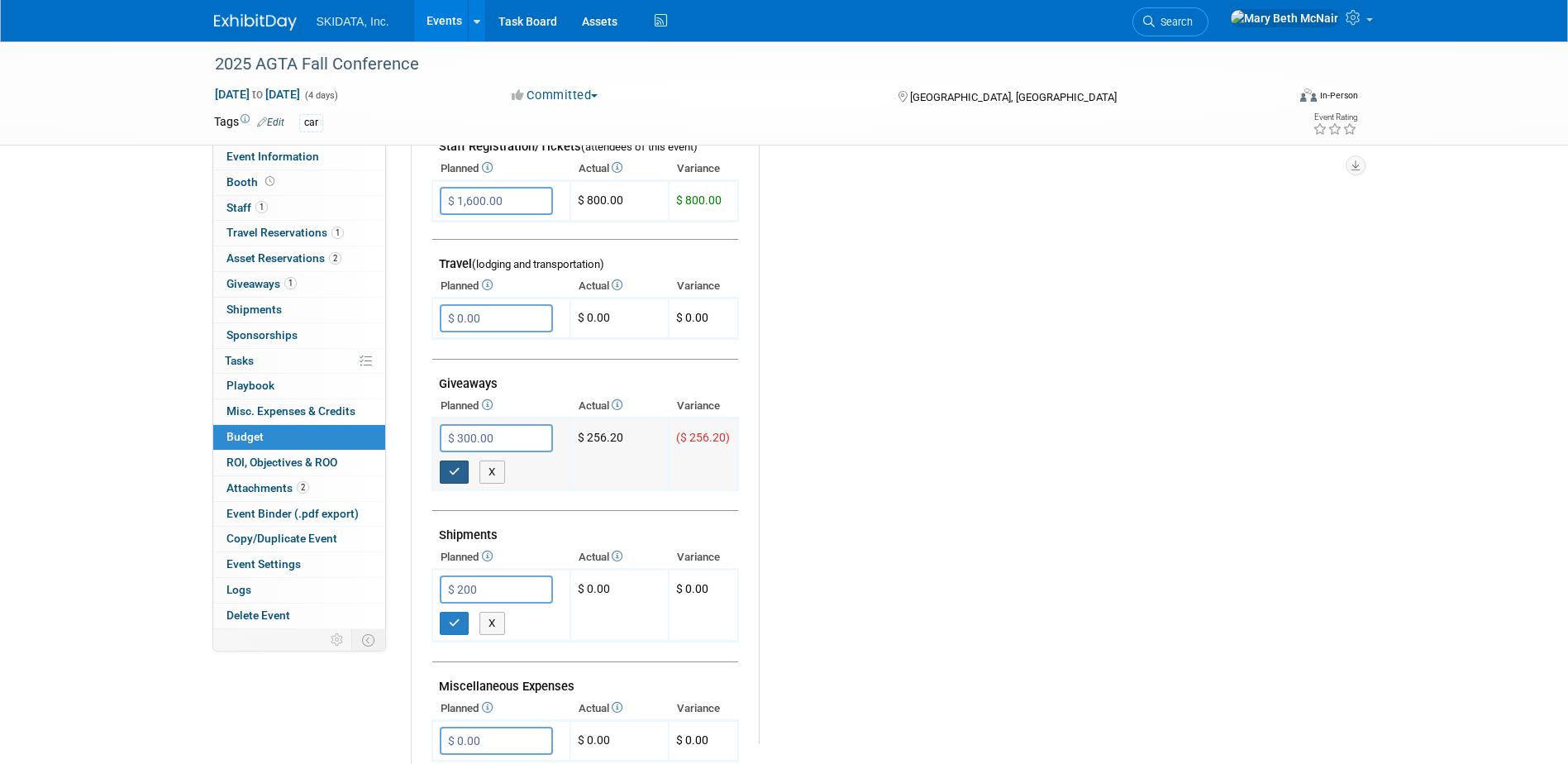
type input "$ 200.00"
click at [456, 475] on icon "button" at bounding box center [455, 471] width 12 height 11
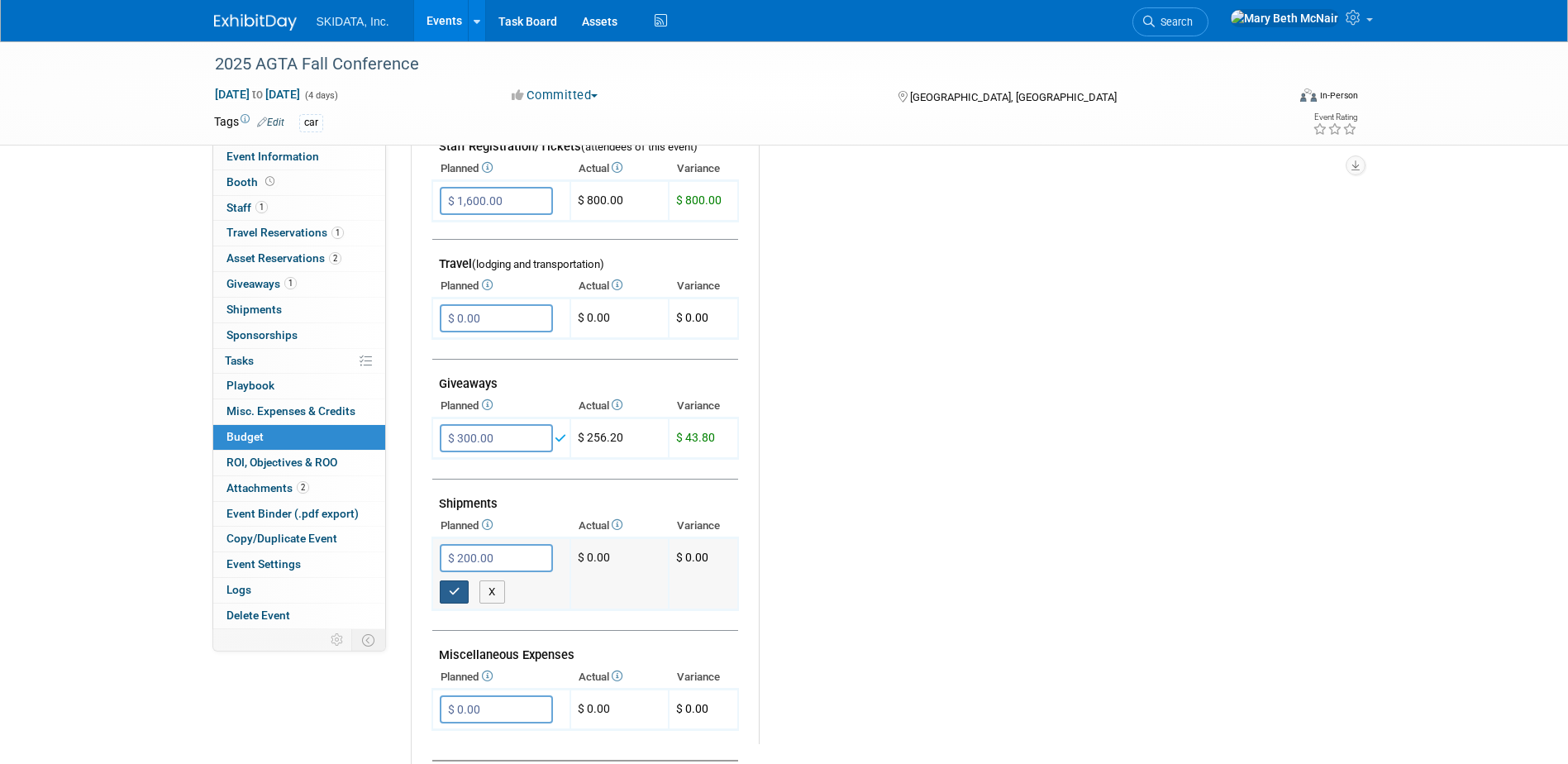
click at [451, 594] on icon "button" at bounding box center [455, 591] width 12 height 11
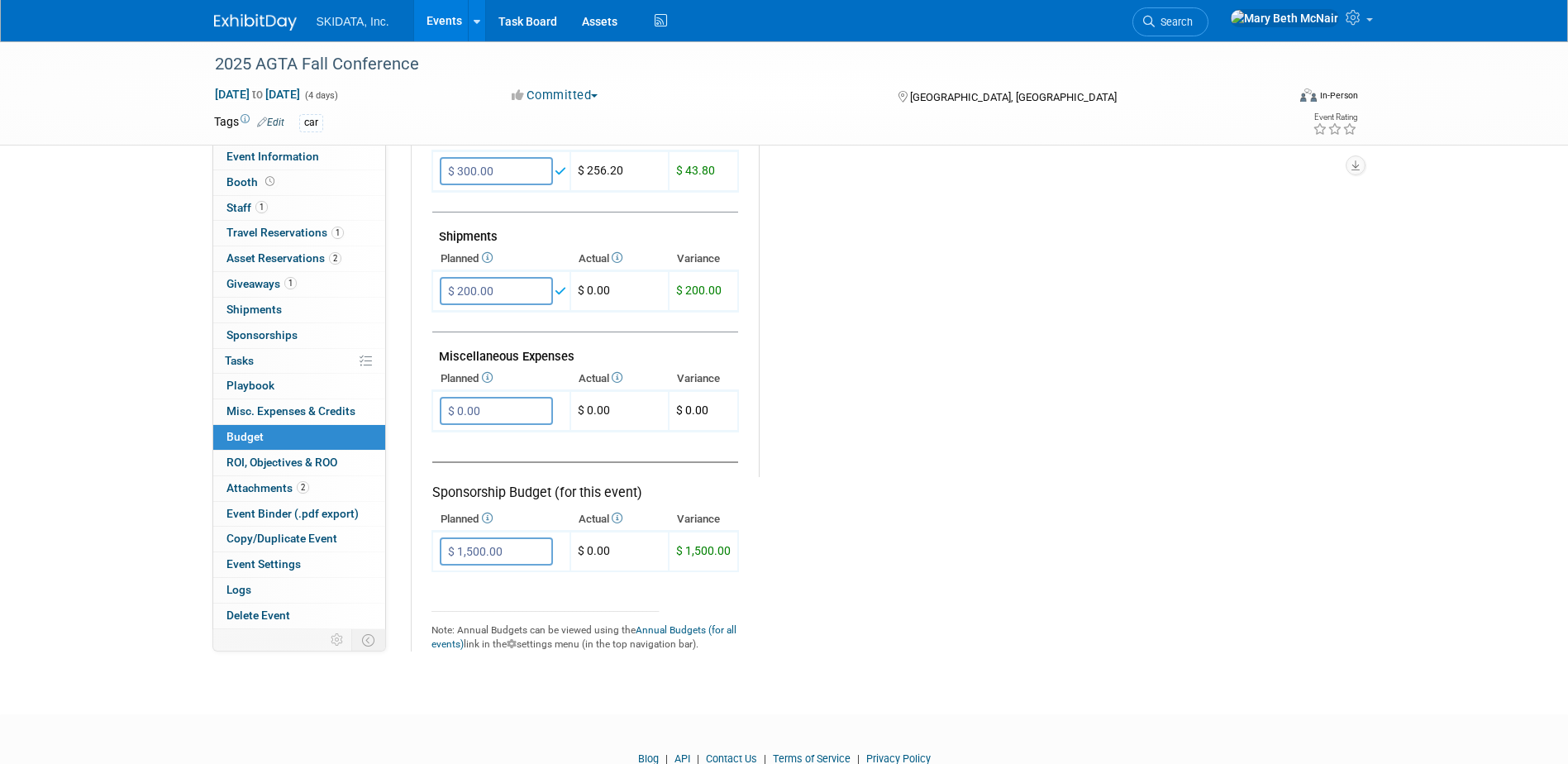
scroll to position [912, 0]
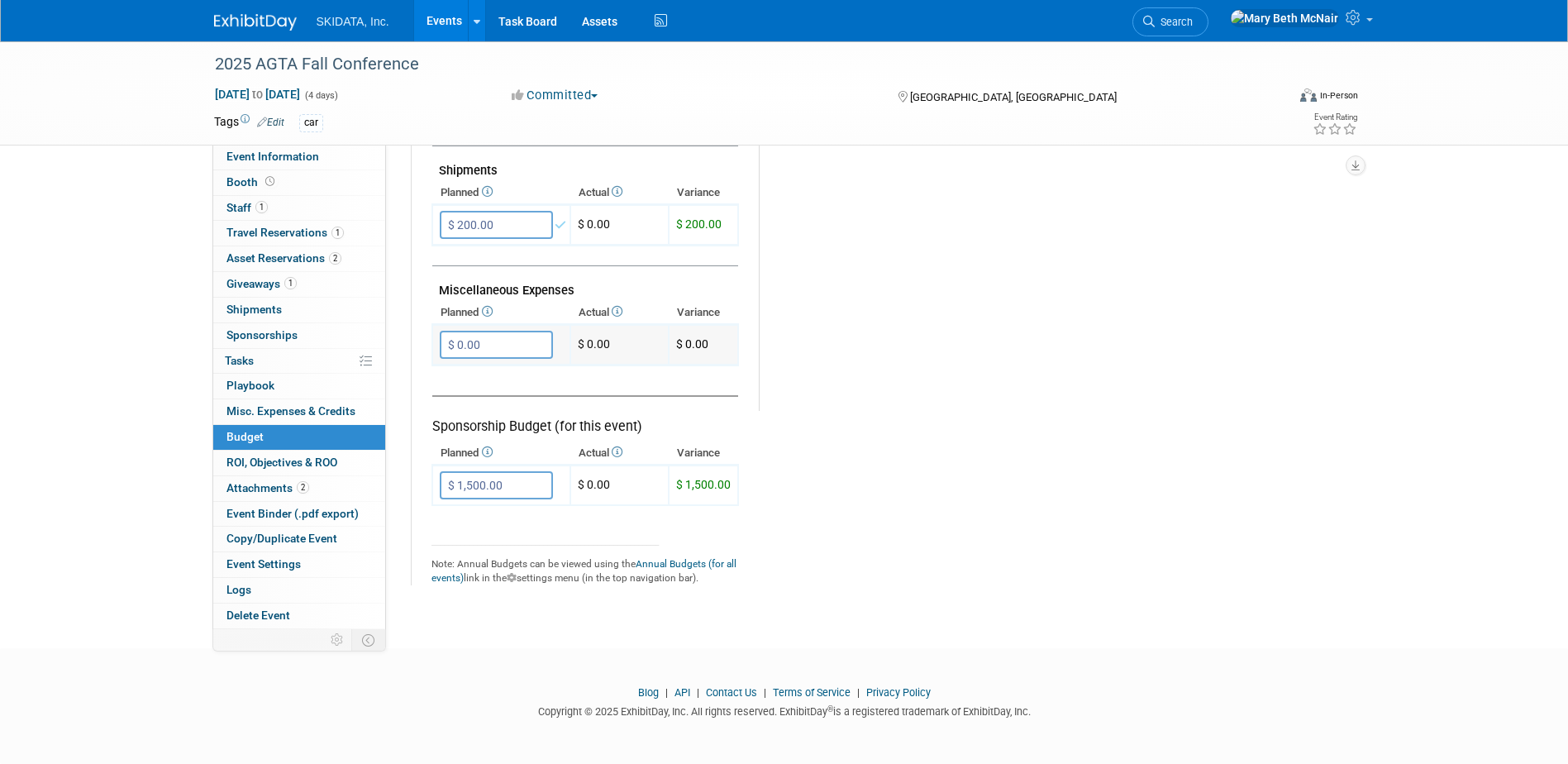
click at [474, 335] on input "$ 0.00" at bounding box center [497, 345] width 113 height 28
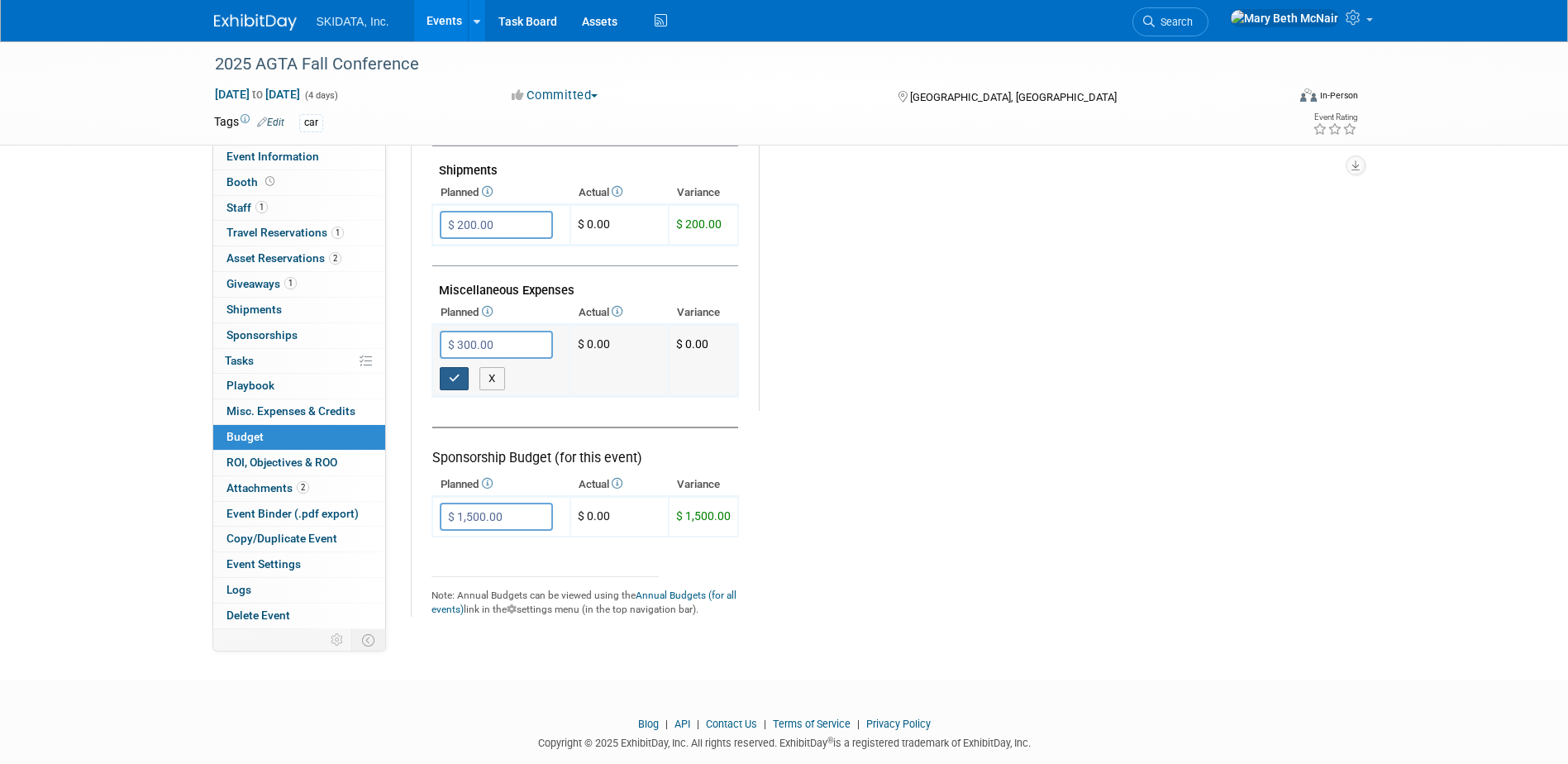
click at [462, 381] on button "button" at bounding box center [455, 378] width 30 height 23
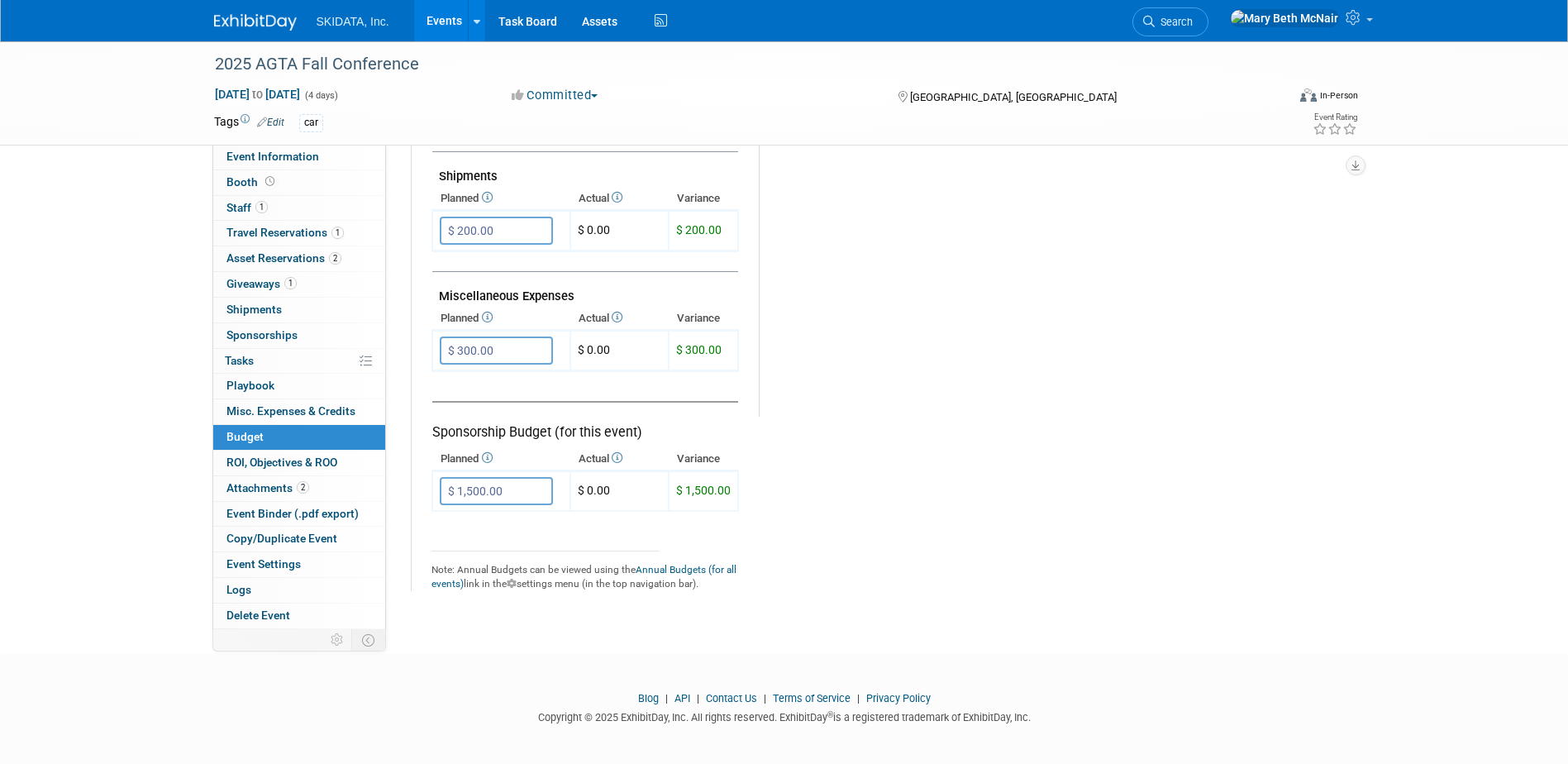
scroll to position [909, 0]
click at [504, 349] on input "$ 300.00" at bounding box center [497, 347] width 113 height 28
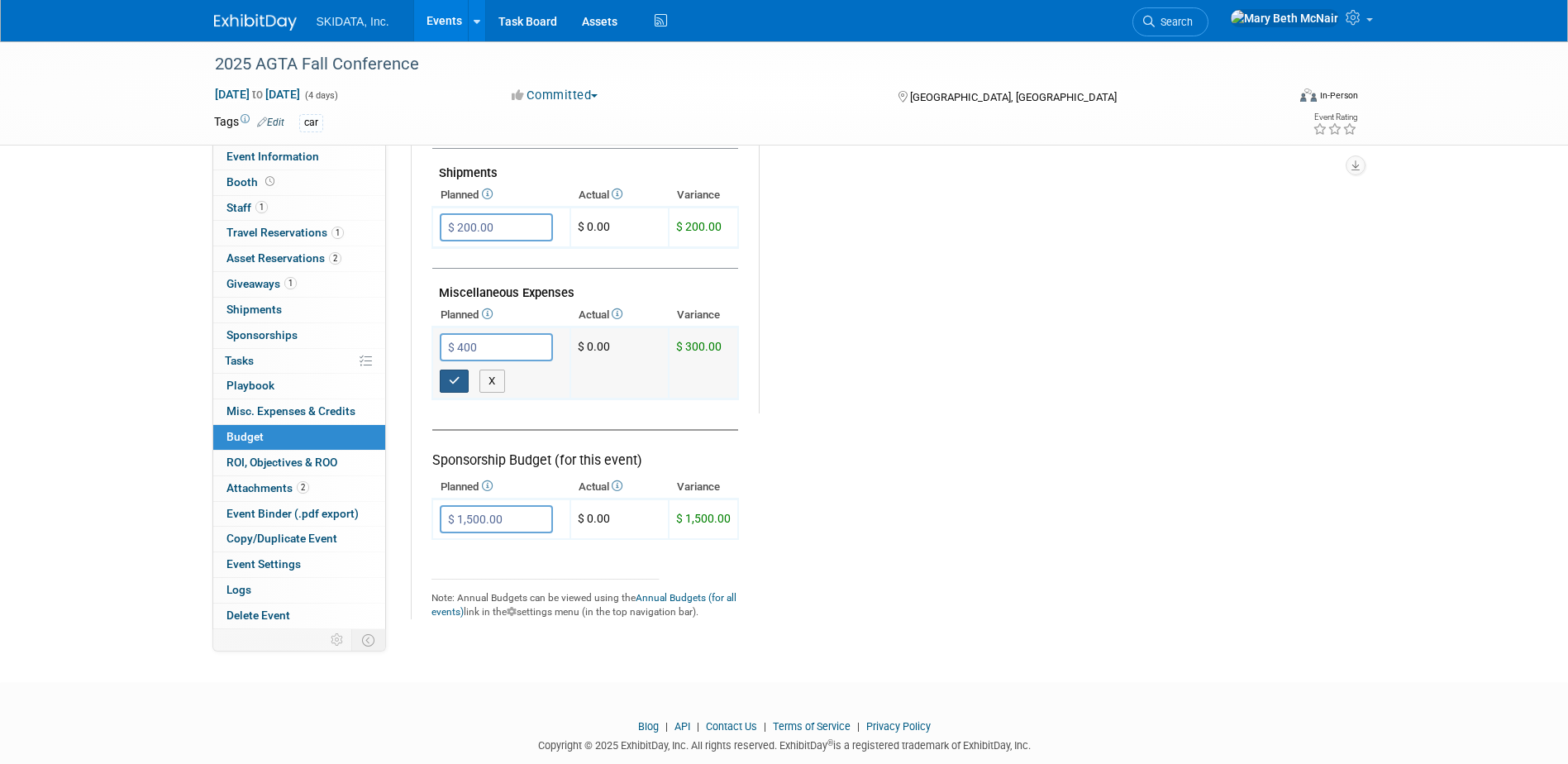
type input "$ 400.00"
click at [449, 371] on button "button" at bounding box center [455, 381] width 30 height 23
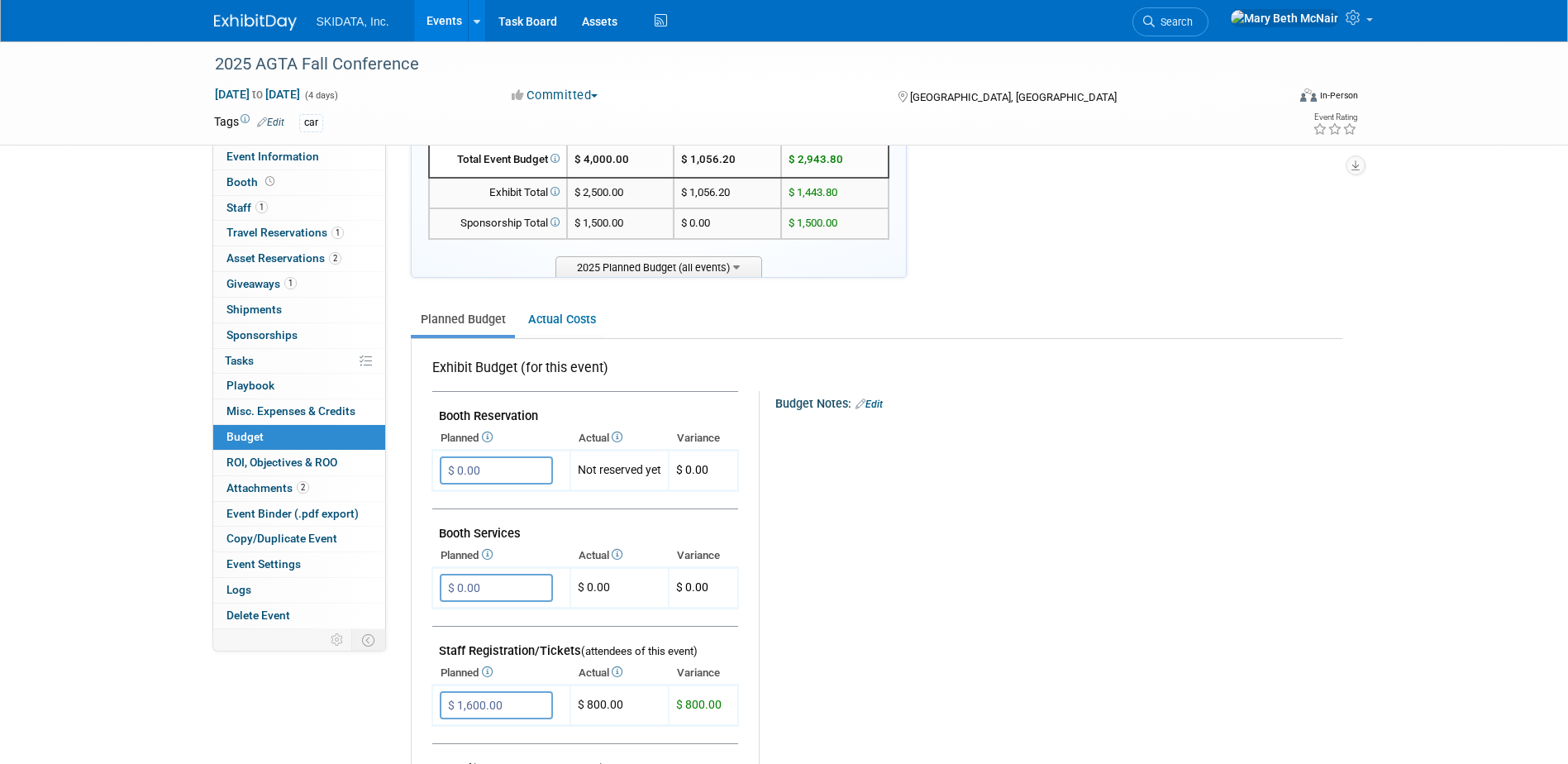
scroll to position [0, 0]
